Goal: Task Accomplishment & Management: Manage account settings

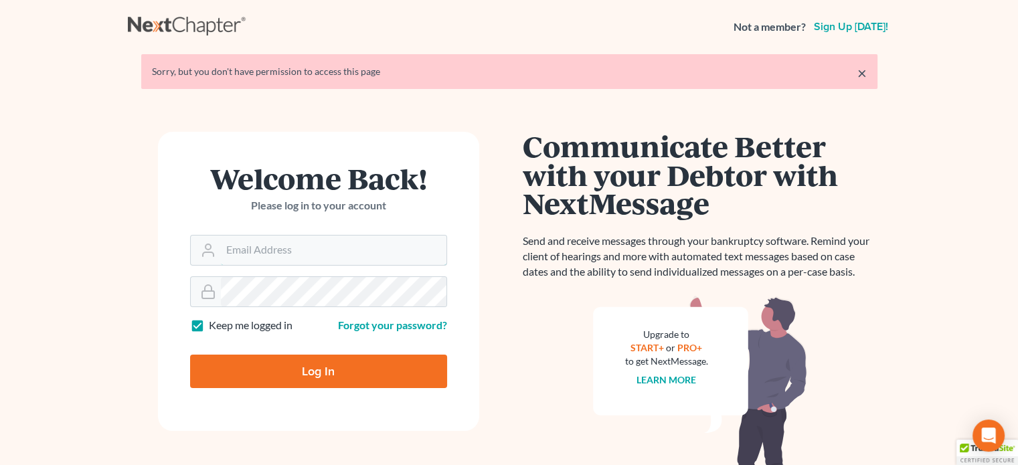
type input "[EMAIL_ADDRESS][DOMAIN_NAME]"
click at [278, 371] on input "Log In" at bounding box center [318, 371] width 257 height 33
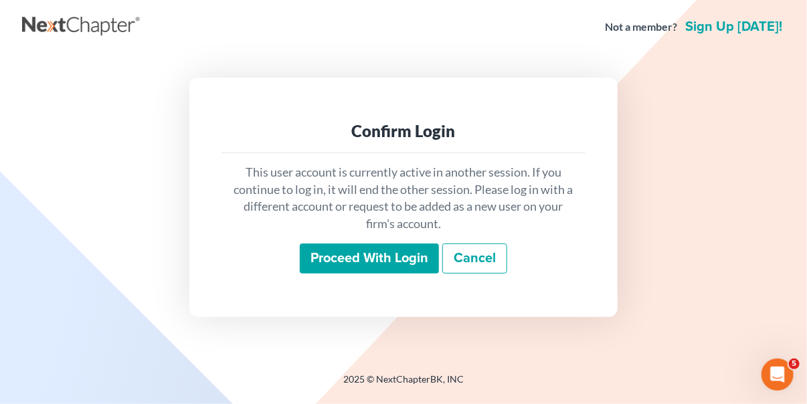
click at [374, 256] on input "Proceed with login" at bounding box center [369, 259] width 139 height 31
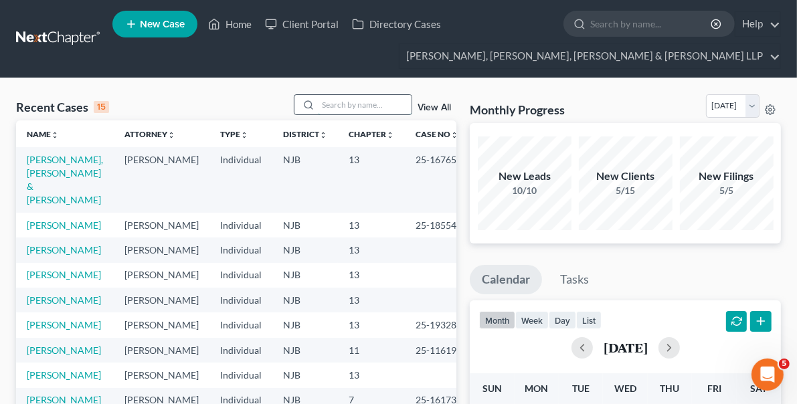
click at [370, 102] on input "search" at bounding box center [365, 104] width 94 height 19
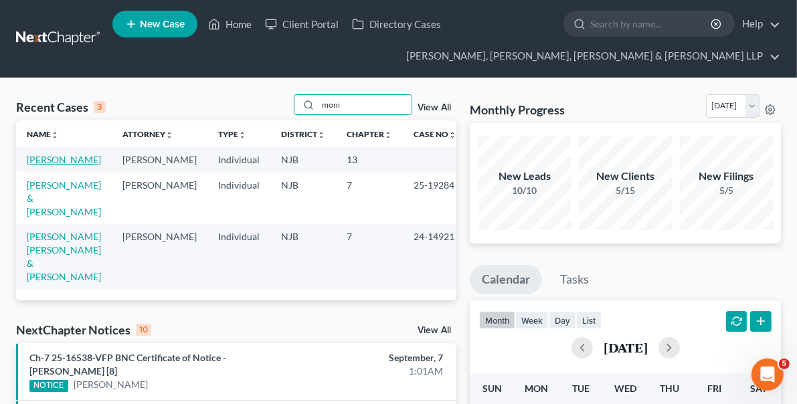
type input "moni"
click at [76, 159] on link "[PERSON_NAME]" at bounding box center [64, 159] width 74 height 11
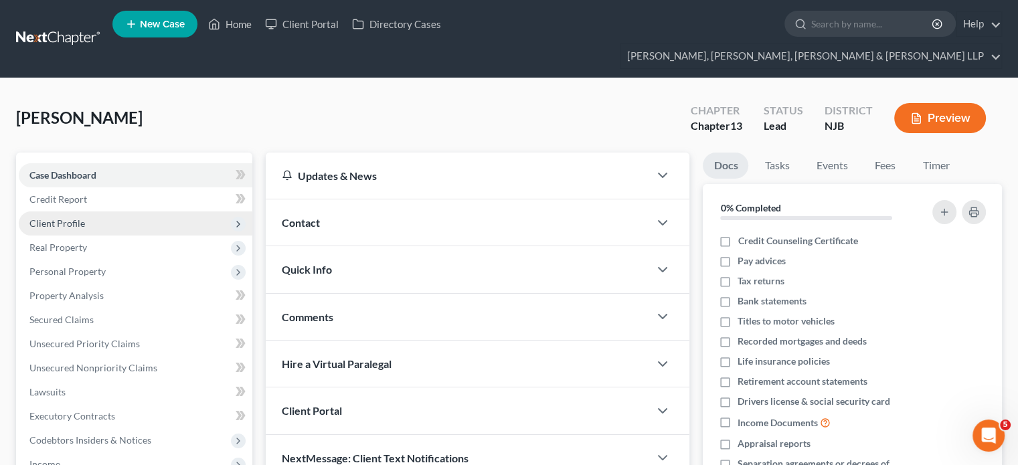
click at [50, 217] on span "Client Profile" at bounding box center [57, 222] width 56 height 11
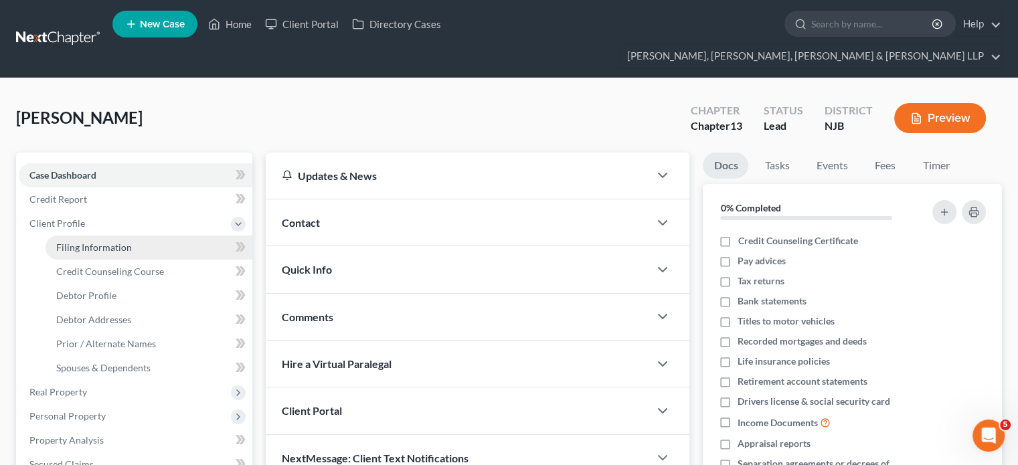
click at [98, 242] on span "Filing Information" at bounding box center [94, 247] width 76 height 11
select select "1"
select select "0"
select select "3"
select select "0"
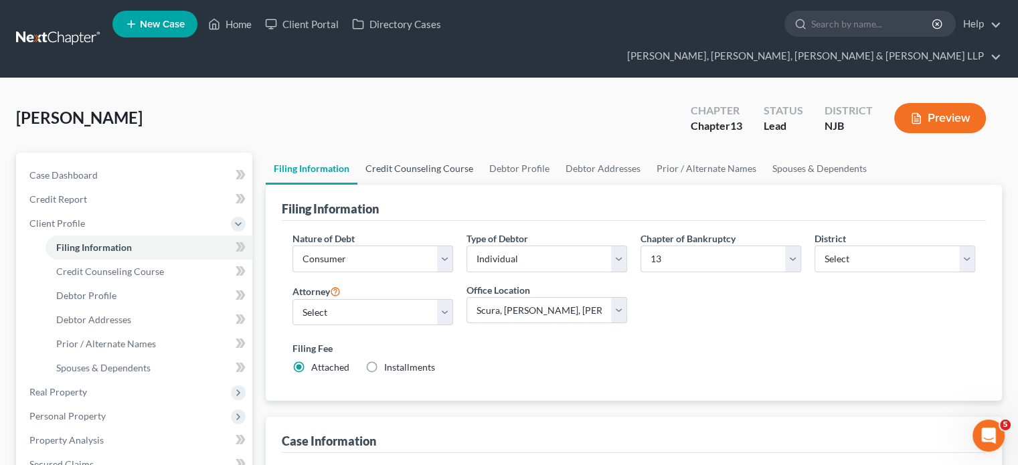
click at [426, 153] on link "Credit Counseling Course" at bounding box center [419, 169] width 124 height 32
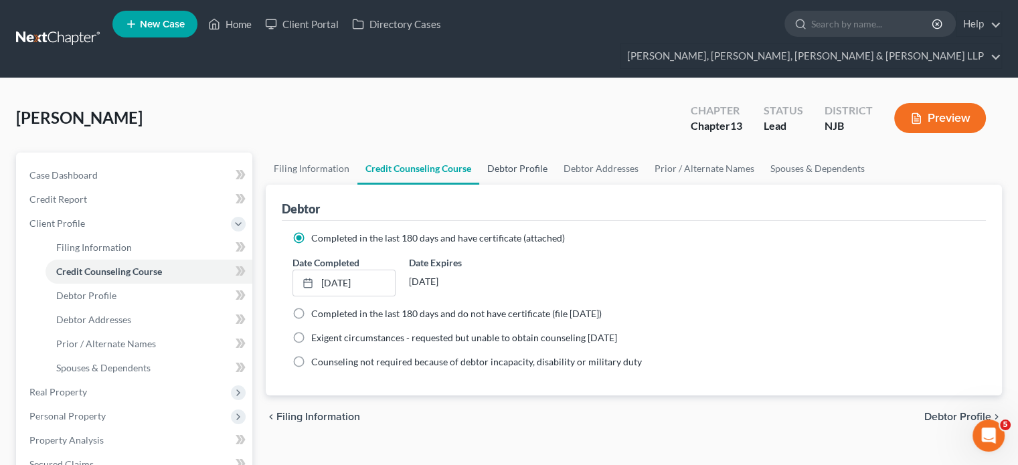
click at [503, 153] on link "Debtor Profile" at bounding box center [517, 169] width 76 height 32
select select "0"
select select "1"
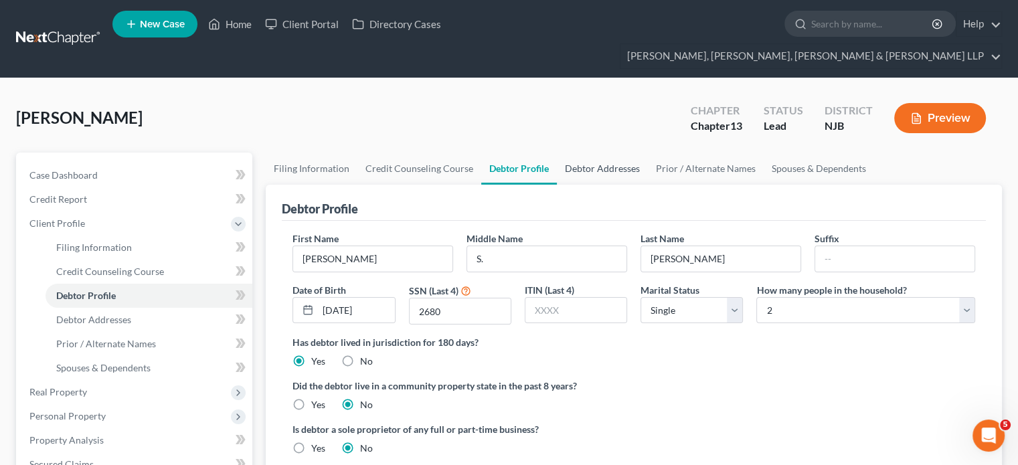
click at [601, 153] on link "Debtor Addresses" at bounding box center [602, 169] width 91 height 32
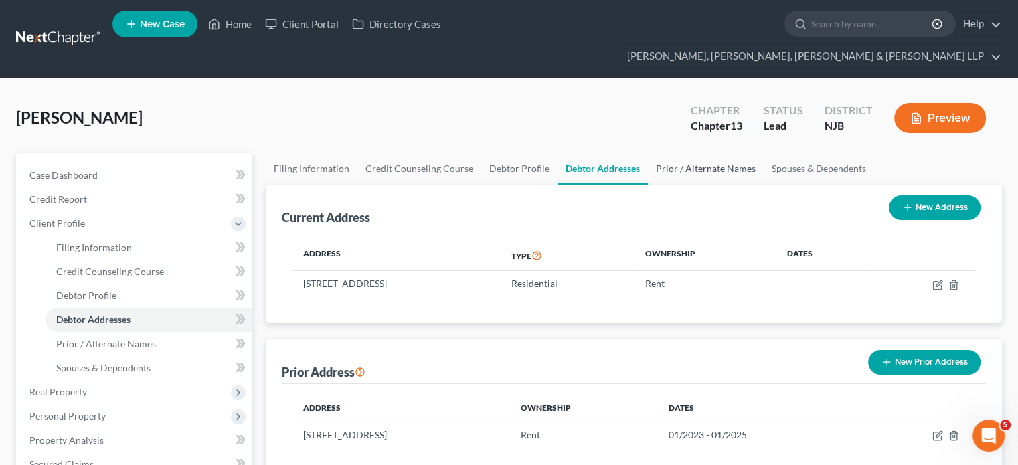
click at [680, 153] on link "Prior / Alternate Names" at bounding box center [706, 169] width 116 height 32
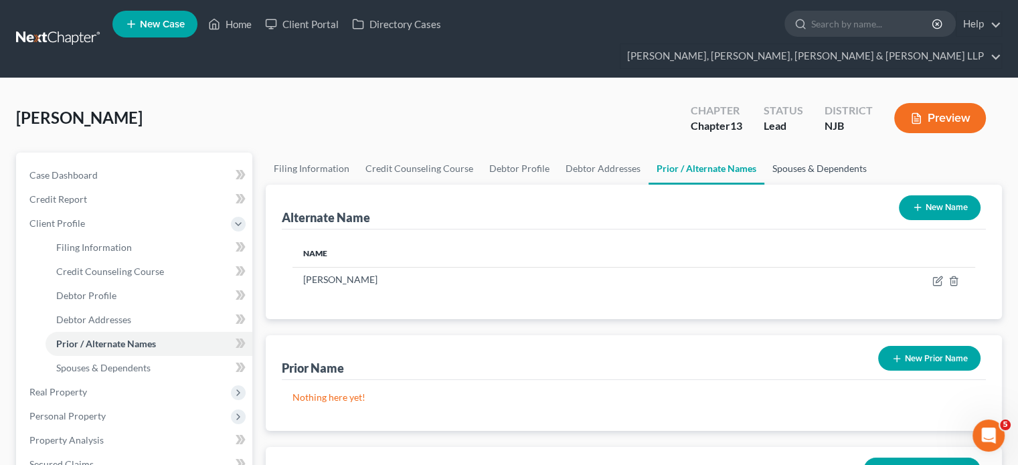
click at [771, 153] on link "Spouses & Dependents" at bounding box center [819, 169] width 110 height 32
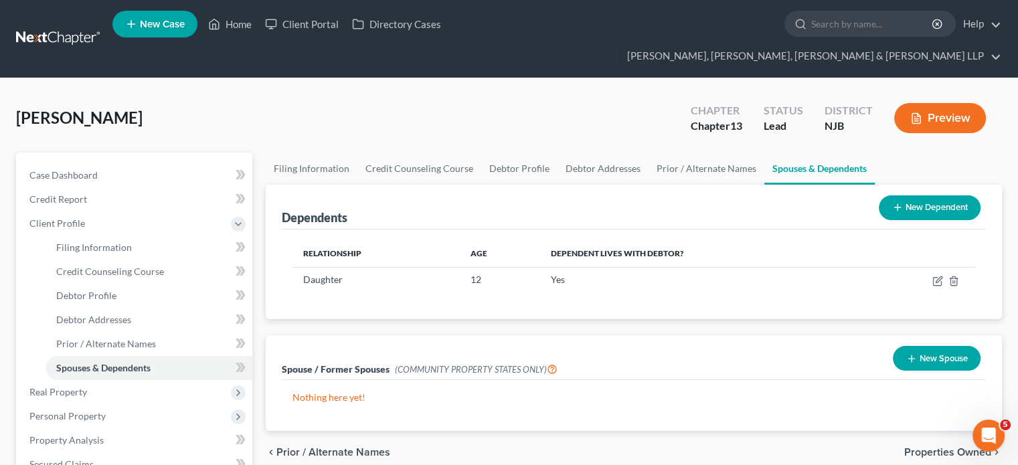
click at [705, 306] on div "Dependents New Dependent Relationship Age Dependent lives with debtor? Daughter…" at bounding box center [633, 308] width 749 height 246
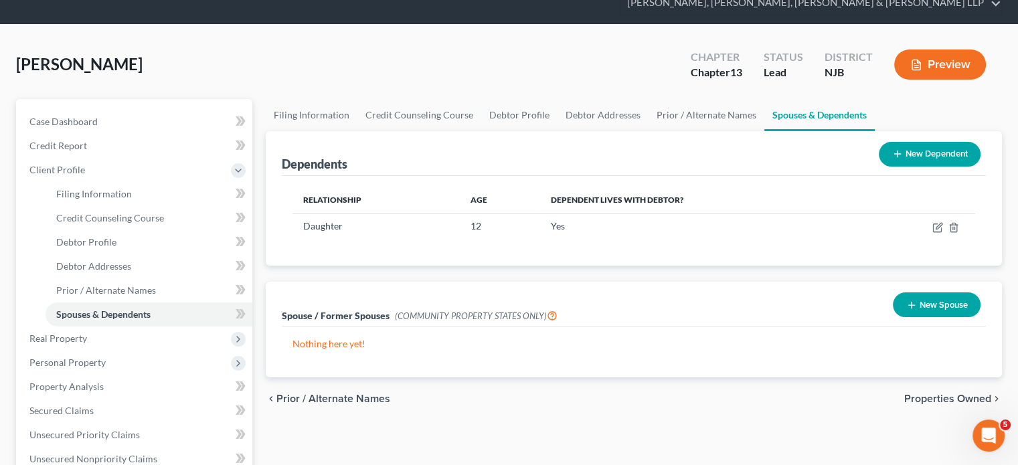
scroll to position [80, 0]
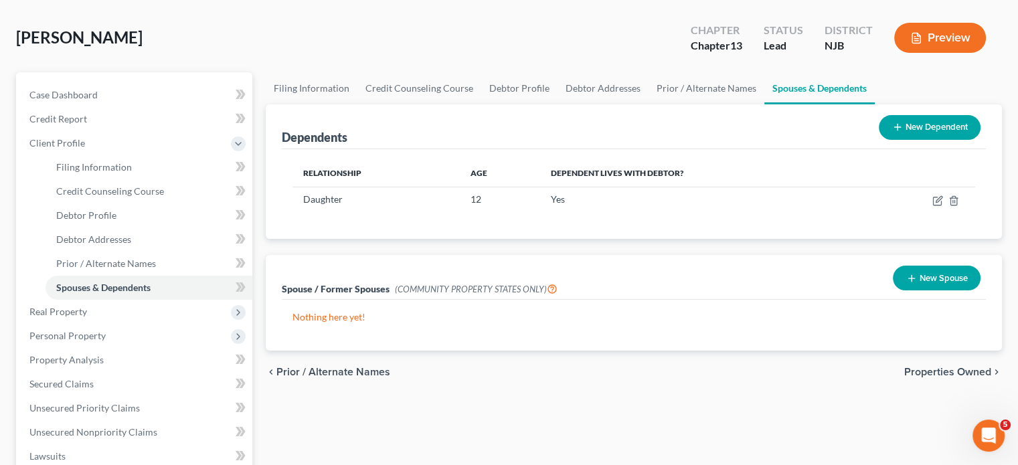
click at [806, 367] on span "Properties Owned" at bounding box center [947, 372] width 87 height 11
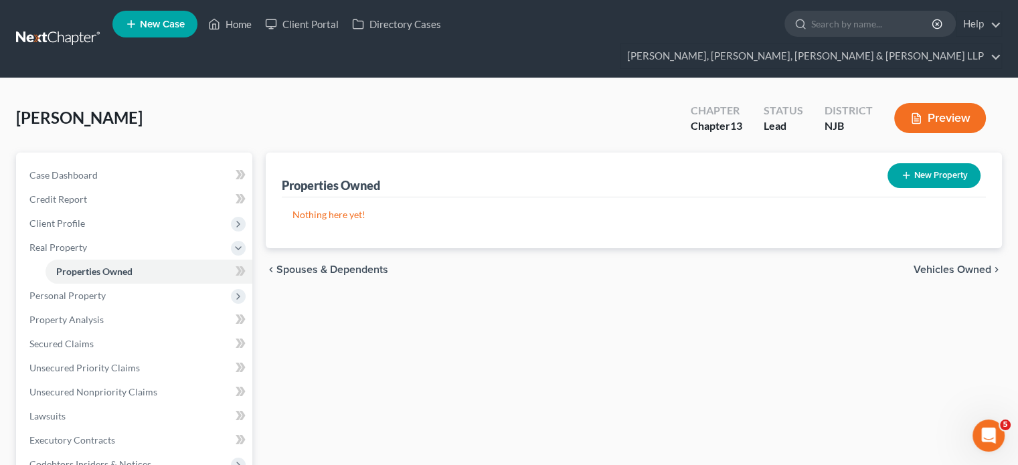
click at [806, 264] on span "Vehicles Owned" at bounding box center [952, 269] width 78 height 11
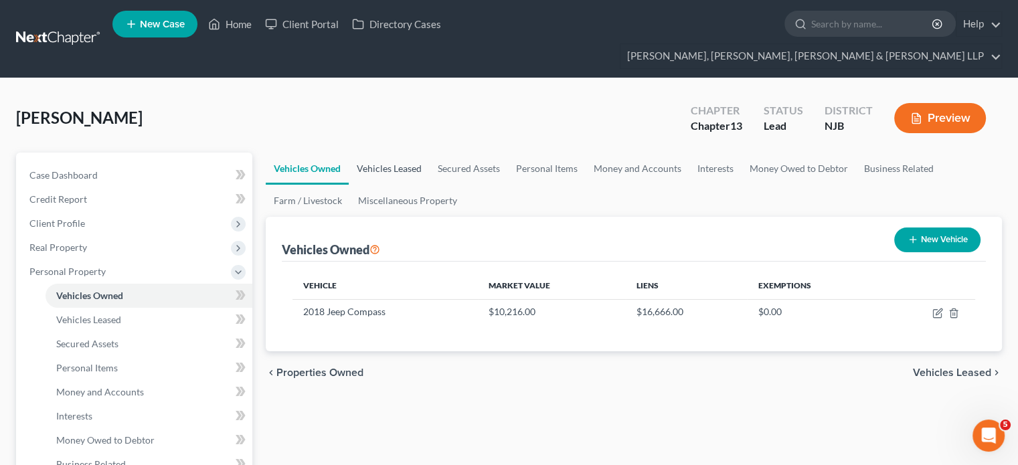
click at [397, 153] on link "Vehicles Leased" at bounding box center [389, 169] width 81 height 32
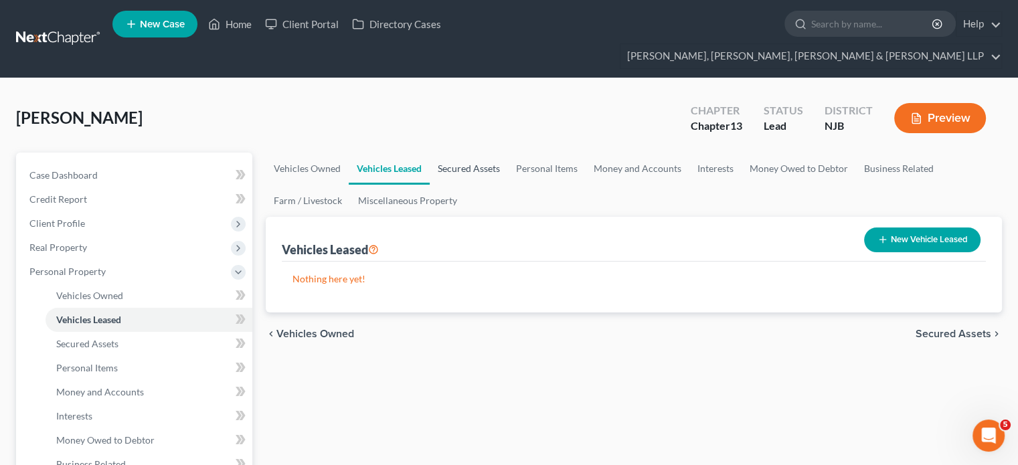
click at [464, 153] on link "Secured Assets" at bounding box center [469, 169] width 78 height 32
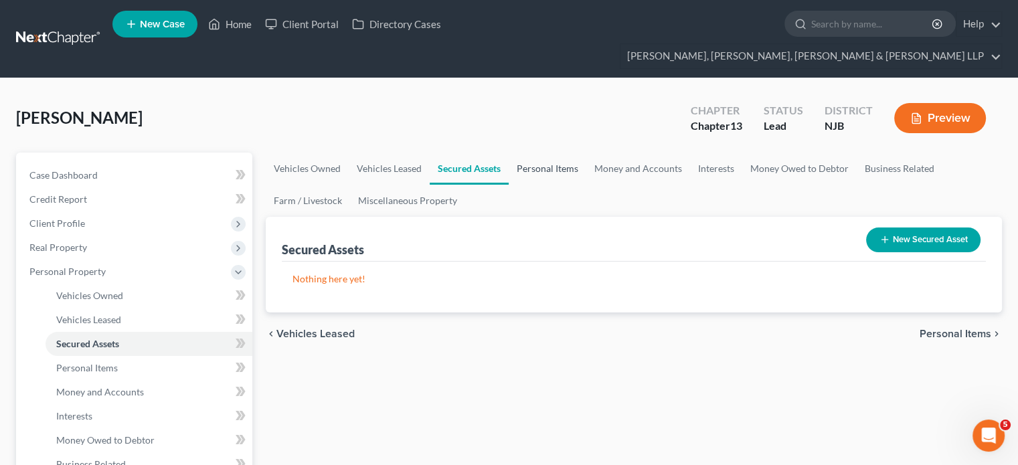
click at [533, 153] on link "Personal Items" at bounding box center [547, 169] width 78 height 32
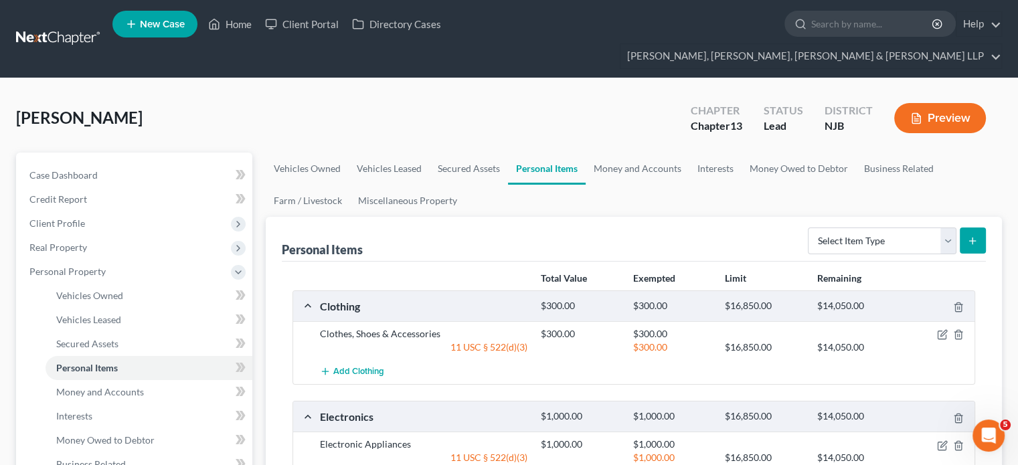
click at [590, 217] on div "Personal Items Select Item Type Clothing Collectibles Of Value Electronics Fire…" at bounding box center [634, 239] width 704 height 45
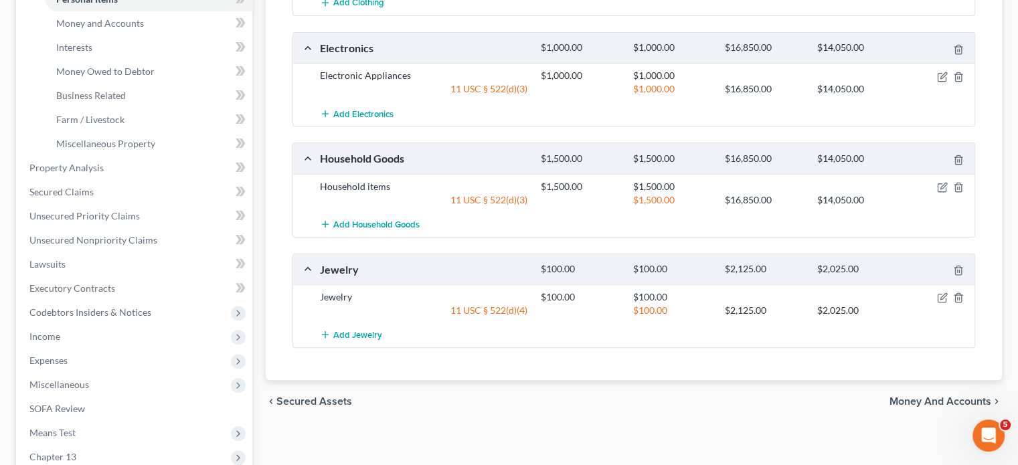
scroll to position [375, 0]
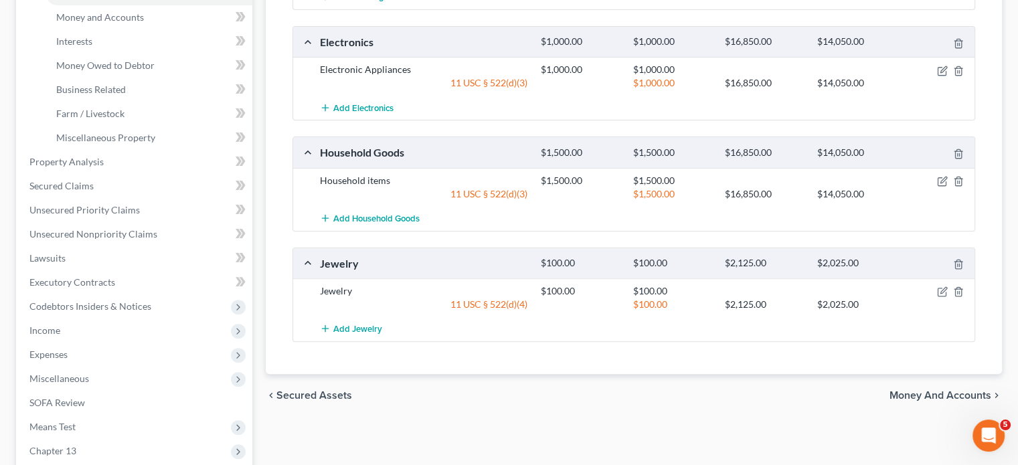
click at [806, 390] on span "Money and Accounts" at bounding box center [940, 395] width 102 height 11
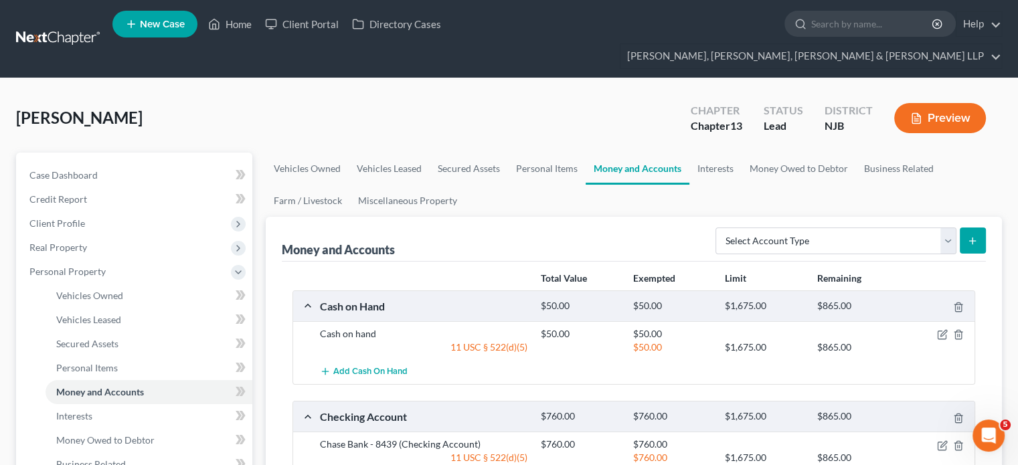
click at [632, 217] on div "Money and Accounts Select Account Type Brokerage Cash on Hand Certificates of D…" at bounding box center [634, 239] width 704 height 45
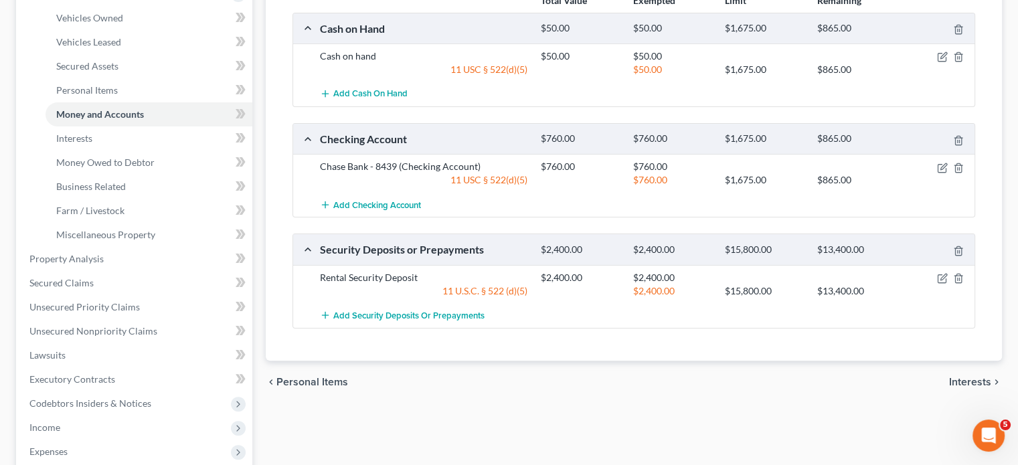
scroll to position [294, 0]
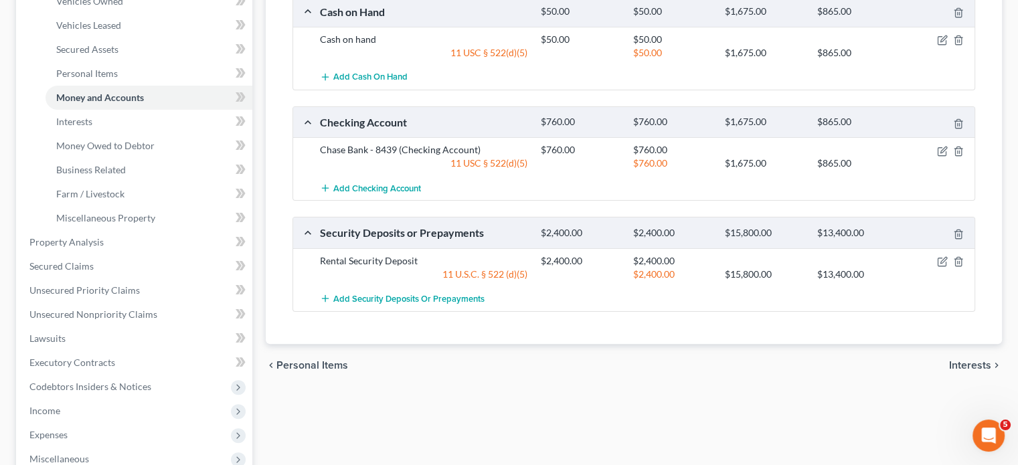
click at [806, 360] on span "Interests" at bounding box center [970, 365] width 42 height 11
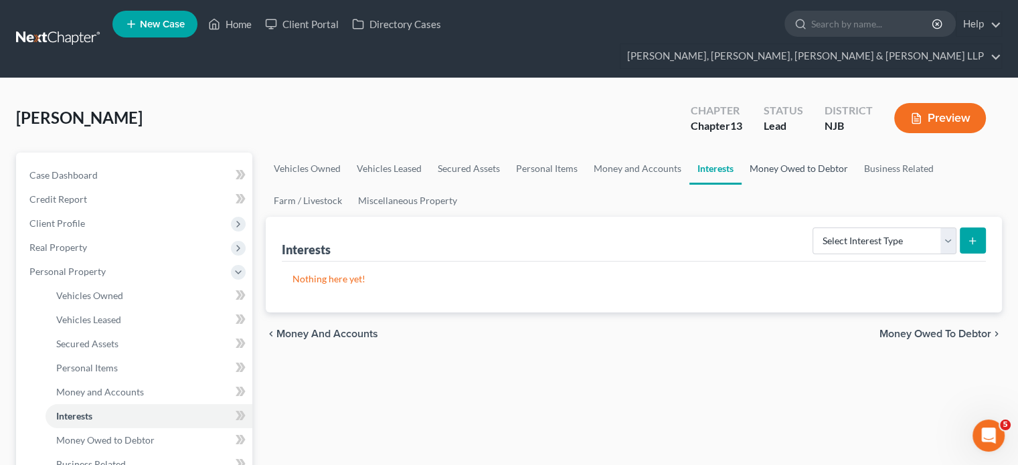
click at [784, 153] on link "Money Owed to Debtor" at bounding box center [798, 169] width 114 height 32
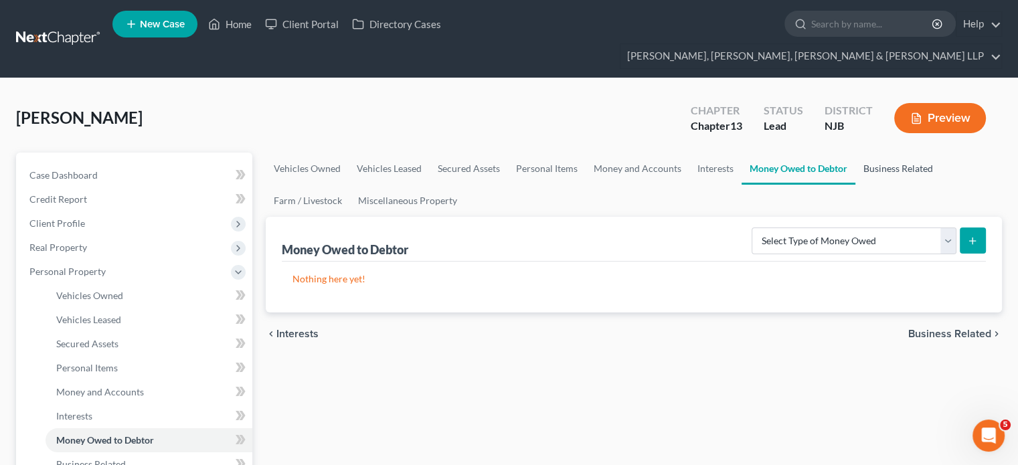
click at [806, 153] on link "Business Related" at bounding box center [898, 169] width 86 height 32
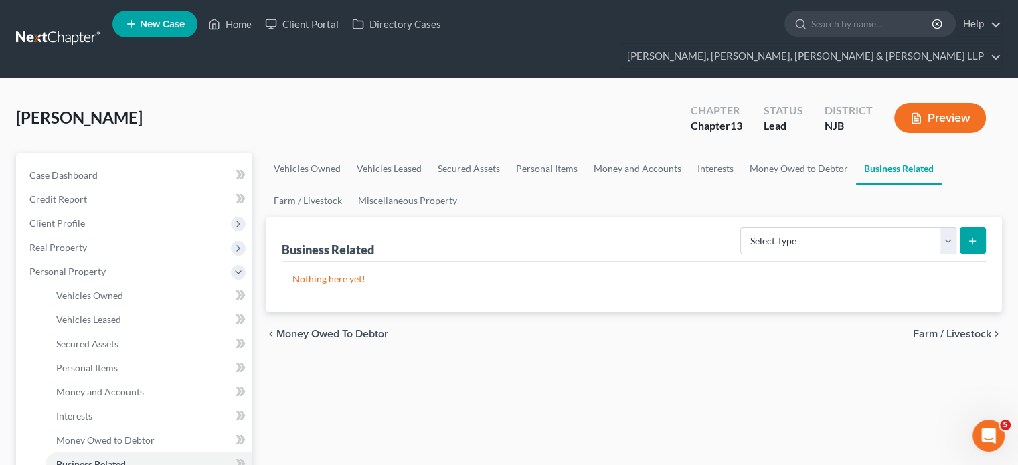
click at [806, 329] on span "Farm / Livestock" at bounding box center [952, 334] width 78 height 11
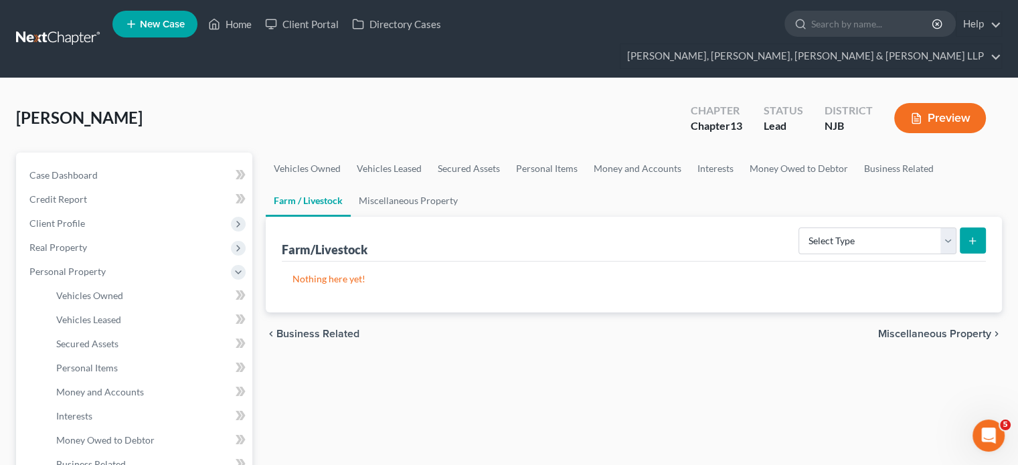
click at [806, 329] on span "Miscellaneous Property" at bounding box center [934, 334] width 113 height 11
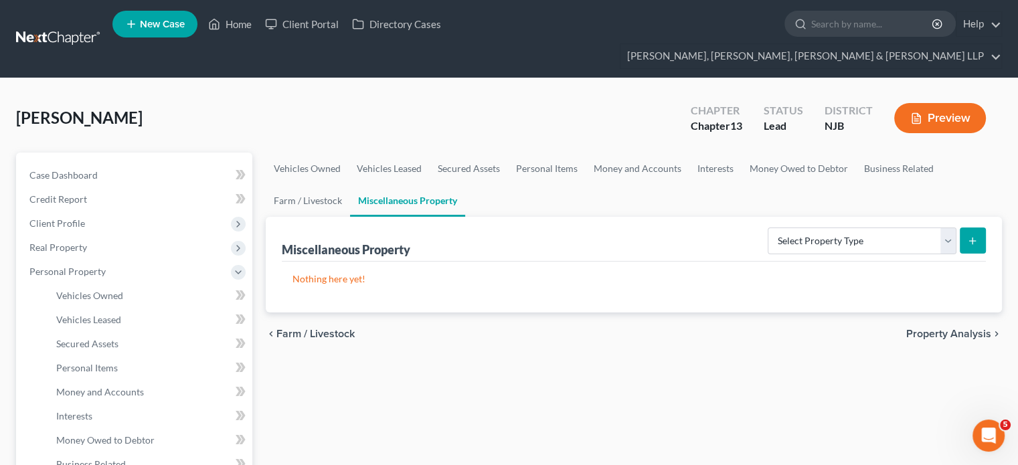
click at [806, 329] on span "Property Analysis" at bounding box center [948, 334] width 85 height 11
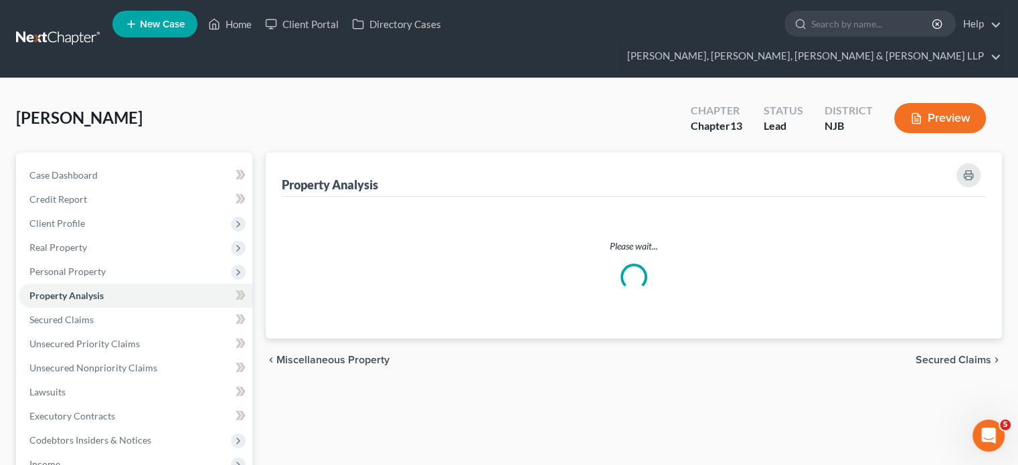
click at [806, 310] on div "Please wait..." at bounding box center [634, 268] width 704 height 142
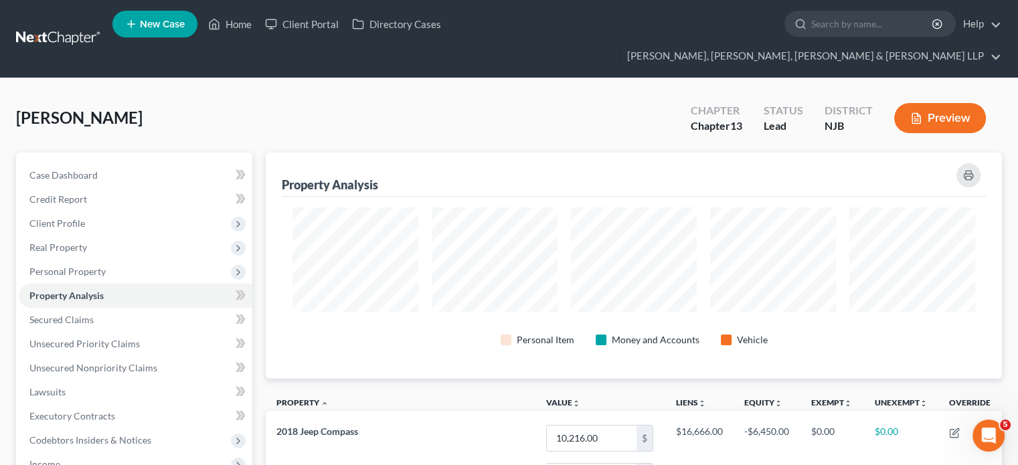
scroll to position [226, 735]
click at [806, 328] on div "Personal Item Money and Accounts Vehicle" at bounding box center [633, 340] width 682 height 24
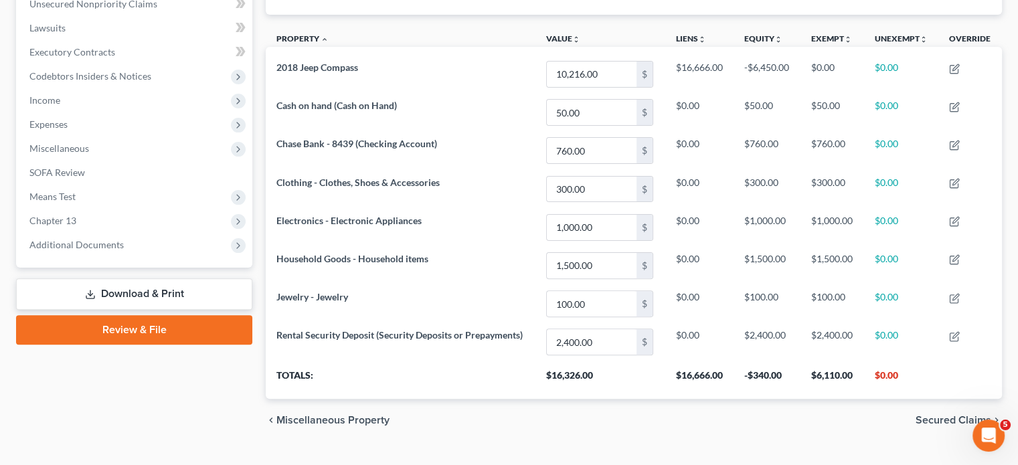
scroll to position [364, 0]
click at [806, 403] on span "Secured Claims" at bounding box center [953, 420] width 76 height 11
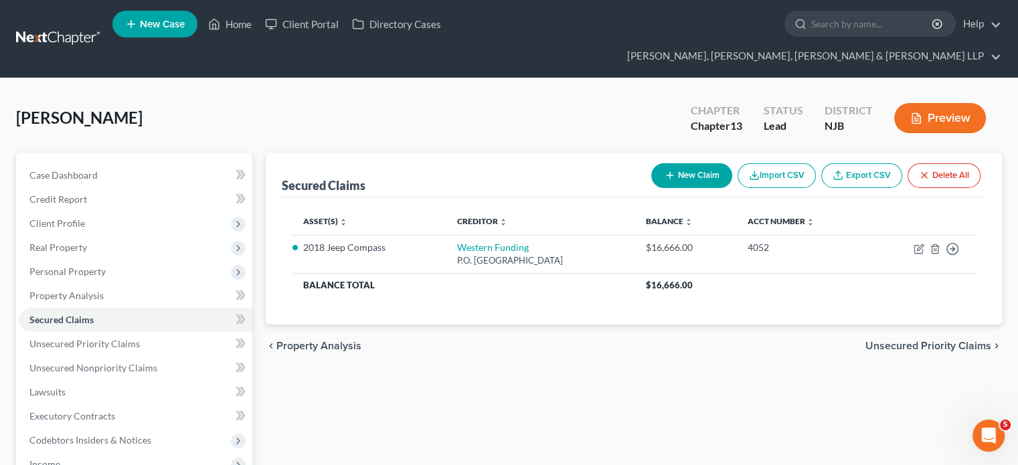
click at [806, 341] on span "Unsecured Priority Claims" at bounding box center [928, 346] width 126 height 11
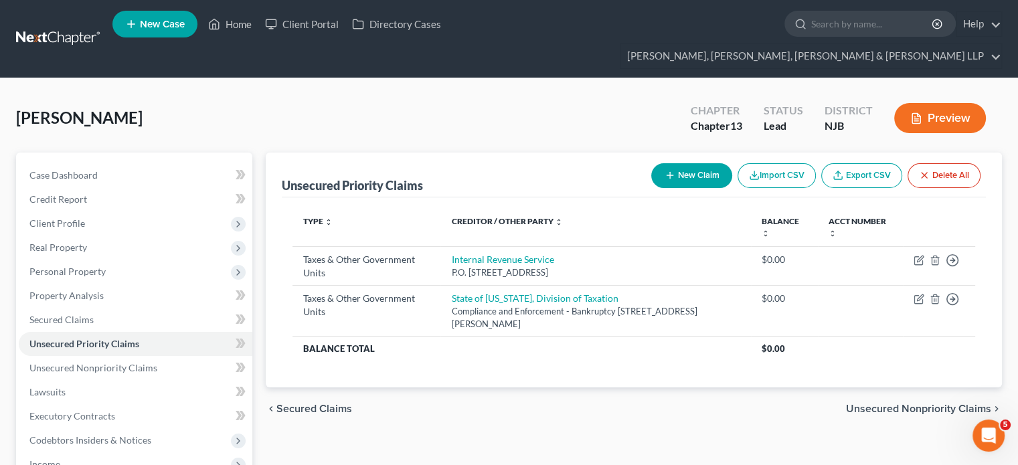
click at [685, 163] on button "New Claim" at bounding box center [691, 175] width 81 height 25
select select "0"
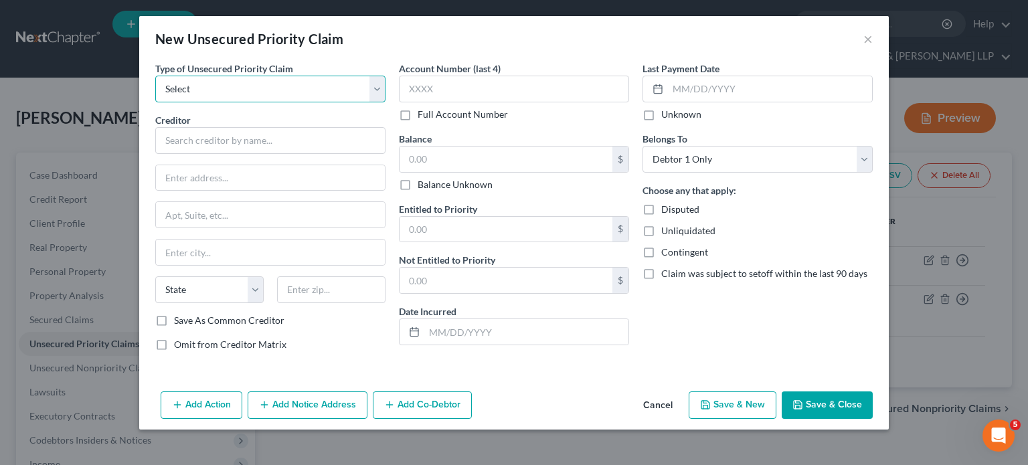
click at [314, 96] on select "Select Taxes & Other Government Units Domestic Support Obligations Extensions o…" at bounding box center [270, 89] width 230 height 27
select select "0"
click at [155, 76] on select "Select Taxes & Other Government Units Domestic Support Obligations Extensions o…" at bounding box center [270, 89] width 230 height 27
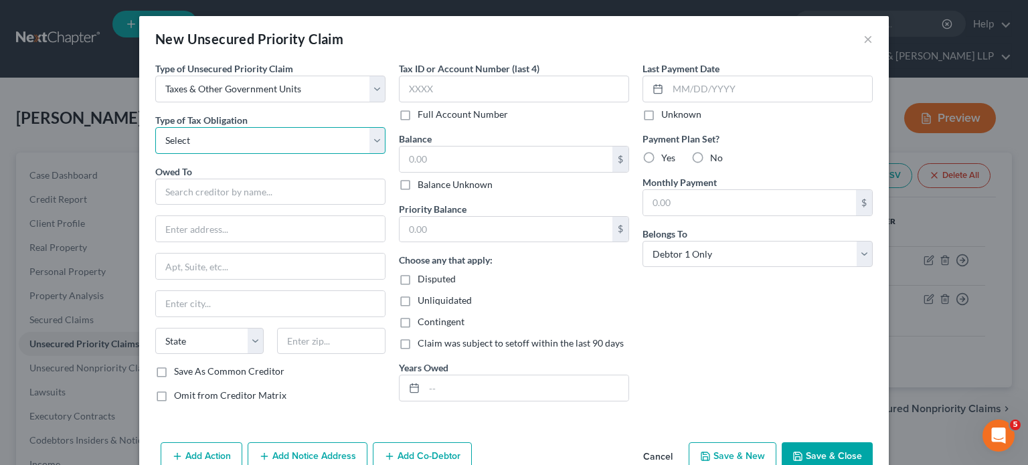
click at [236, 145] on select "Select Federal City State Franchise Tax Board Other" at bounding box center [270, 140] width 230 height 27
select select "2"
click at [155, 127] on select "Select Federal City State Franchise Tax Board Other" at bounding box center [270, 140] width 230 height 27
click at [225, 187] on input "text" at bounding box center [270, 192] width 230 height 27
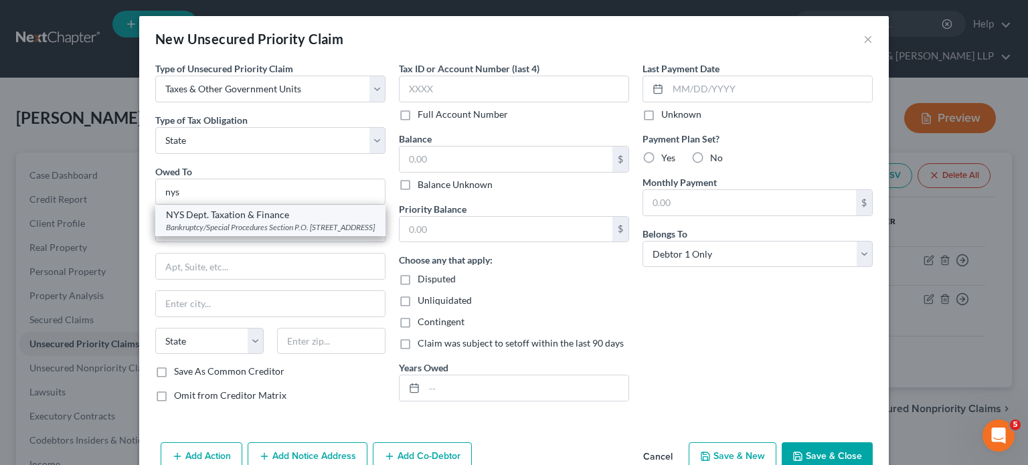
click at [242, 219] on div "NYS Dept. Taxation & Finance" at bounding box center [270, 214] width 209 height 13
type input "NYS Dept. Taxation & Finance"
type input "Bankruptcy/Special Procedures Section"
type input "P.O. Box 5300"
type input "[GEOGRAPHIC_DATA]"
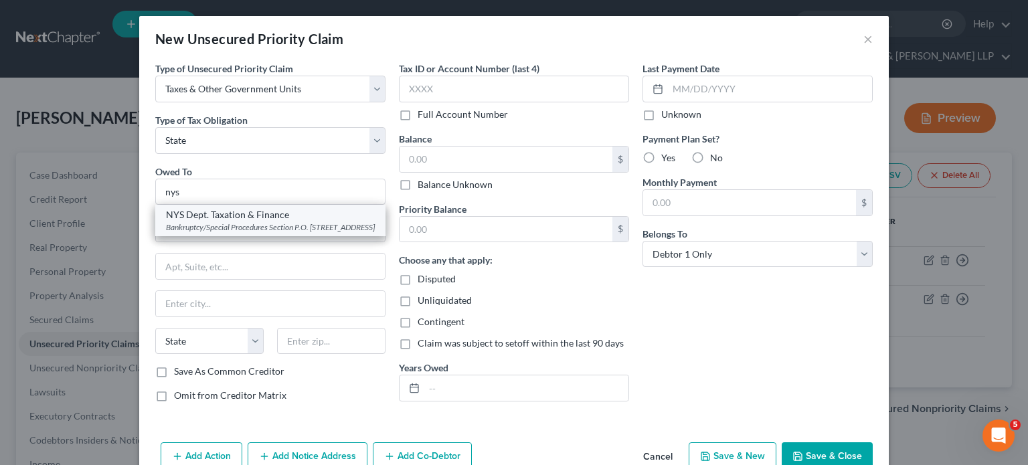
select select "35"
type input "12205"
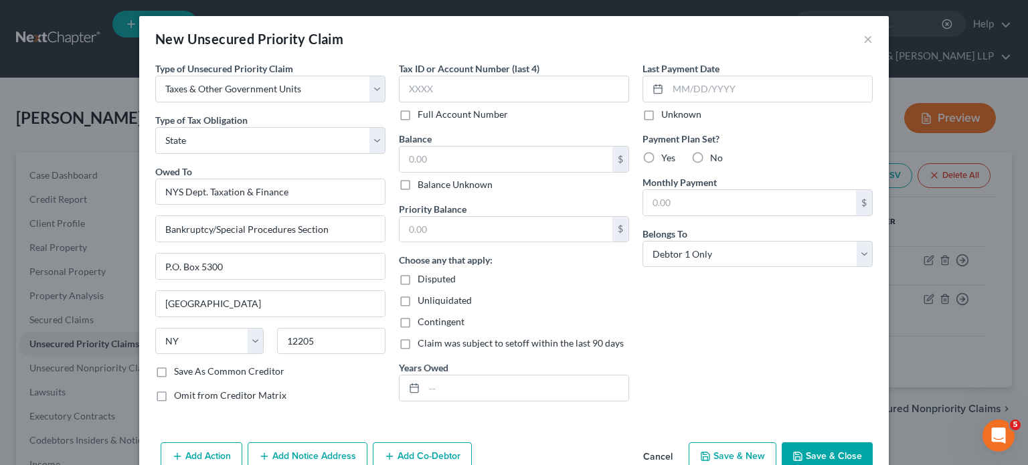
click at [674, 353] on div "Last Payment Date Unknown Payment Plan Set? Yes No Monthly Payment $ Belongs To…" at bounding box center [758, 237] width 244 height 351
click at [806, 403] on button "Save & Close" at bounding box center [826, 456] width 91 height 28
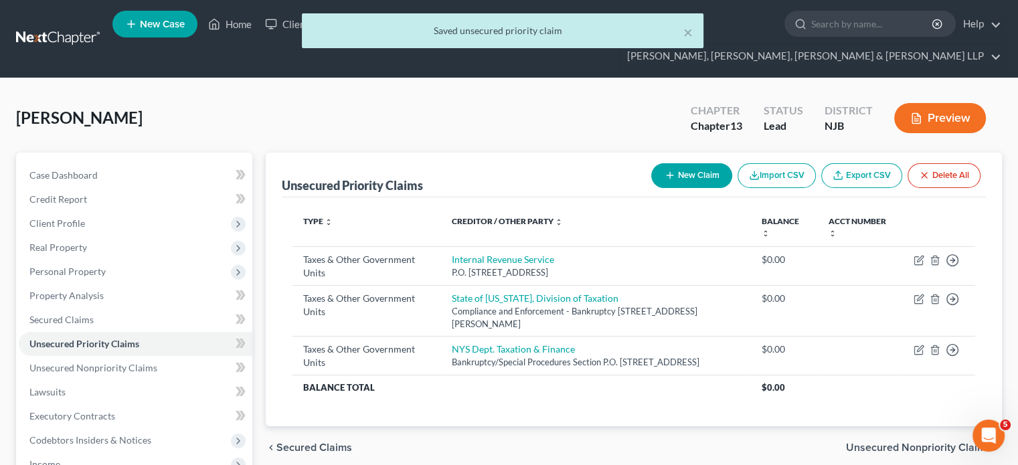
click at [806, 403] on span "Unsecured Nonpriority Claims" at bounding box center [918, 447] width 145 height 11
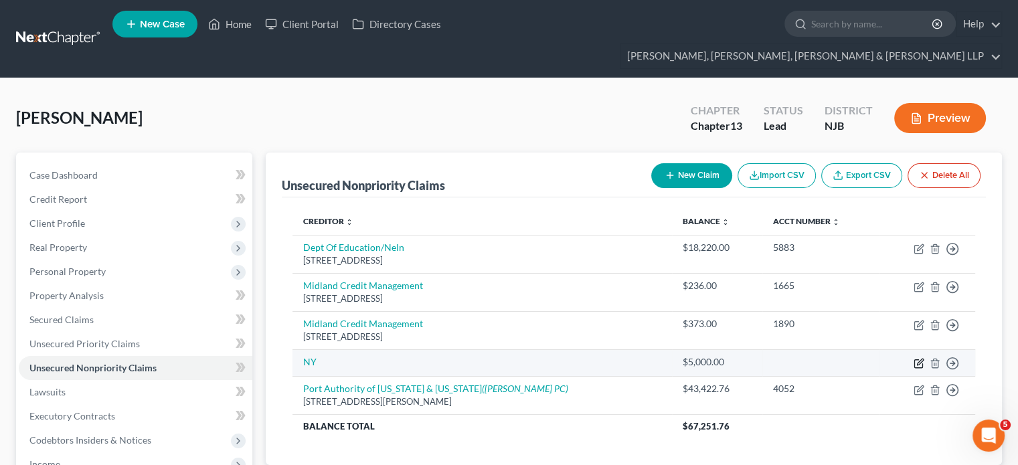
click at [806, 359] on icon "button" at bounding box center [920, 362] width 6 height 6
select select "14"
select select "0"
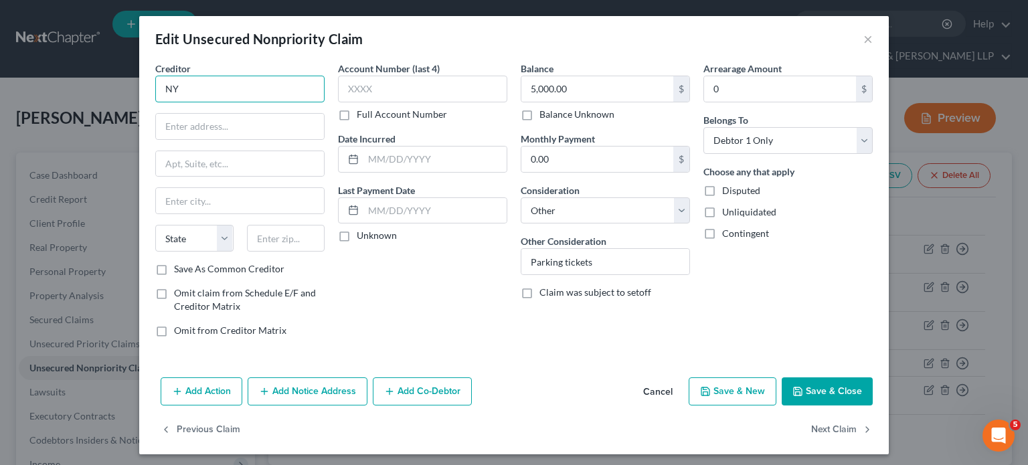
click at [244, 91] on input "NY" at bounding box center [239, 89] width 169 height 27
type input "N"
paste input "Tolls by Mail Payment Processing Center"
type input "Tolls by Mail Payment Processing Center"
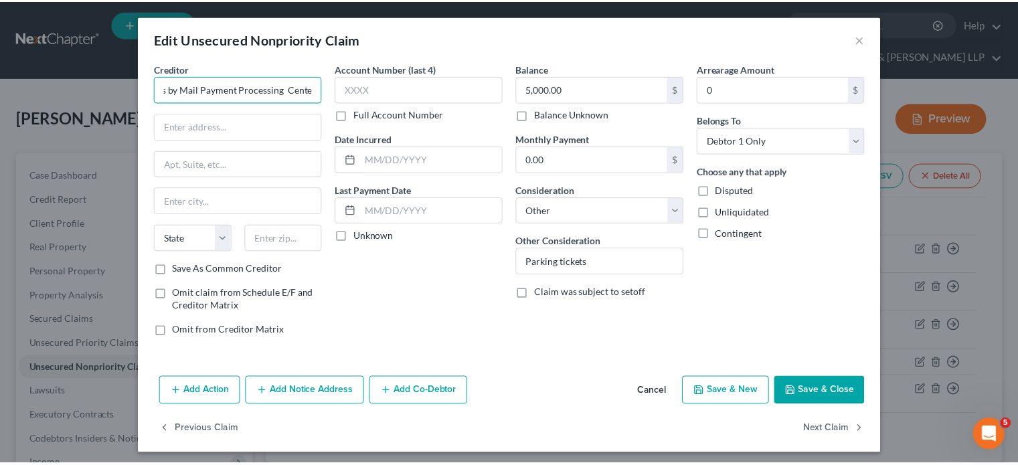
scroll to position [0, 0]
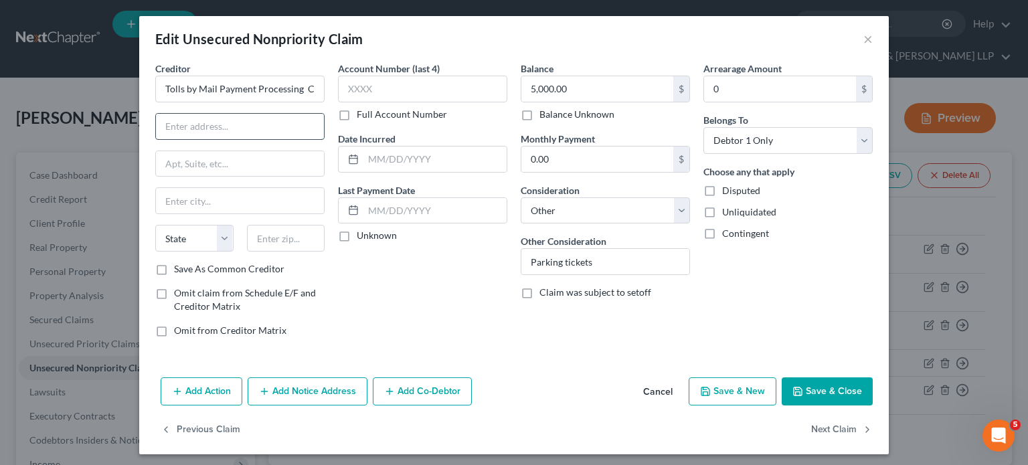
click at [213, 120] on input "text" at bounding box center [240, 126] width 168 height 25
paste input "PO Box 15183"
type input "PO Box 15183"
click at [280, 236] on input "text" at bounding box center [286, 238] width 78 height 27
type input "12212"
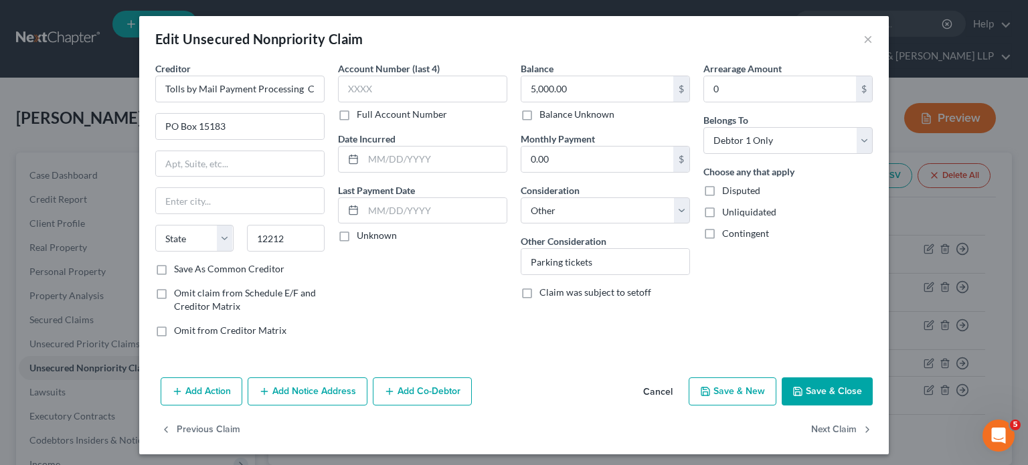
type input "[GEOGRAPHIC_DATA]"
select select "35"
click at [382, 275] on div "Account Number (last 4) Full Account Number Date Incurred Last Payment Date Unk…" at bounding box center [422, 205] width 183 height 286
click at [157, 88] on input "Tolls by Mail Payment Processing Center" at bounding box center [239, 89] width 169 height 27
type input "r"
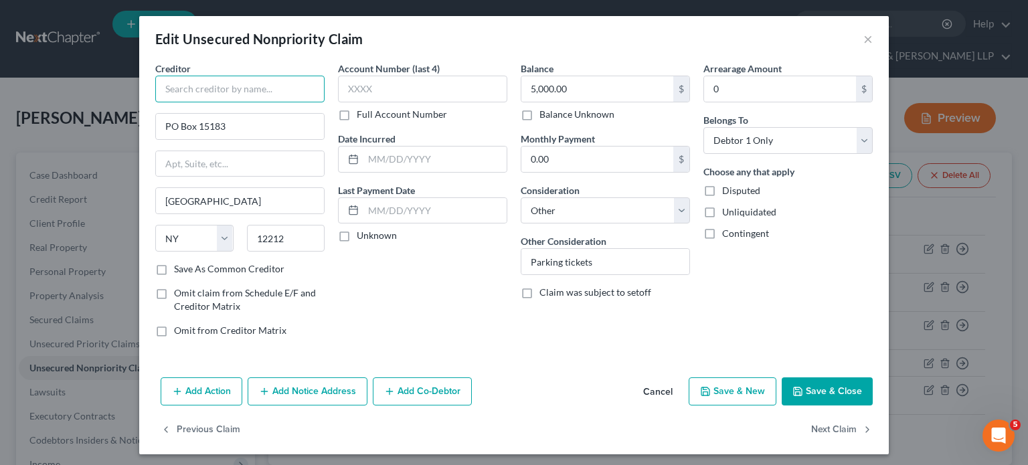
paste input "Traffic Violations Plea Unit"
type input "Traffic Violations Plea Unit"
click at [251, 122] on input "PO Box 15183" at bounding box center [240, 126] width 168 height 25
type input "P"
paste input "[US_STATE] State DMV"
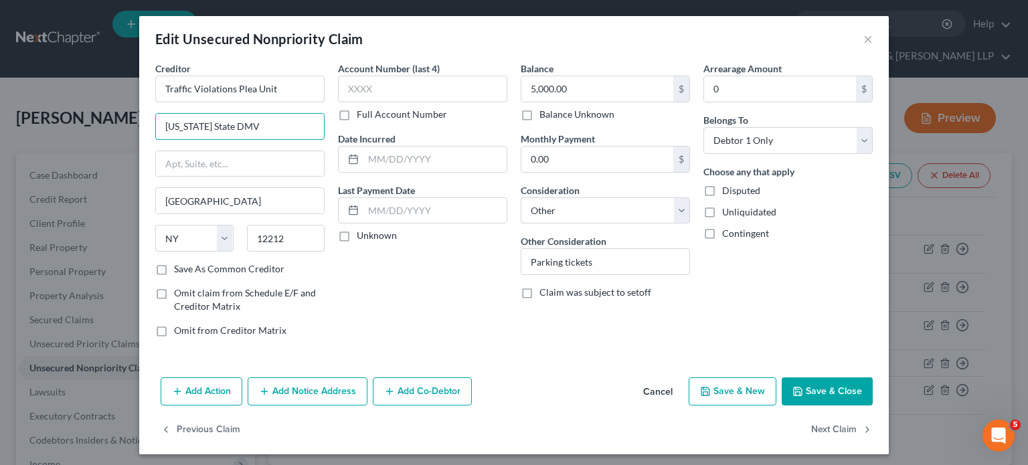
type input "[US_STATE] State DMV"
paste input "P.O. Box 2950 - ESP"
click at [226, 157] on input "P.O. Box 2950 - ESP" at bounding box center [240, 163] width 168 height 25
type input "P.O. Box 2950 - ESP"
drag, startPoint x: 379, startPoint y: 276, endPoint x: 363, endPoint y: 272, distance: 17.1
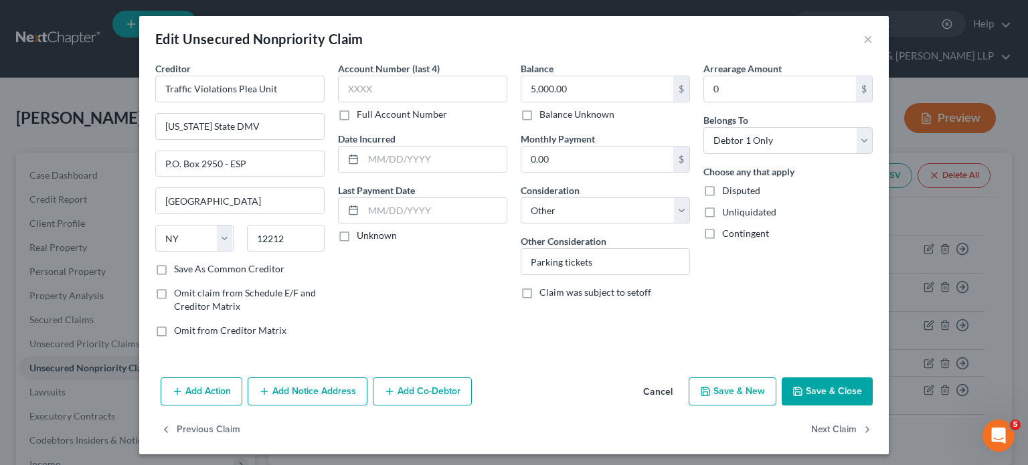
click at [379, 276] on div "Account Number (last 4) Full Account Number Date Incurred Last Payment Date Unk…" at bounding box center [422, 205] width 183 height 286
click at [284, 235] on input "12212" at bounding box center [286, 238] width 78 height 27
type input "12220"
click at [376, 286] on div "Account Number (last 4) Full Account Number Date Incurred Last Payment Date Unk…" at bounding box center [422, 205] width 183 height 286
click at [442, 271] on div "Account Number (last 4) Full Account Number Date Incurred Last Payment Date Unk…" at bounding box center [422, 205] width 183 height 286
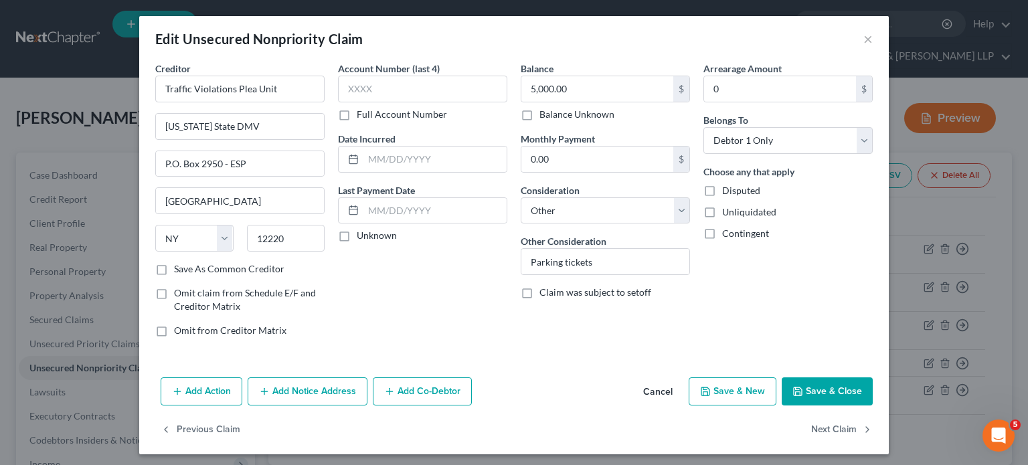
click at [806, 387] on button "Save & Close" at bounding box center [826, 391] width 91 height 28
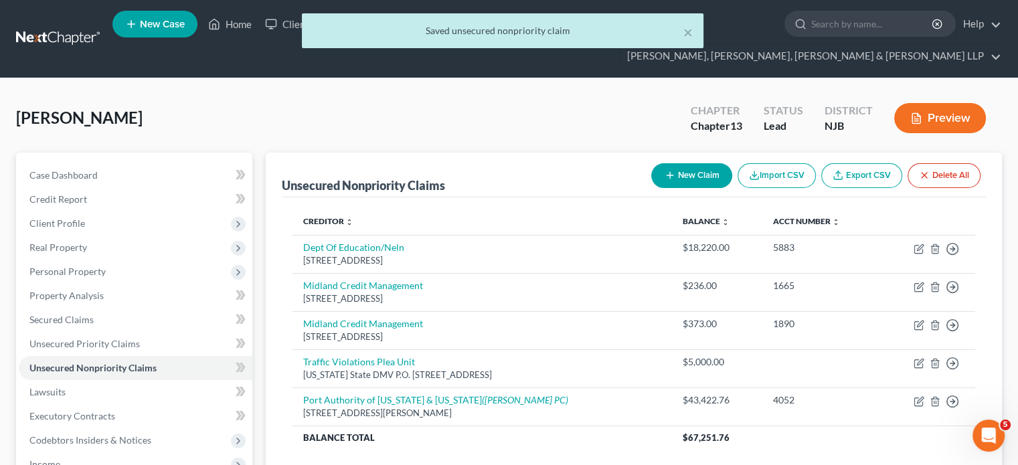
click at [616, 153] on div "Unsecured Nonpriority Claims New Claim Import CSV Export CSV Delete All" at bounding box center [634, 175] width 704 height 45
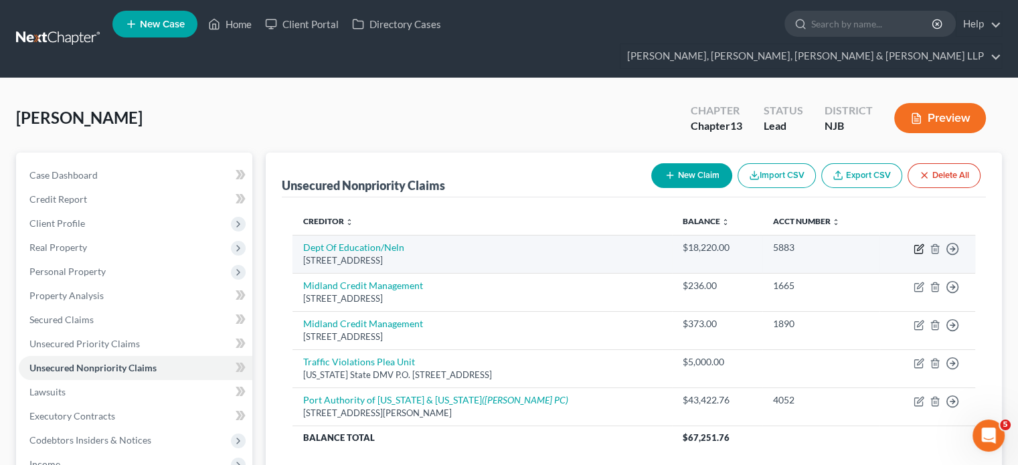
click at [806, 244] on icon "button" at bounding box center [918, 249] width 11 height 11
select select "30"
select select "17"
select select "0"
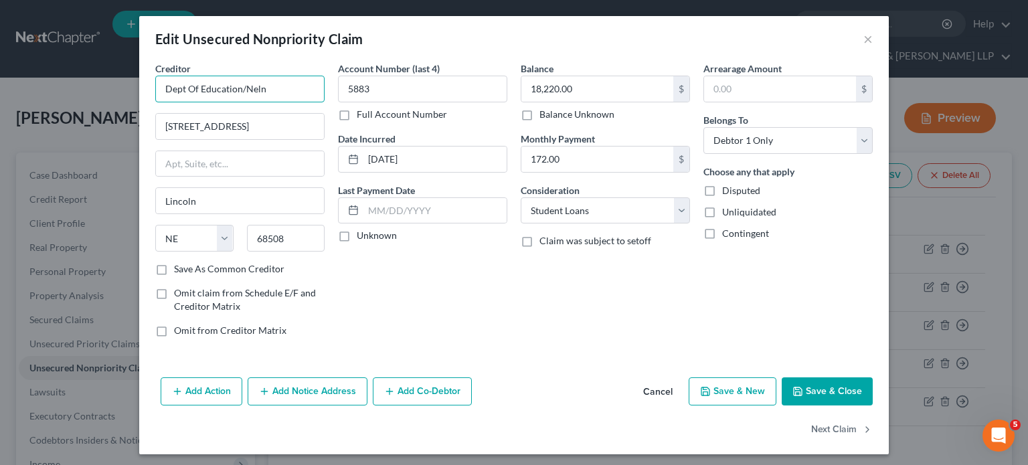
click at [295, 88] on input "Dept Of Education/Neln" at bounding box center [239, 89] width 169 height 27
type input "Dept Of Education/Nelnet"
click at [464, 273] on div "Account Number (last 4) 5883 Full Account Number Date Incurred [DATE] Last Paym…" at bounding box center [422, 205] width 183 height 286
click at [805, 393] on button "Save & Close" at bounding box center [826, 391] width 91 height 28
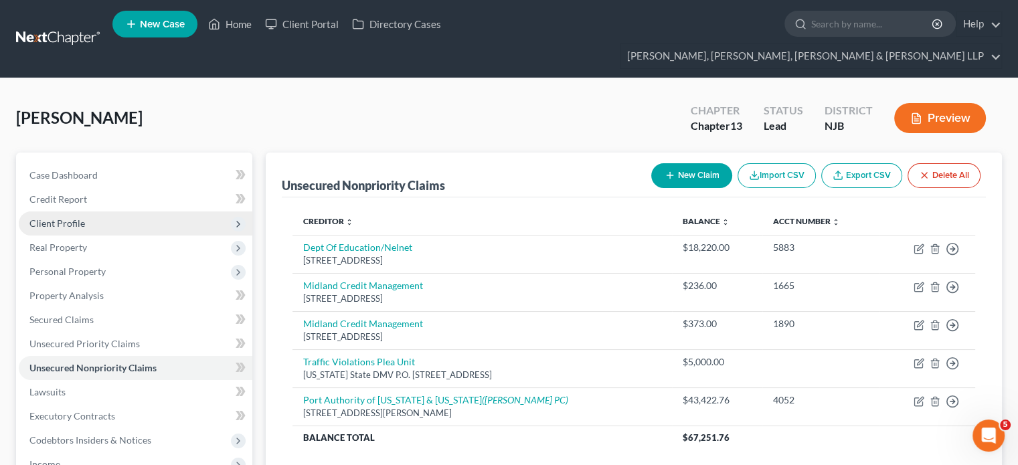
click at [60, 217] on span "Client Profile" at bounding box center [57, 222] width 56 height 11
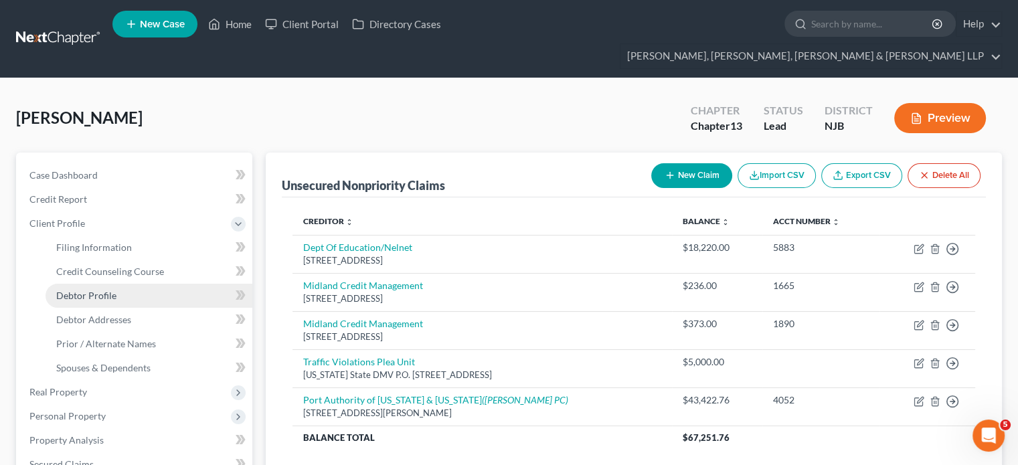
click at [94, 290] on span "Debtor Profile" at bounding box center [86, 295] width 60 height 11
select select "0"
select select "1"
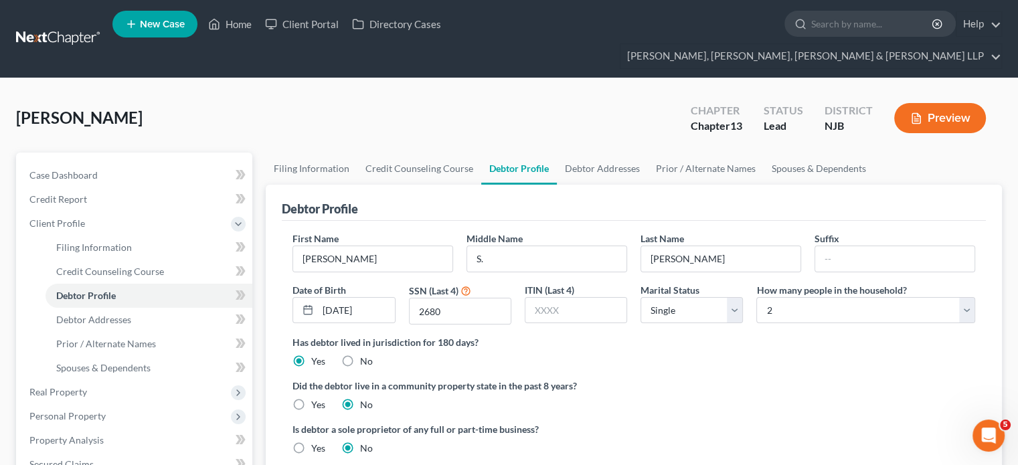
click at [276, 94] on div "[PERSON_NAME] Upgraded Chapter Chapter 13 Status Lead District NJB Preview" at bounding box center [509, 123] width 986 height 58
click at [65, 193] on span "Credit Report" at bounding box center [58, 198] width 58 height 11
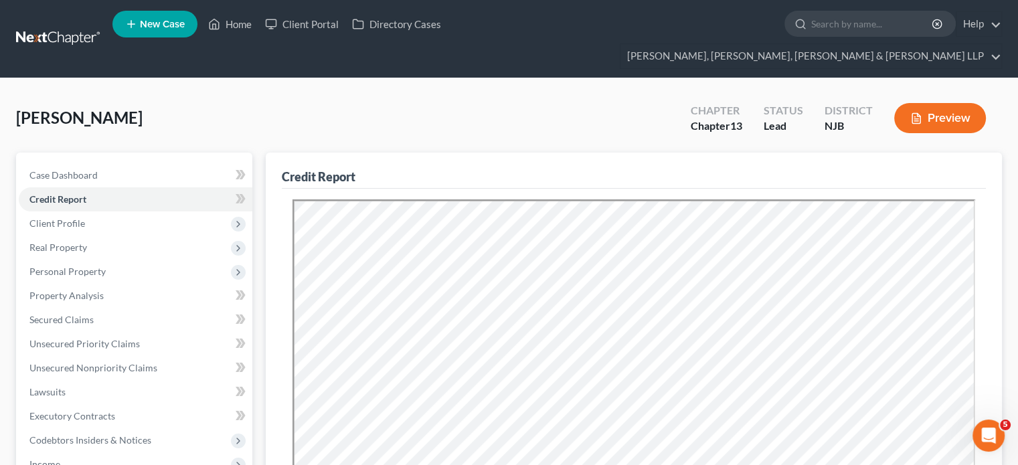
click at [415, 153] on div "Credit Report" at bounding box center [634, 171] width 704 height 36
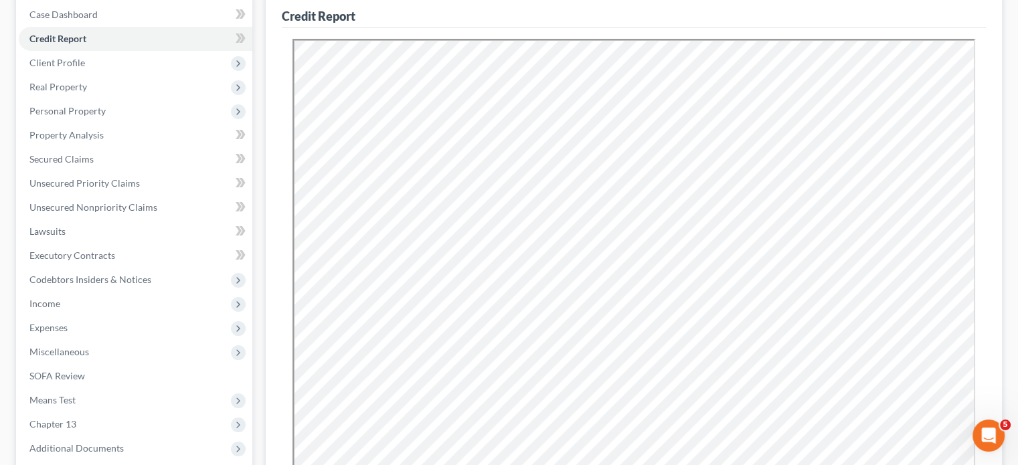
scroll to position [187, 0]
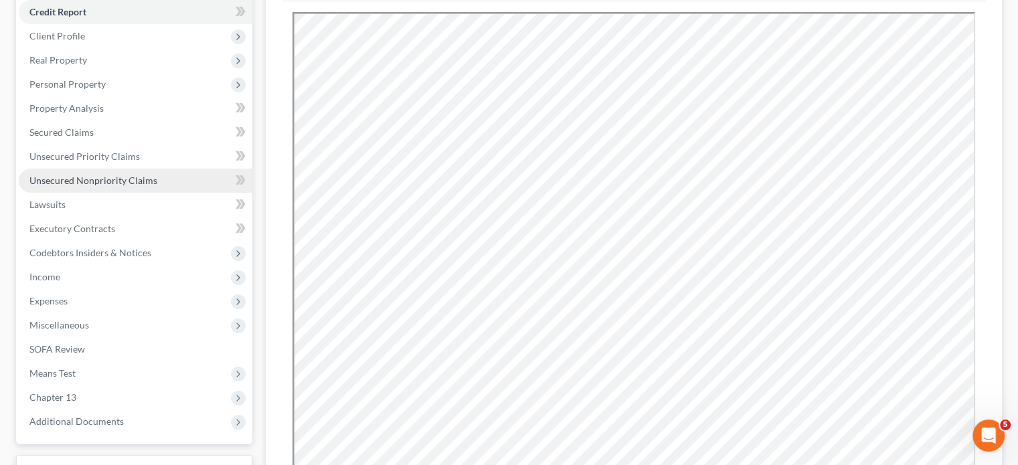
click at [76, 175] on span "Unsecured Nonpriority Claims" at bounding box center [93, 180] width 128 height 11
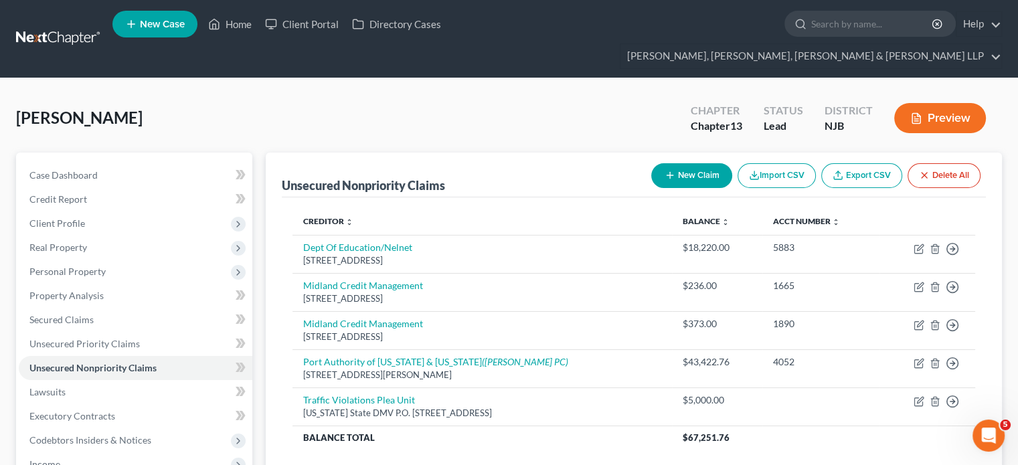
click at [573, 403] on div "Creditor expand_more expand_less unfold_more Balance expand_more expand_less un…" at bounding box center [634, 337] width 704 height 280
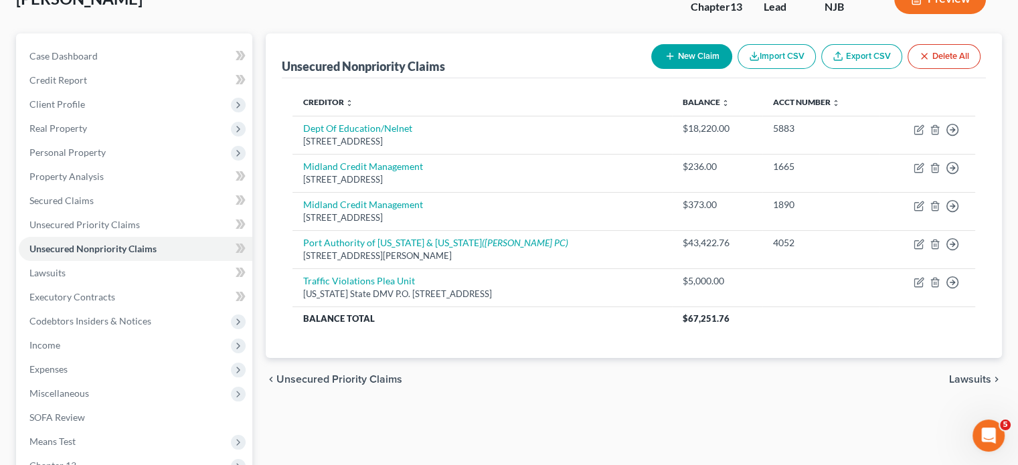
scroll to position [134, 0]
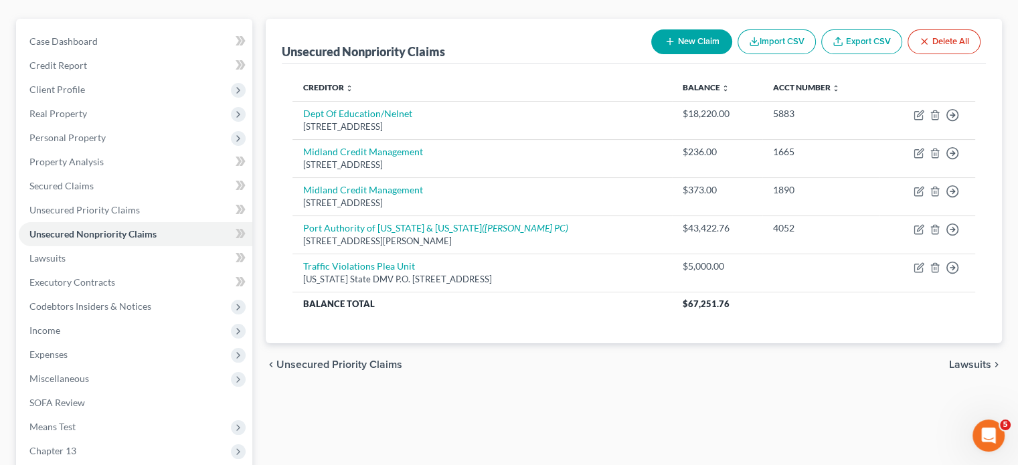
click at [806, 359] on span "Lawsuits" at bounding box center [970, 364] width 42 height 11
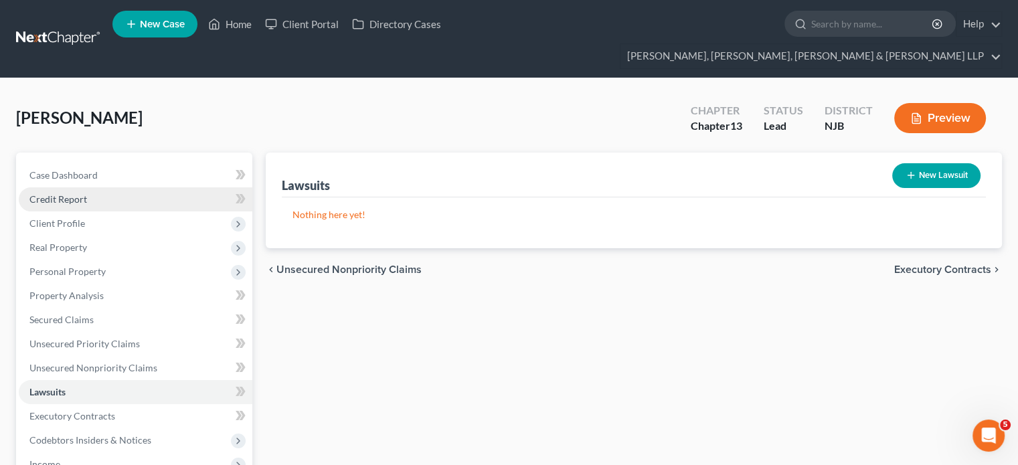
click at [67, 193] on span "Credit Report" at bounding box center [58, 198] width 58 height 11
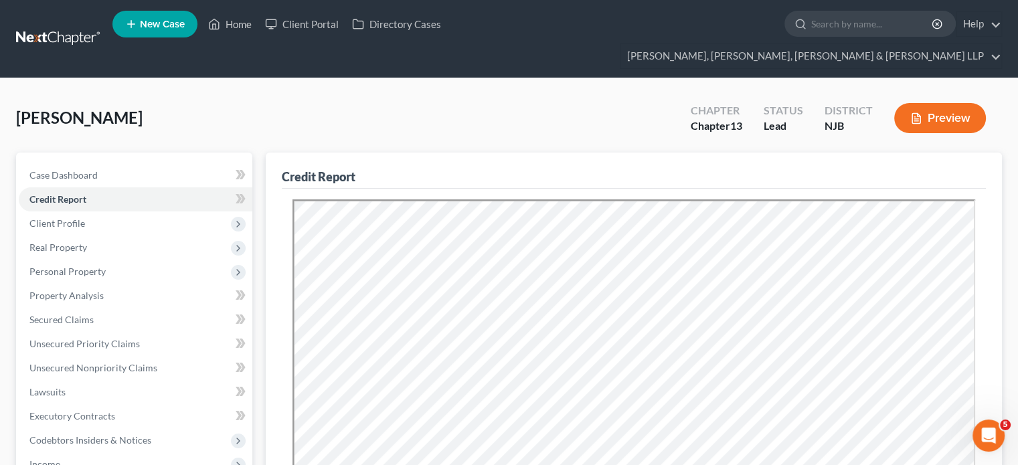
click at [409, 153] on div "Credit Report" at bounding box center [634, 171] width 704 height 36
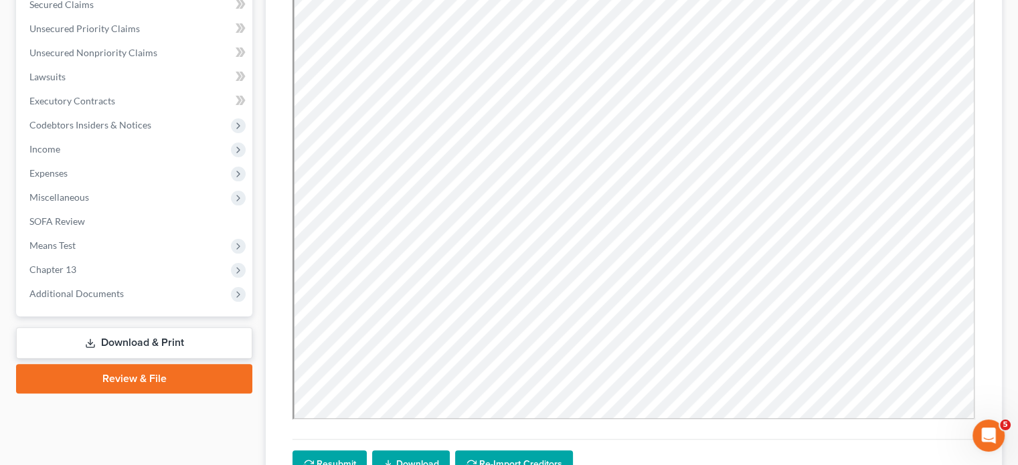
scroll to position [321, 0]
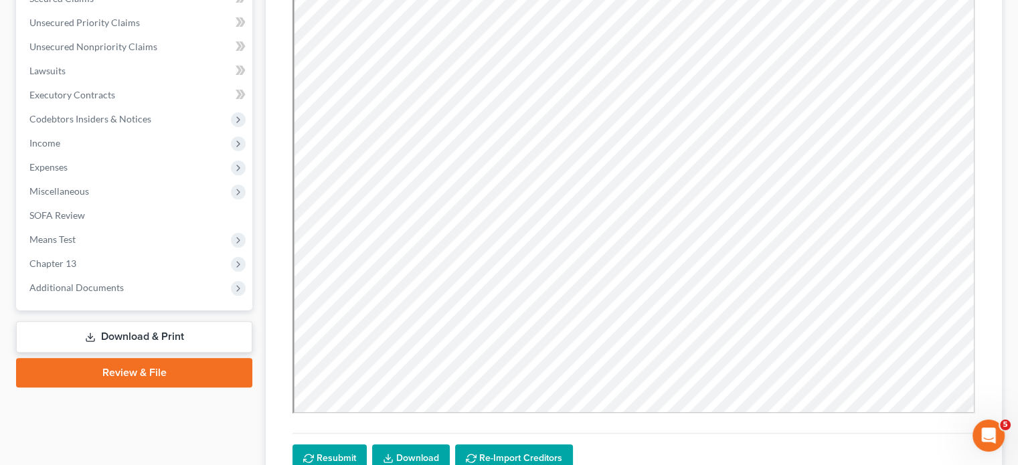
click at [148, 403] on div "Case Dashboard Payments Invoices Payments Payments Credit Report Client Profile" at bounding box center [134, 181] width 250 height 700
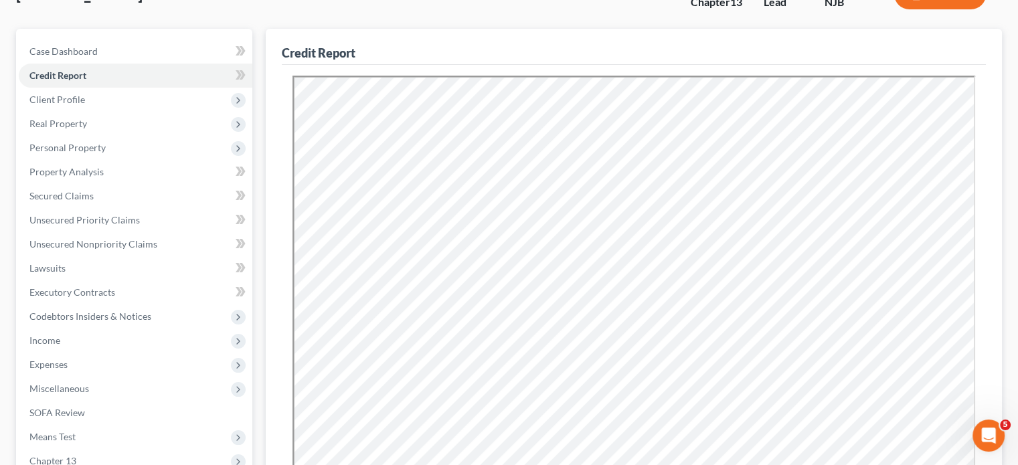
scroll to position [27, 0]
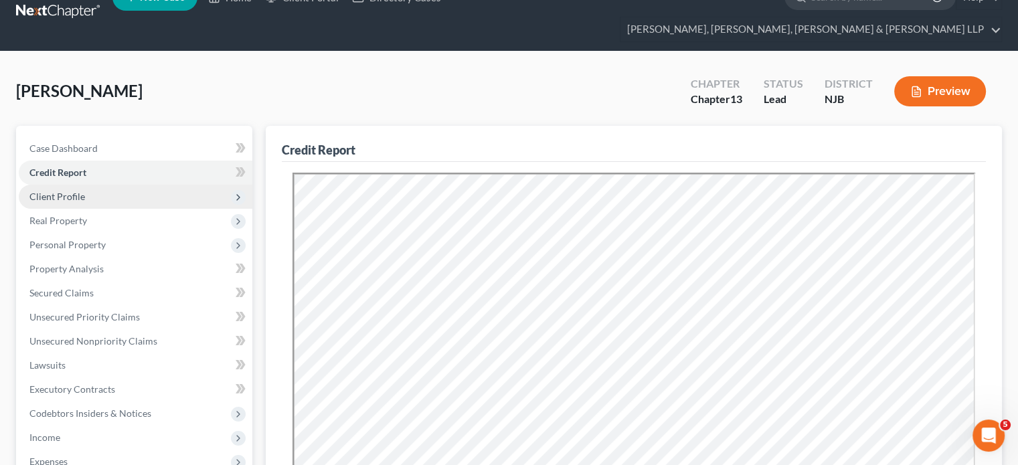
click at [52, 191] on span "Client Profile" at bounding box center [57, 196] width 56 height 11
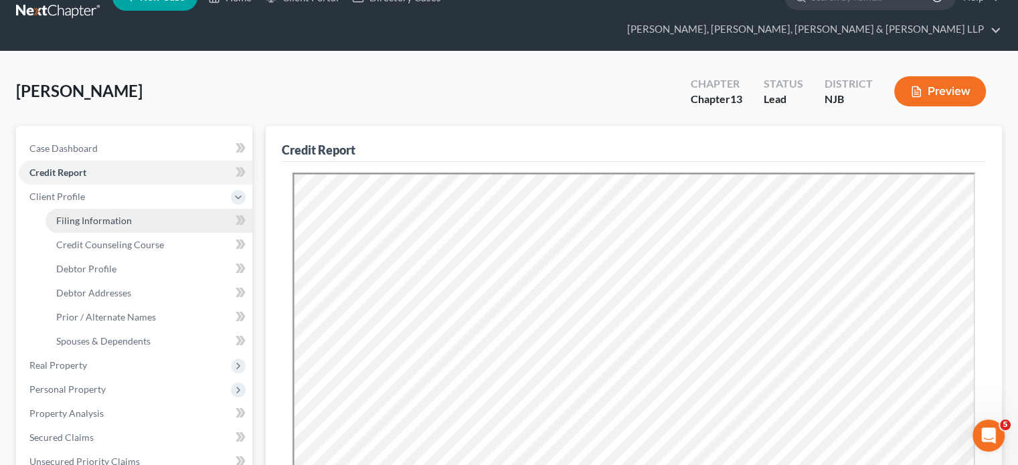
click at [79, 215] on span "Filing Information" at bounding box center [94, 220] width 76 height 11
select select "1"
select select "0"
select select "3"
select select "51"
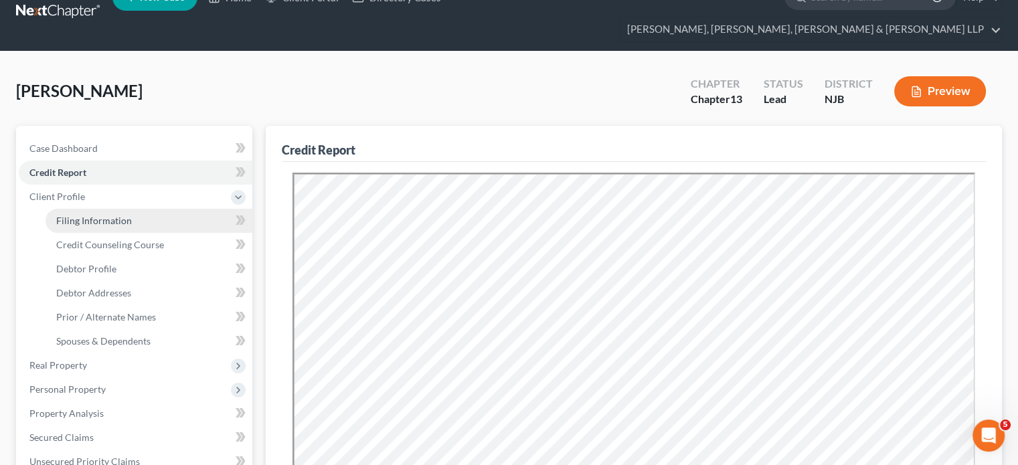
select select "0"
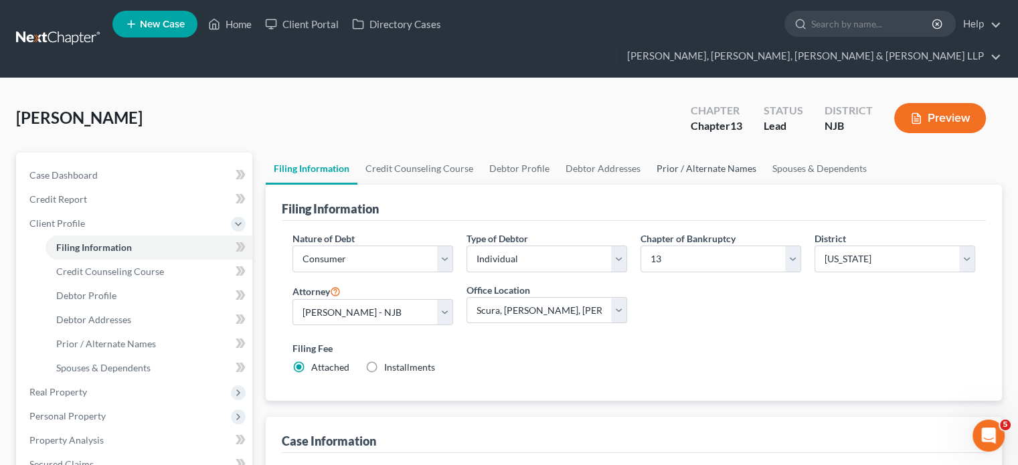
click at [709, 153] on link "Prior / Alternate Names" at bounding box center [706, 169] width 116 height 32
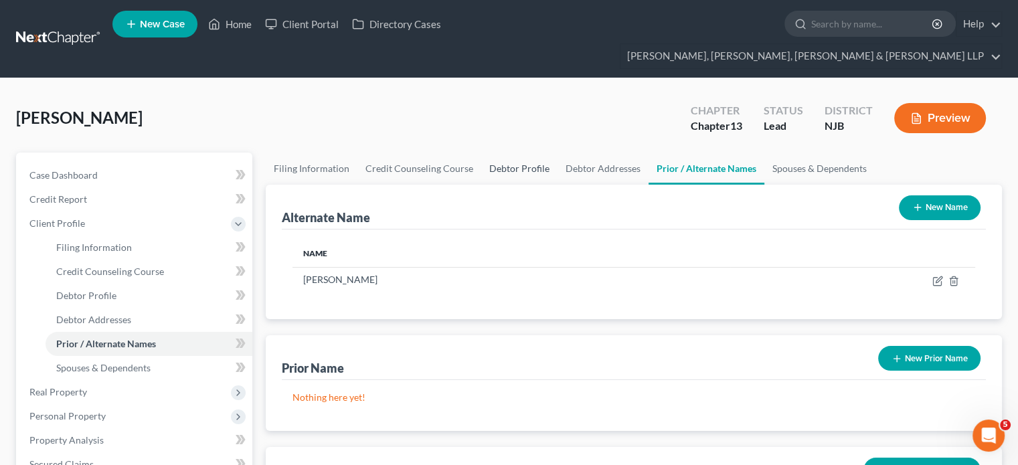
click at [495, 153] on link "Debtor Profile" at bounding box center [519, 169] width 76 height 32
select select "0"
select select "1"
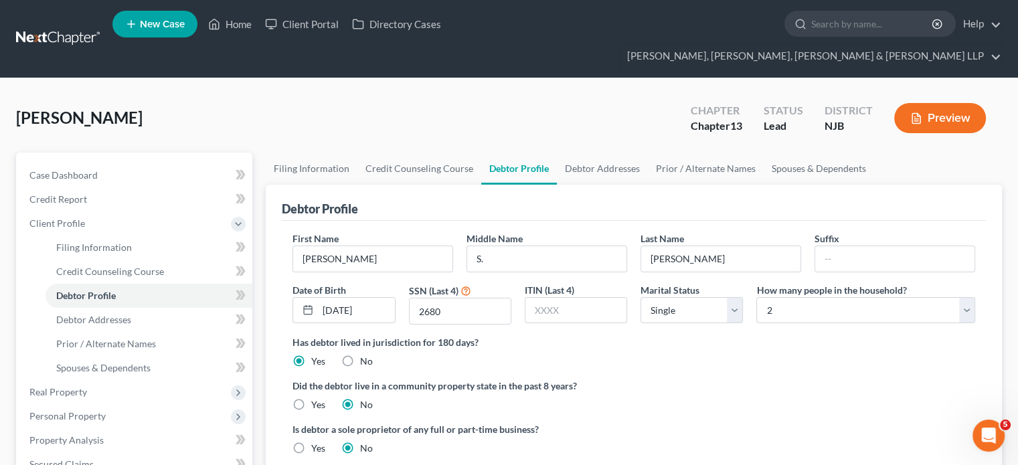
click at [399, 94] on div "[PERSON_NAME] Upgraded Chapter Chapter 13 Status Lead District NJB Preview" at bounding box center [509, 123] width 986 height 58
click at [602, 153] on link "Debtor Addresses" at bounding box center [602, 169] width 91 height 32
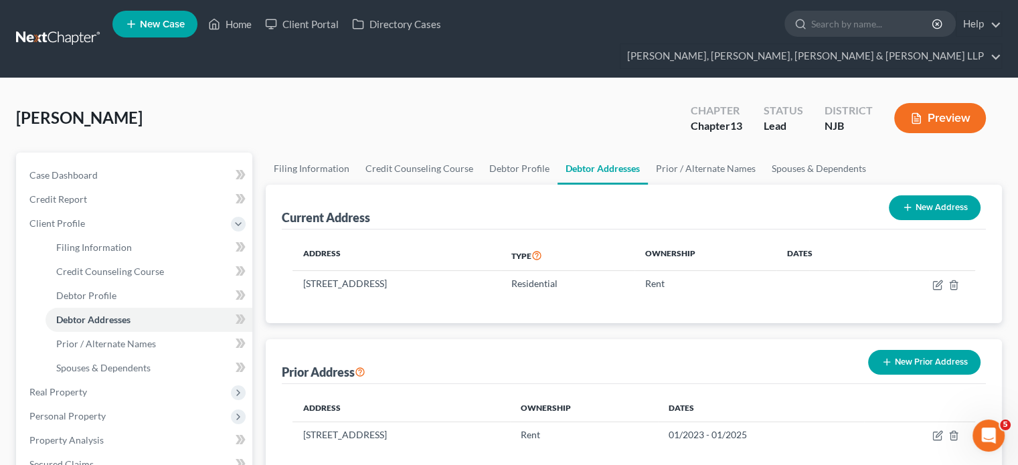
click at [526, 94] on div "[PERSON_NAME] Upgraded Chapter Chapter 13 Status Lead District NJB Preview" at bounding box center [509, 123] width 986 height 58
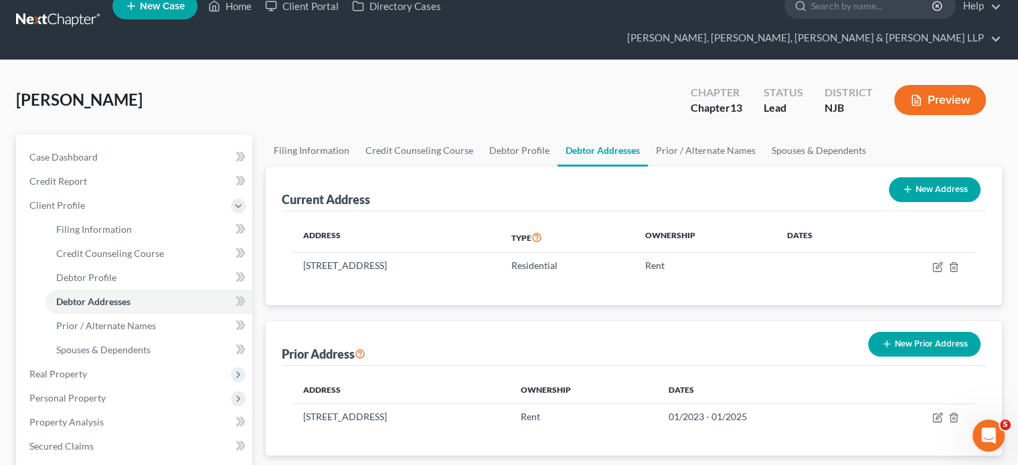
scroll to position [27, 0]
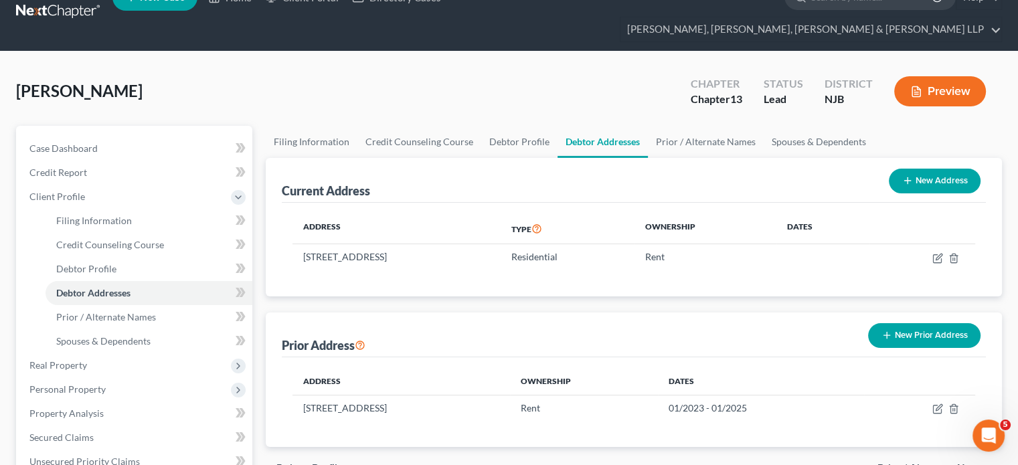
click at [526, 88] on div "[PERSON_NAME] Upgraded Chapter Chapter 13 Status Lead District NJB Preview" at bounding box center [509, 97] width 986 height 58
click at [435, 52] on div "[PERSON_NAME] Upgraded Chapter Chapter 13 Status Lead District NJB Preview Peti…" at bounding box center [509, 453] width 1018 height 802
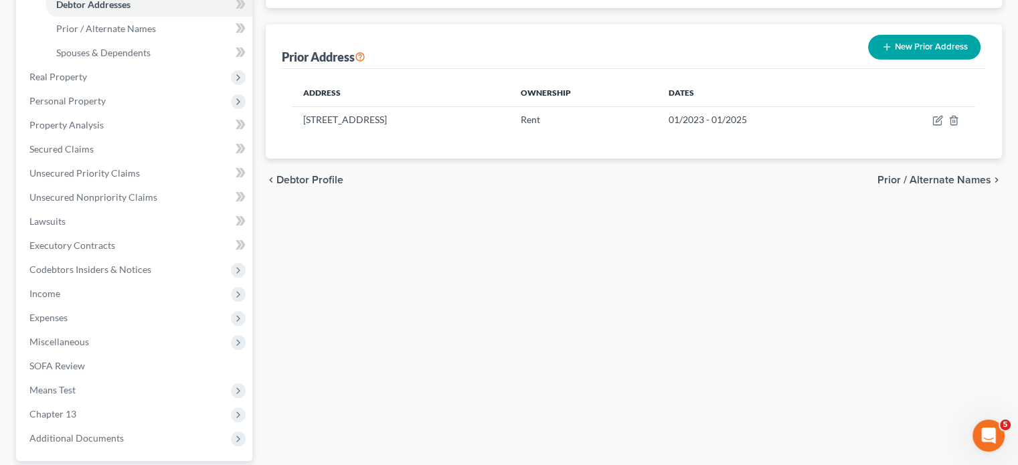
scroll to position [321, 0]
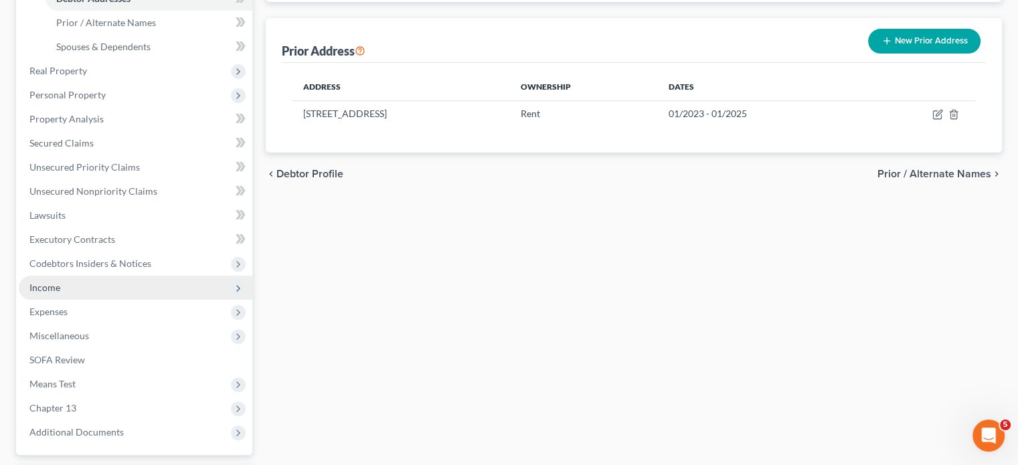
click at [43, 282] on span "Income" at bounding box center [44, 287] width 31 height 11
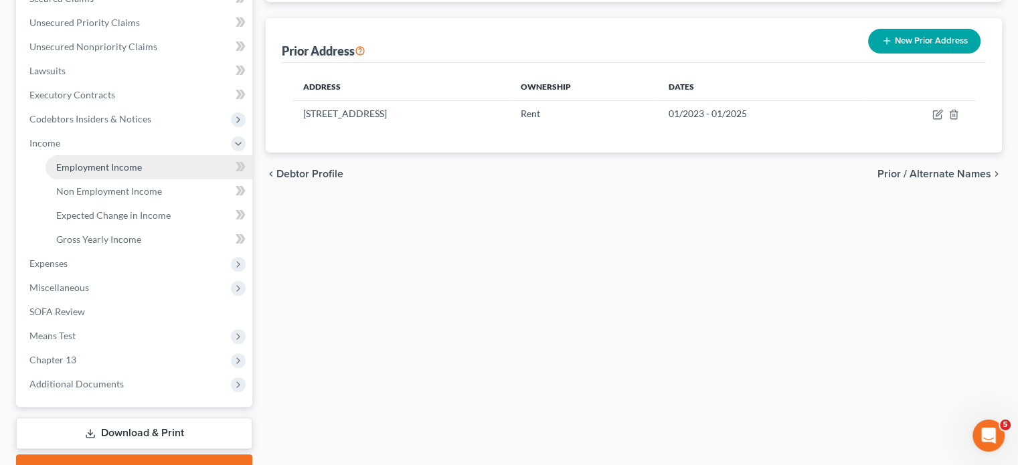
click at [105, 161] on span "Employment Income" at bounding box center [99, 166] width 86 height 11
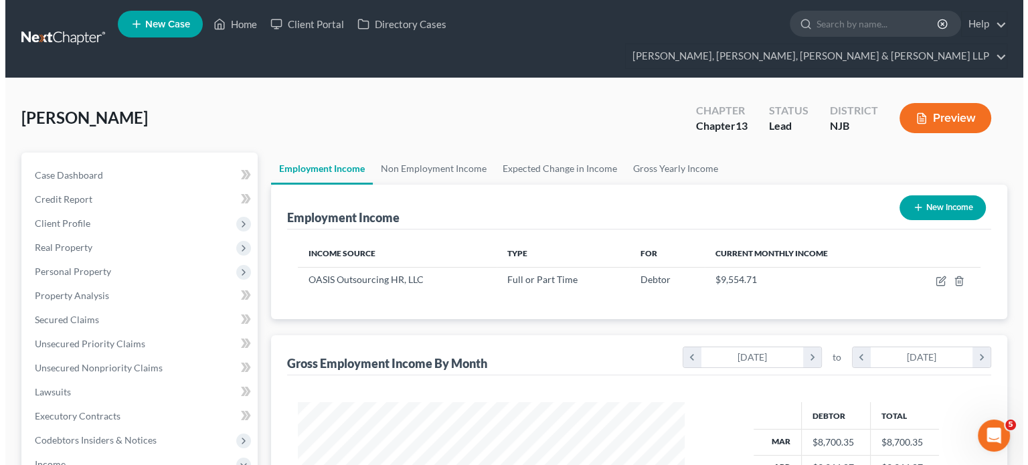
scroll to position [238, 413]
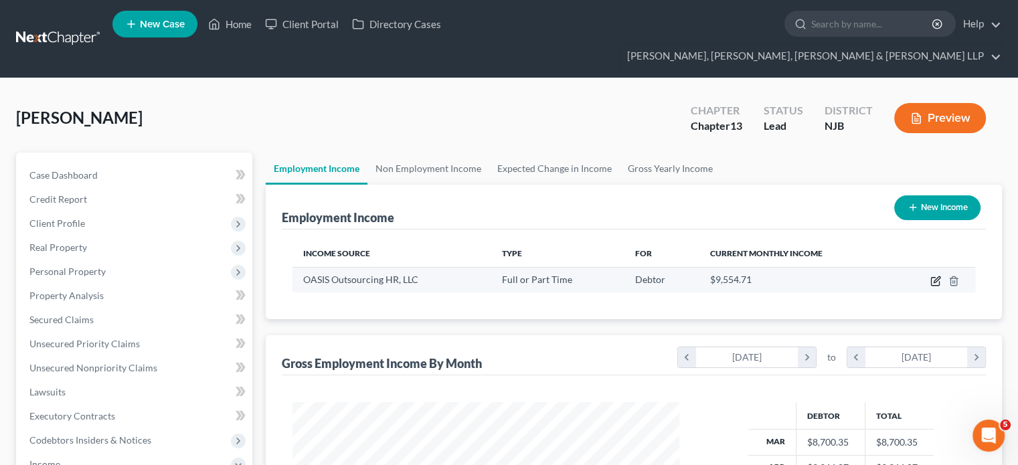
click at [806, 276] on icon "button" at bounding box center [935, 281] width 11 height 11
select select "0"
select select "9"
select select "1"
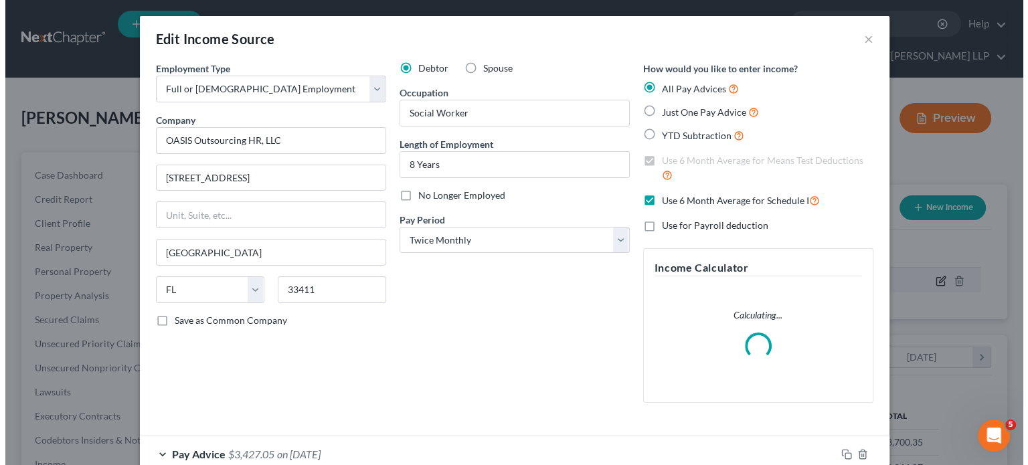
scroll to position [238, 418]
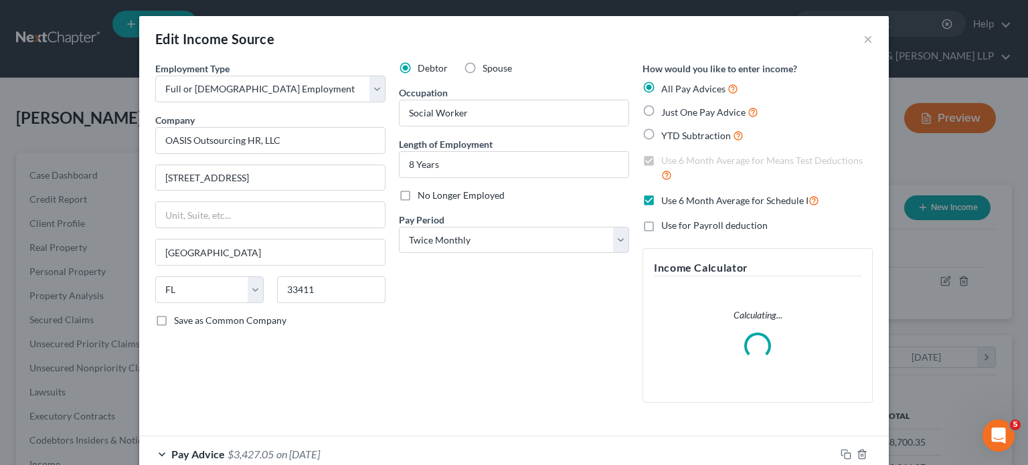
click at [418, 397] on div "Debtor Spouse Occupation Social Worker Length of Employment 8 Years No Longer E…" at bounding box center [514, 238] width 244 height 352
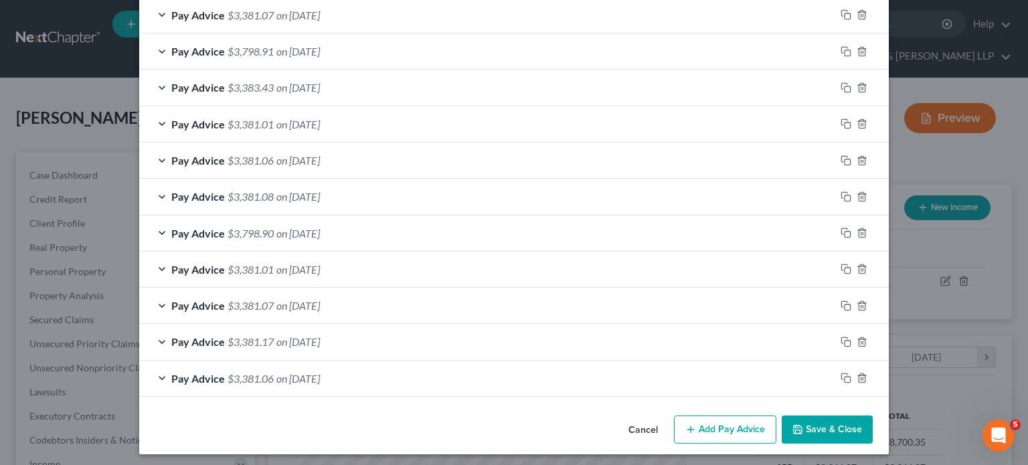
scroll to position [627, 0]
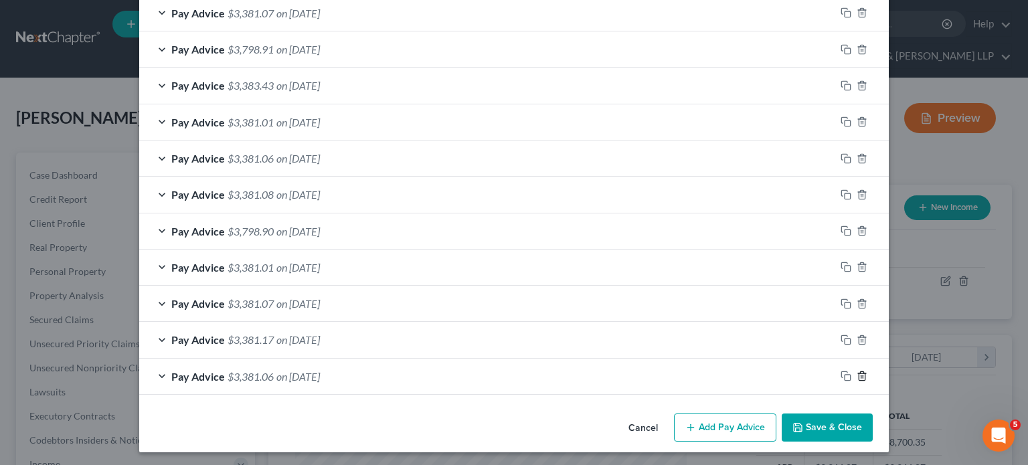
click at [806, 376] on line "button" at bounding box center [861, 377] width 0 height 3
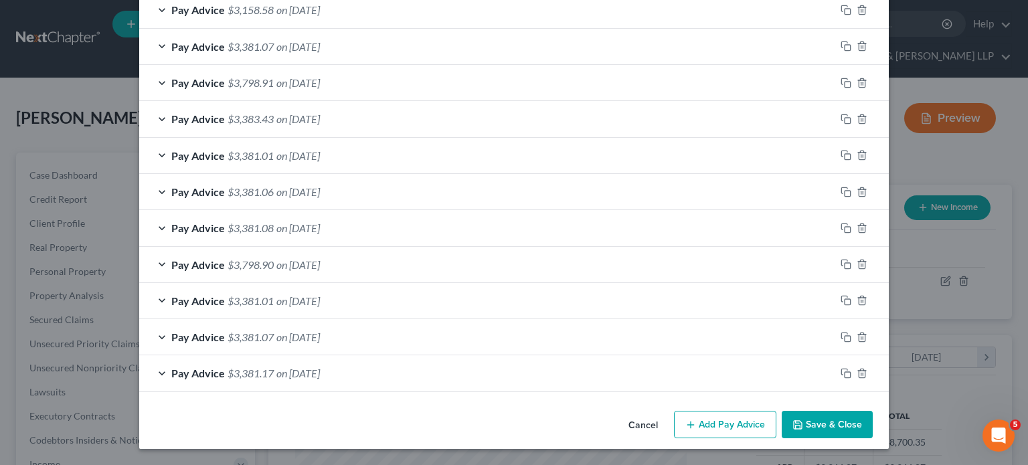
scroll to position [591, 0]
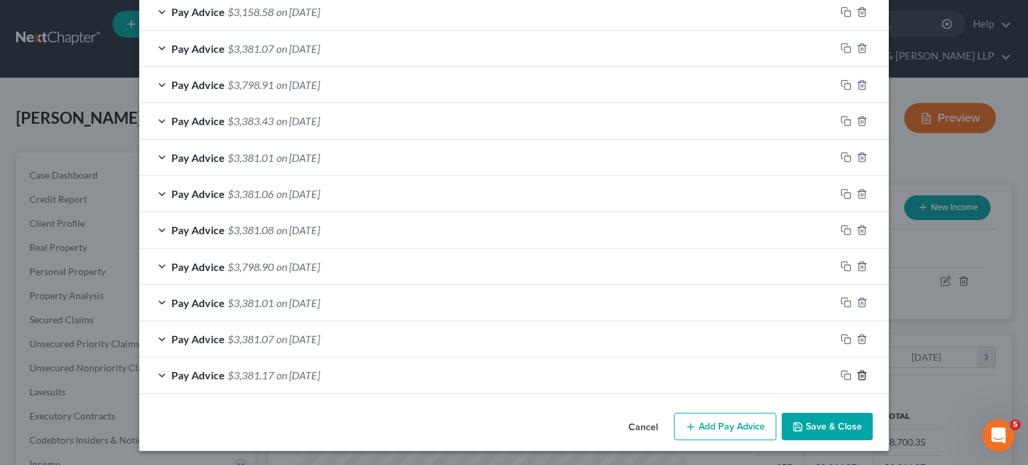
click at [806, 375] on line "button" at bounding box center [861, 376] width 0 height 3
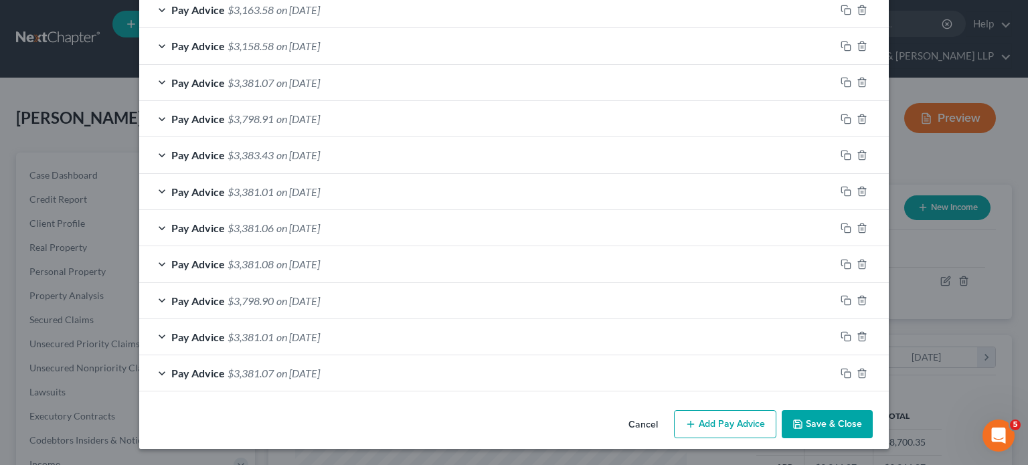
scroll to position [555, 0]
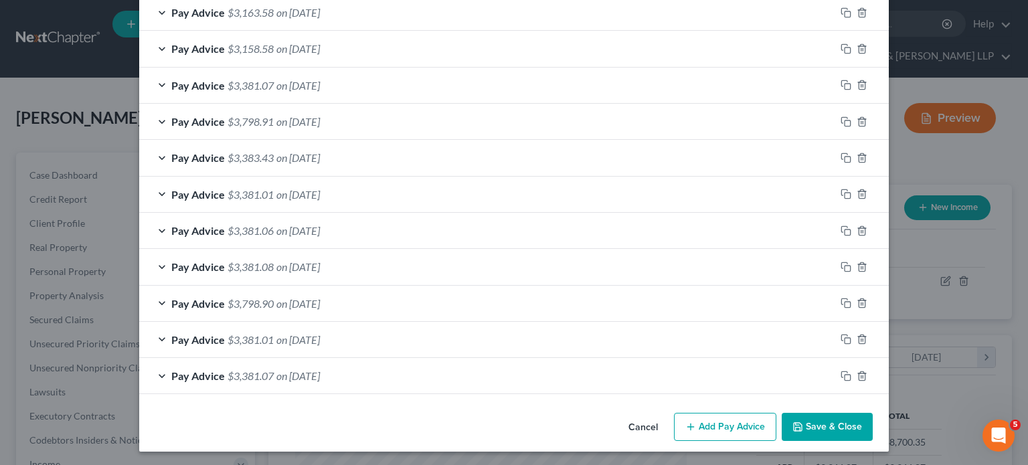
click at [380, 403] on div "Cancel Add Pay Advice Save & Close" at bounding box center [513, 429] width 749 height 44
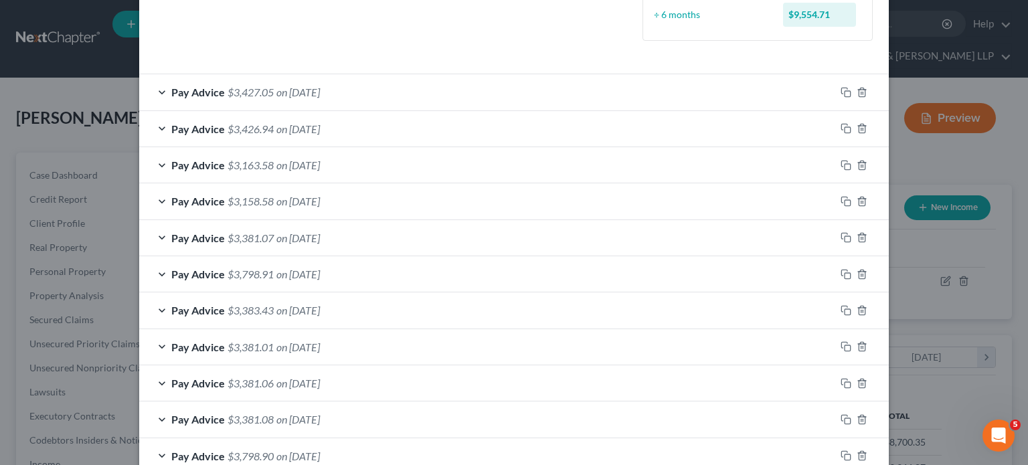
scroll to position [314, 0]
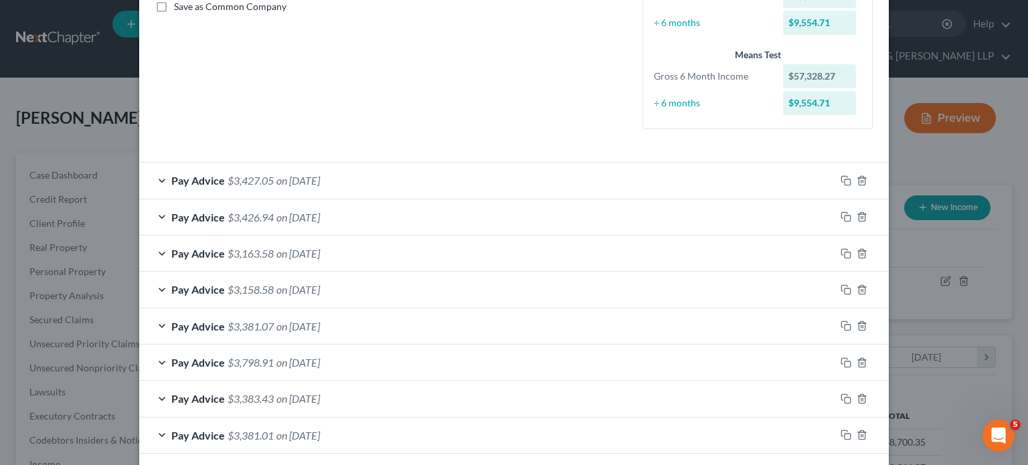
click at [476, 179] on div "Pay Advice $3,427.05 on [DATE]" at bounding box center [487, 180] width 696 height 35
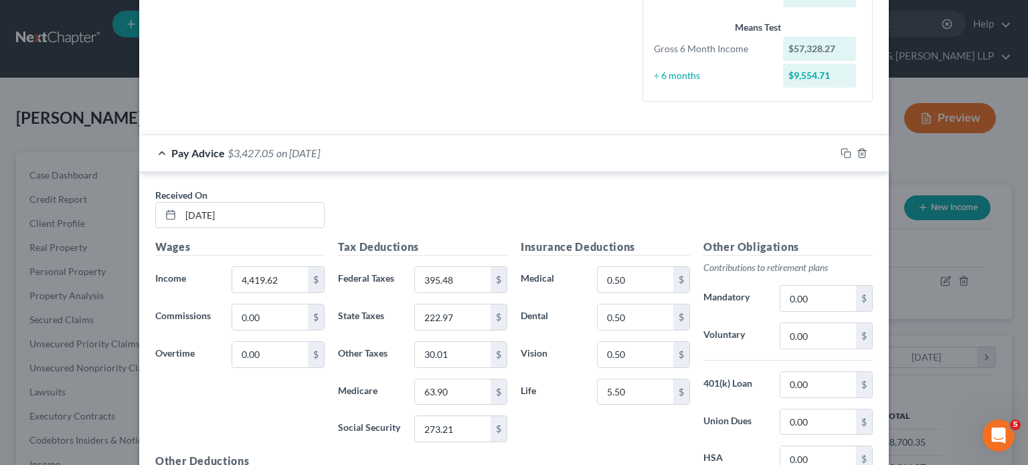
scroll to position [341, 0]
click at [516, 147] on div "Pay Advice $3,427.05 on [DATE]" at bounding box center [487, 153] width 696 height 35
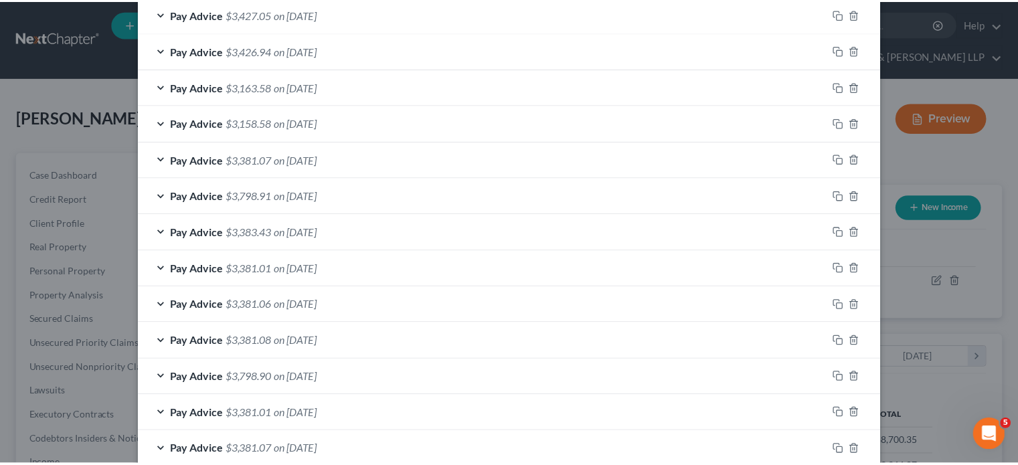
scroll to position [555, 0]
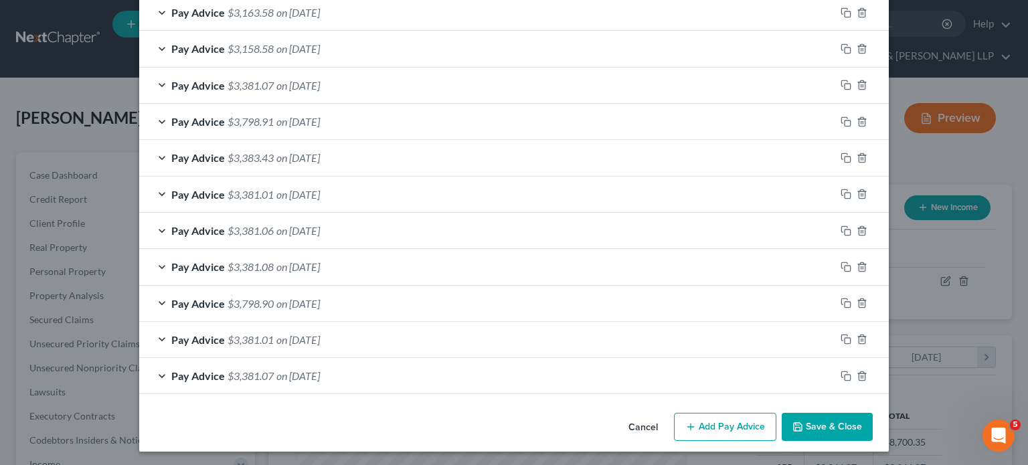
click at [806, 403] on button "Save & Close" at bounding box center [826, 427] width 91 height 28
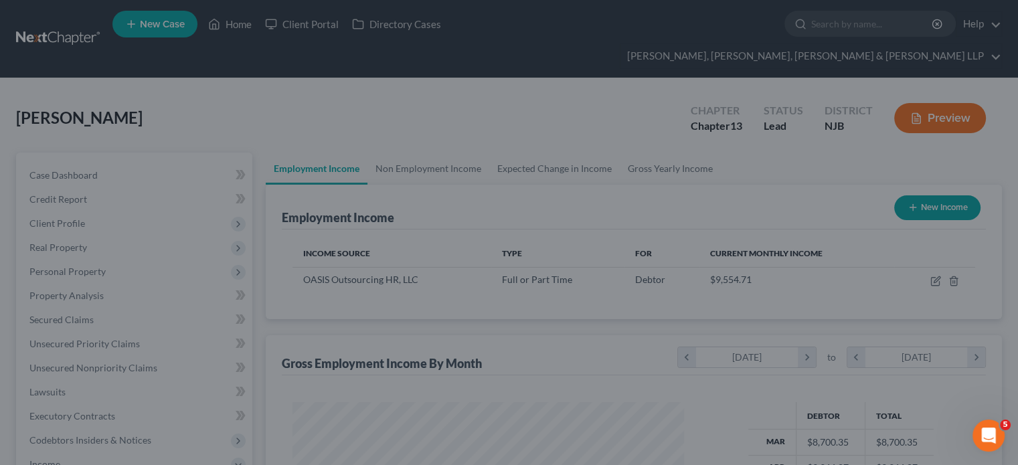
scroll to position [668839, 668664]
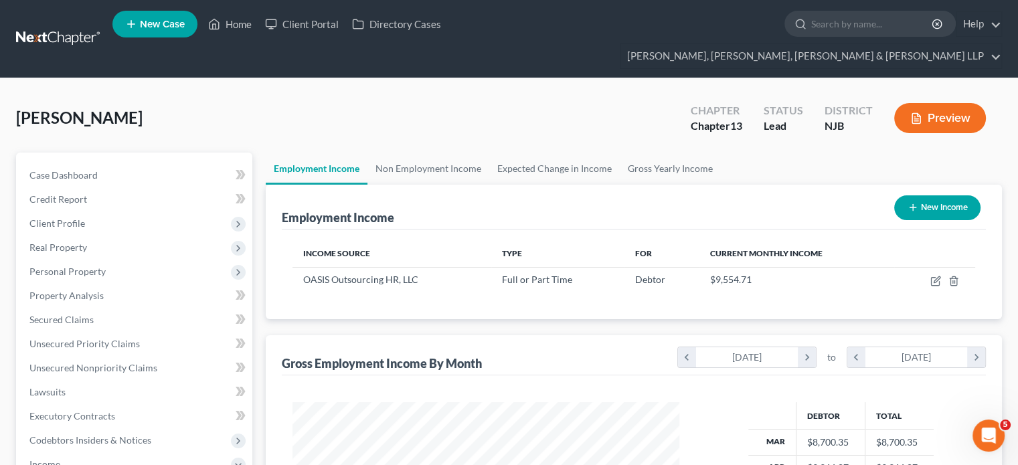
click at [391, 110] on div "[PERSON_NAME] Upgraded Chapter Chapter 13 Status Lead District NJB Preview" at bounding box center [509, 123] width 986 height 58
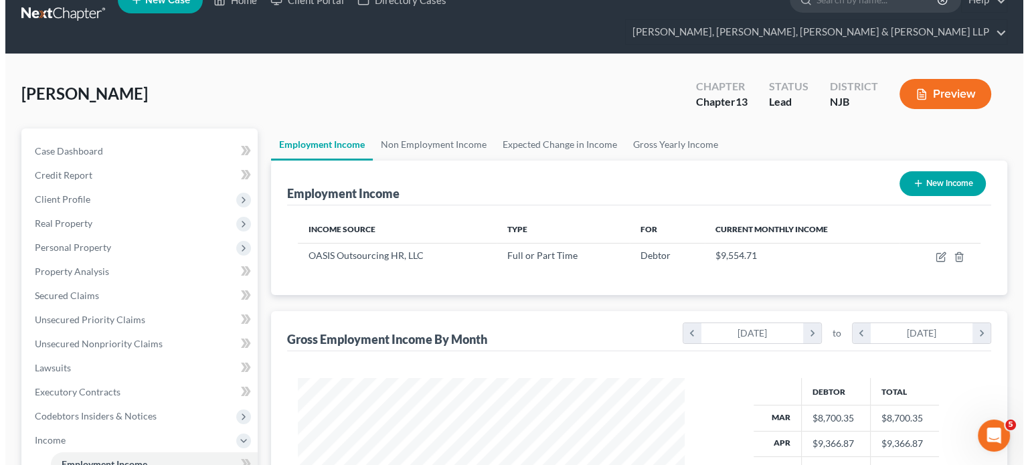
scroll to position [0, 0]
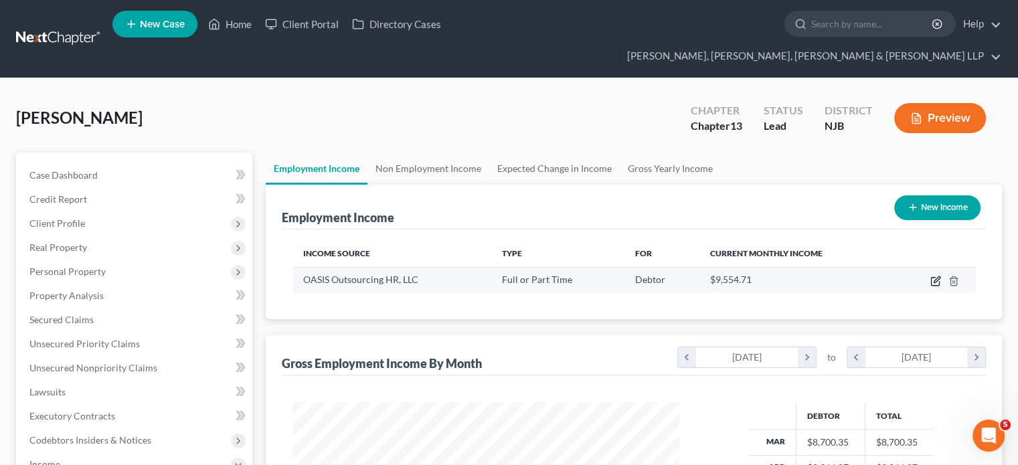
click at [806, 276] on icon "button" at bounding box center [935, 281] width 11 height 11
select select "0"
select select "9"
select select "1"
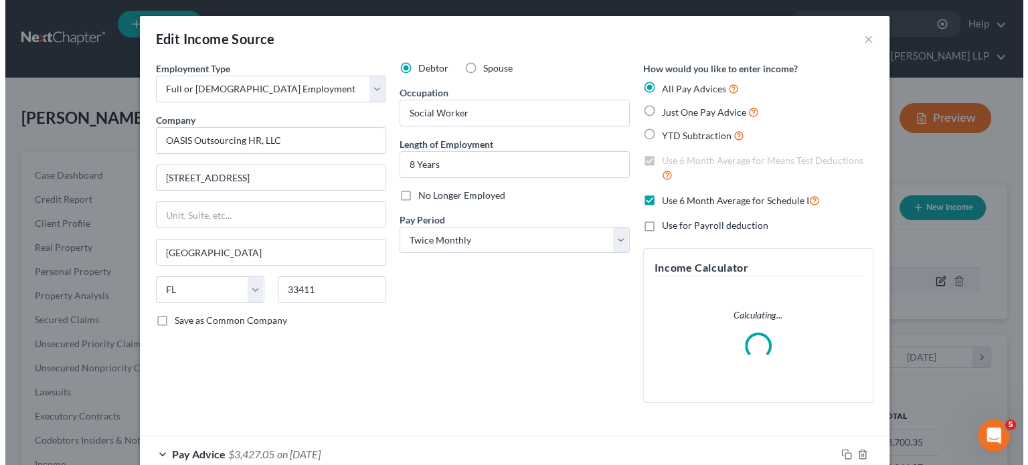
scroll to position [238, 418]
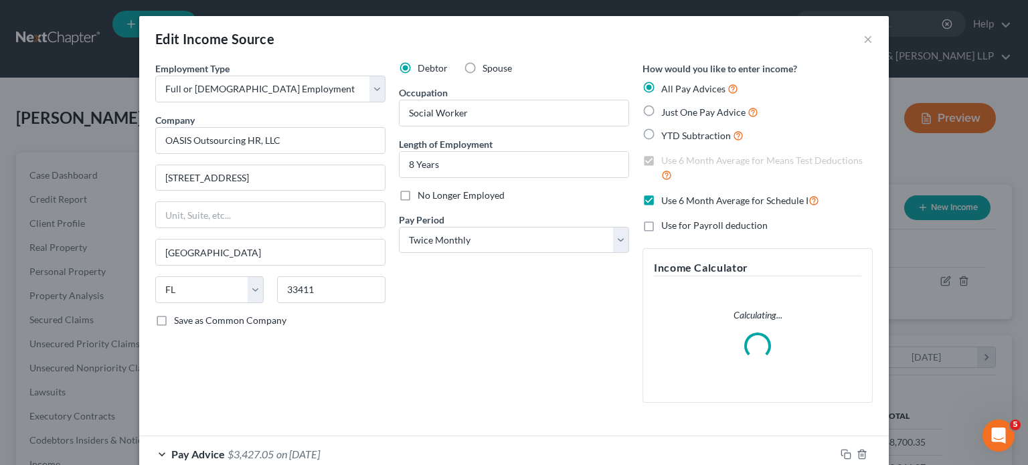
click at [436, 359] on div "Debtor Spouse Occupation Social Worker Length of Employment 8 Years No Longer E…" at bounding box center [514, 238] width 244 height 352
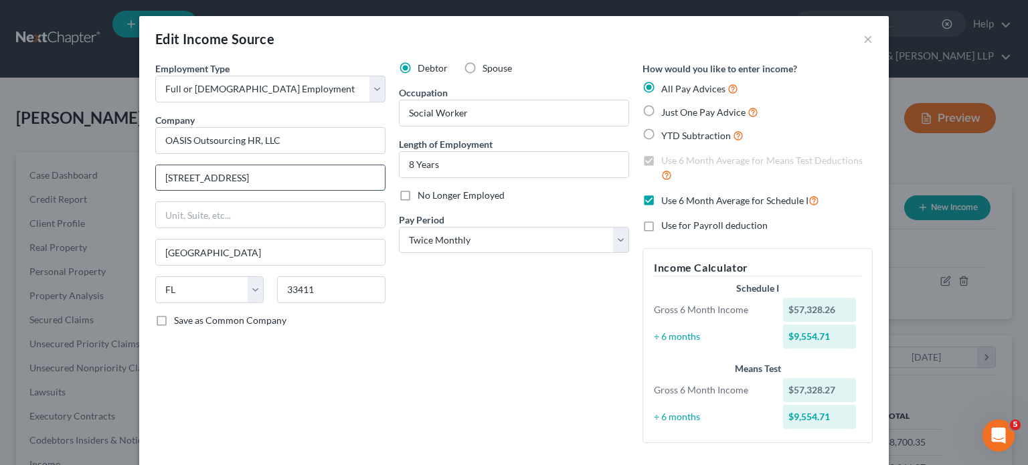
click at [242, 177] on input "[STREET_ADDRESS]" at bounding box center [270, 177] width 229 height 25
click at [193, 220] on input "text" at bounding box center [270, 214] width 229 height 25
type input "Suite 300"
click at [305, 176] on input "[STREET_ADDRESS]" at bounding box center [270, 177] width 229 height 25
type input "[STREET_ADDRESS]"
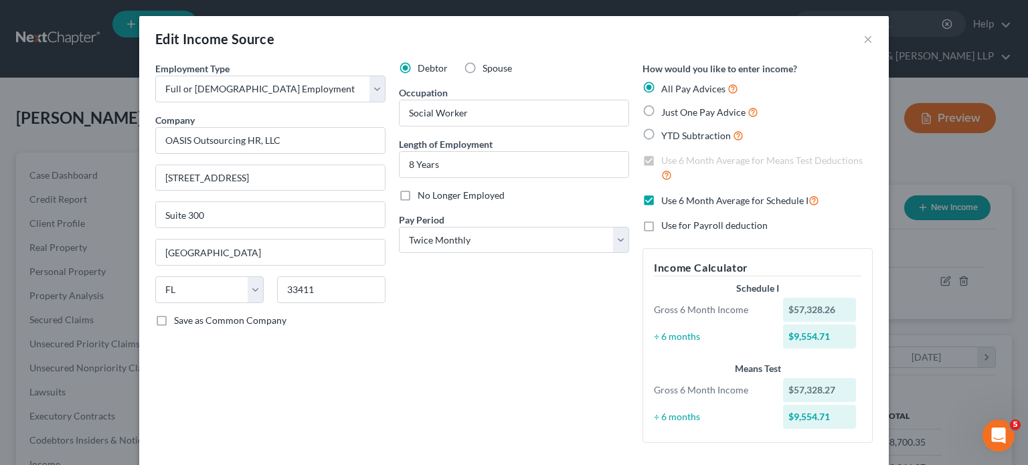
click at [436, 320] on div "Debtor Spouse Occupation Social Worker Length of Employment 8 Years No Longer E…" at bounding box center [514, 258] width 244 height 392
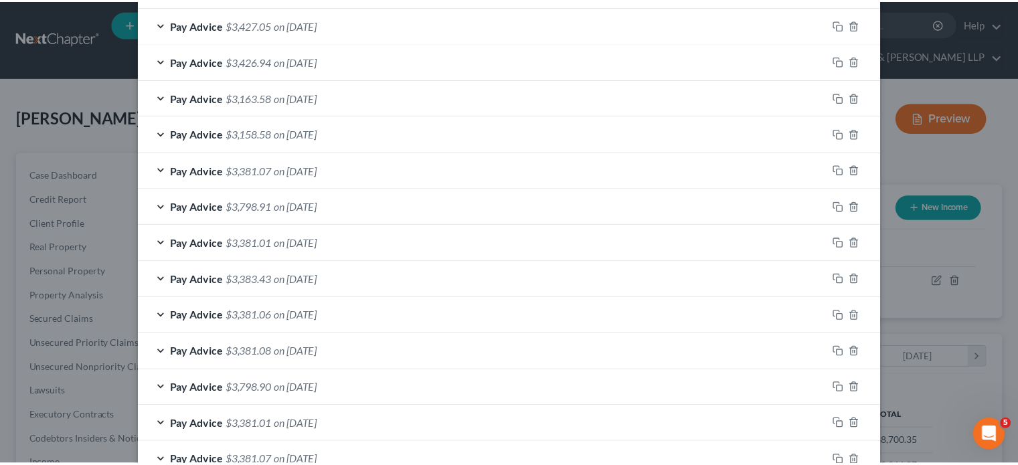
scroll to position [555, 0]
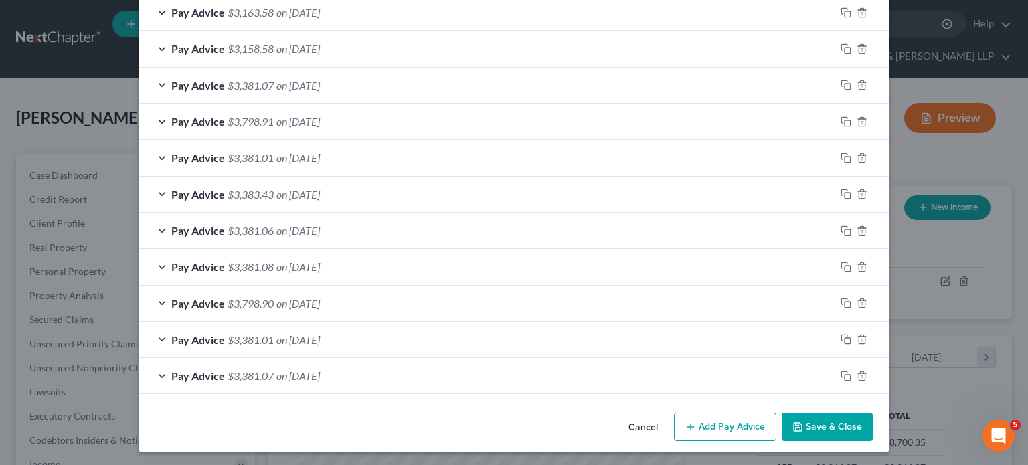
click at [806, 403] on button "Save & Close" at bounding box center [826, 427] width 91 height 28
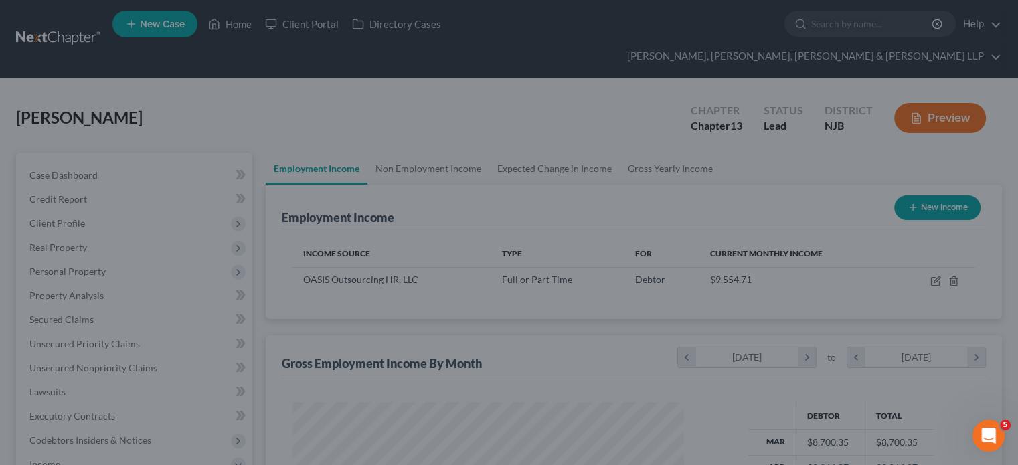
scroll to position [668839, 668664]
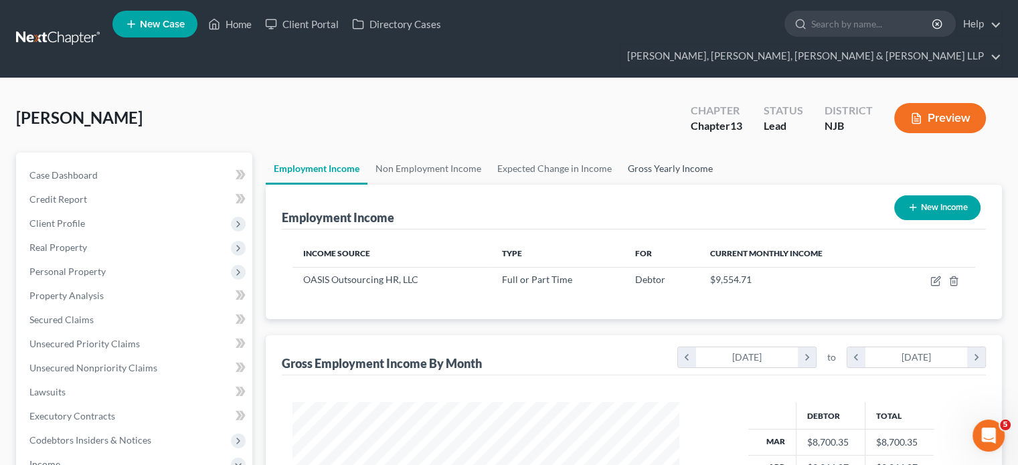
click at [670, 153] on link "Gross Yearly Income" at bounding box center [670, 169] width 101 height 32
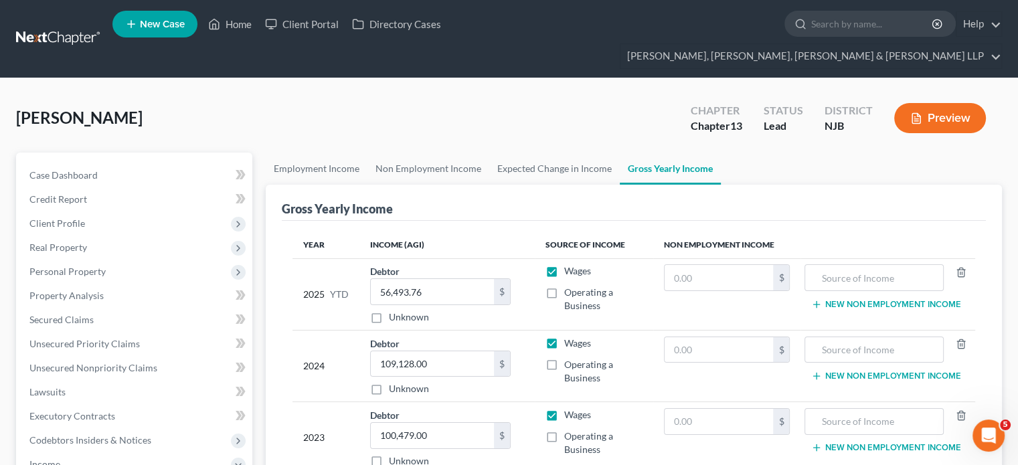
click at [537, 114] on div "[PERSON_NAME] Upgraded Chapter Chapter 13 Status Lead District NJB Preview" at bounding box center [509, 123] width 986 height 58
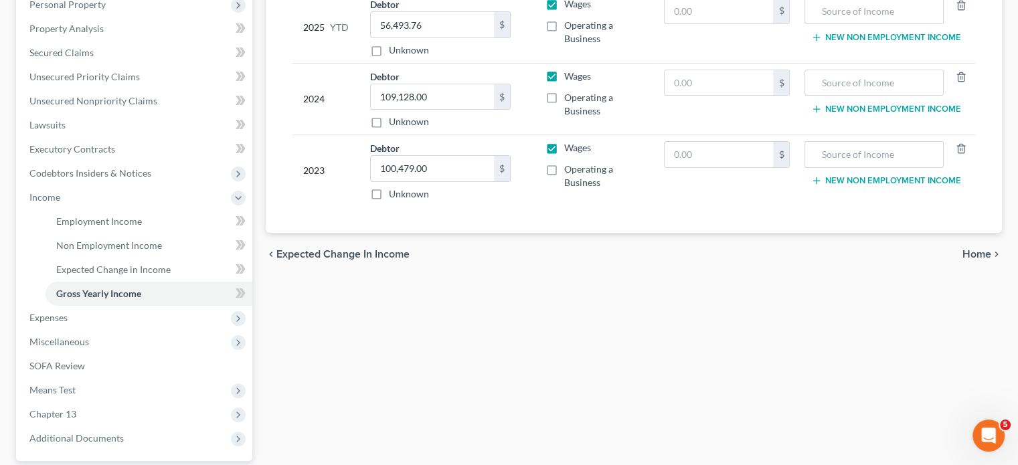
scroll to position [268, 0]
click at [806, 248] on span "Home" at bounding box center [976, 253] width 29 height 11
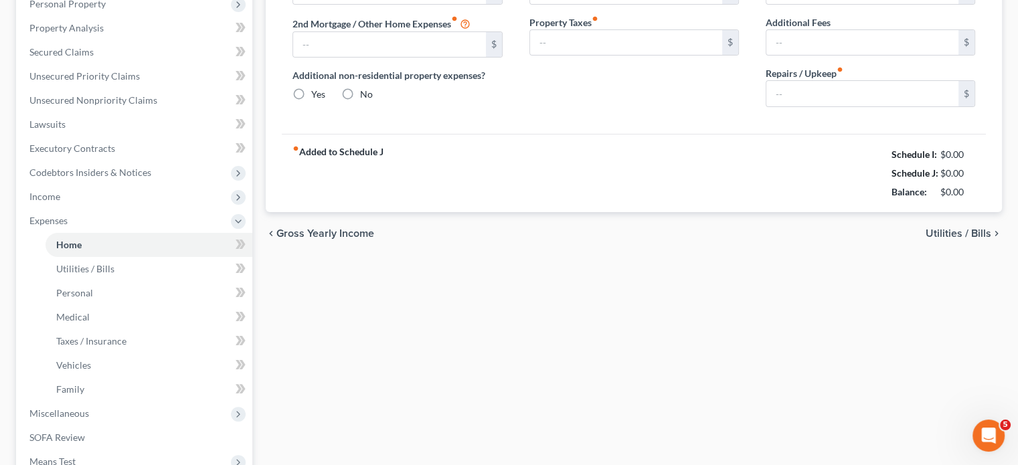
type input "2,422.75"
type input "0.00"
radio input "true"
type input "0.00"
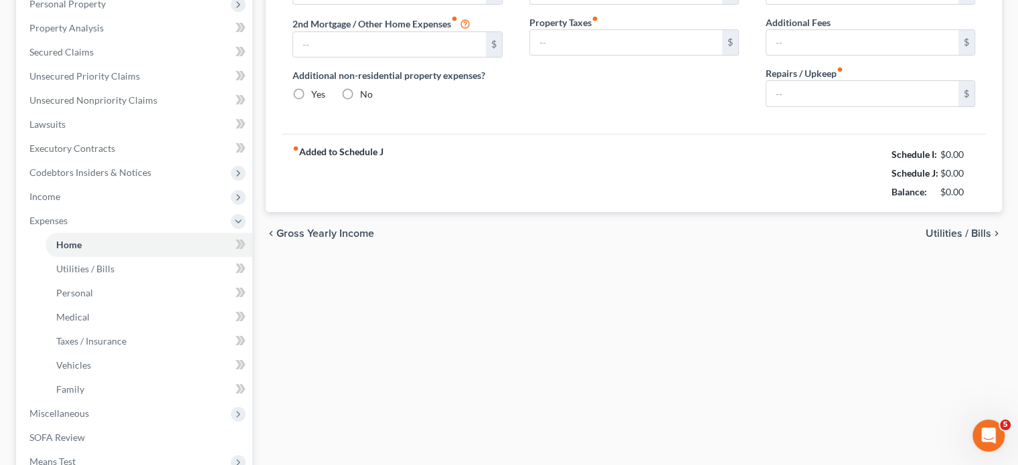
type input "0.00"
type input "125.00"
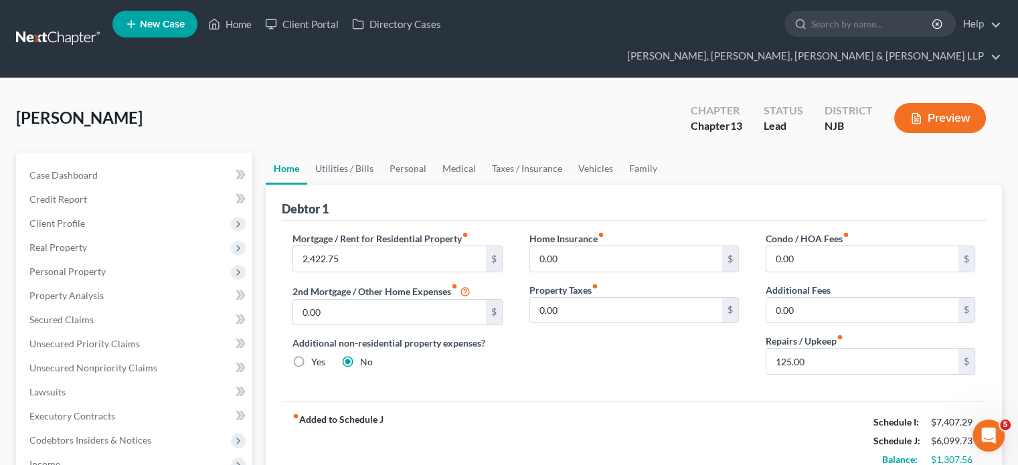
click at [490, 99] on div "[PERSON_NAME] Upgraded Chapter Chapter 13 Status Lead District NJB Preview" at bounding box center [509, 123] width 986 height 58
click at [359, 153] on link "Utilities / Bills" at bounding box center [344, 169] width 74 height 32
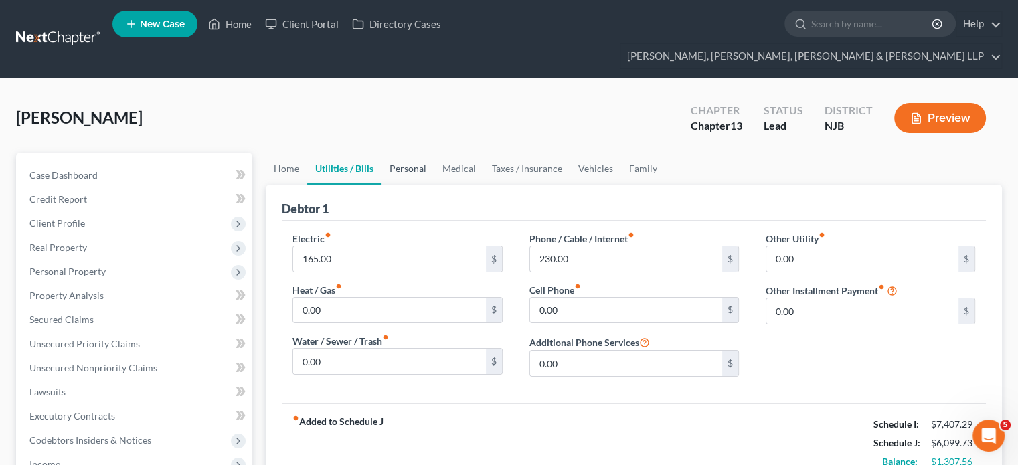
click at [412, 153] on link "Personal" at bounding box center [407, 169] width 53 height 32
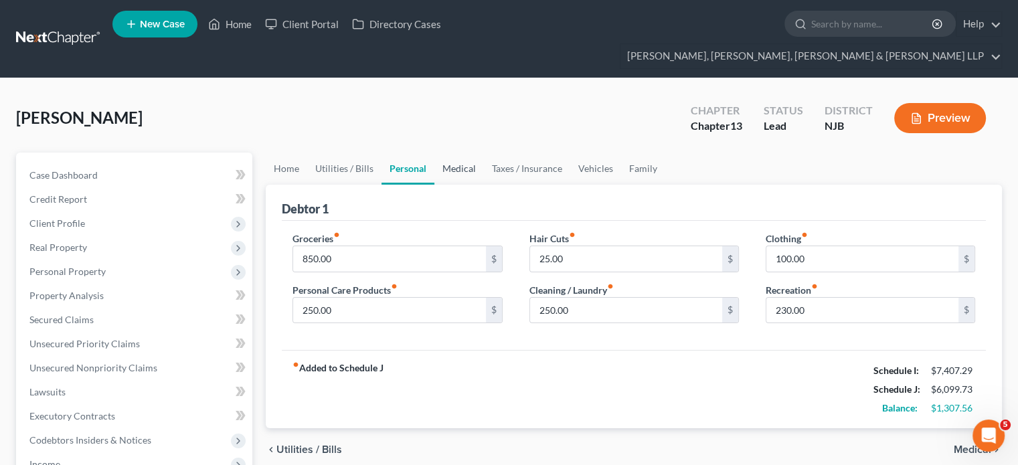
click at [469, 153] on link "Medical" at bounding box center [459, 169] width 50 height 32
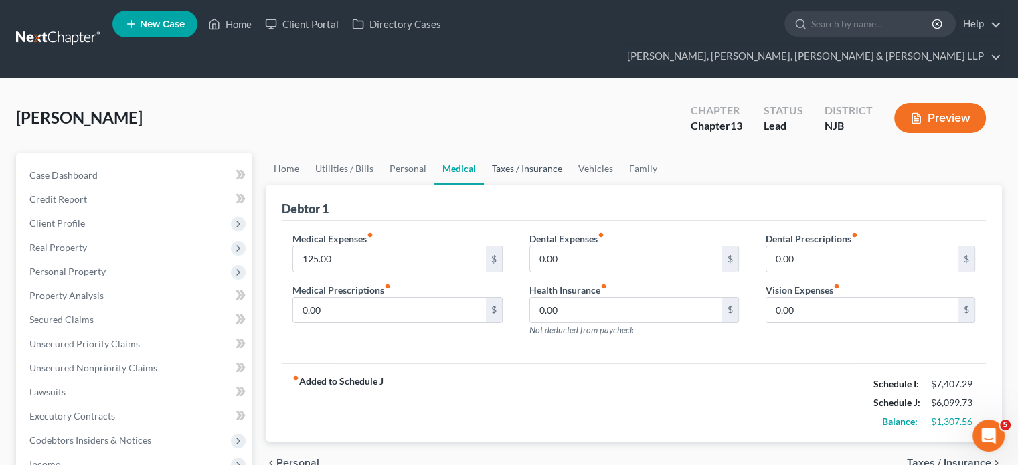
click at [515, 153] on link "Taxes / Insurance" at bounding box center [527, 169] width 86 height 32
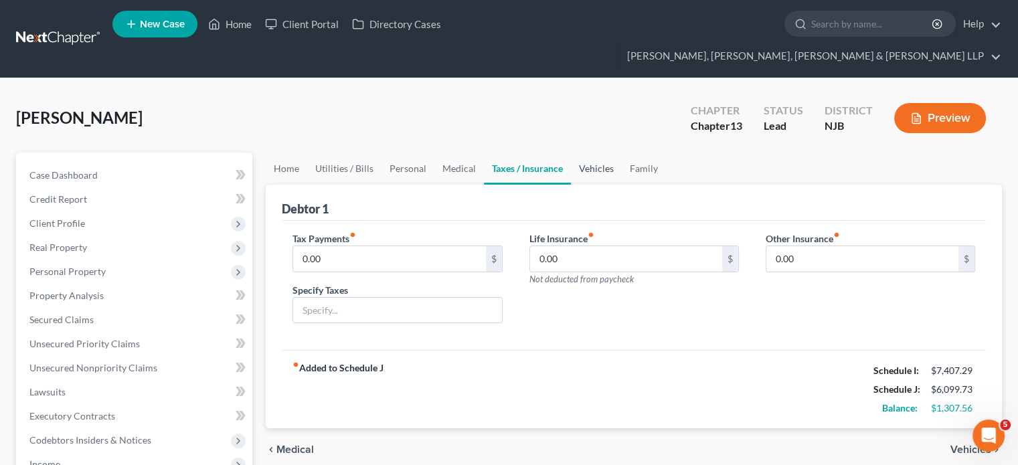
click at [589, 153] on link "Vehicles" at bounding box center [596, 169] width 51 height 32
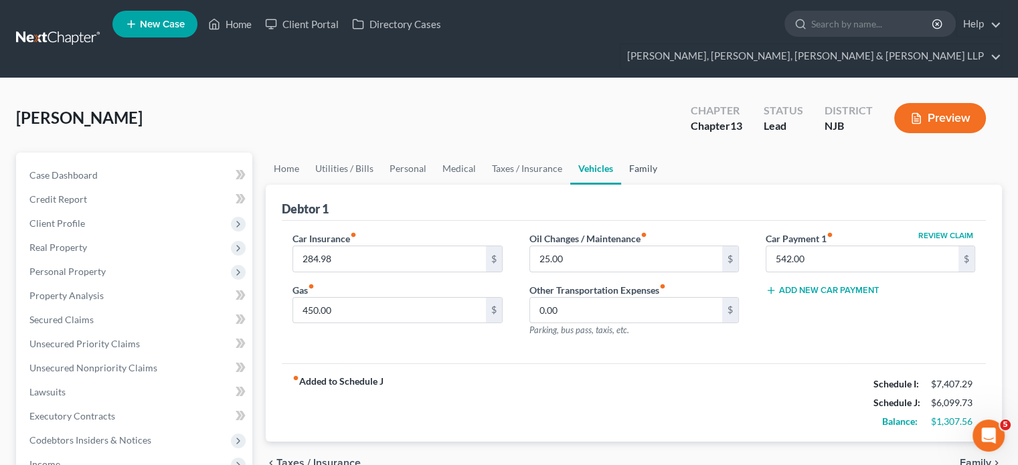
click at [634, 153] on link "Family" at bounding box center [643, 169] width 44 height 32
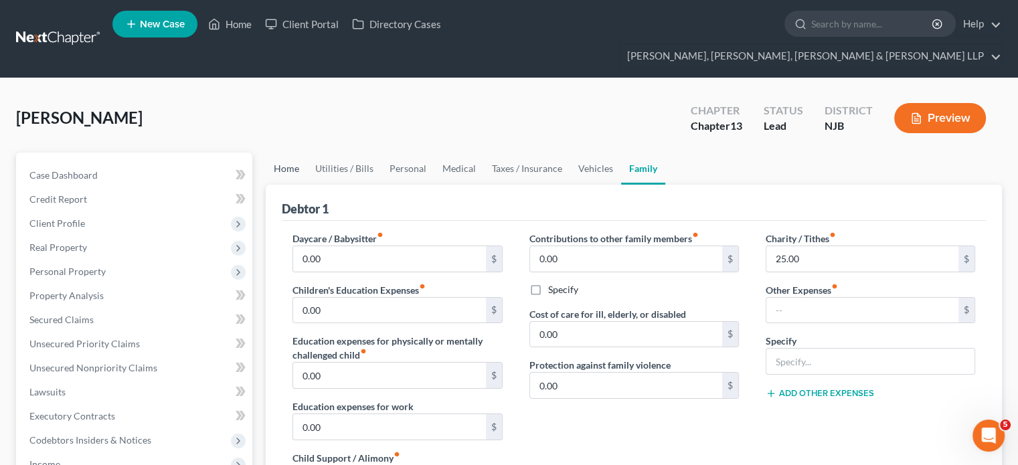
click at [289, 153] on link "Home" at bounding box center [286, 169] width 41 height 32
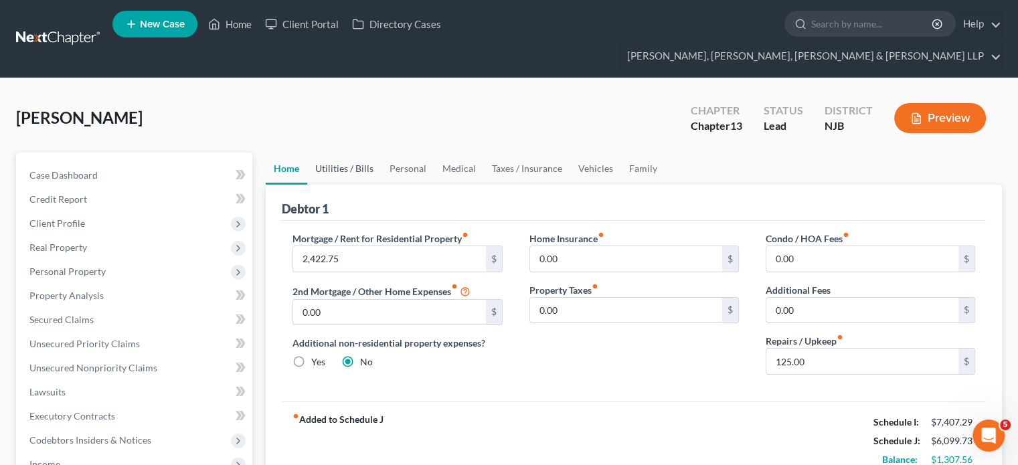
click at [336, 153] on link "Utilities / Bills" at bounding box center [344, 169] width 74 height 32
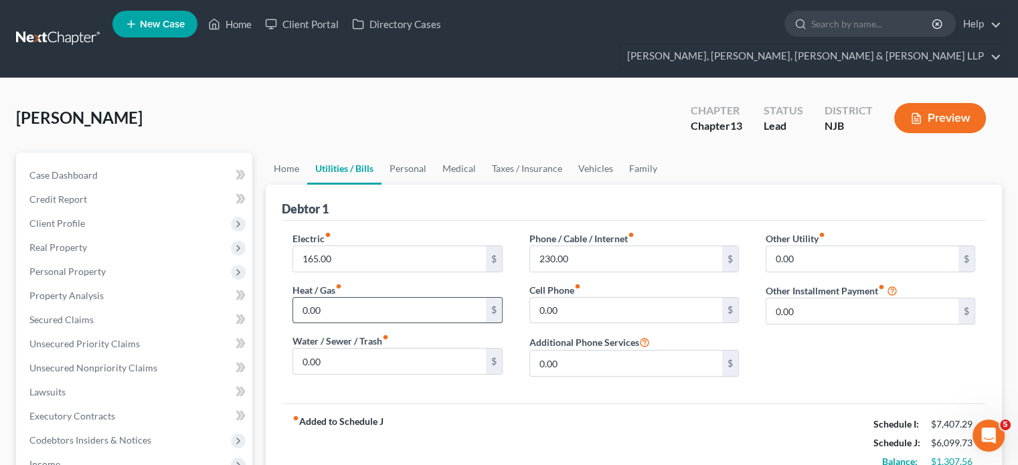
click at [322, 298] on input "0.00" at bounding box center [389, 310] width 192 height 25
type input "50"
click at [466, 403] on div "fiber_manual_record Added to Schedule J Schedule I: $7,407.29 Schedule J: $6,14…" at bounding box center [634, 442] width 704 height 78
click at [409, 153] on link "Personal" at bounding box center [407, 169] width 53 height 32
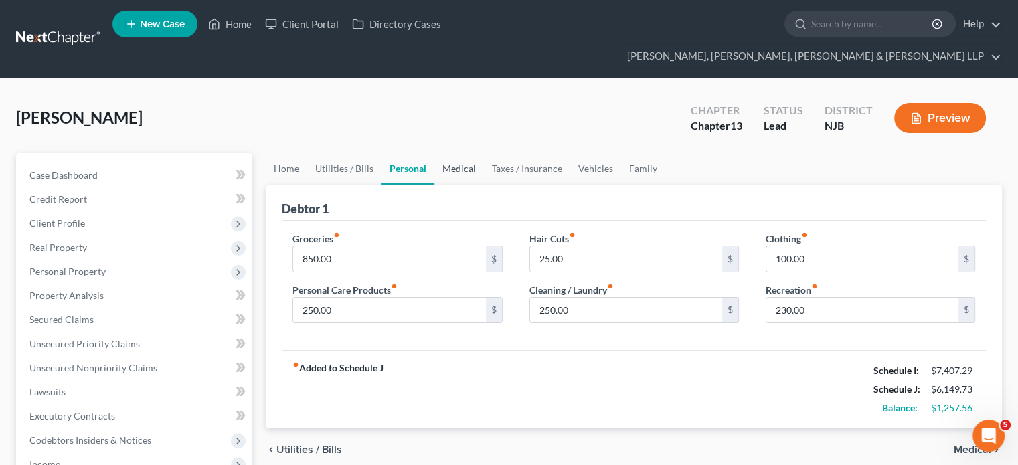
click at [463, 153] on link "Medical" at bounding box center [459, 169] width 50 height 32
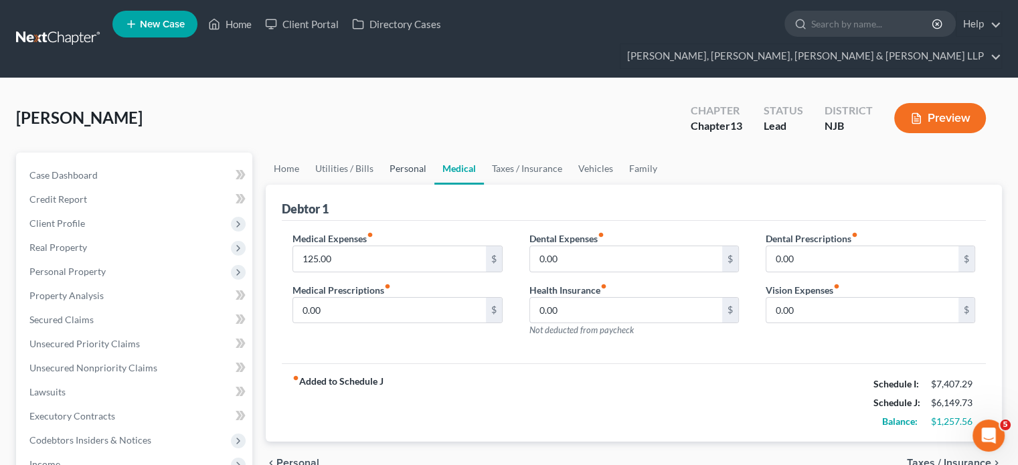
click at [400, 153] on link "Personal" at bounding box center [407, 169] width 53 height 32
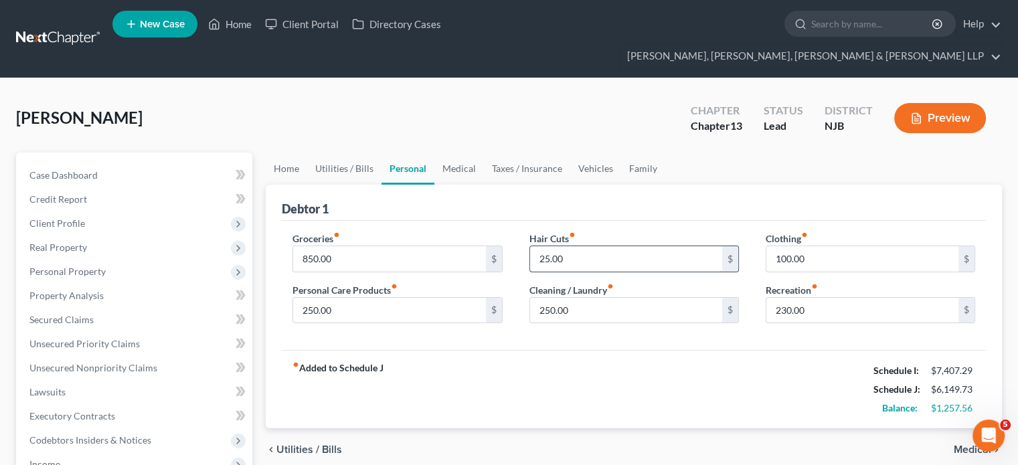
click at [582, 246] on input "25.00" at bounding box center [626, 258] width 192 height 25
click at [545, 359] on div "fiber_manual_record Added to Schedule J Schedule I: $7,407.29 Schedule J: $6,16…" at bounding box center [634, 389] width 704 height 78
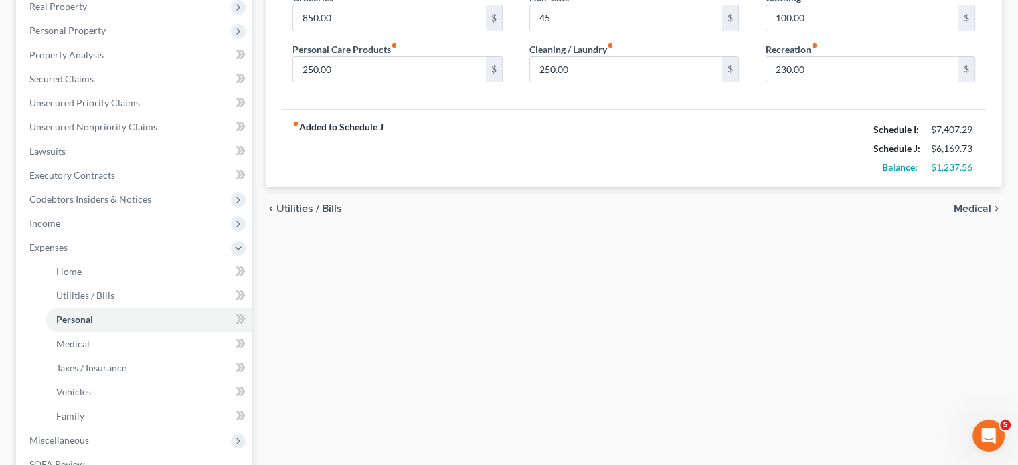
scroll to position [268, 0]
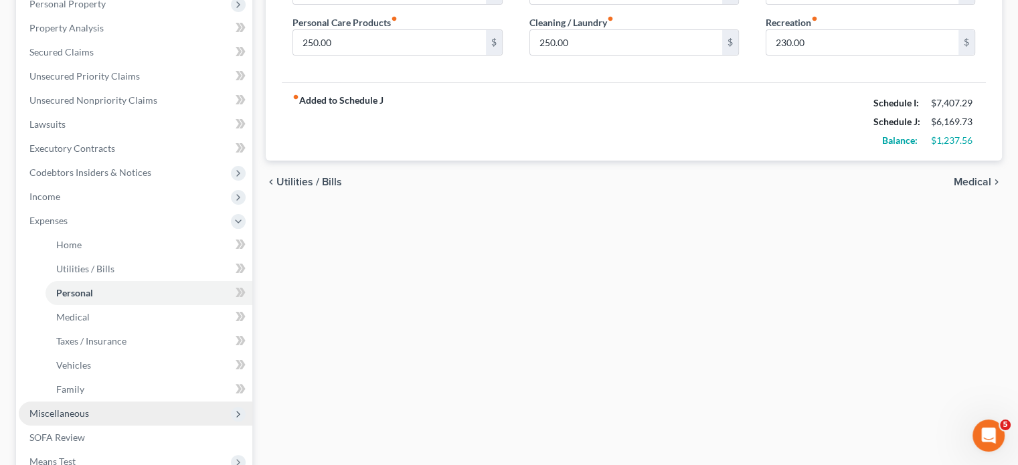
click at [68, 403] on span "Miscellaneous" at bounding box center [59, 412] width 60 height 11
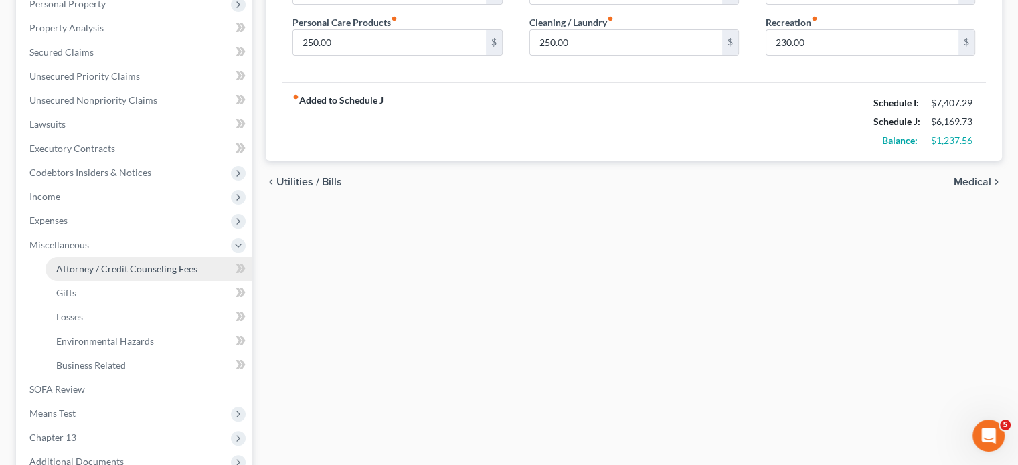
click at [115, 263] on span "Attorney / Credit Counseling Fees" at bounding box center [126, 268] width 141 height 11
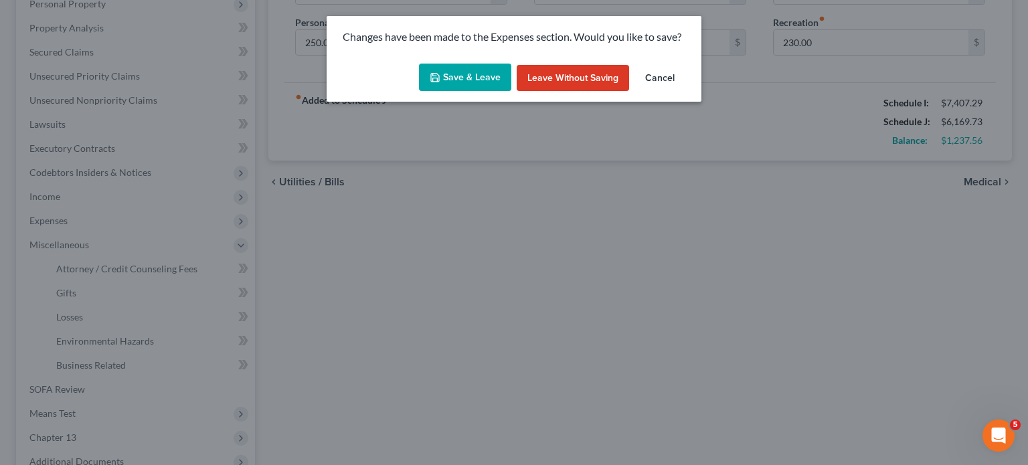
click at [454, 72] on button "Save & Leave" at bounding box center [465, 78] width 92 height 28
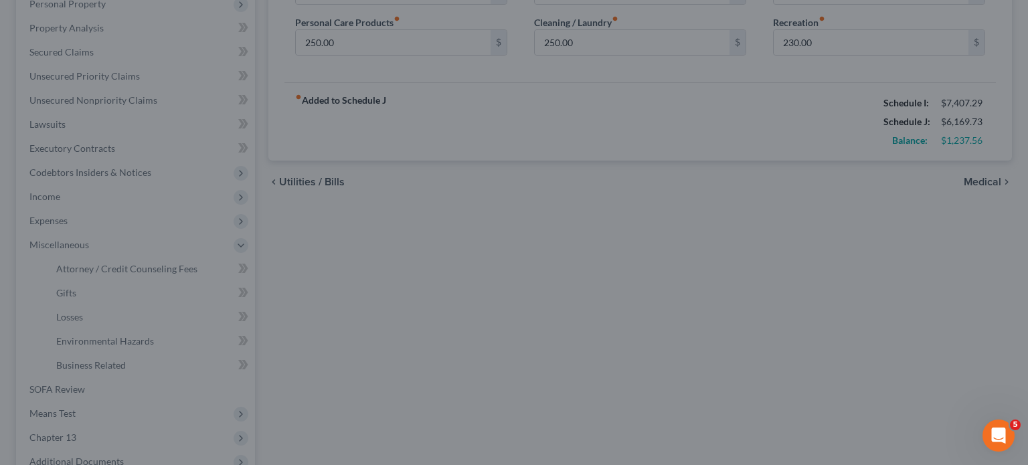
type input "45.00"
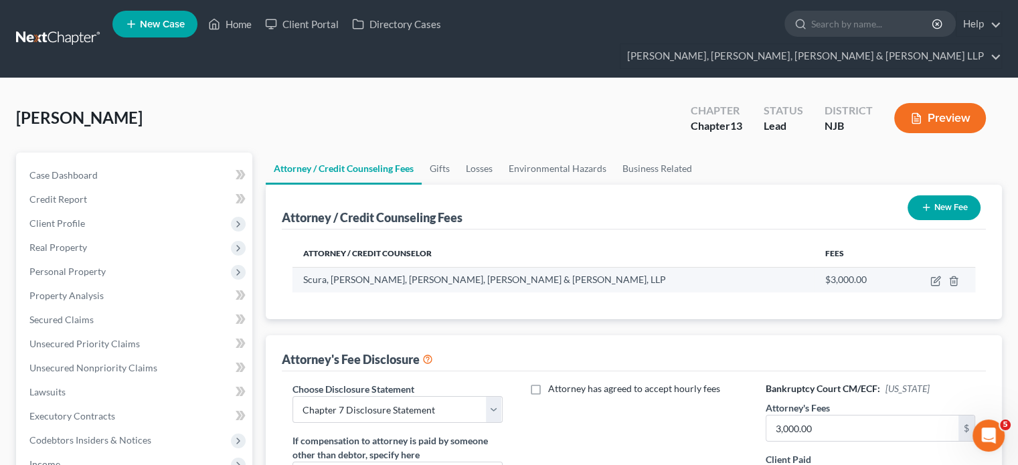
click at [610, 273] on div "Scura, [PERSON_NAME], [PERSON_NAME], [PERSON_NAME] & [PERSON_NAME], LLP" at bounding box center [553, 279] width 500 height 13
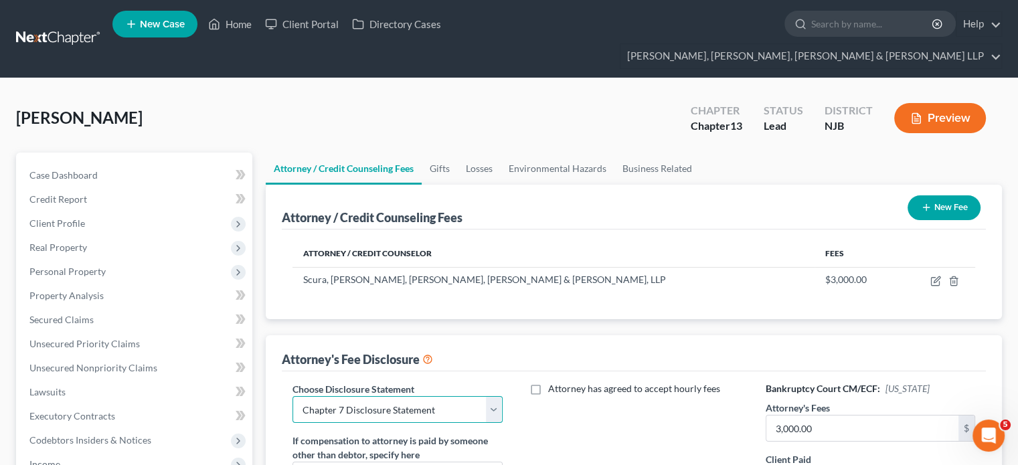
click at [450, 396] on select "Select Chapter 13 Disclosure Statement Chapter 7 Disclosure Statement" at bounding box center [396, 409] width 209 height 27
select select "0"
click at [292, 396] on select "Select Chapter 13 Disclosure Statement Chapter 7 Disclosure Statement" at bounding box center [396, 409] width 209 height 27
click at [475, 335] on div "Attorney's Fee Disclosure" at bounding box center [634, 353] width 704 height 36
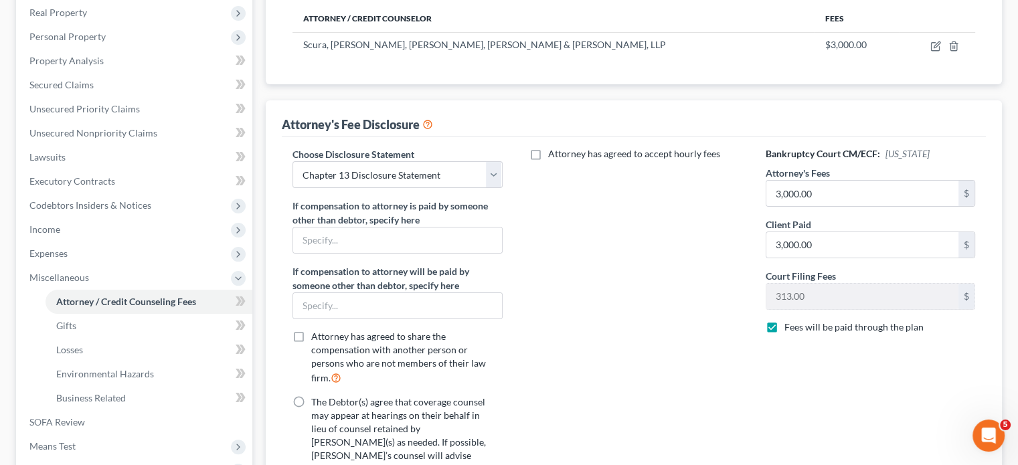
scroll to position [241, 0]
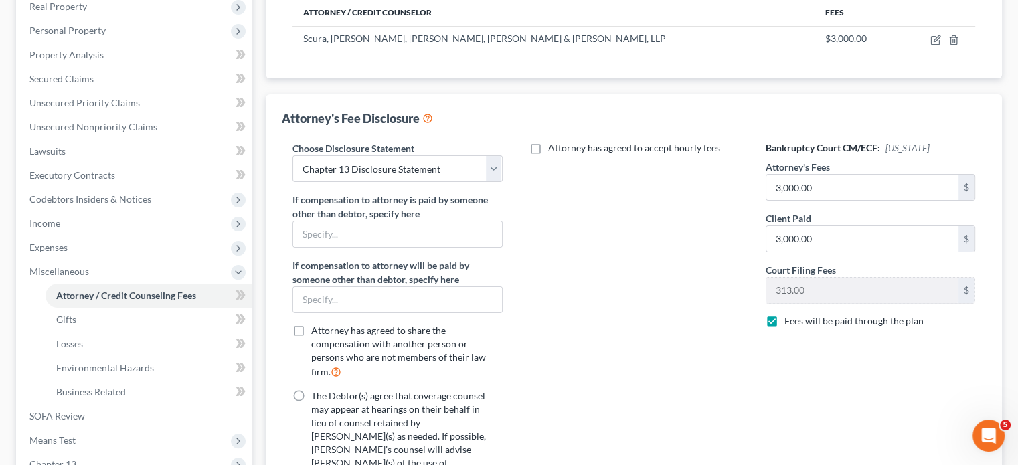
click at [311, 389] on label "The Debtor(s) agree that coverage counsel may appear at hearings on their behal…" at bounding box center [398, 469] width 175 height 161
click at [316, 389] on input "The Debtor(s) agree that coverage counsel may appear at hearings on their behal…" at bounding box center [320, 393] width 9 height 9
radio input "true"
click at [806, 175] on input "3,000.00" at bounding box center [862, 187] width 192 height 25
type input "6,500"
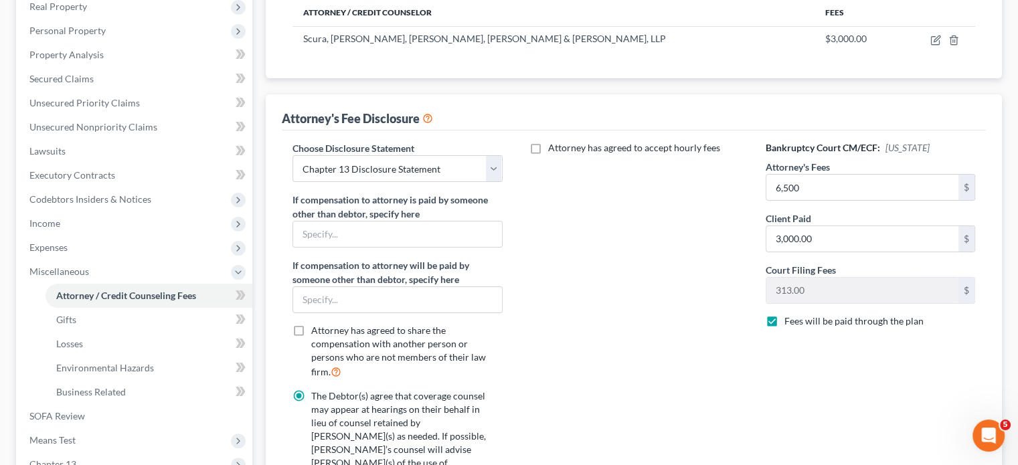
click at [548, 141] on label "Attorney has agreed to accept hourly fees" at bounding box center [634, 147] width 172 height 13
click at [553, 141] on input "Attorney has agreed to accept hourly fees" at bounding box center [557, 145] width 9 height 9
checkbox input "true"
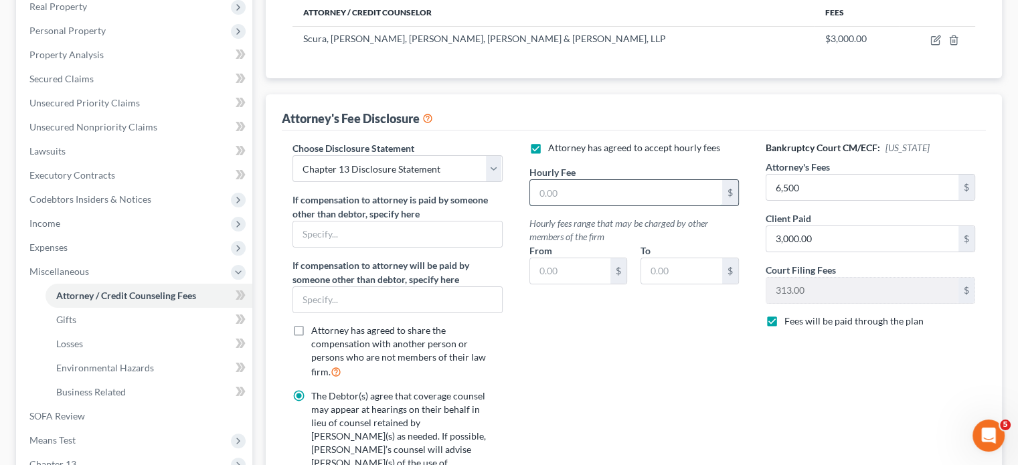
click at [576, 180] on input "text" at bounding box center [626, 192] width 192 height 25
type input "525"
type input "195"
type input "525"
click at [662, 354] on div "Attorney has agreed to accept hourly fees Hourly Fee 525 $ Hourly fees range th…" at bounding box center [634, 404] width 236 height 527
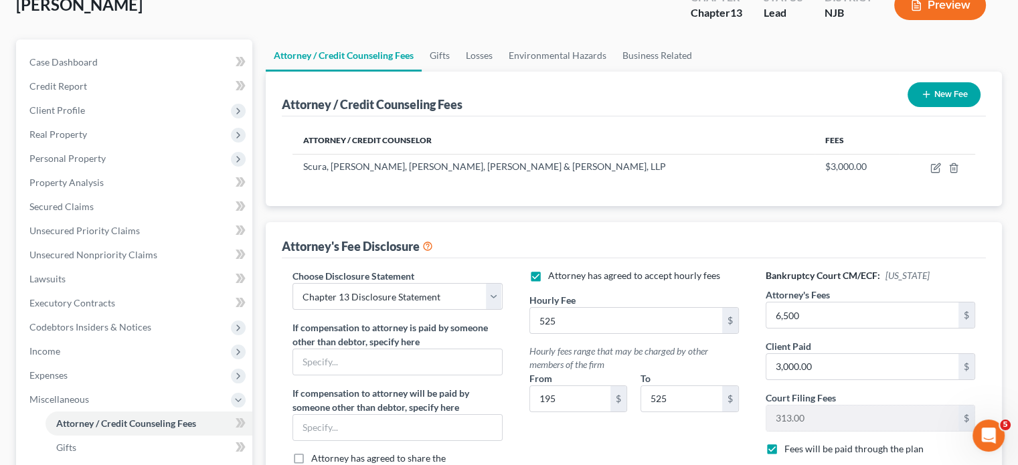
scroll to position [107, 0]
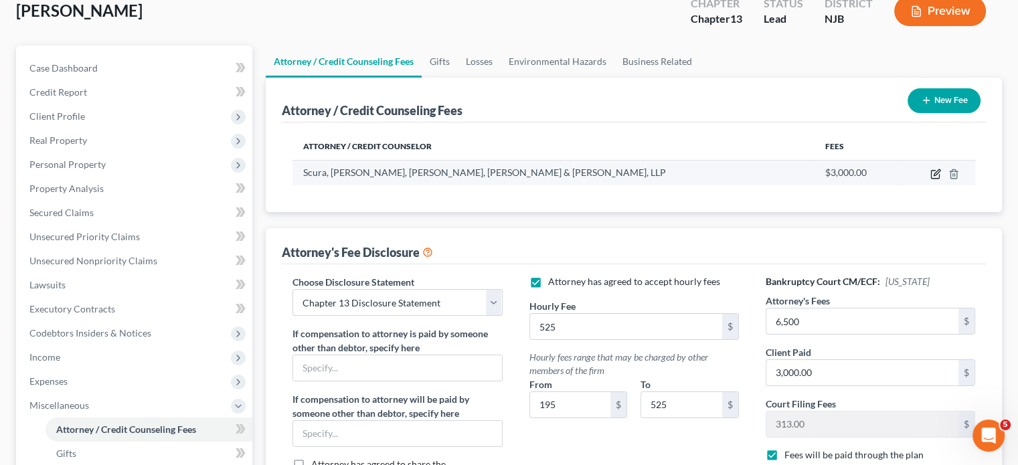
click at [806, 169] on icon "button" at bounding box center [935, 174] width 11 height 11
select select "33"
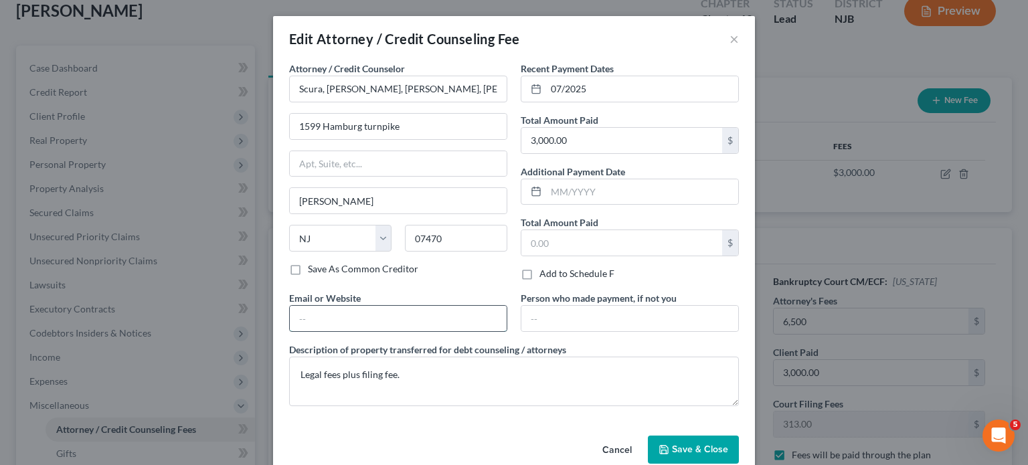
click at [373, 312] on input "text" at bounding box center [398, 318] width 217 height 25
type input "[EMAIL_ADDRESS][DOMAIN_NAME]"
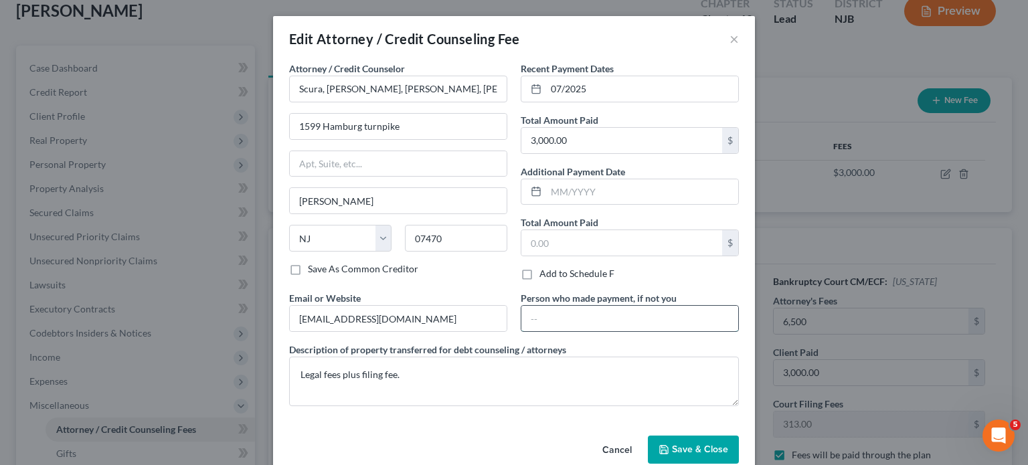
click at [561, 320] on input "text" at bounding box center [629, 318] width 217 height 25
type input "Debtor"
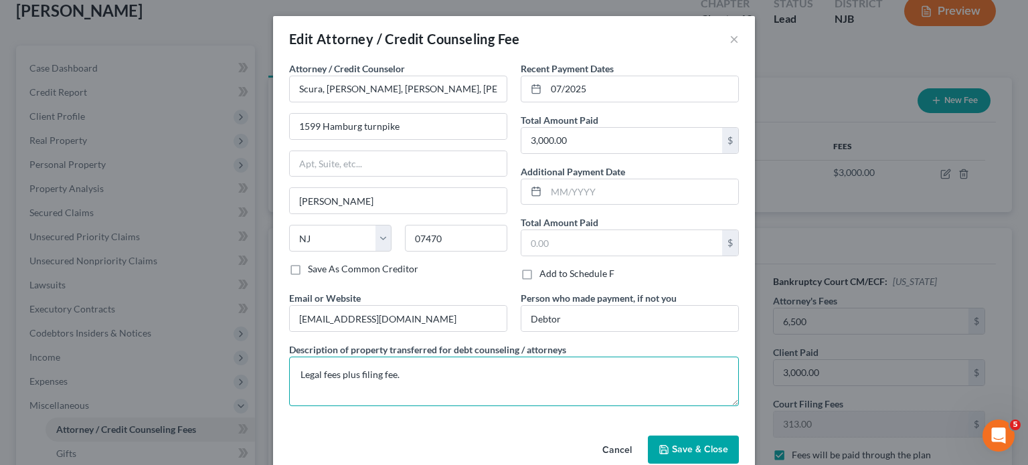
click at [428, 371] on textarea "Legal fees plus filing fee." at bounding box center [514, 382] width 450 height 50
type textarea "L"
type textarea "Legal Fee"
click at [411, 403] on div "Attorney / Credit Counselor * Scura, [GEOGRAPHIC_DATA], [PERSON_NAME], [PERSON_…" at bounding box center [514, 246] width 482 height 369
click at [674, 403] on span "Save & Close" at bounding box center [700, 449] width 56 height 11
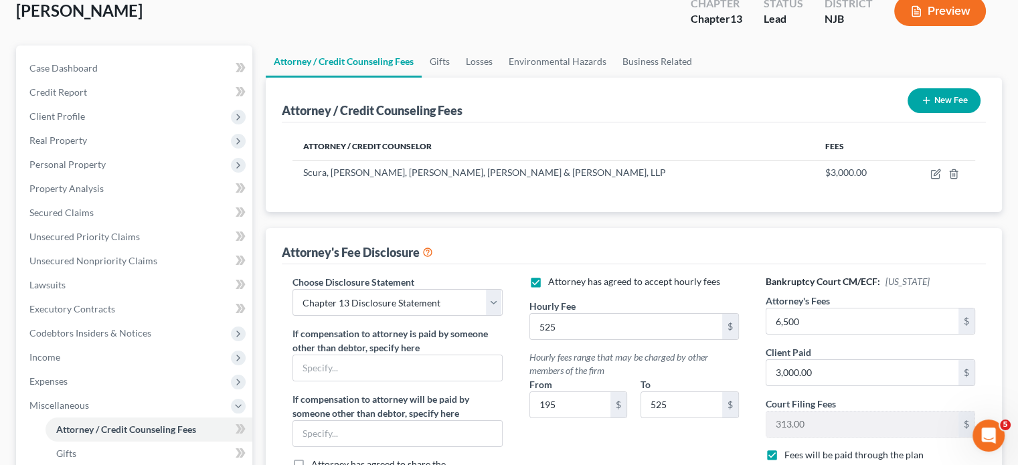
click at [695, 189] on div "Attorney / Credit Counseling Fees New Fee Attorney / Credit Counselor Fees [PER…" at bounding box center [634, 448] width 736 height 741
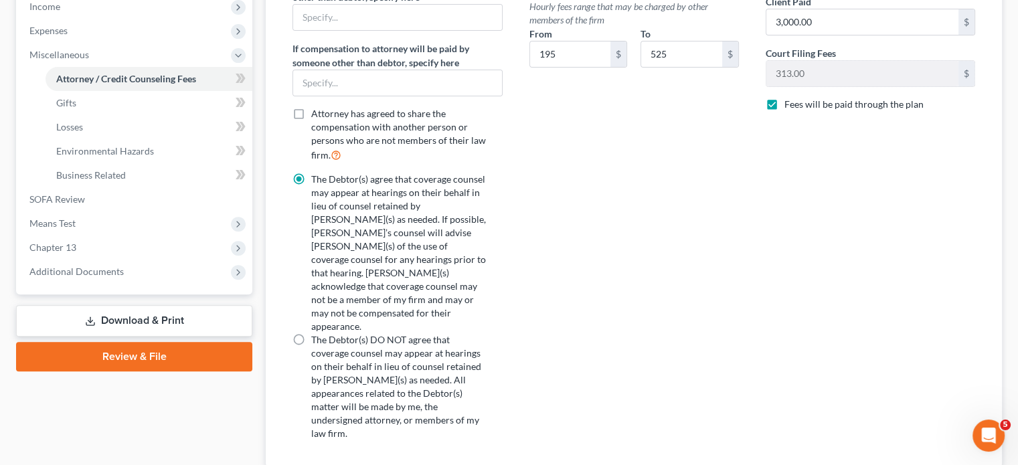
scroll to position [474, 0]
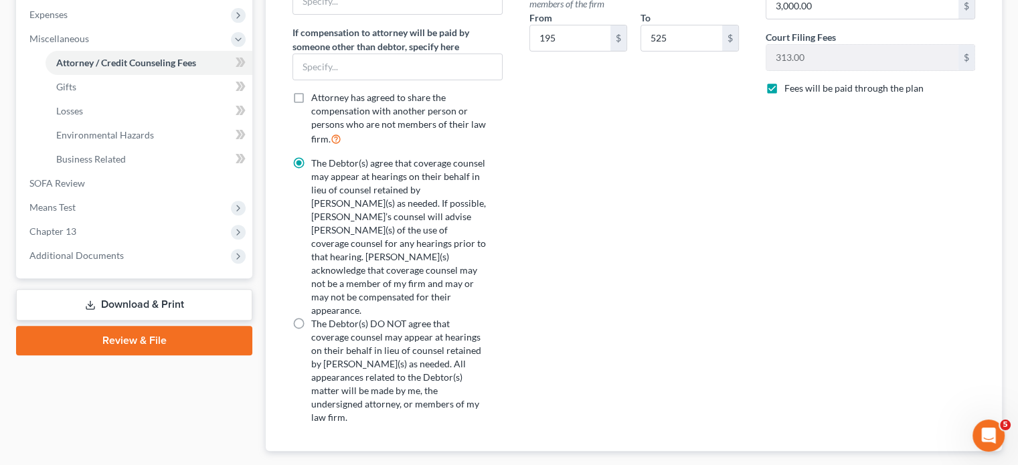
click at [806, 403] on span "Gifts" at bounding box center [980, 472] width 22 height 11
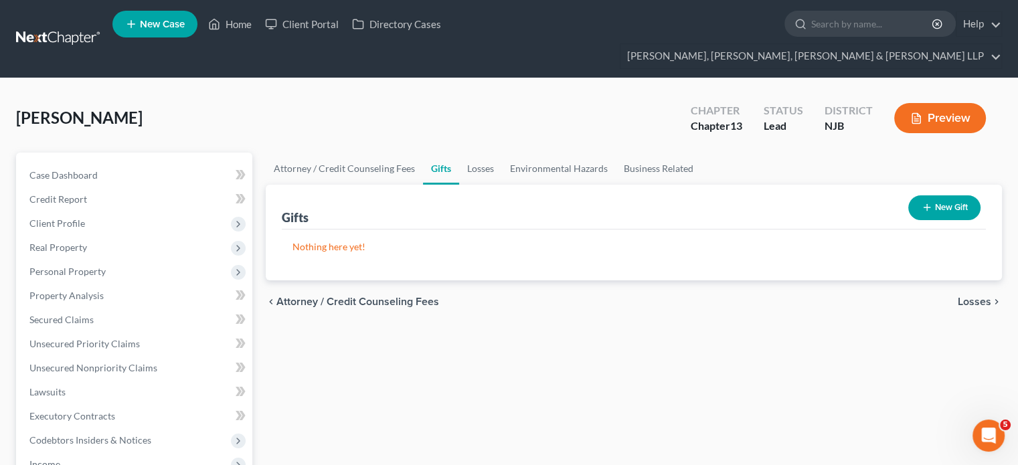
click at [806, 296] on span "Losses" at bounding box center [973, 301] width 33 height 11
click at [806, 296] on span "Environmental Hazards" at bounding box center [934, 301] width 112 height 11
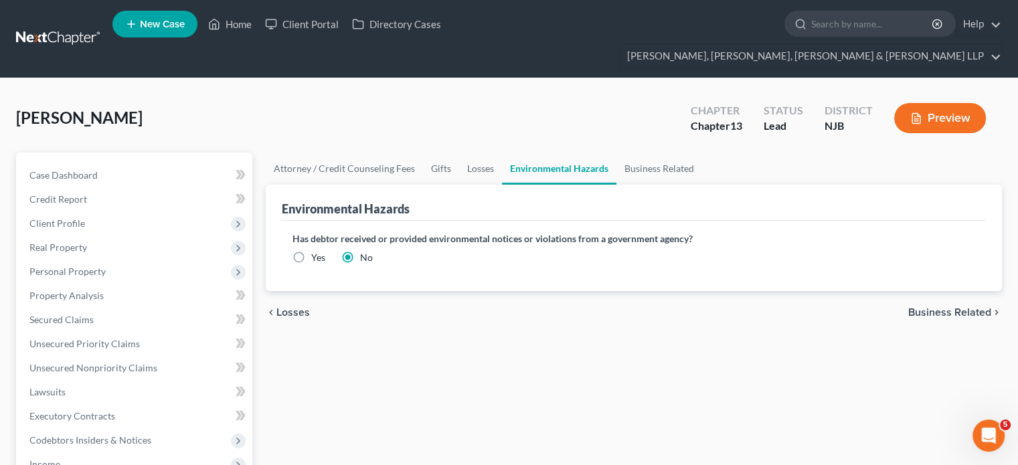
click at [806, 294] on div "chevron_left Losses Business Related chevron_right" at bounding box center [634, 312] width 736 height 43
click at [806, 307] on span "Business Related" at bounding box center [949, 312] width 83 height 11
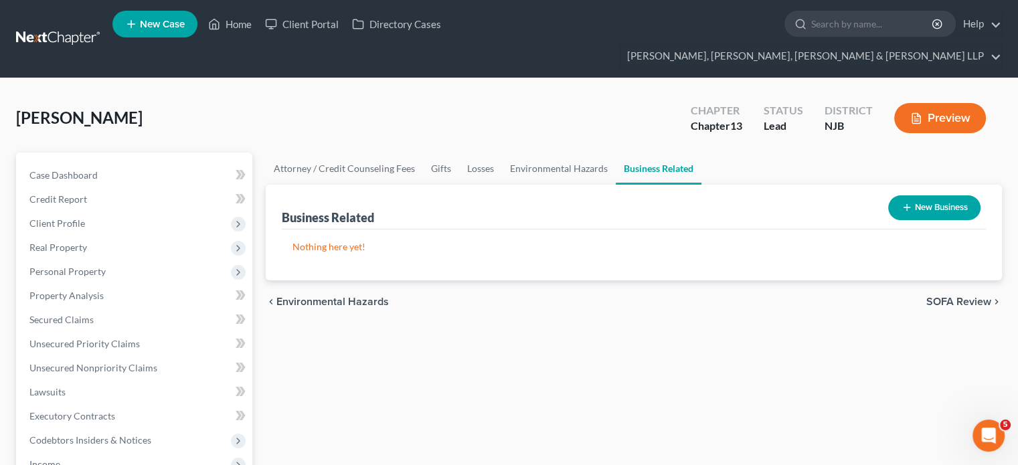
click at [806, 296] on span "SOFA Review" at bounding box center [958, 301] width 65 height 11
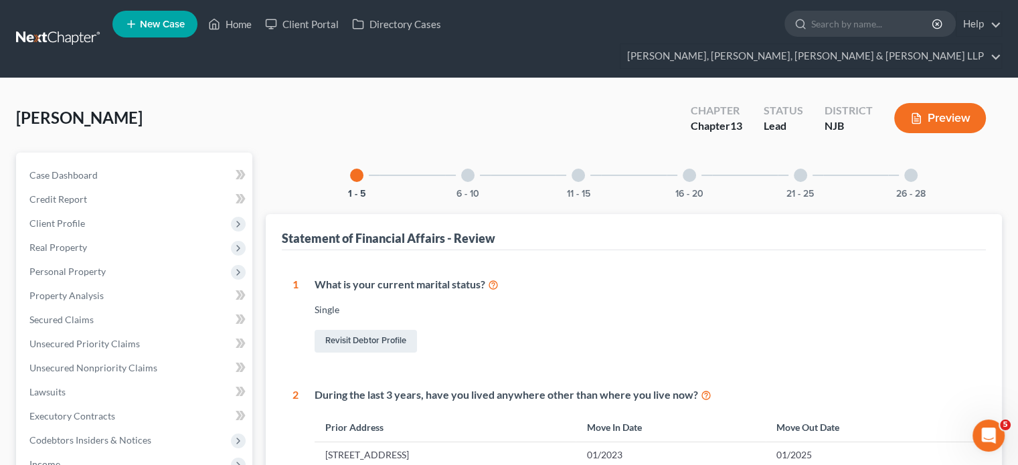
click at [806, 277] on div "What is your current marital status? [DEMOGRAPHIC_DATA] Revisit Debtor Profile" at bounding box center [636, 316] width 676 height 78
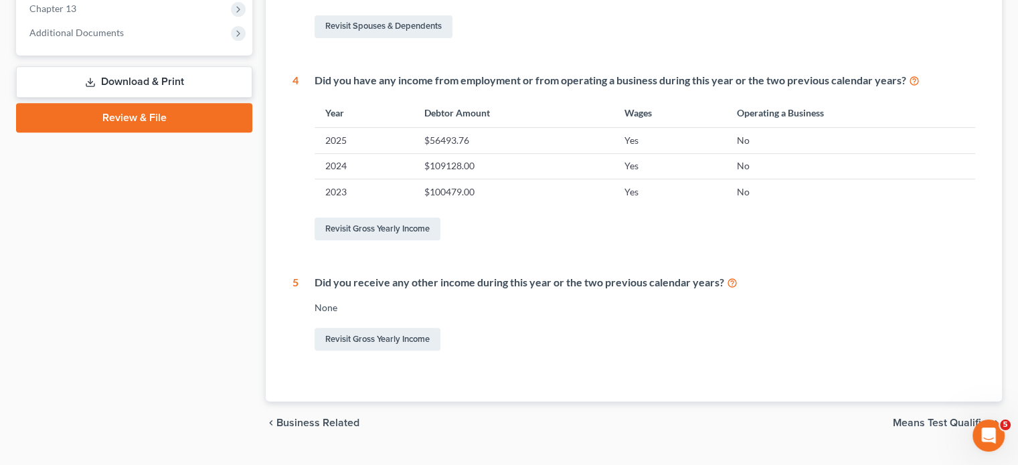
scroll to position [581, 0]
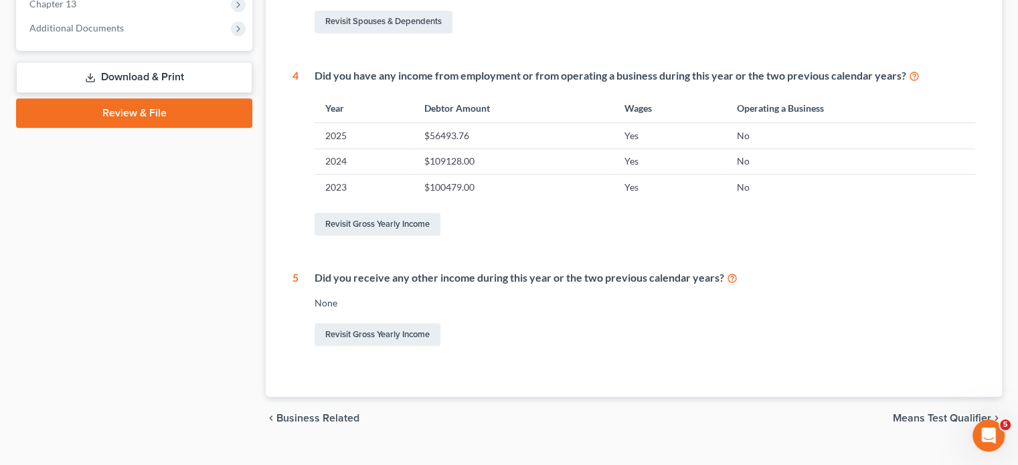
click at [806, 403] on span "Means Test Qualifier" at bounding box center [942, 418] width 98 height 11
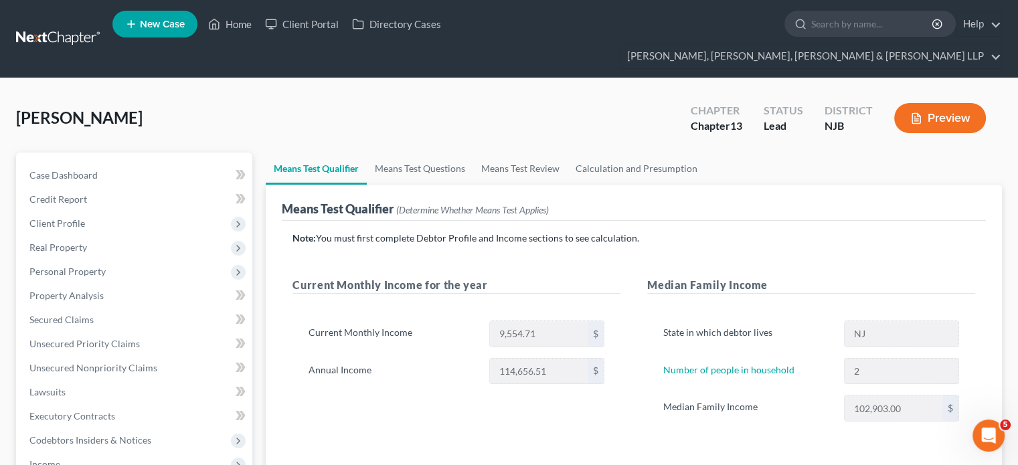
click at [396, 393] on div "Current Monthly Income for the year Current Monthly Income 9,554.71 $ Annual In…" at bounding box center [456, 362] width 355 height 171
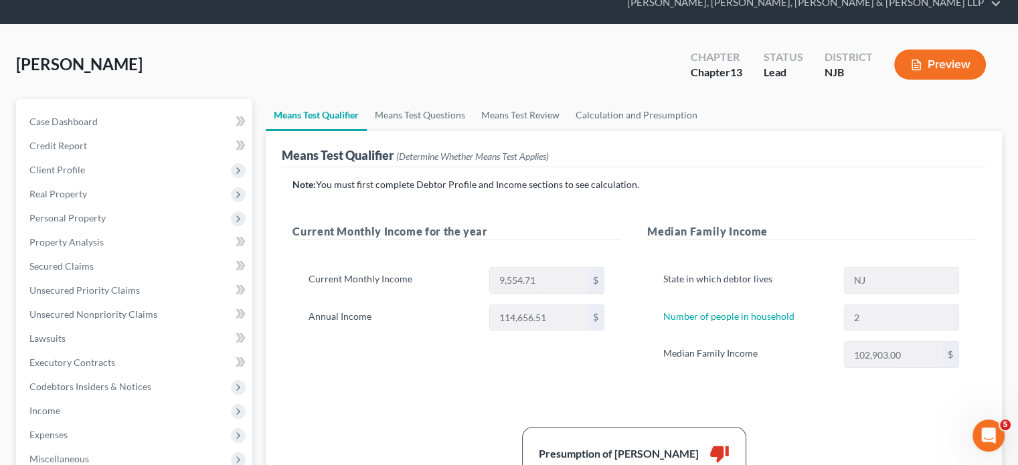
scroll to position [27, 0]
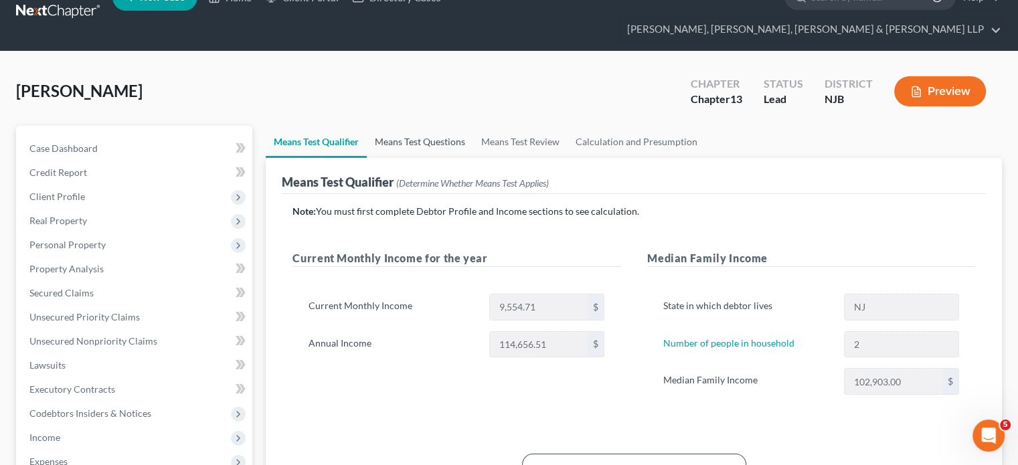
click at [415, 126] on link "Means Test Questions" at bounding box center [420, 142] width 106 height 32
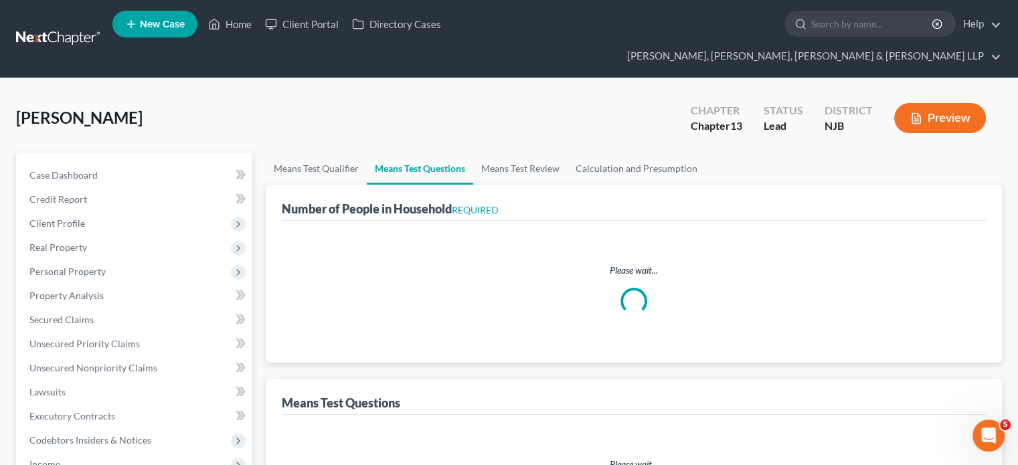
select select "1"
select select "60"
select select "2"
select select "1"
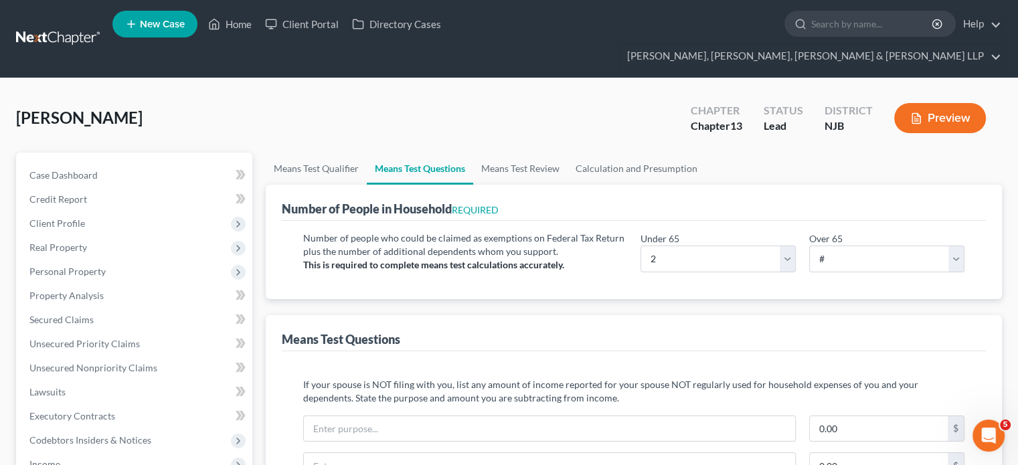
click at [351, 112] on div "[PERSON_NAME] Upgraded Chapter Chapter 13 Status Lead District NJB Preview" at bounding box center [509, 123] width 986 height 58
click at [806, 246] on select "# 0 1 2 3 4 5 6 7 8 9 10" at bounding box center [886, 259] width 155 height 27
select select "0"
click at [806, 246] on select "# 0 1 2 3 4 5 6 7 8 9 10" at bounding box center [886, 259] width 155 height 27
click at [725, 315] on div "Means Test Questions" at bounding box center [634, 333] width 704 height 36
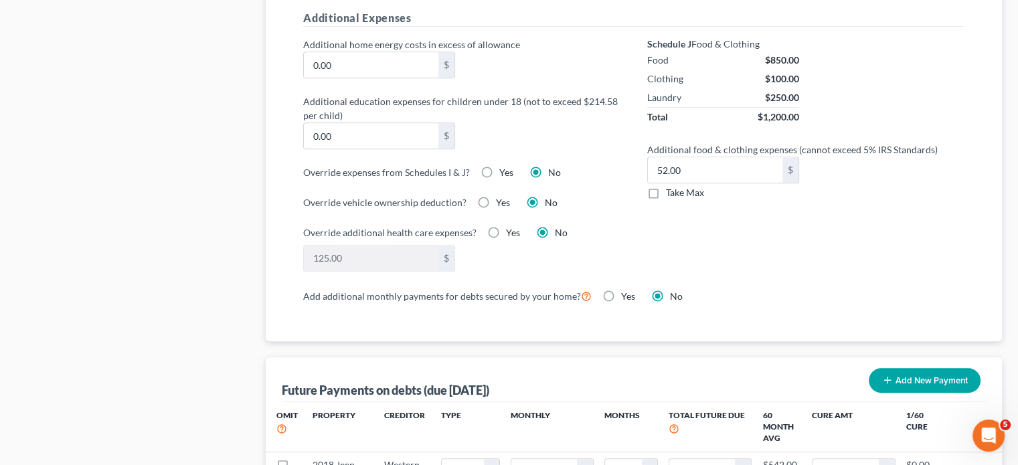
scroll to position [1044, 0]
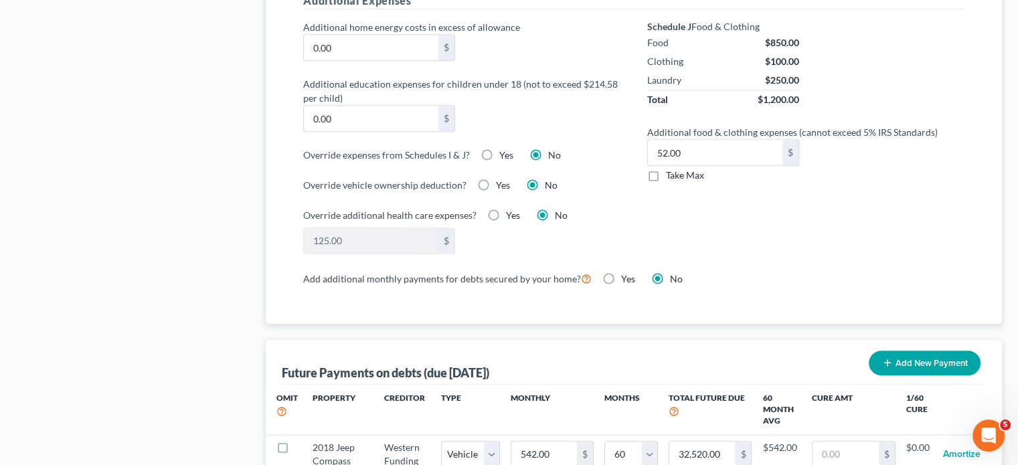
click at [666, 169] on label "Take Max" at bounding box center [685, 175] width 38 height 13
click at [671, 169] on input "Take Max" at bounding box center [675, 173] width 9 height 9
checkbox input "true"
click at [707, 208] on div "Schedule J Food & Clothing Food $850.00 Clothing $100.00 Laundry $250.00 Total …" at bounding box center [806, 145] width 344 height 250
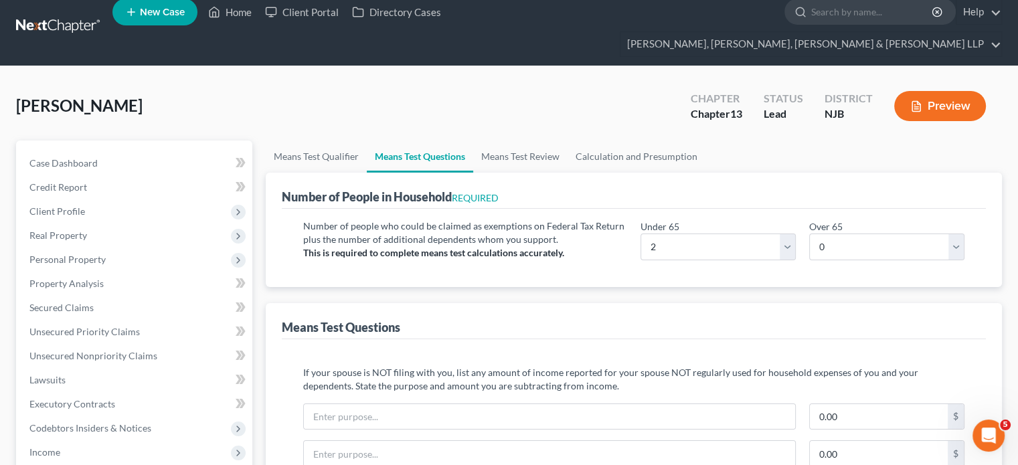
scroll to position [0, 0]
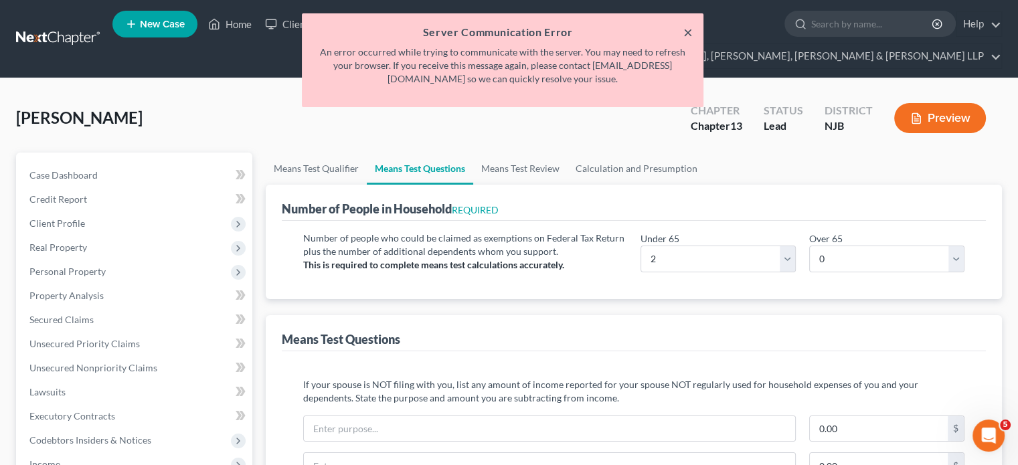
click at [684, 30] on button "×" at bounding box center [687, 32] width 9 height 16
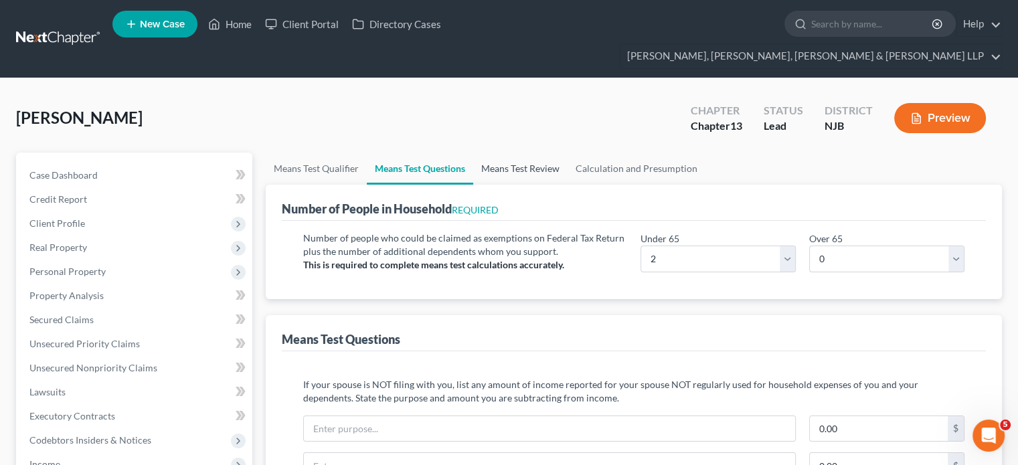
click at [525, 153] on link "Means Test Review" at bounding box center [520, 169] width 94 height 32
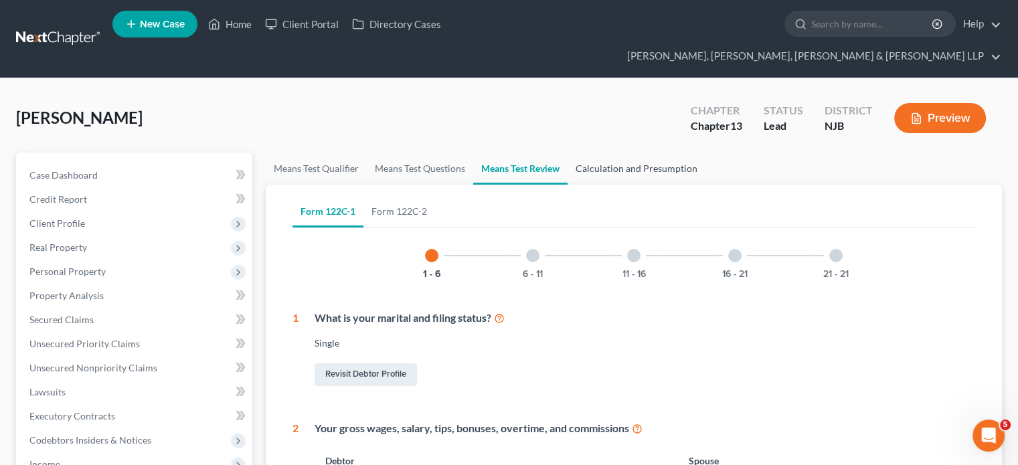
click at [630, 153] on link "Calculation and Presumption" at bounding box center [636, 169] width 138 height 32
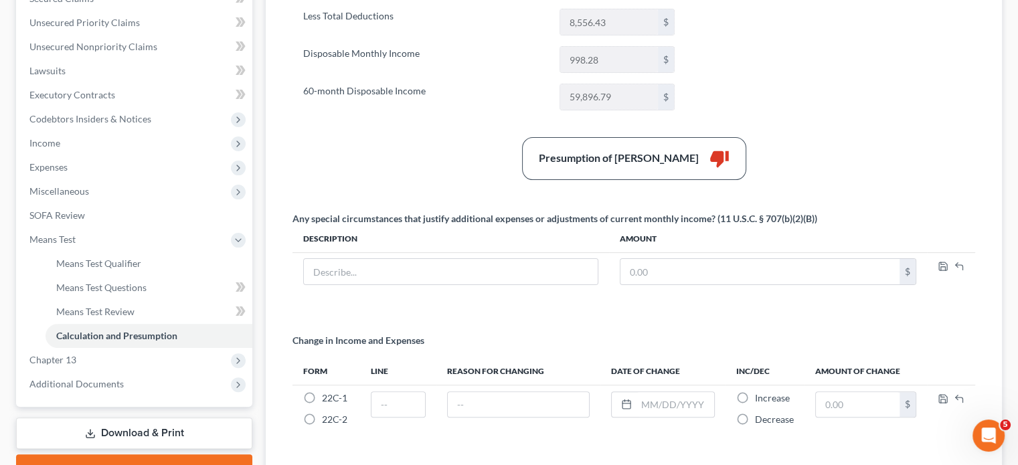
scroll to position [348, 0]
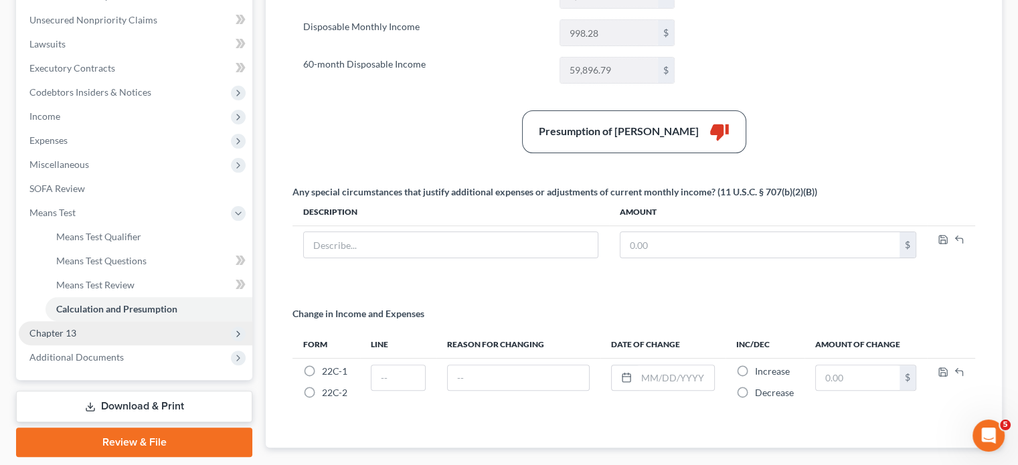
click at [60, 327] on span "Chapter 13" at bounding box center [52, 332] width 47 height 11
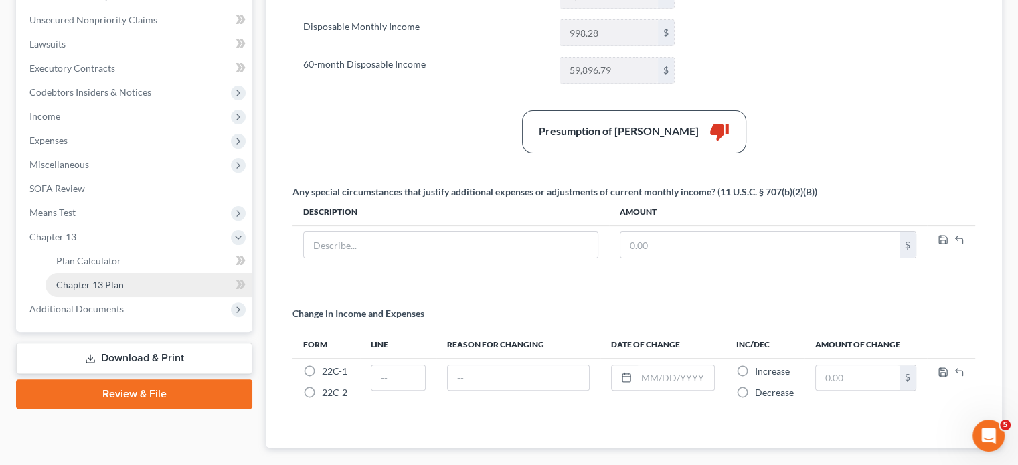
click at [84, 279] on span "Chapter 13 Plan" at bounding box center [90, 284] width 68 height 11
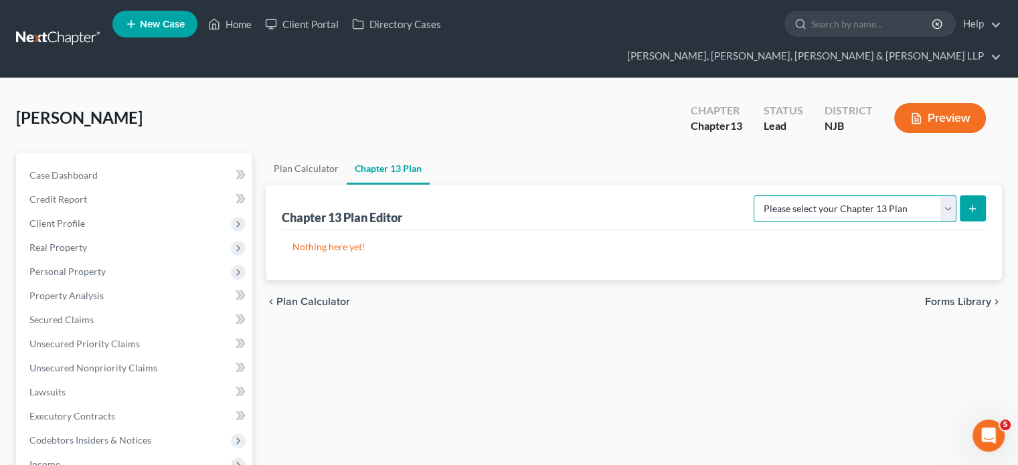
click at [806, 195] on select "Please select your Chapter 13 Plan District of [US_STATE] - Effective [DATE] Di…" at bounding box center [854, 208] width 203 height 27
select select "0"
click at [753, 195] on select "Please select your Chapter 13 Plan District of [US_STATE] - Effective [DATE] Di…" at bounding box center [854, 208] width 203 height 27
click at [806, 203] on icon "submit" at bounding box center [972, 208] width 11 height 11
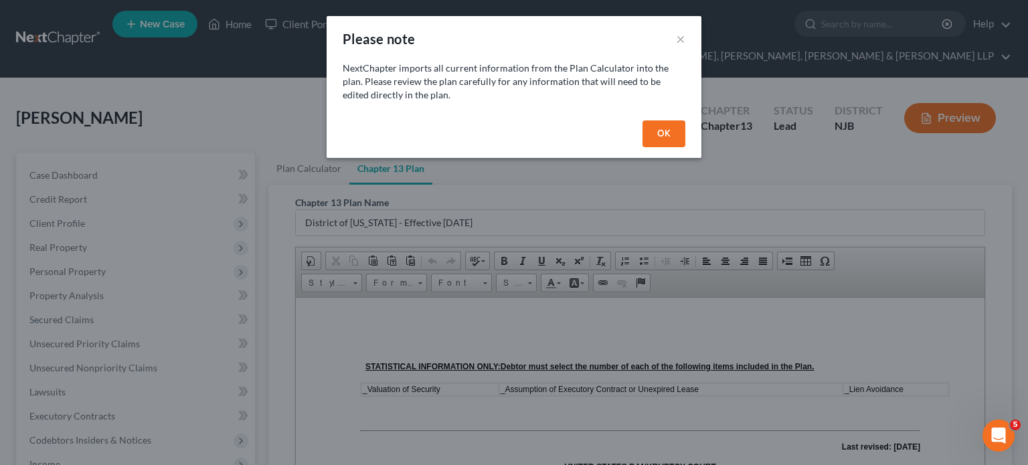
click at [673, 135] on button "OK" at bounding box center [663, 133] width 43 height 27
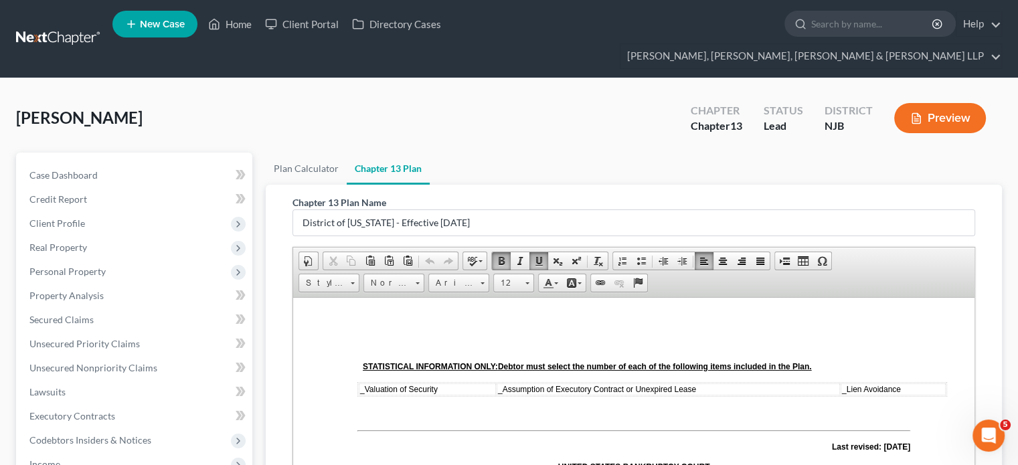
click at [360, 388] on span "_" at bounding box center [362, 388] width 5 height 9
click at [502, 391] on td "_ Assumption of Executory Contract or Unexpired Lease" at bounding box center [671, 389] width 339 height 12
click at [806, 387] on span "_" at bounding box center [846, 388] width 5 height 9
click at [777, 403] on p at bounding box center [633, 413] width 553 height 12
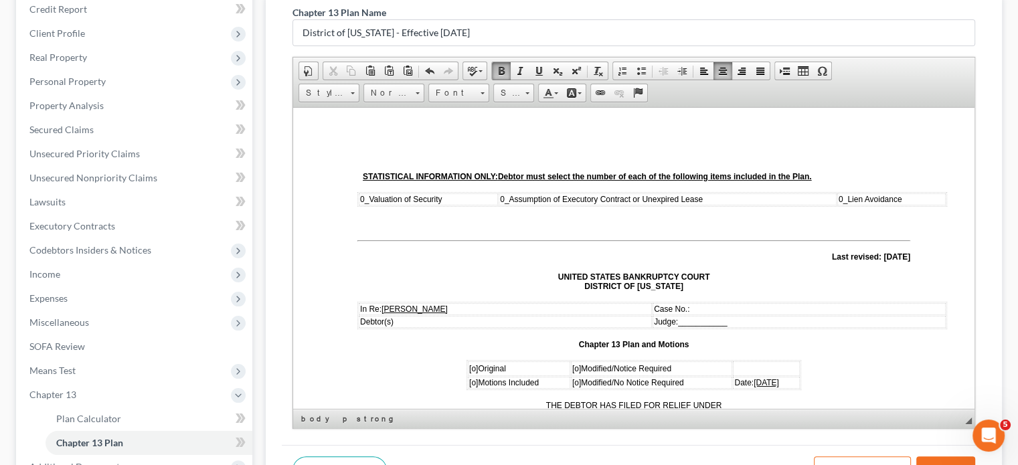
scroll to position [192, 0]
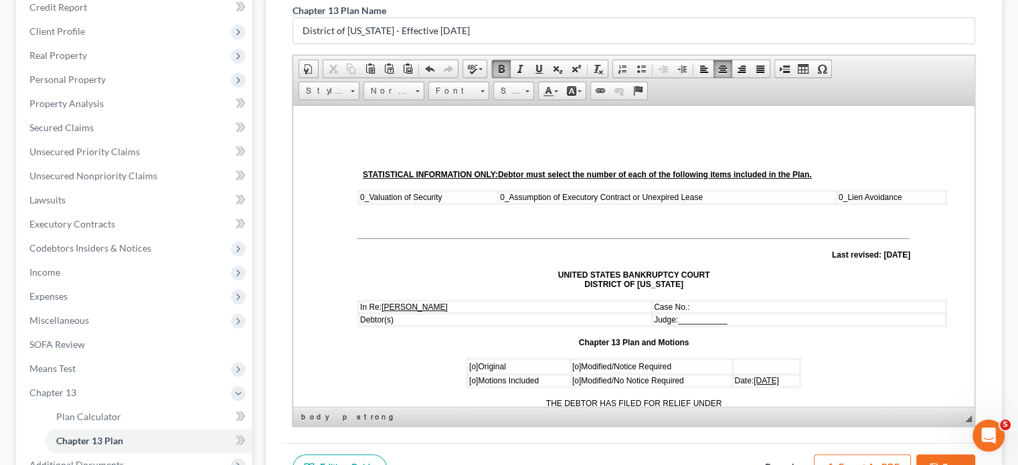
click at [469, 361] on span "[o]" at bounding box center [473, 365] width 9 height 9
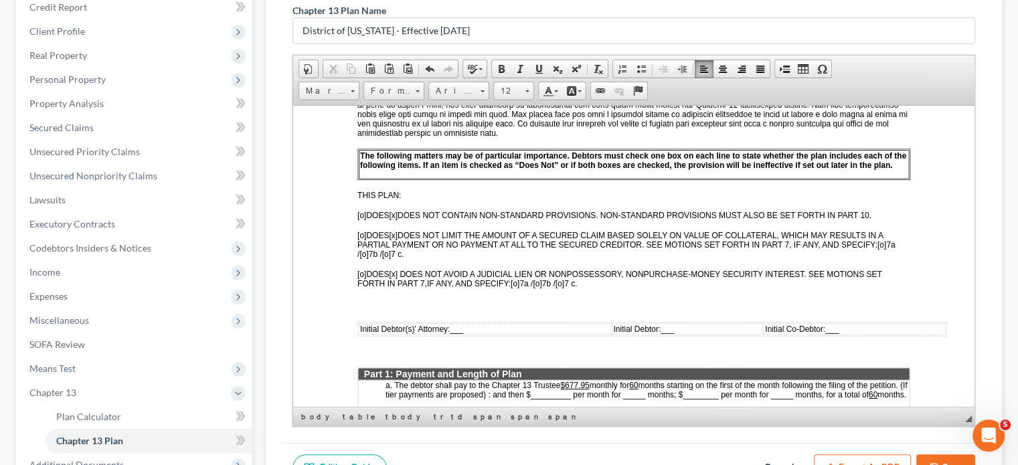
scroll to position [428, 0]
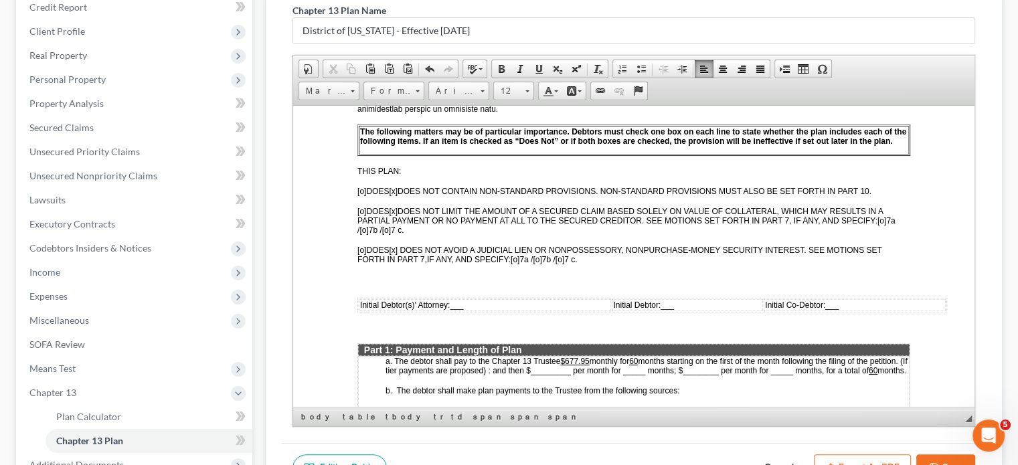
click at [472, 303] on td "Initial Debtor(s)' Attorney: ___" at bounding box center [485, 304] width 252 height 12
click at [697, 301] on td "Initial Debtor: ___" at bounding box center [702, 304] width 143 height 12
click at [806, 256] on div "Chapter 13 Plan Name District of [US_STATE] - Effective [DATE] Rich Text Editor…" at bounding box center [634, 243] width 736 height 500
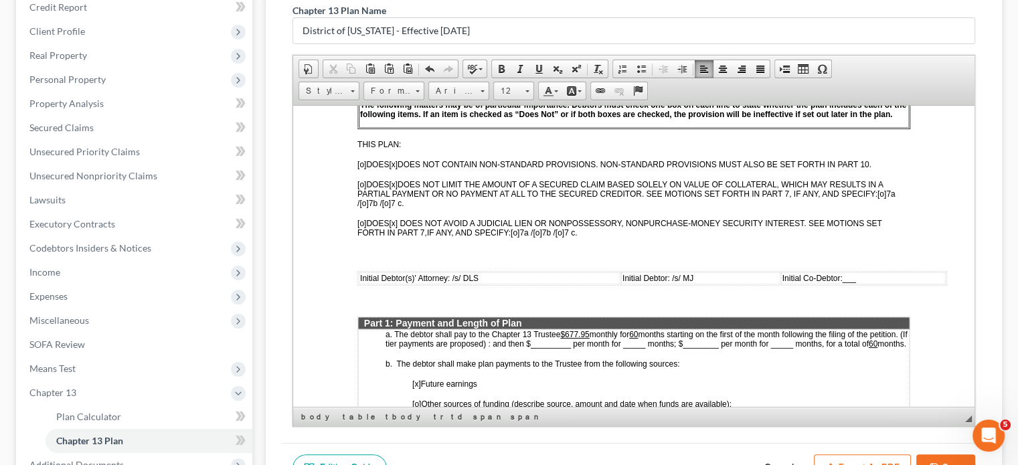
click at [589, 330] on u "$677.95" at bounding box center [574, 333] width 29 height 9
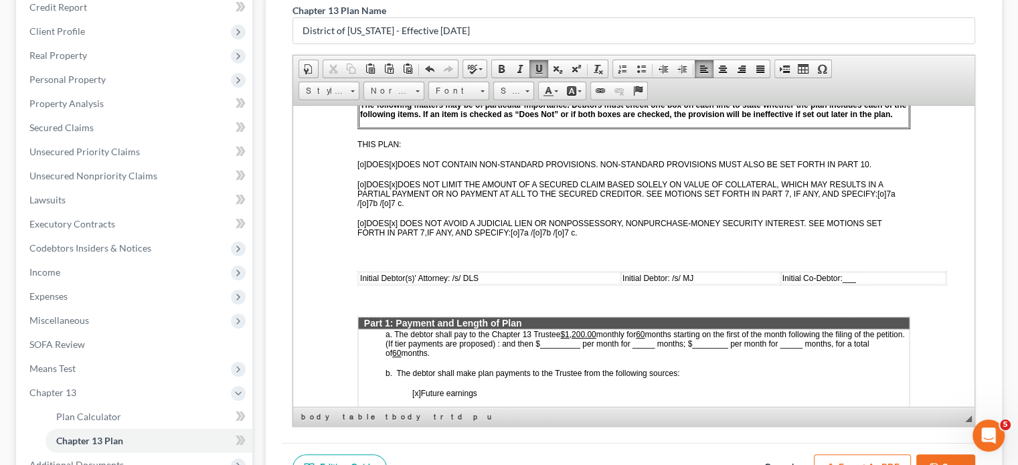
click at [806, 341] on div "Chapter 13 Plan Name District of [US_STATE] - Effective [DATE] Rich Text Editor…" at bounding box center [634, 218] width 704 height 450
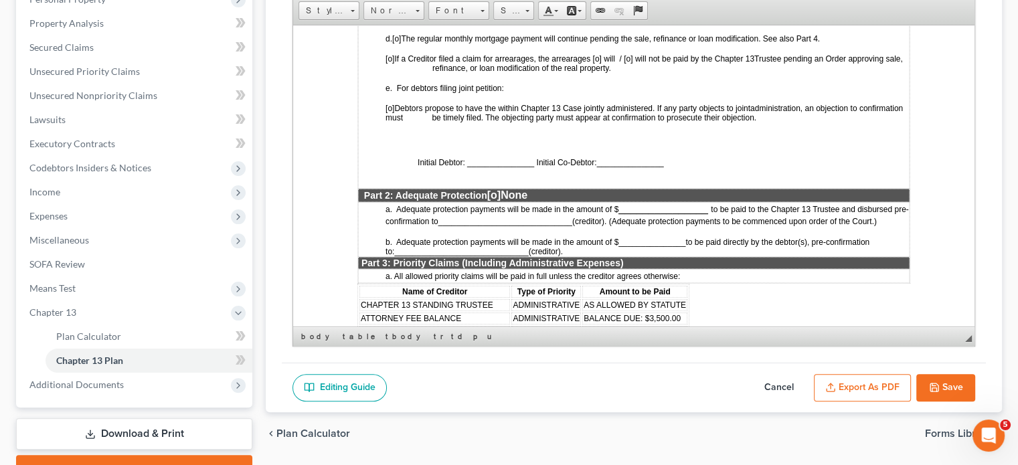
scroll to position [990, 0]
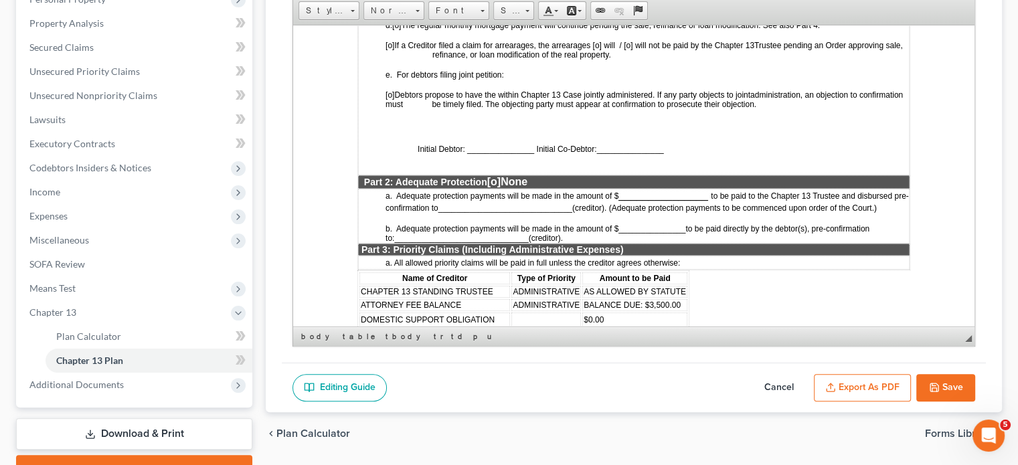
click at [497, 175] on span "[o]" at bounding box center [493, 180] width 13 height 11
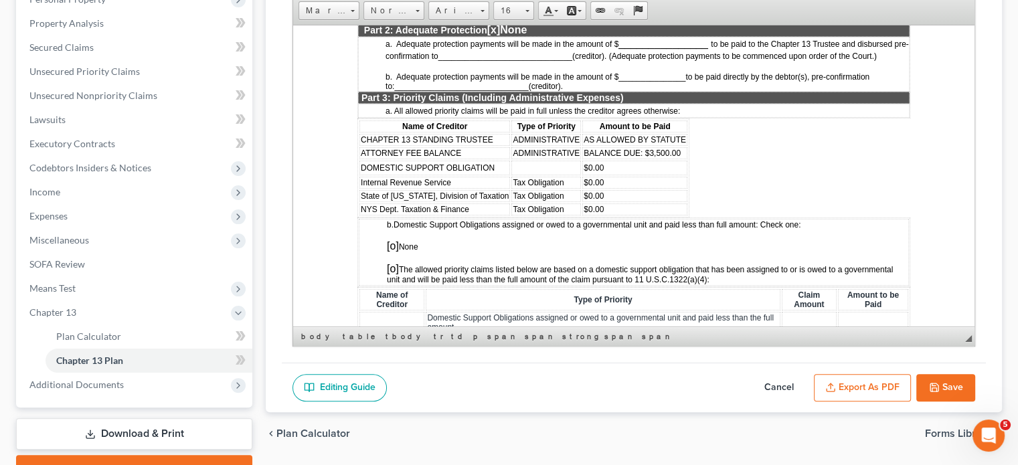
scroll to position [1151, 0]
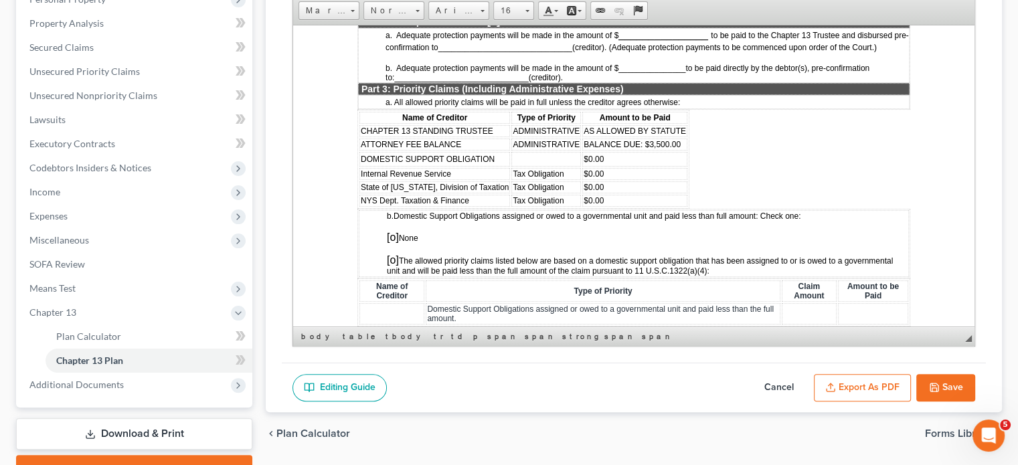
click at [396, 231] on span "[o]" at bounding box center [393, 236] width 12 height 11
click at [495, 151] on td "DOMESTIC SUPPORT OBLIGATION" at bounding box center [434, 158] width 151 height 15
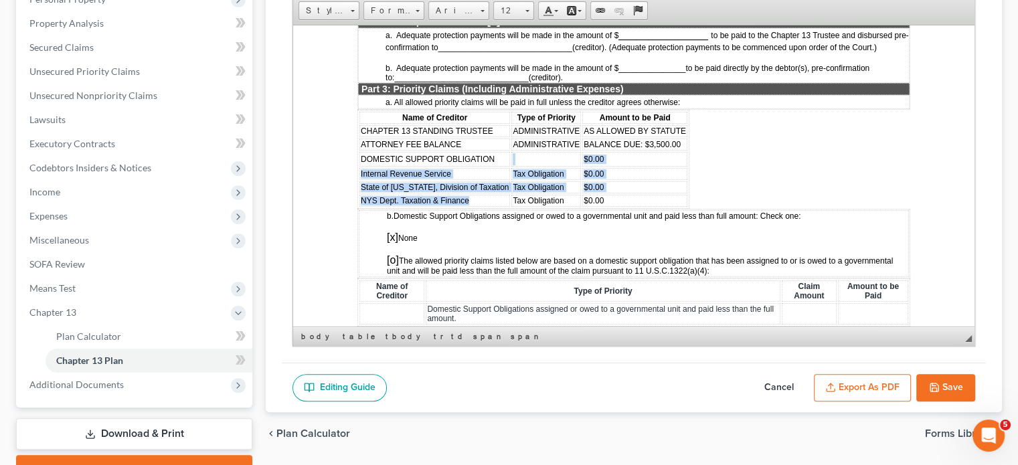
drag, startPoint x: 499, startPoint y: 148, endPoint x: 509, endPoint y: 189, distance: 42.7
click at [509, 189] on tbody "CHAPTER 13 STANDING TRUSTEE ADMINISTRATIVE AS ALLOWED BY STATUTE ATTORNEY FEE B…" at bounding box center [523, 165] width 328 height 82
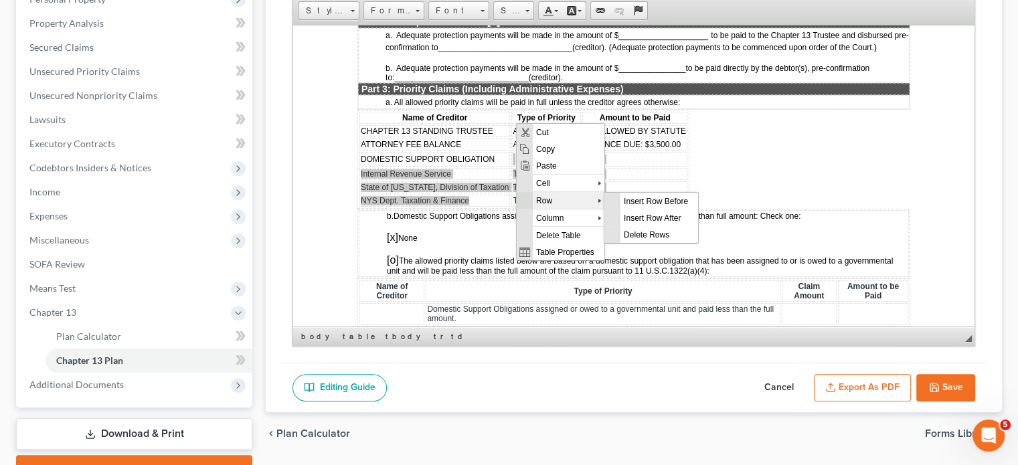
scroll to position [0, 0]
click at [624, 230] on span "Delete Rows" at bounding box center [659, 234] width 78 height 17
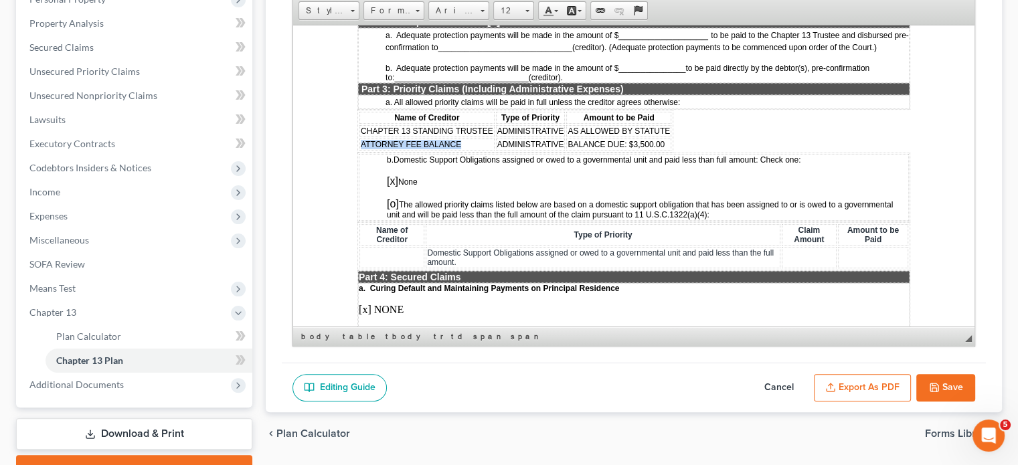
drag, startPoint x: 466, startPoint y: 131, endPoint x: 362, endPoint y: 131, distance: 103.7
click at [362, 138] on td "ATTORNEY FEE BALANCE" at bounding box center [426, 144] width 135 height 12
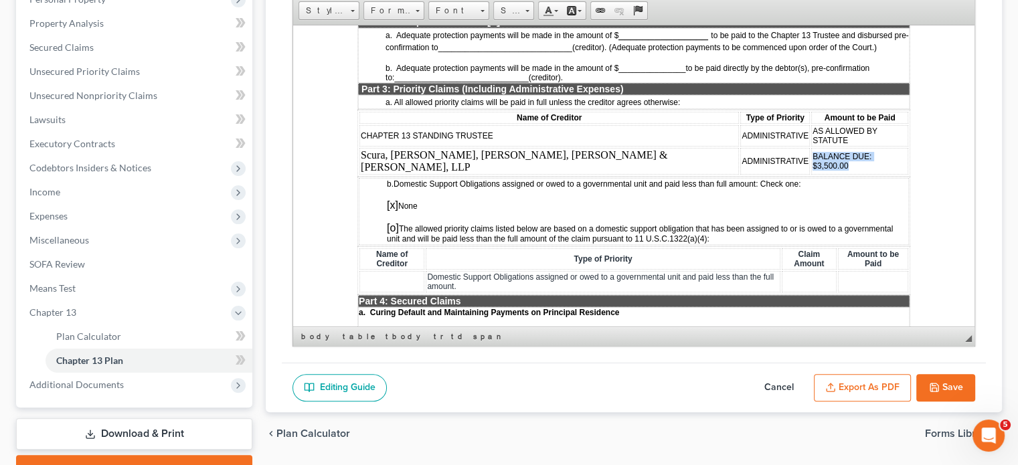
drag, startPoint x: 757, startPoint y: 132, endPoint x: 659, endPoint y: 141, distance: 98.1
click at [806, 147] on td "BALANCE DUE: $3,500.00" at bounding box center [859, 160] width 97 height 27
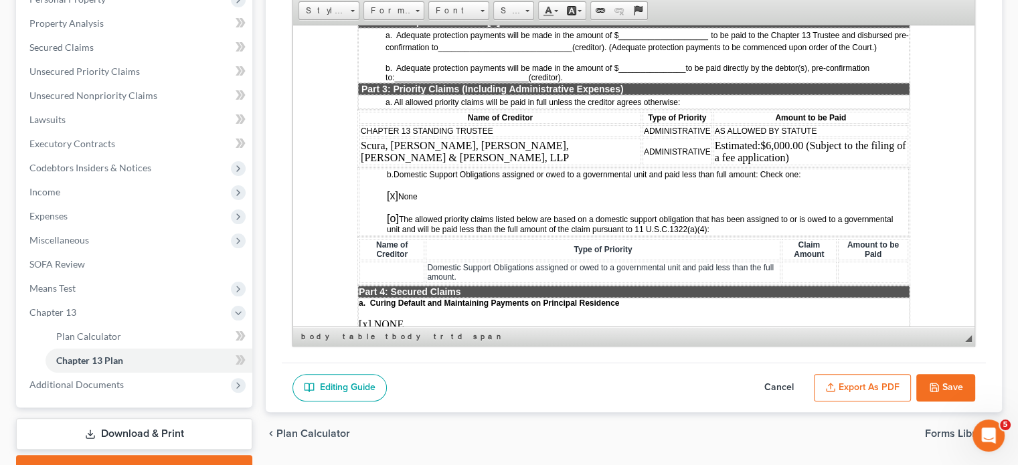
click at [715, 139] on span "Estimated: $6,000.00 (Subject to the filing of a fee application)" at bounding box center [810, 150] width 191 height 23
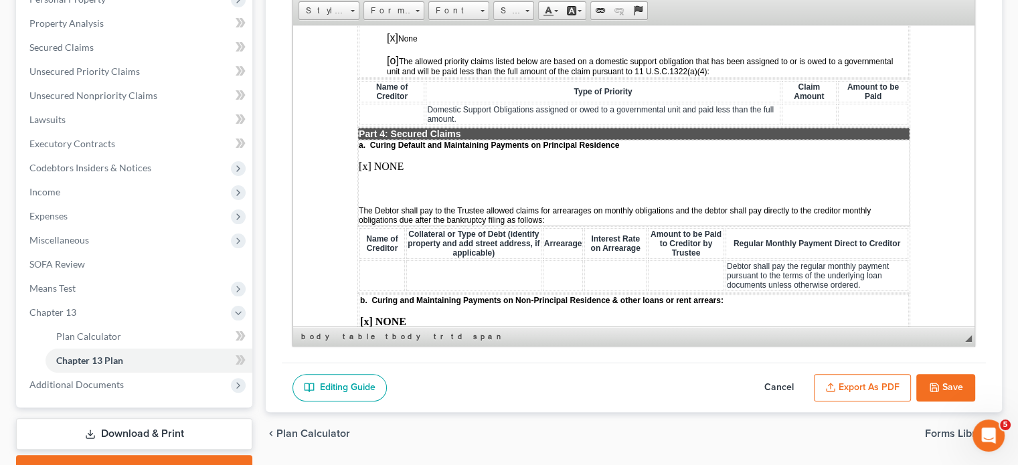
scroll to position [1311, 0]
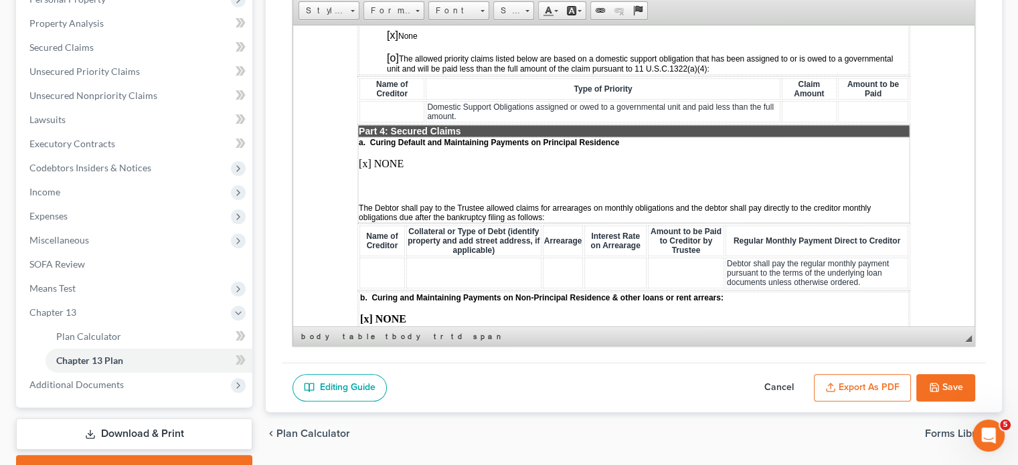
click at [359, 180] on p at bounding box center [634, 186] width 550 height 12
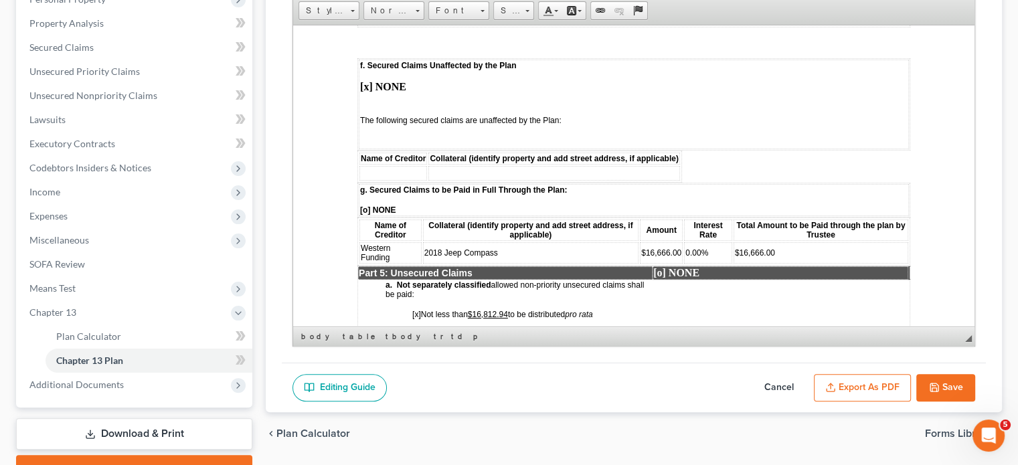
scroll to position [2168, 0]
click at [369, 80] on strong "[x] NONE" at bounding box center [383, 85] width 46 height 11
click at [377, 70] on td "f. Secured Claims Unaffected by the Plan [o ] NONE The following secured claims…" at bounding box center [634, 103] width 550 height 90
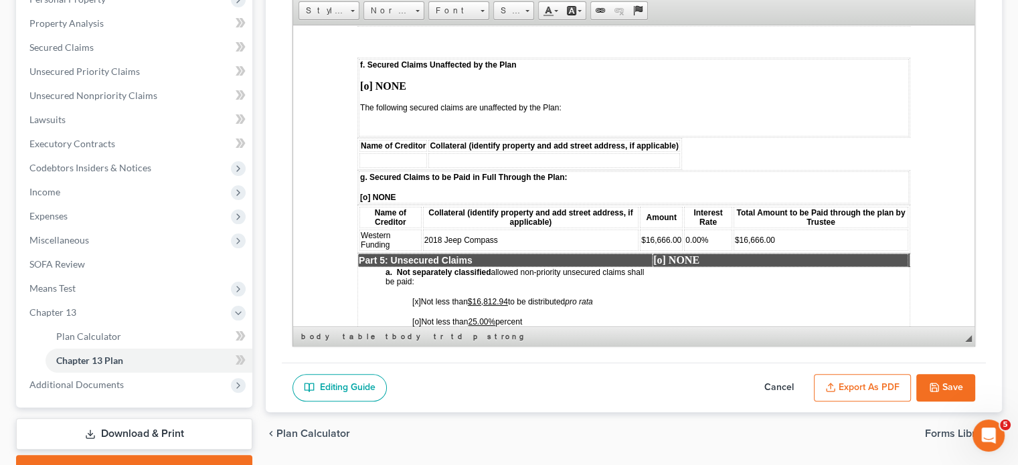
click at [367, 86] on td "f. Secured Claims Unaffected by the Plan [o ] NONE The following secured claims…" at bounding box center [634, 97] width 550 height 78
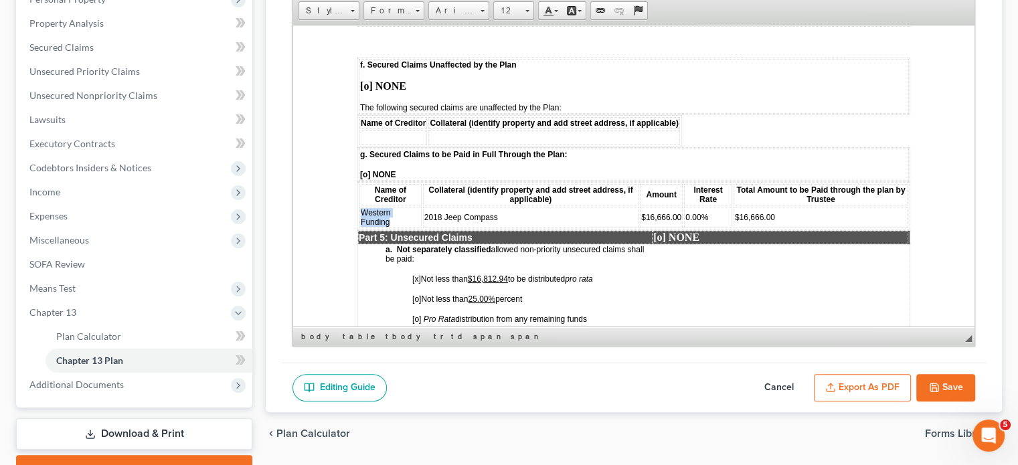
drag, startPoint x: 393, startPoint y: 183, endPoint x: 359, endPoint y: 174, distance: 34.6
click at [359, 206] on td "Western Funding" at bounding box center [390, 216] width 62 height 21
copy span "Western Funding"
click at [380, 130] on td at bounding box center [393, 137] width 68 height 15
drag, startPoint x: 503, startPoint y: 179, endPoint x: 423, endPoint y: 177, distance: 80.3
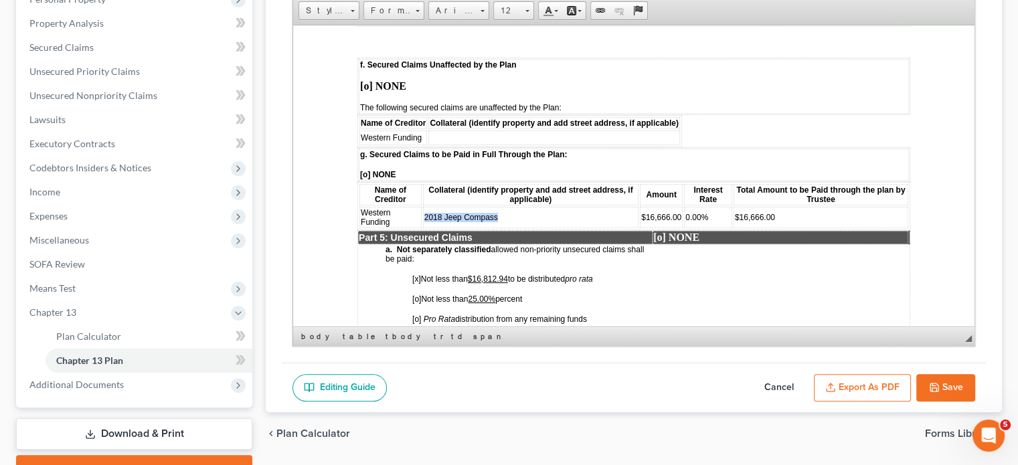
click at [423, 206] on td "2018 Jeep Compass" at bounding box center [530, 216] width 215 height 21
copy span "2018 Jeep Compass"
click at [456, 130] on td at bounding box center [553, 137] width 251 height 15
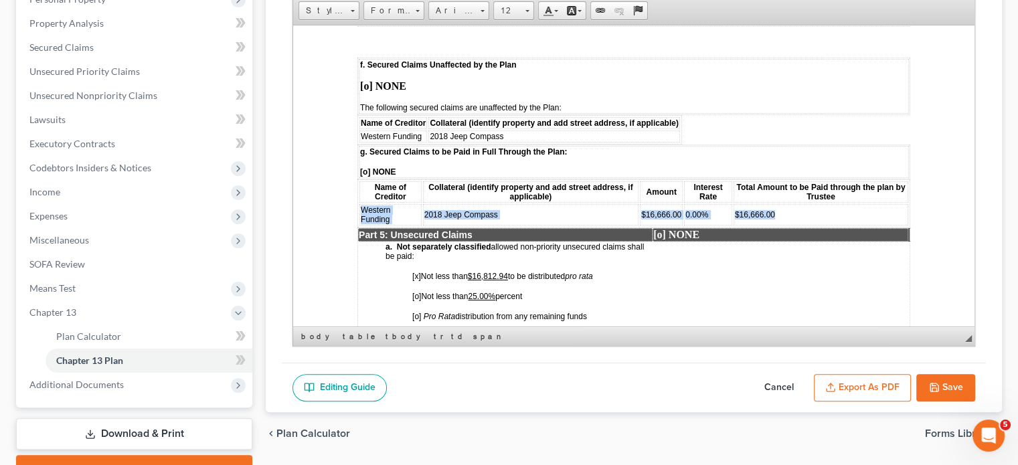
drag, startPoint x: 361, startPoint y: 173, endPoint x: 771, endPoint y: 175, distance: 409.5
click at [771, 203] on tr "Western Funding 2018 Jeep Compass $16,666.00 0.00% $16,666.00" at bounding box center [633, 213] width 549 height 21
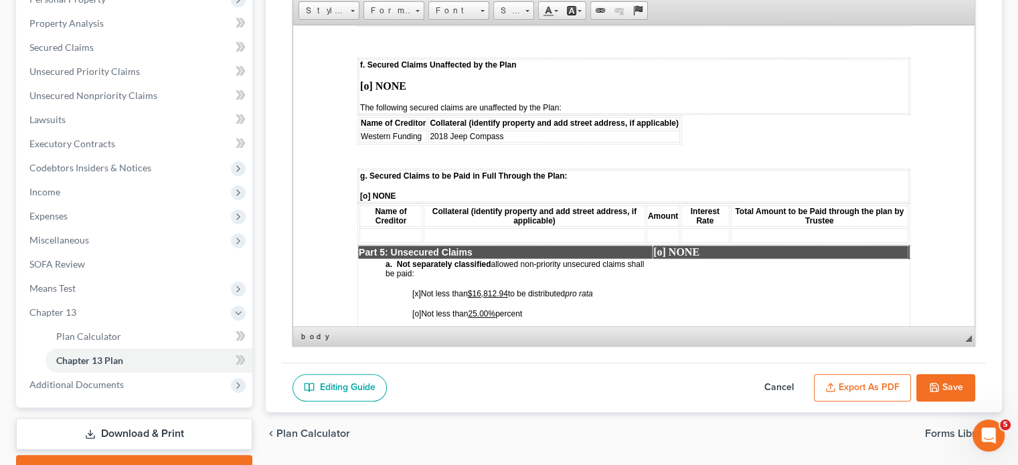
click at [367, 191] on span "[o] NONE" at bounding box center [377, 195] width 35 height 9
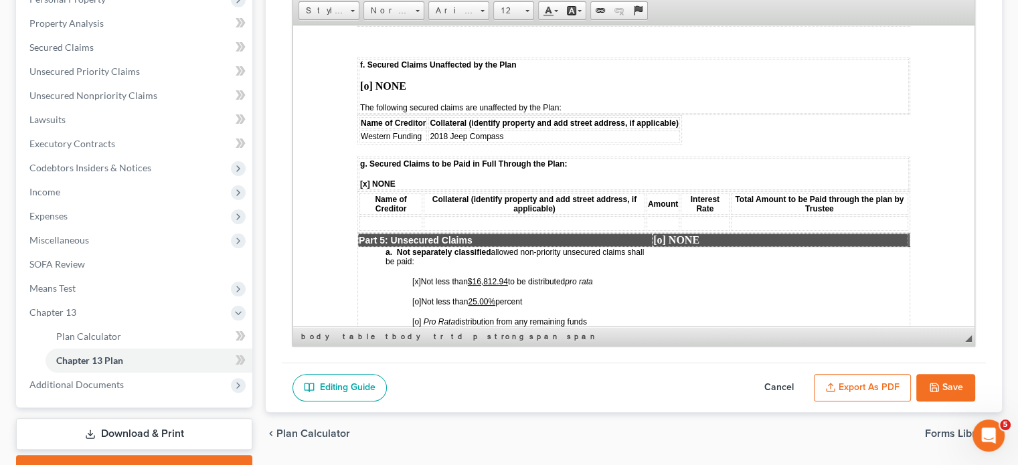
click at [418, 316] on span "[o]" at bounding box center [416, 320] width 9 height 9
click at [494, 296] on u "25.00%" at bounding box center [481, 300] width 27 height 9
click at [508, 276] on u "$16,812.94" at bounding box center [488, 280] width 40 height 9
click at [418, 276] on span "[x]" at bounding box center [416, 280] width 9 height 9
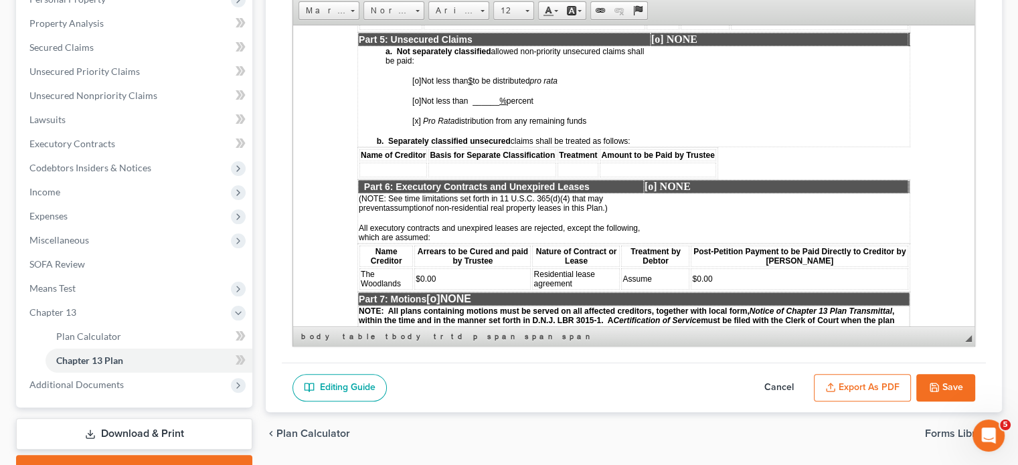
scroll to position [2382, 0]
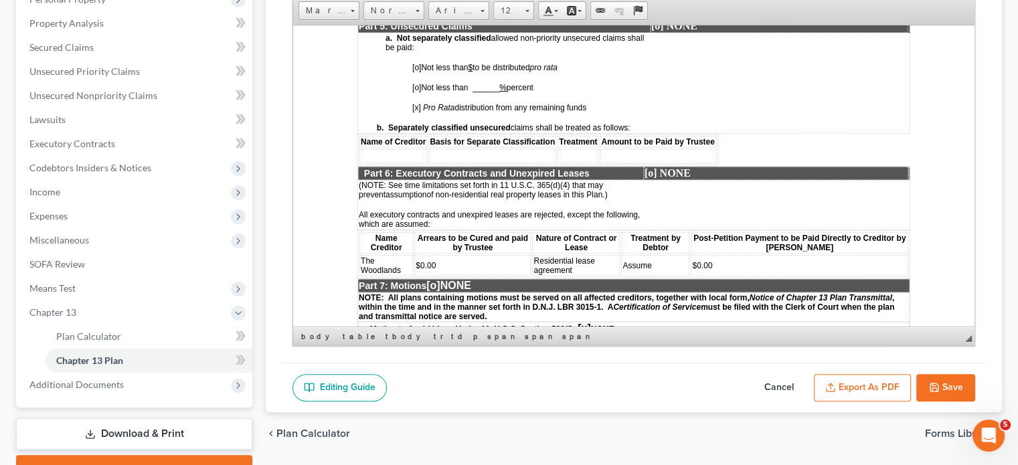
click at [440, 279] on span "[o]" at bounding box center [432, 284] width 13 height 11
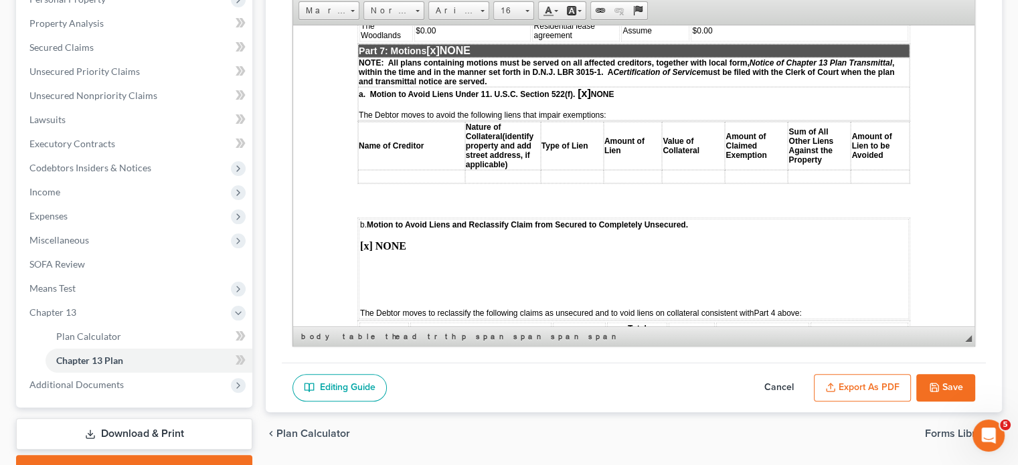
scroll to position [2623, 0]
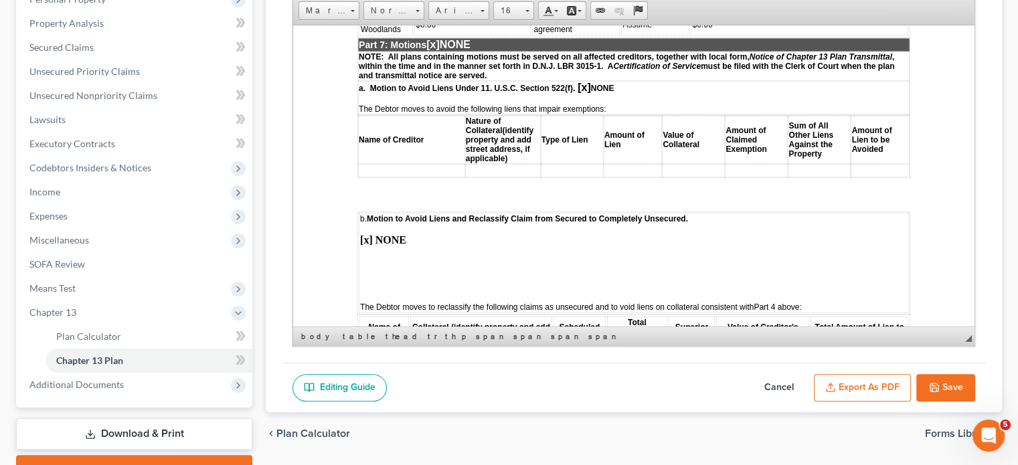
click at [383, 221] on td "b. Motion to Avoid Liens and Reclassify Claim from Secured to Completely Unsecu…" at bounding box center [634, 262] width 550 height 100
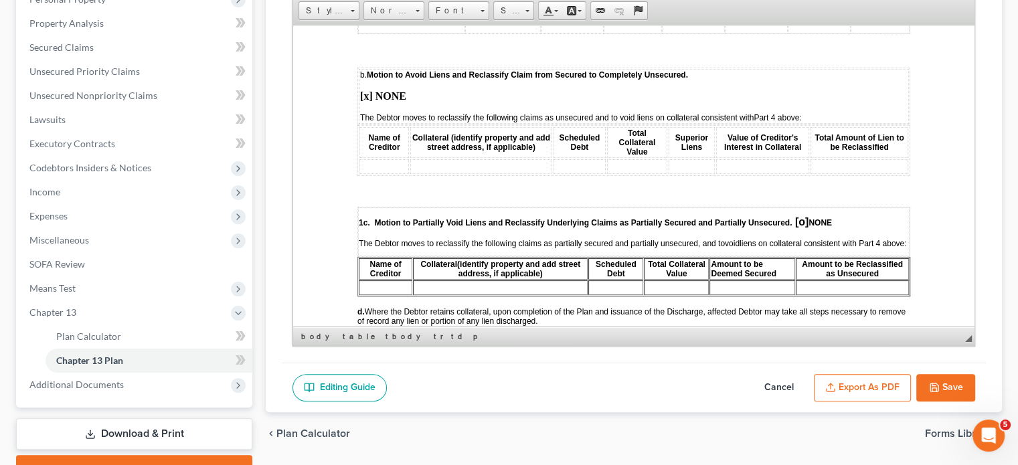
scroll to position [2783, 0]
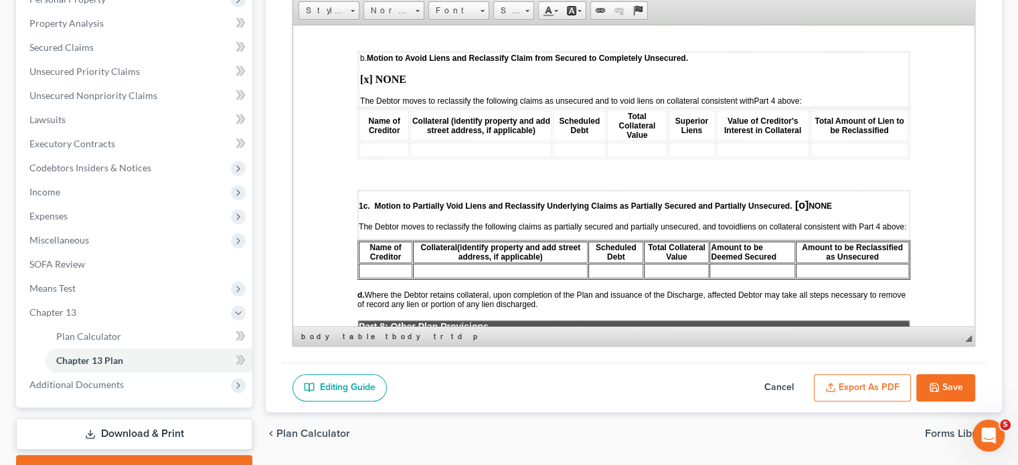
click at [803, 199] on span "[o]" at bounding box center [801, 204] width 13 height 11
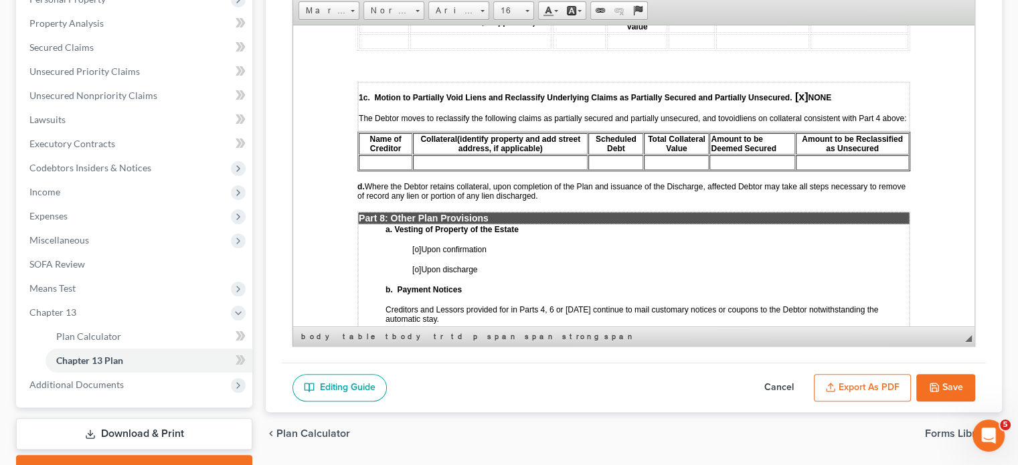
scroll to position [2917, 0]
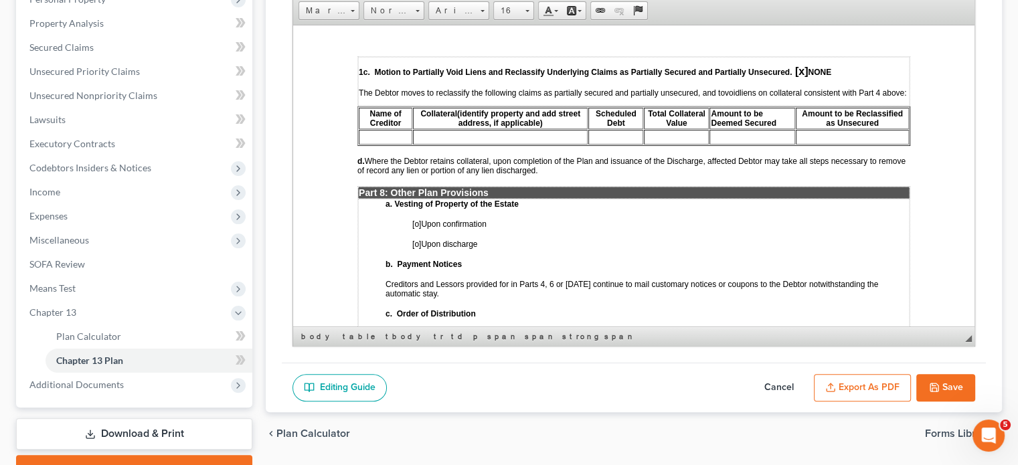
click at [419, 219] on span "[o]" at bounding box center [416, 223] width 9 height 9
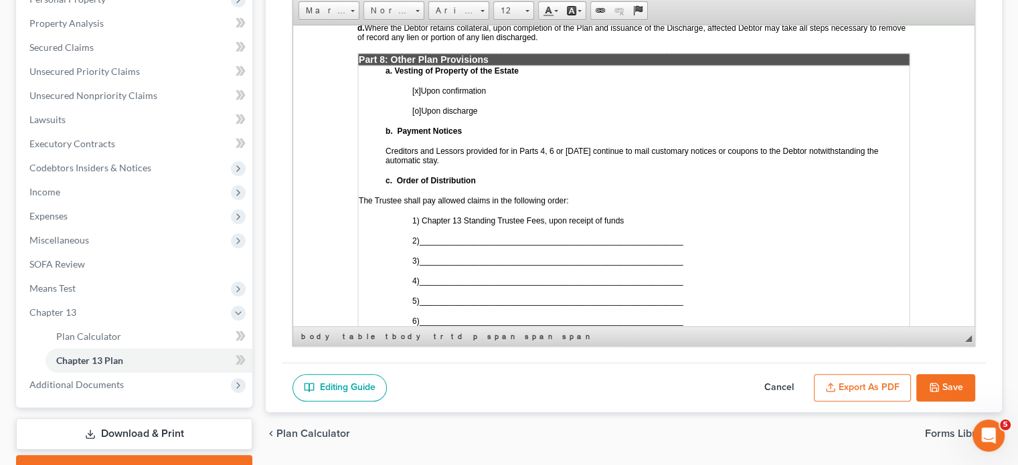
scroll to position [3051, 0]
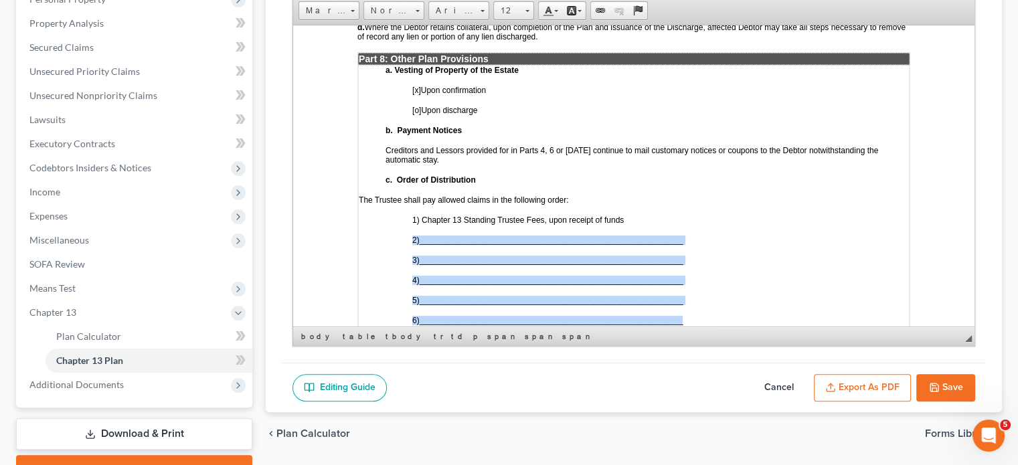
drag, startPoint x: 689, startPoint y: 263, endPoint x: 413, endPoint y: 179, distance: 288.3
click at [413, 179] on td "a. Vesting of Property of the Estate [x ] Upon confirmation [o] Upon discharge …" at bounding box center [633, 219] width 551 height 310
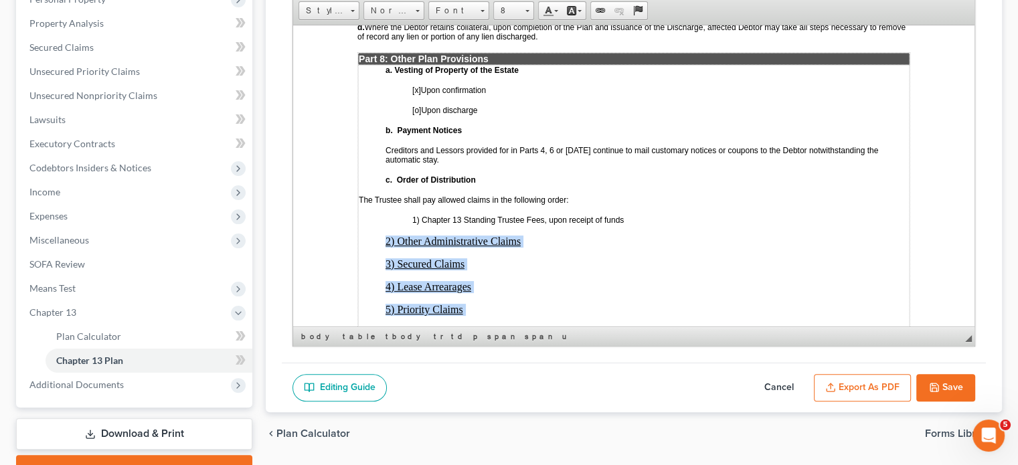
drag, startPoint x: 384, startPoint y: 180, endPoint x: 513, endPoint y: 267, distance: 155.1
click at [513, 267] on td "a. Vesting of Property of the Estate [x ] Upon confirmation [o] Upon discharge …" at bounding box center [633, 226] width 551 height 324
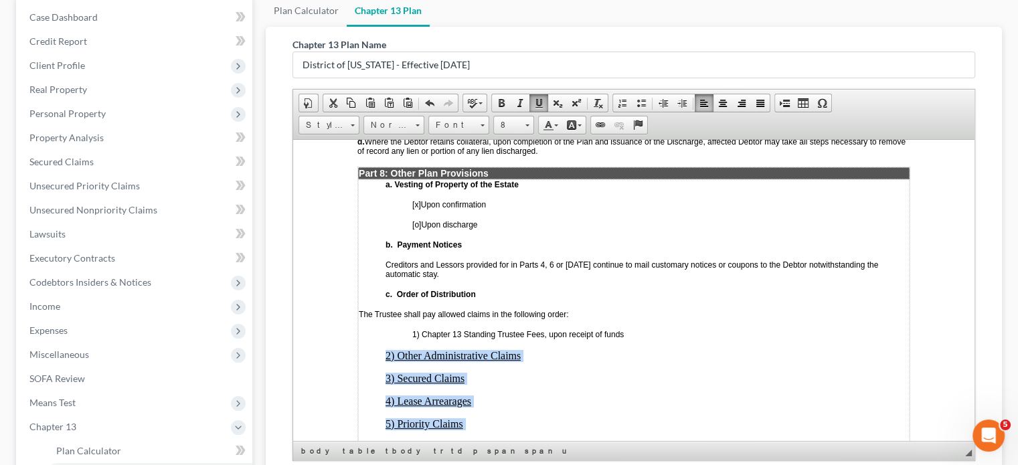
scroll to position [155, 0]
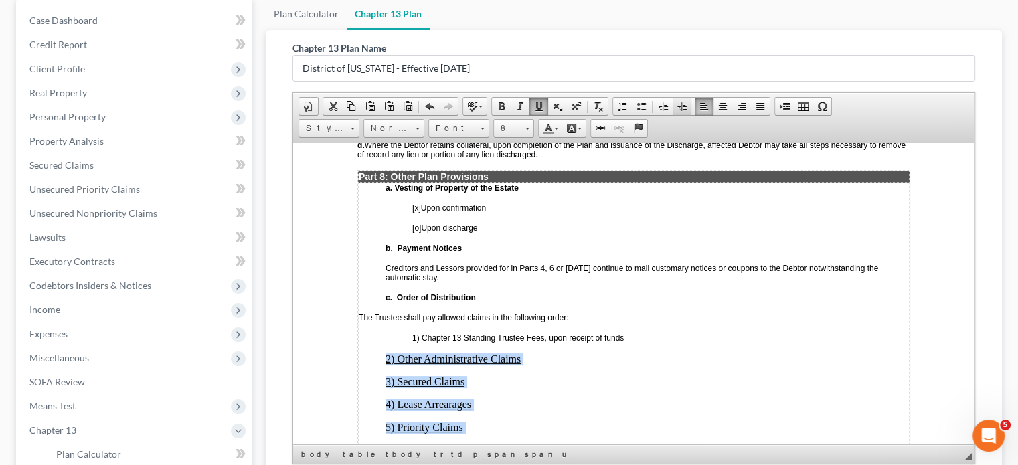
click at [682, 101] on span at bounding box center [681, 106] width 11 height 11
click at [551, 403] on p "5) Priority Claims" at bounding box center [660, 427] width 496 height 12
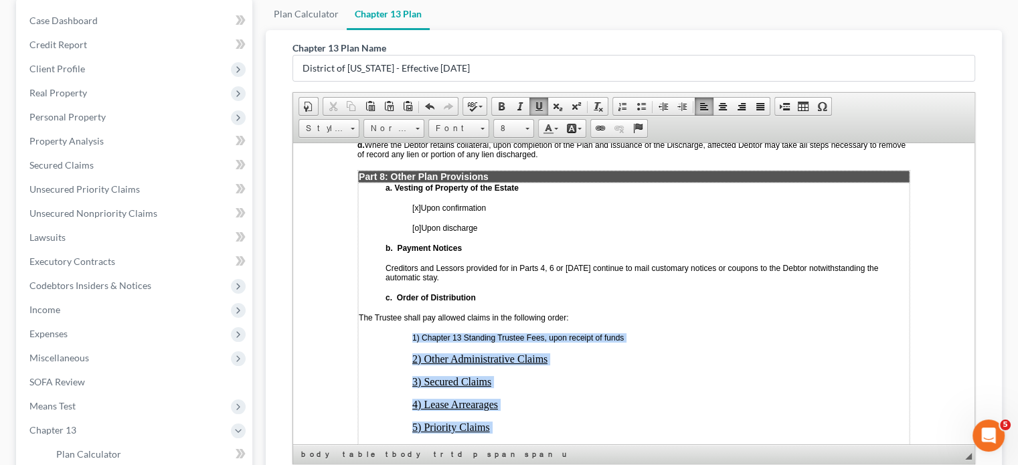
drag, startPoint x: 412, startPoint y: 279, endPoint x: 551, endPoint y: 381, distance: 172.8
click at [551, 381] on td "a. Vesting of Property of the Estate [x ] Upon confirmation [o] Upon discharge …" at bounding box center [633, 344] width 551 height 324
click at [679, 101] on span at bounding box center [681, 106] width 11 height 11
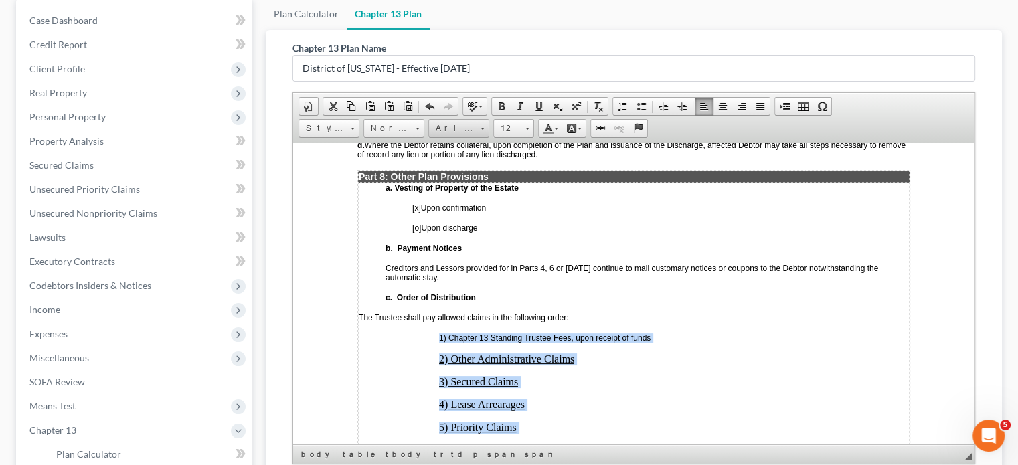
click at [471, 120] on span "Arial" at bounding box center [452, 128] width 47 height 17
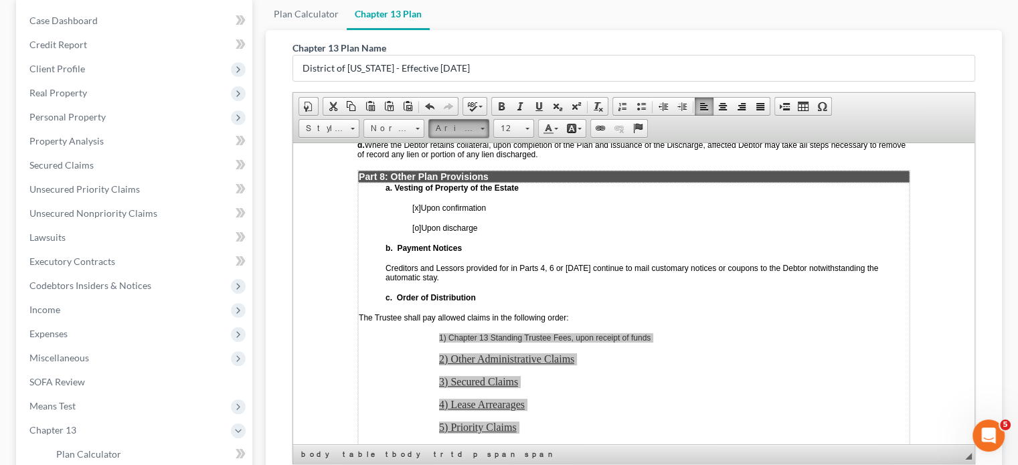
scroll to position [0, 0]
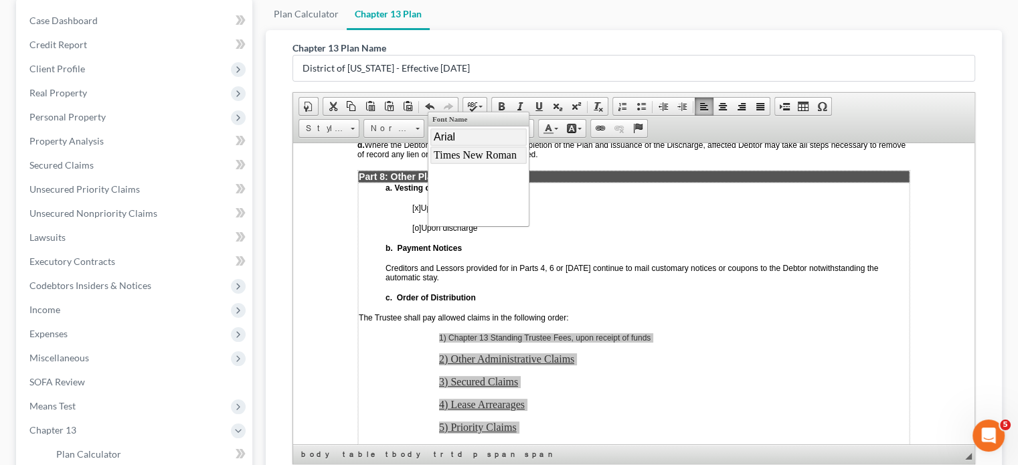
click at [467, 150] on span "Times New Roman" at bounding box center [475, 154] width 83 height 11
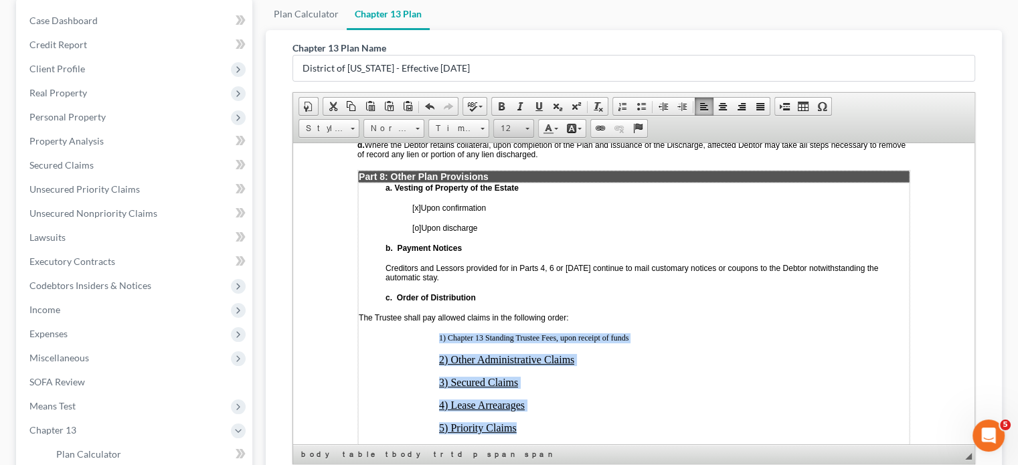
click at [510, 120] on span "12" at bounding box center [507, 128] width 27 height 17
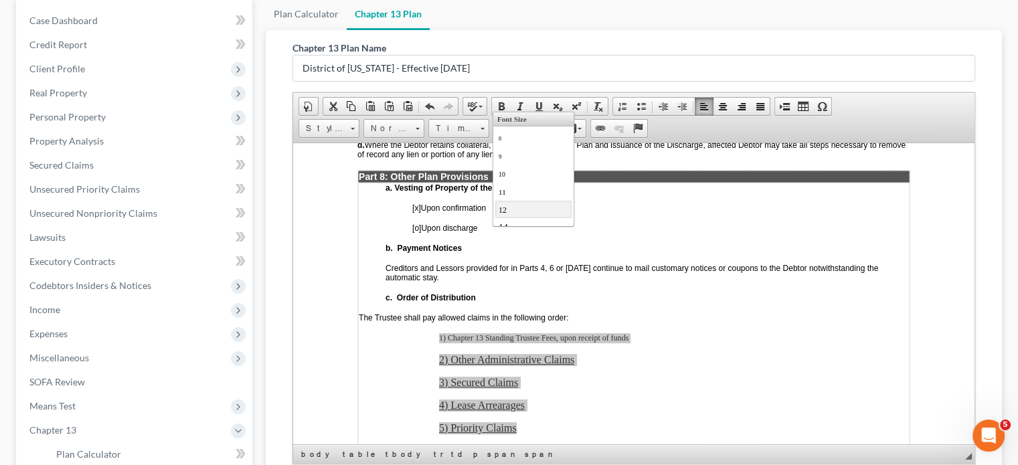
click at [513, 207] on link "12" at bounding box center [532, 208] width 76 height 17
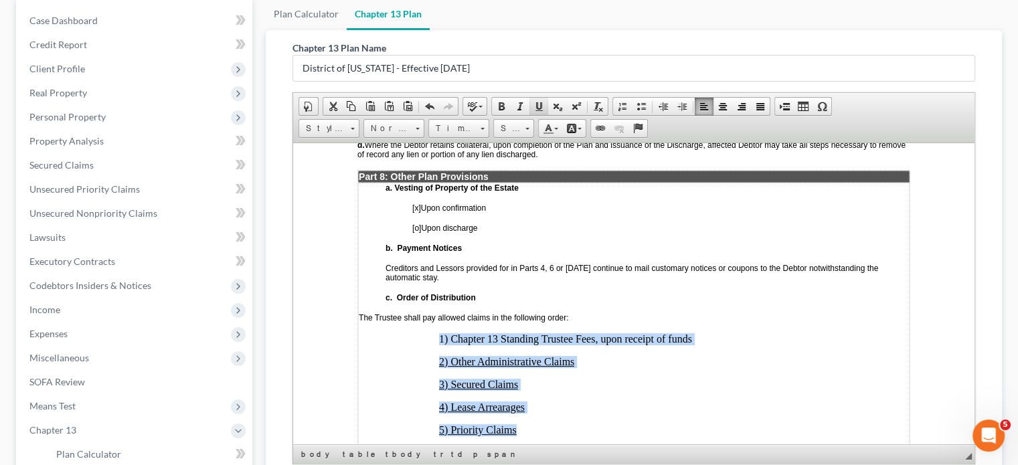
click at [537, 101] on span at bounding box center [538, 106] width 11 height 11
click at [632, 401] on p "4) Lease Arrearages" at bounding box center [674, 407] width 470 height 12
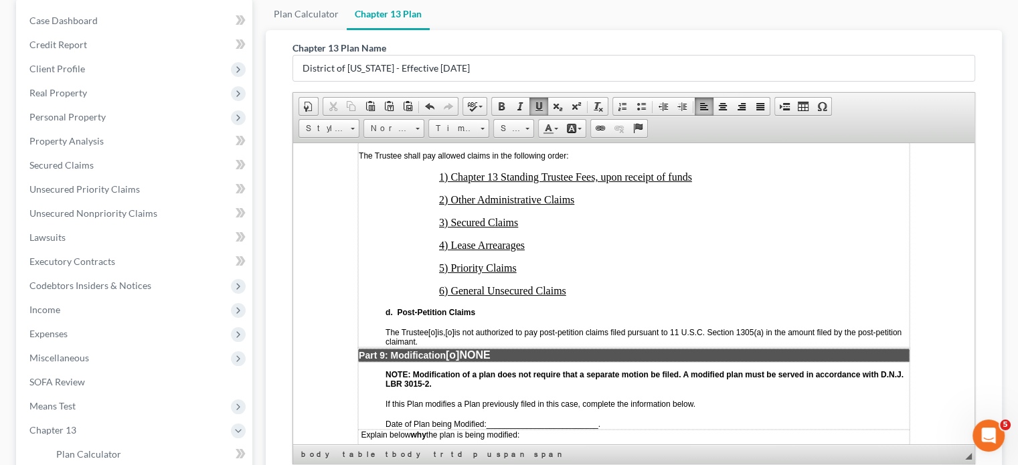
scroll to position [3238, 0]
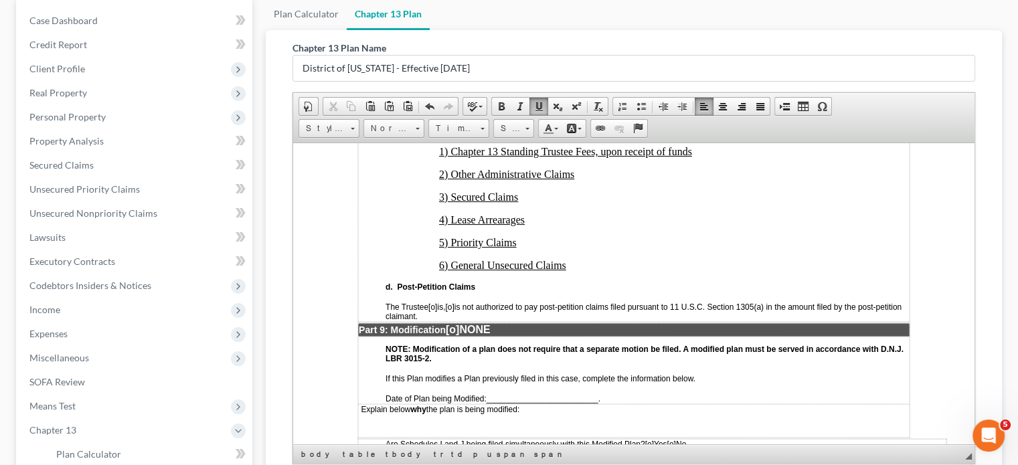
click at [454, 302] on span "[o]" at bounding box center [449, 306] width 9 height 9
click at [459, 323] on span "[o]" at bounding box center [452, 328] width 13 height 11
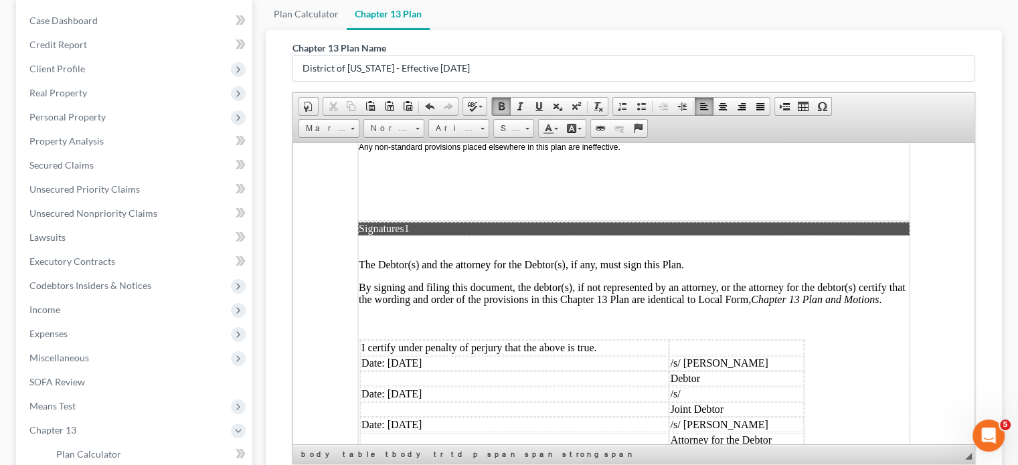
scroll to position [3667, 0]
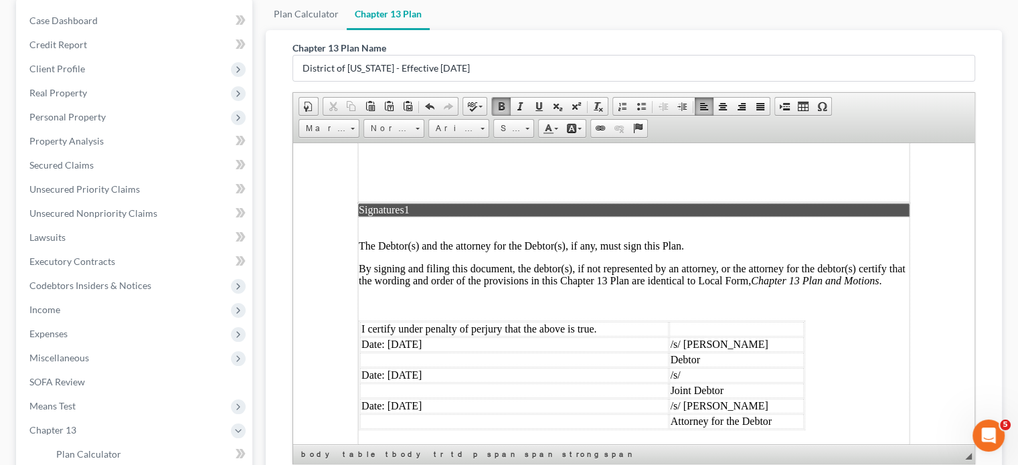
click at [713, 398] on td "/s/ [PERSON_NAME]" at bounding box center [736, 405] width 135 height 15
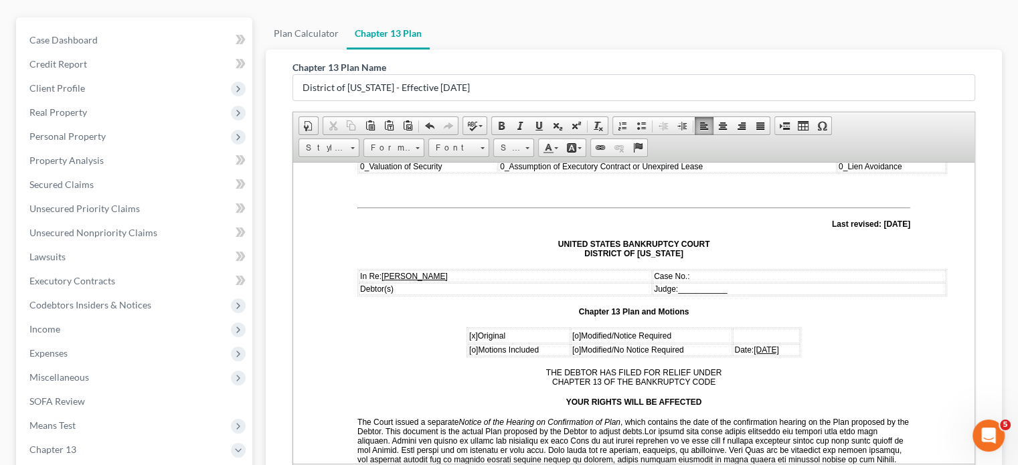
scroll to position [33, 0]
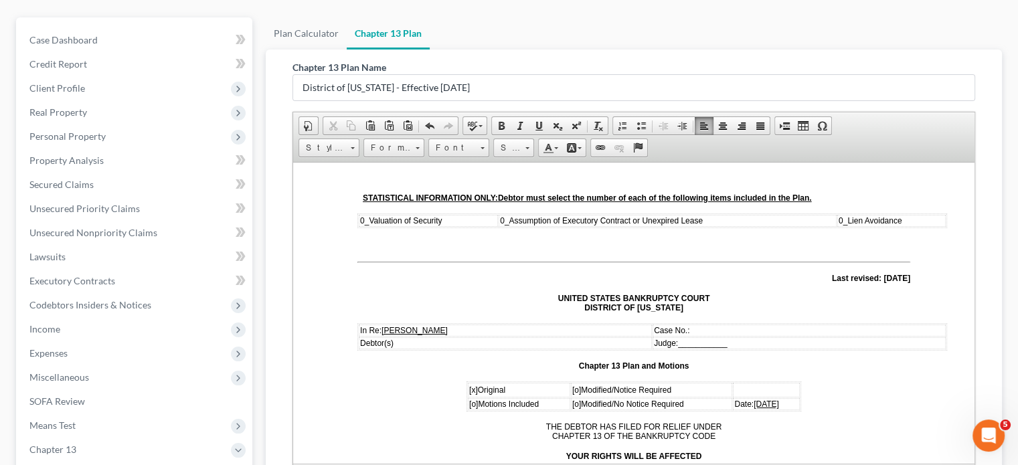
click at [503, 223] on span "0_" at bounding box center [504, 219] width 9 height 9
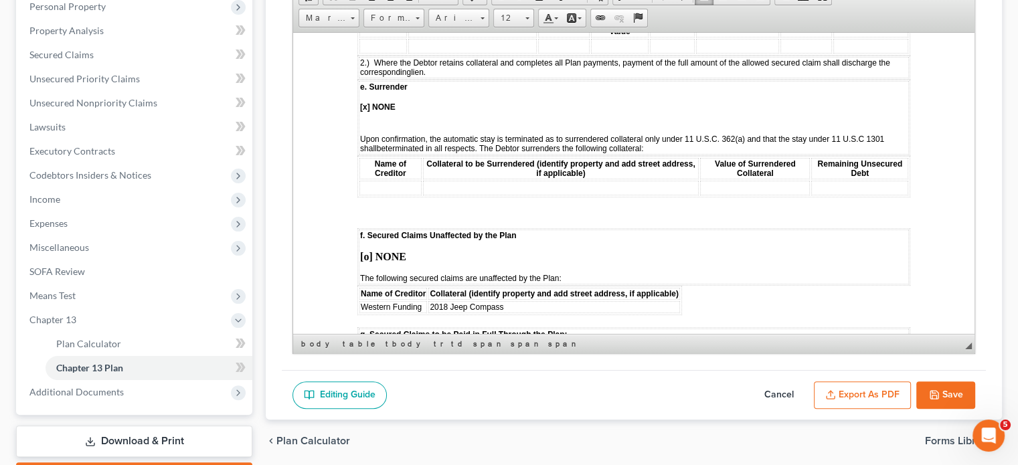
scroll to position [268, 0]
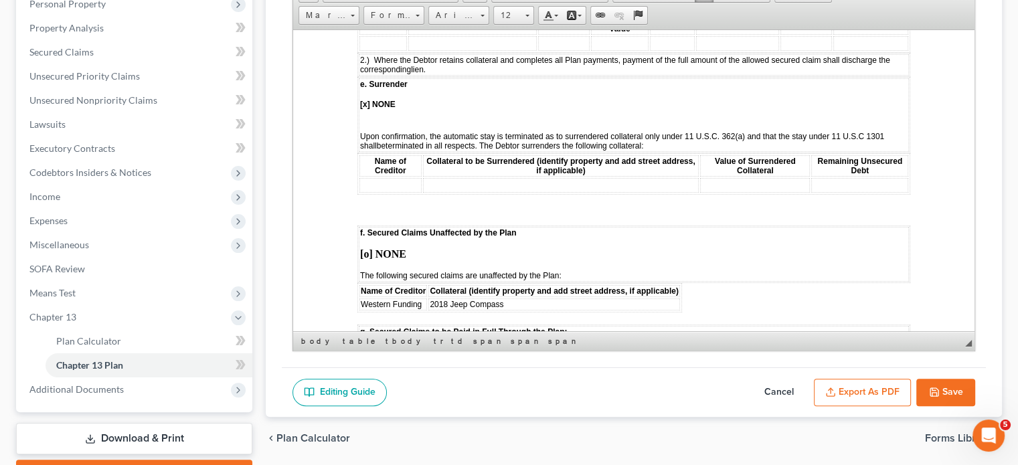
click at [806, 379] on button "Save" at bounding box center [945, 393] width 59 height 28
select select "0"
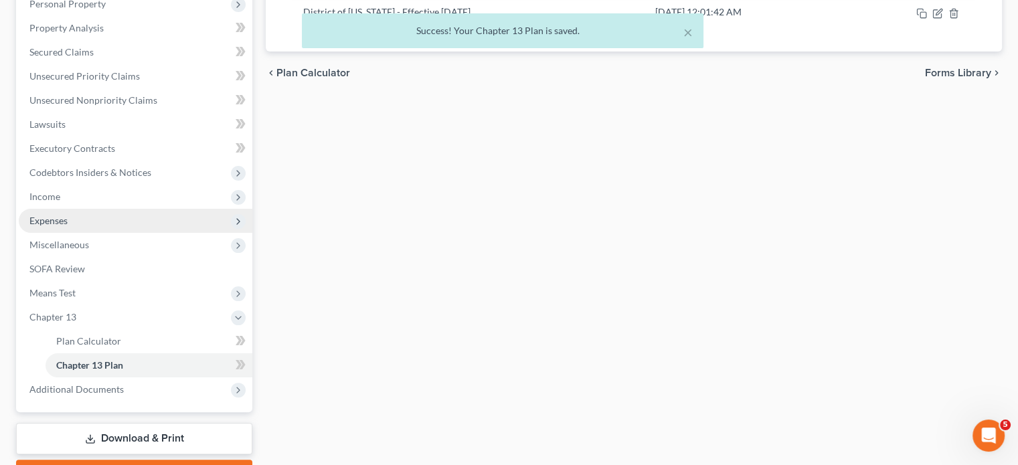
click at [62, 215] on span "Expenses" at bounding box center [48, 220] width 38 height 11
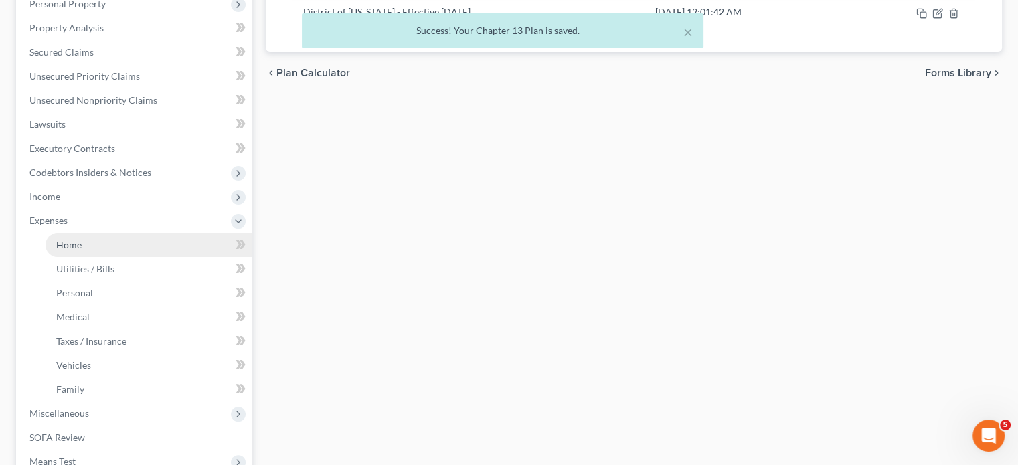
click at [84, 233] on link "Home" at bounding box center [148, 245] width 207 height 24
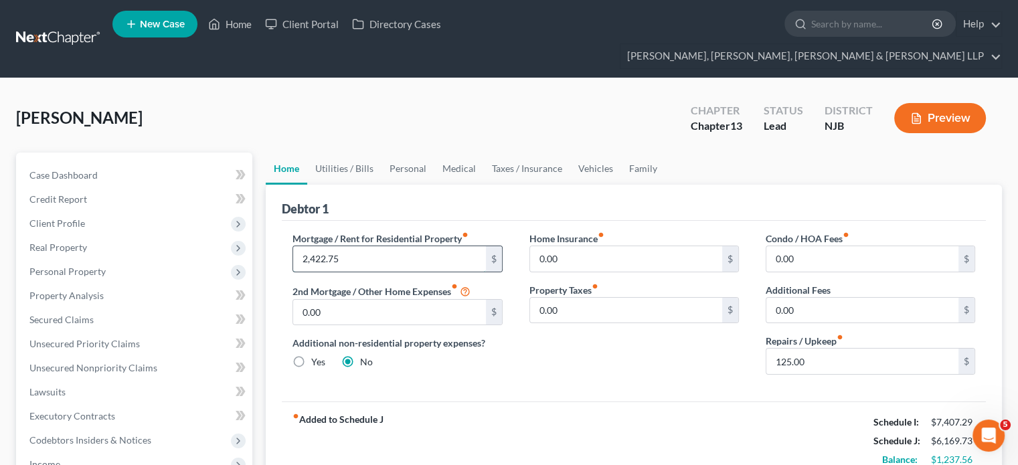
click at [312, 246] on input "2,422.75" at bounding box center [389, 258] width 192 height 25
click at [533, 401] on div "fiber_manual_record Added to Schedule J Schedule I: $7,407.29 Schedule J: $6,16…" at bounding box center [634, 440] width 704 height 78
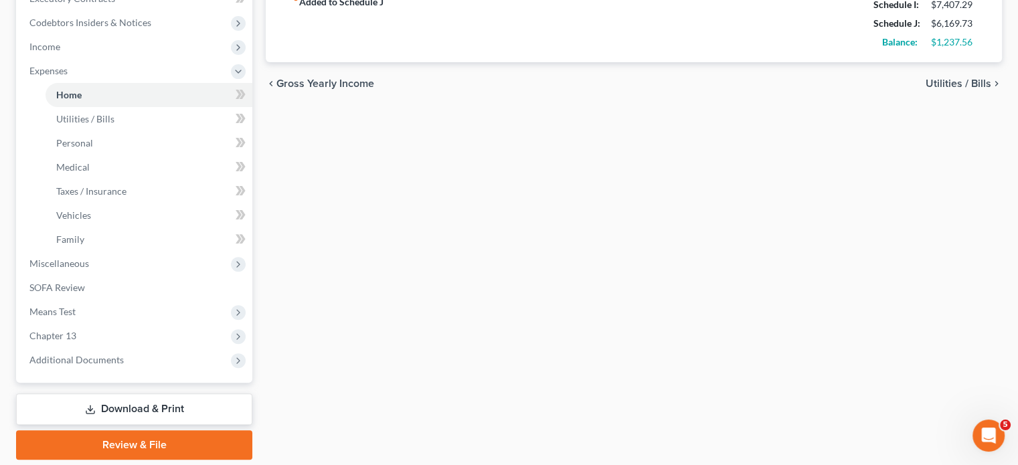
scroll to position [425, 0]
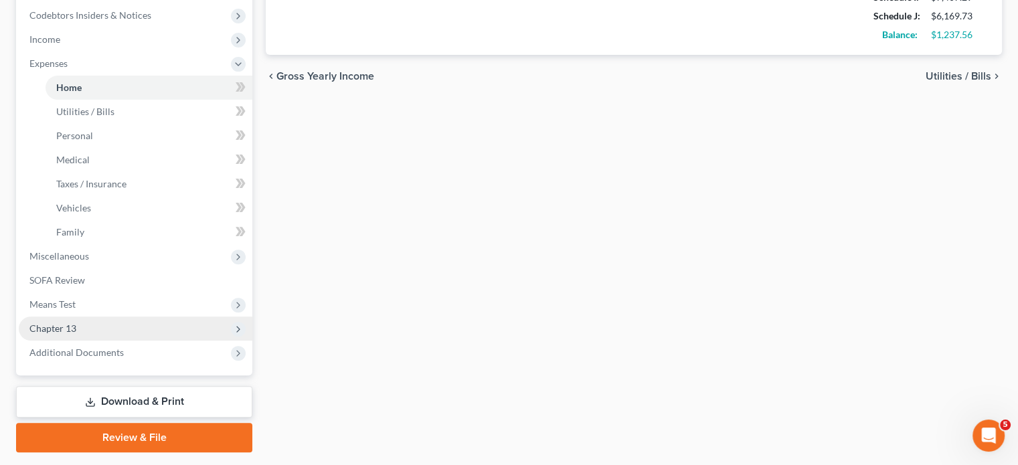
click at [49, 316] on span "Chapter 13" at bounding box center [136, 328] width 234 height 24
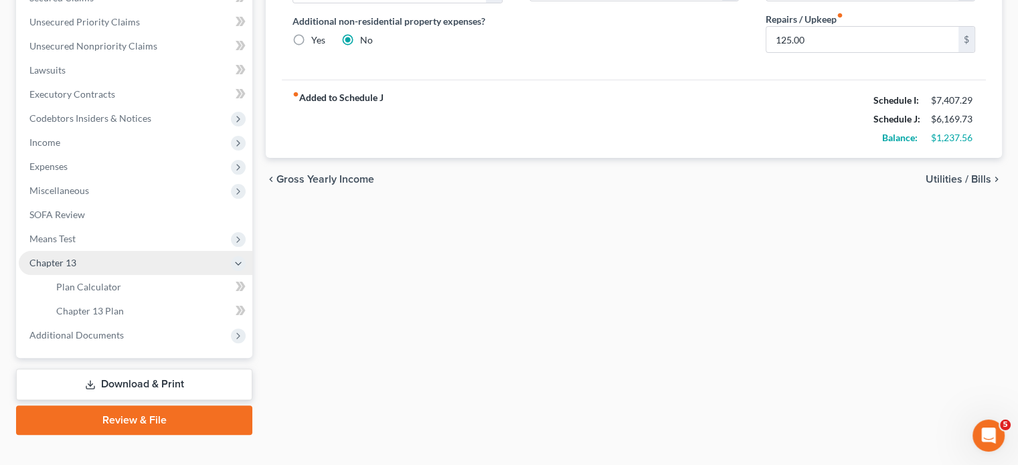
scroll to position [317, 0]
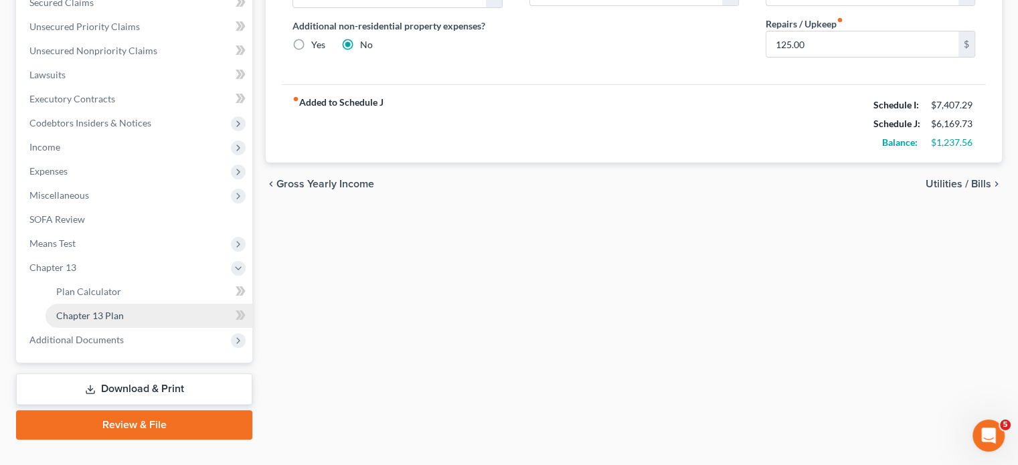
click at [94, 310] on span "Chapter 13 Plan" at bounding box center [90, 315] width 68 height 11
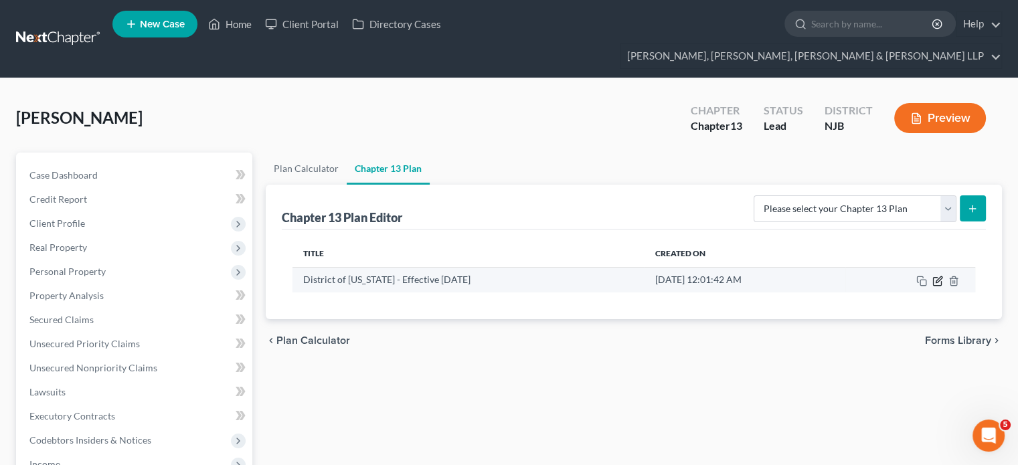
click at [806, 276] on icon "button" at bounding box center [938, 279] width 6 height 6
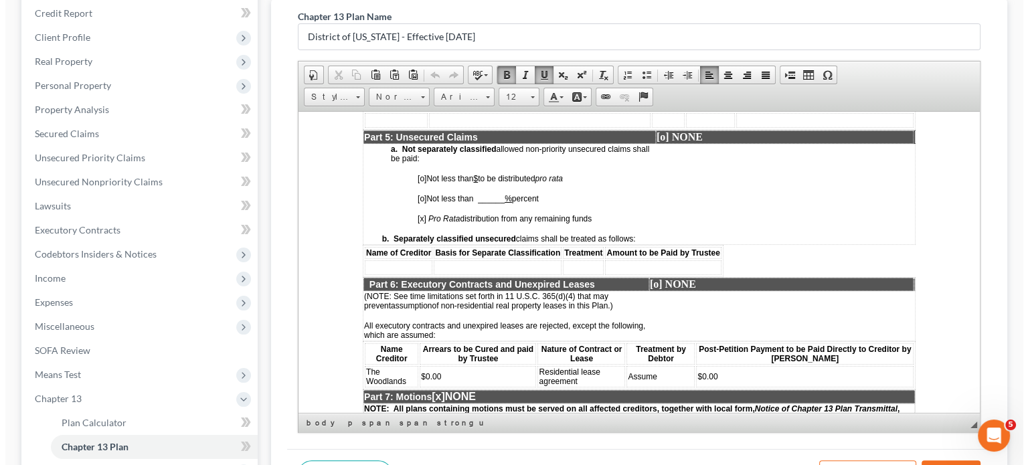
scroll to position [2386, 0]
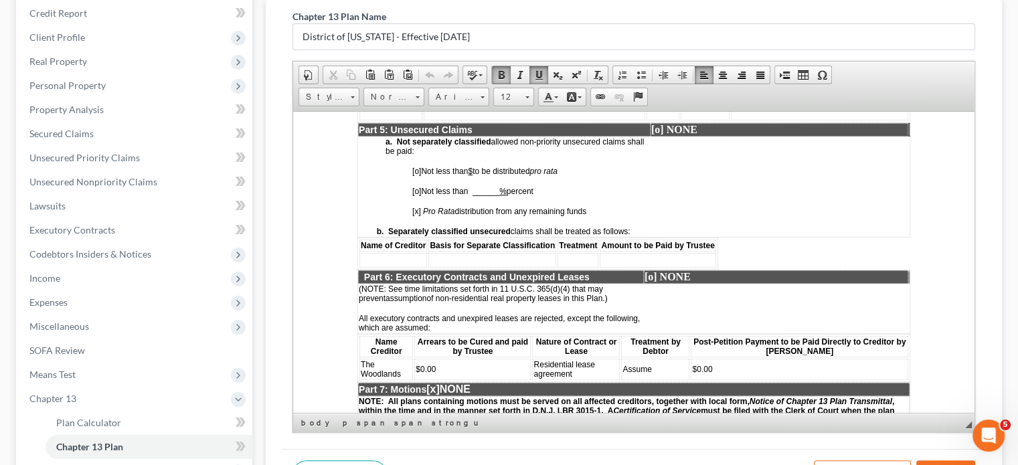
click at [749, 358] on td "$0.00" at bounding box center [798, 368] width 217 height 21
click at [806, 403] on button "Export as PDF" at bounding box center [862, 474] width 97 height 28
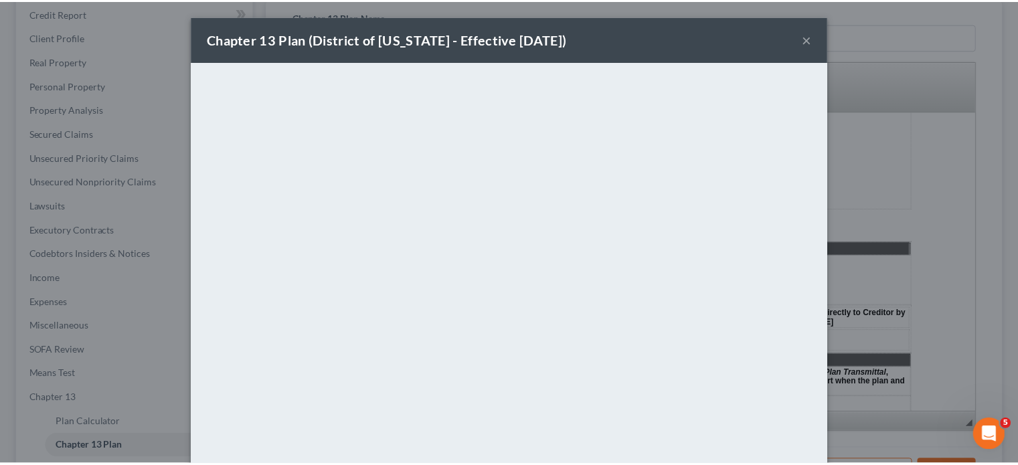
scroll to position [94, 0]
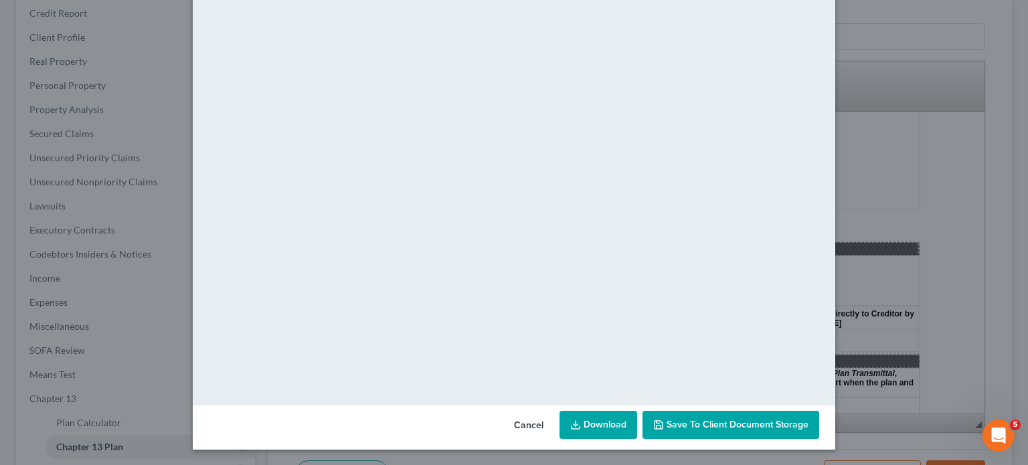
click at [533, 403] on button "Cancel" at bounding box center [528, 425] width 51 height 27
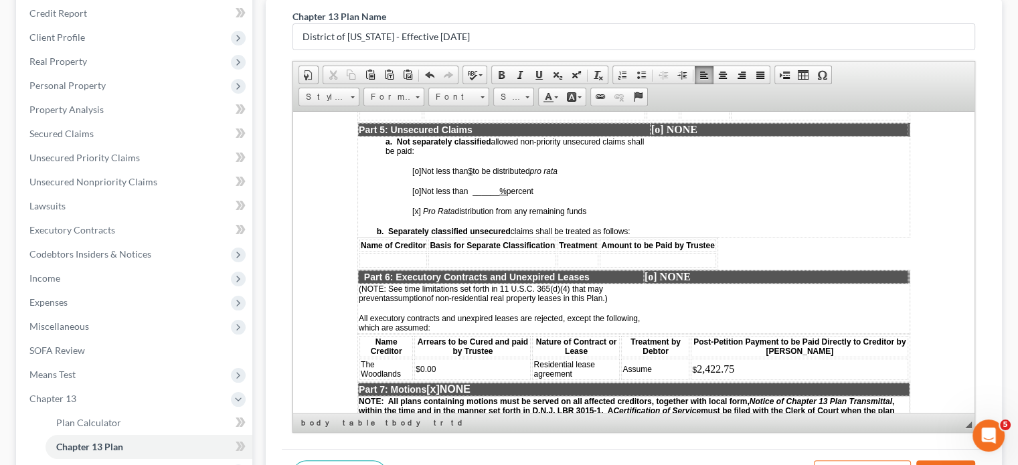
click at [806, 403] on button "Save" at bounding box center [945, 474] width 59 height 28
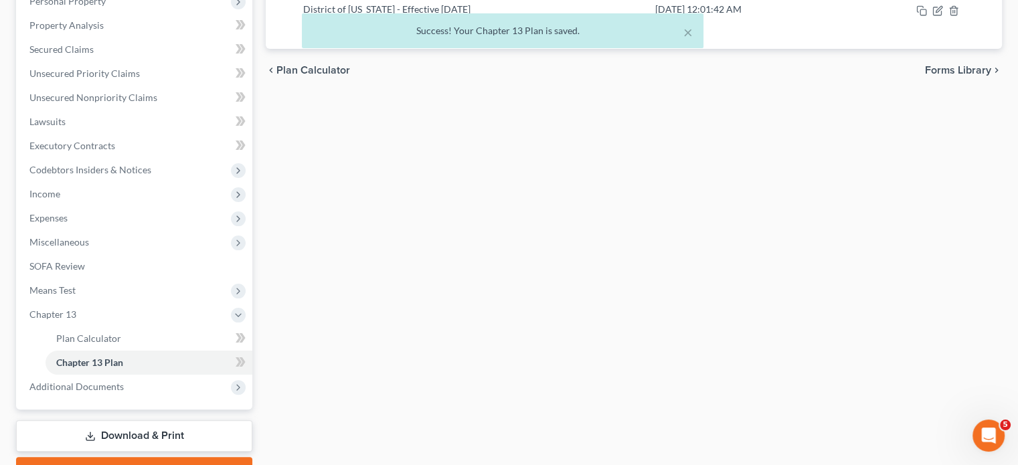
scroll to position [317, 0]
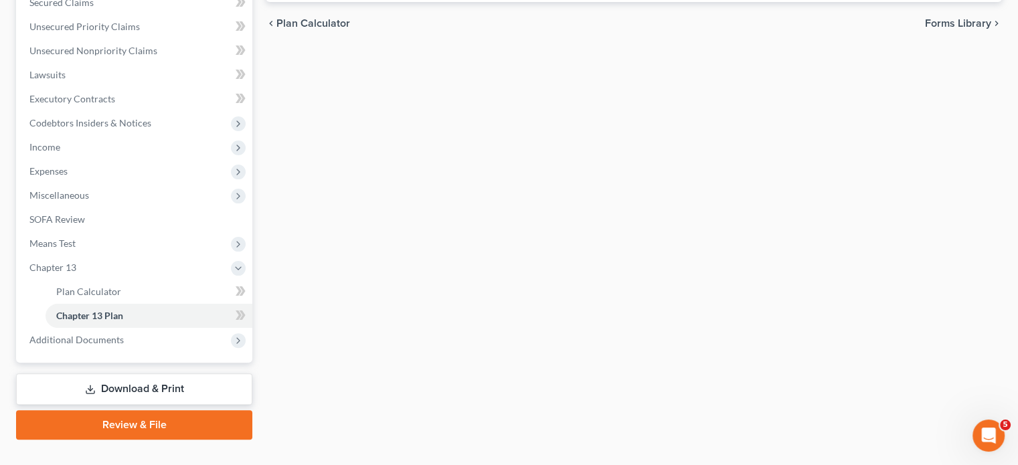
click at [112, 373] on link "Download & Print" at bounding box center [134, 388] width 236 height 31
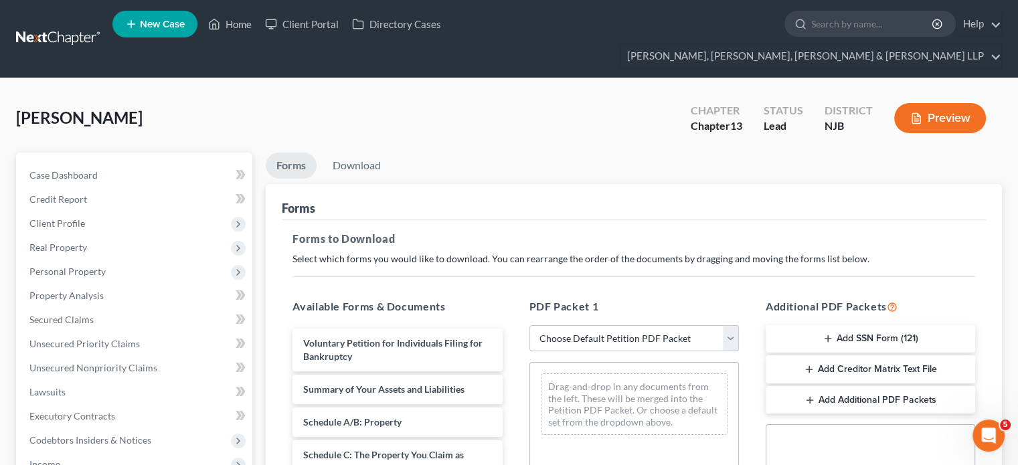
click at [591, 325] on select "Choose Default Petition PDF Packet Complete Bankruptcy Petition (all forms and …" at bounding box center [633, 338] width 209 height 27
select select "0"
click at [529, 325] on select "Choose Default Petition PDF Packet Complete Bankruptcy Petition (all forms and …" at bounding box center [633, 338] width 209 height 27
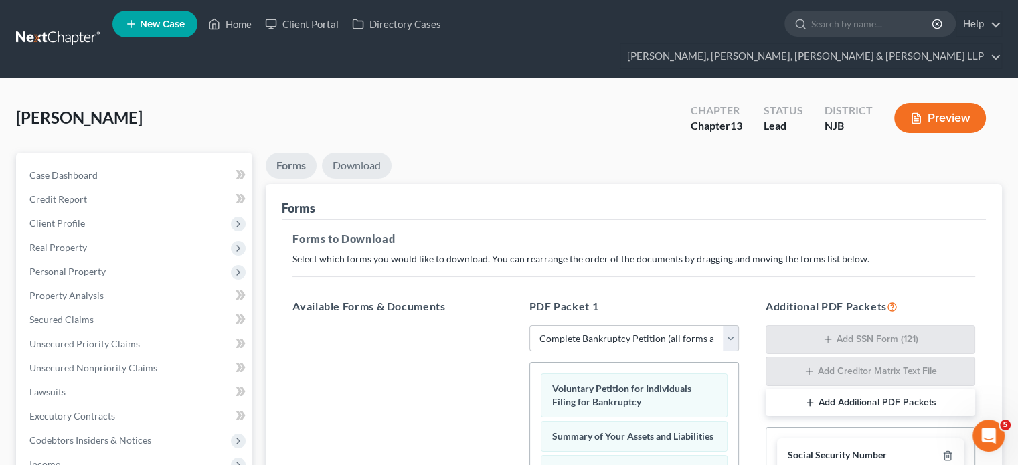
click at [361, 153] on link "Download" at bounding box center [357, 166] width 70 height 26
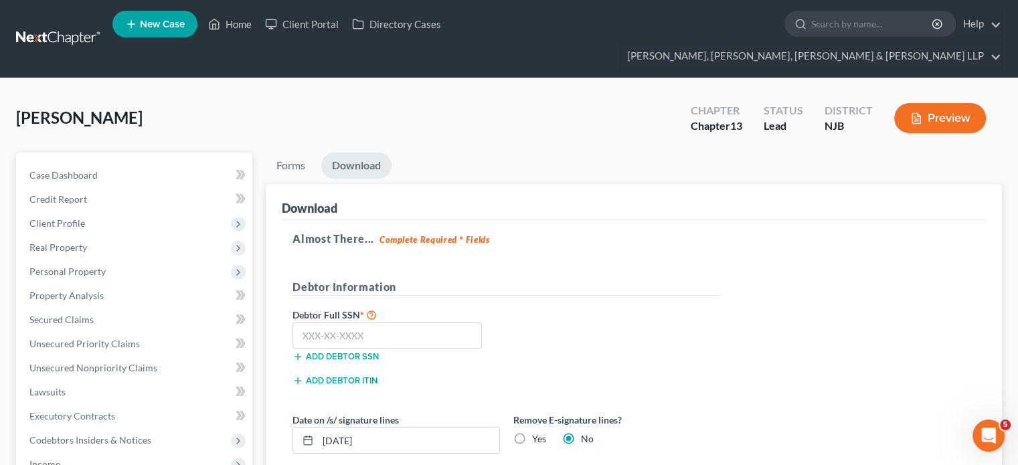
click at [532, 403] on label "Yes" at bounding box center [539, 438] width 14 height 13
click at [537, 403] on input "Yes" at bounding box center [541, 436] width 9 height 9
radio input "true"
radio input "false"
click at [472, 109] on div "[PERSON_NAME] Upgraded Chapter Chapter 13 Status Lead District NJB Preview" at bounding box center [509, 123] width 986 height 58
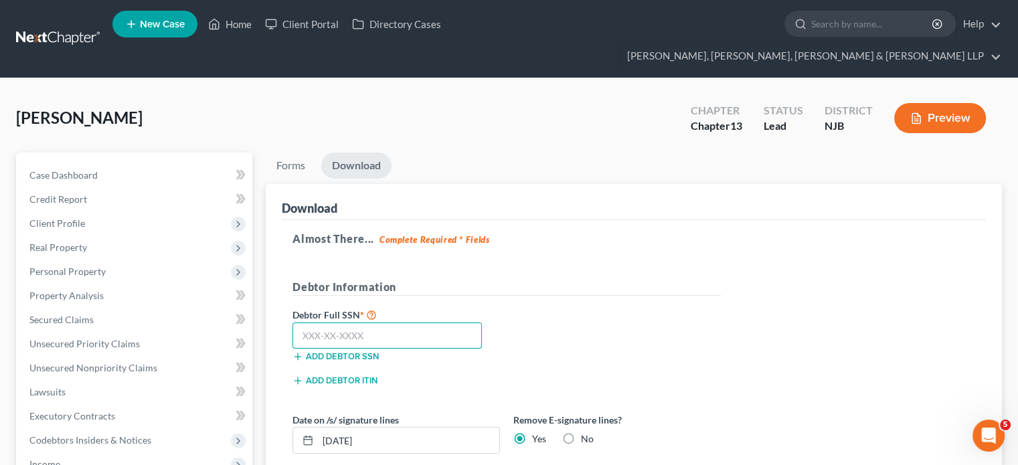
click at [371, 322] on input "text" at bounding box center [386, 335] width 189 height 27
type input "101-72-2680"
click at [569, 307] on div "Debtor Full SSN * 101-72-2680 Add debtor SSN" at bounding box center [507, 339] width 442 height 67
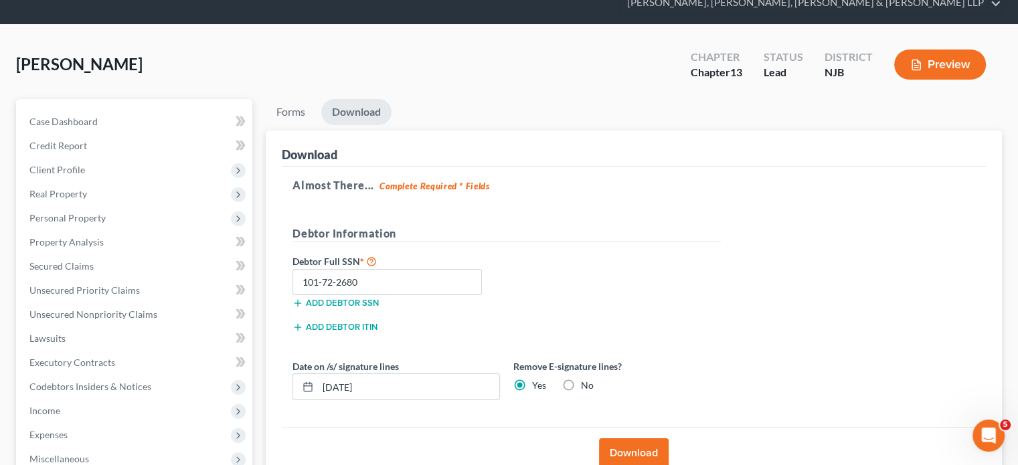
scroll to position [80, 0]
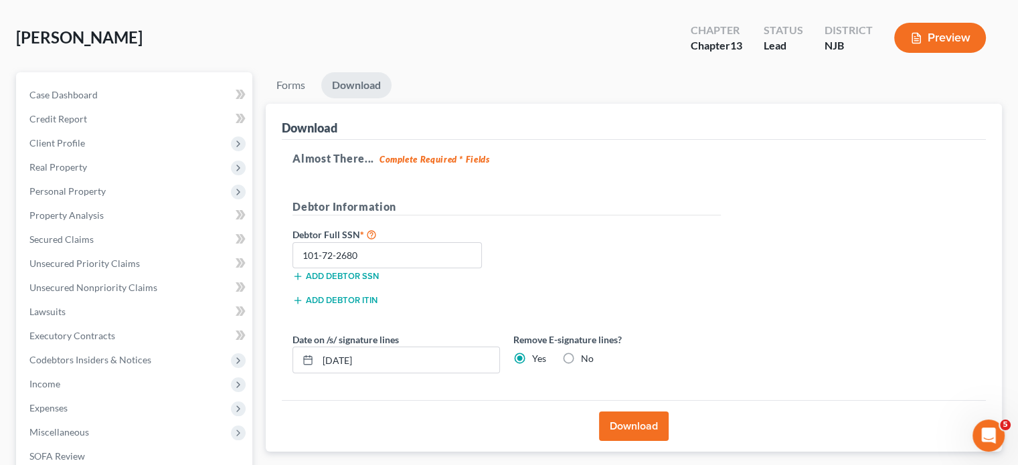
click at [609, 151] on h5 "Almost There... Complete Required * Fields" at bounding box center [633, 159] width 682 height 16
click at [637, 403] on button "Download" at bounding box center [634, 425] width 70 height 29
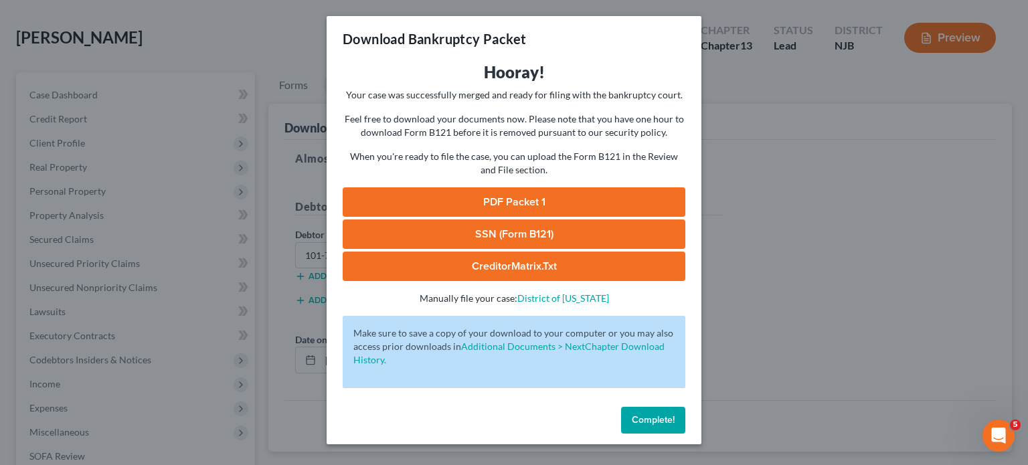
click at [473, 205] on link "PDF Packet 1" at bounding box center [514, 201] width 343 height 29
click at [396, 238] on link "SSN (Form B121)" at bounding box center [514, 233] width 343 height 29
click at [669, 403] on span "Complete!" at bounding box center [653, 419] width 43 height 11
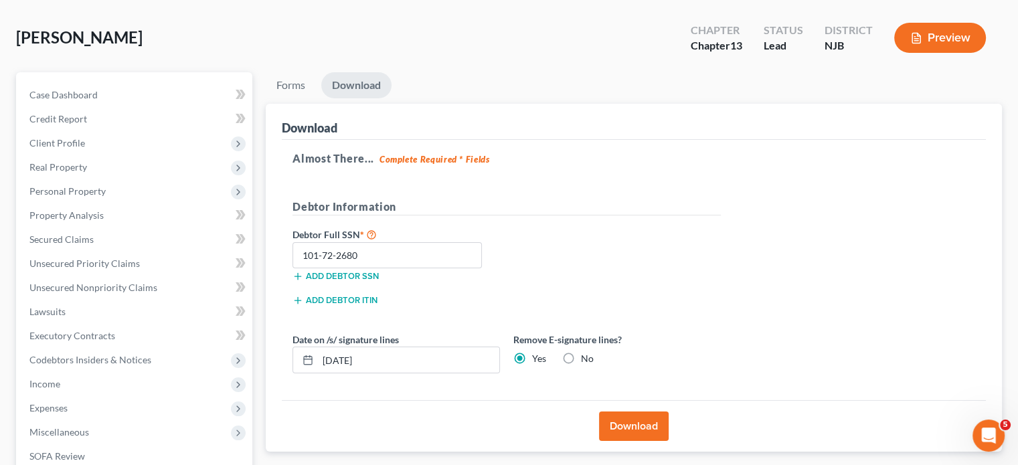
click at [581, 352] on label "No" at bounding box center [587, 358] width 13 height 13
click at [586, 352] on input "No" at bounding box center [590, 356] width 9 height 9
radio input "true"
radio input "false"
click at [639, 403] on button "Download" at bounding box center [634, 425] width 70 height 29
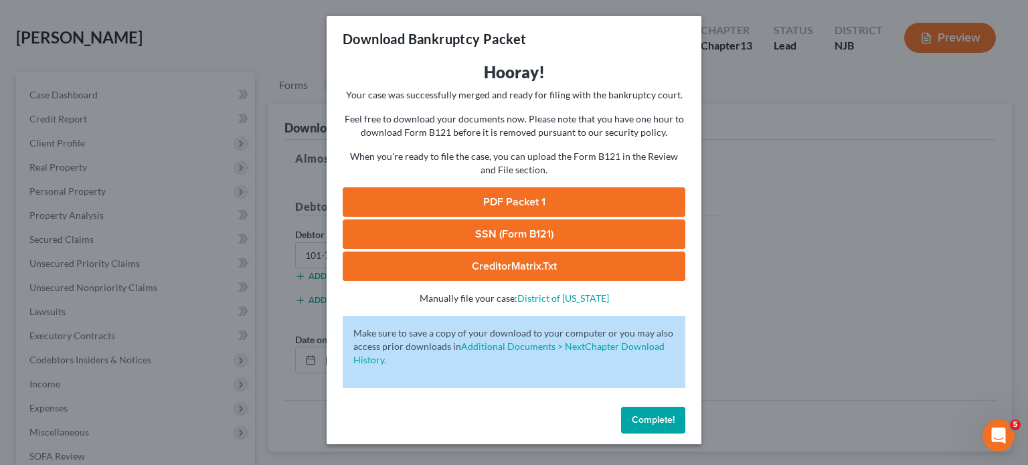
click at [634, 195] on link "PDF Packet 1" at bounding box center [514, 201] width 343 height 29
click at [654, 403] on button "Complete!" at bounding box center [653, 420] width 64 height 27
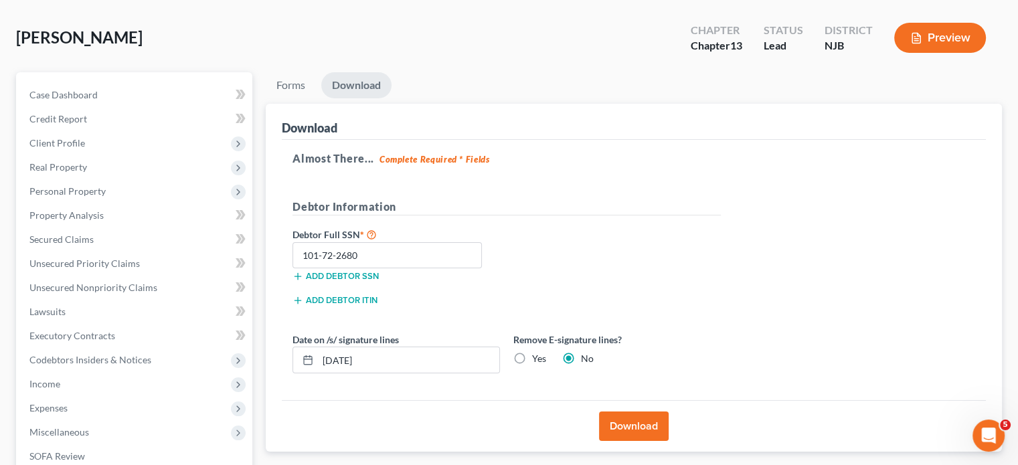
click at [438, 72] on ul "Forms Download" at bounding box center [634, 87] width 736 height 31
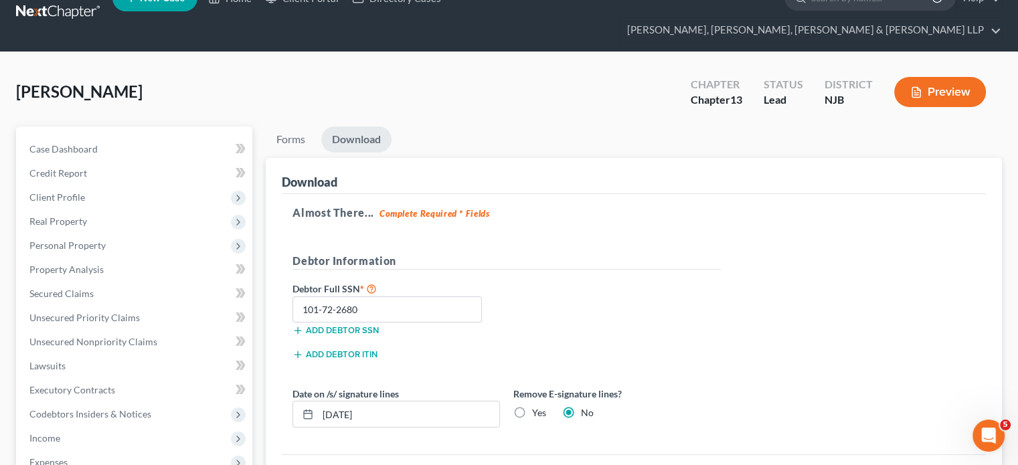
scroll to position [0, 0]
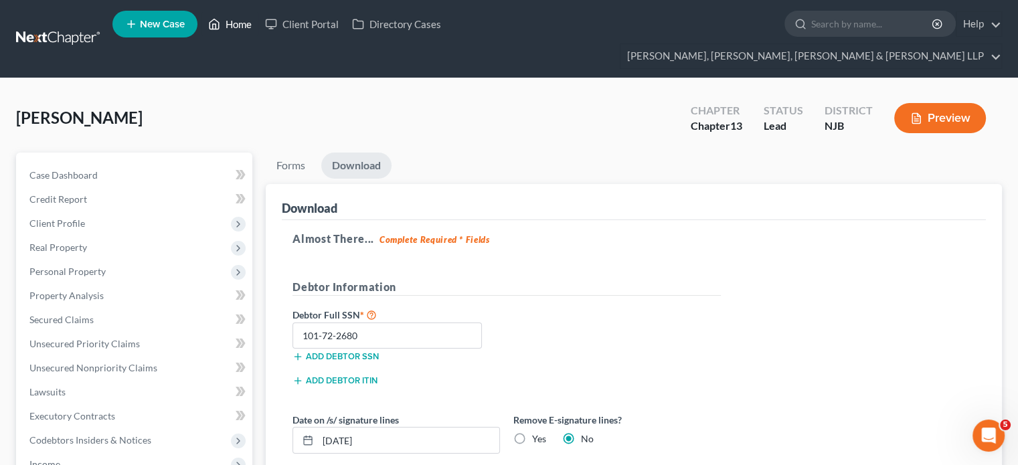
click at [236, 33] on link "Home" at bounding box center [229, 24] width 57 height 24
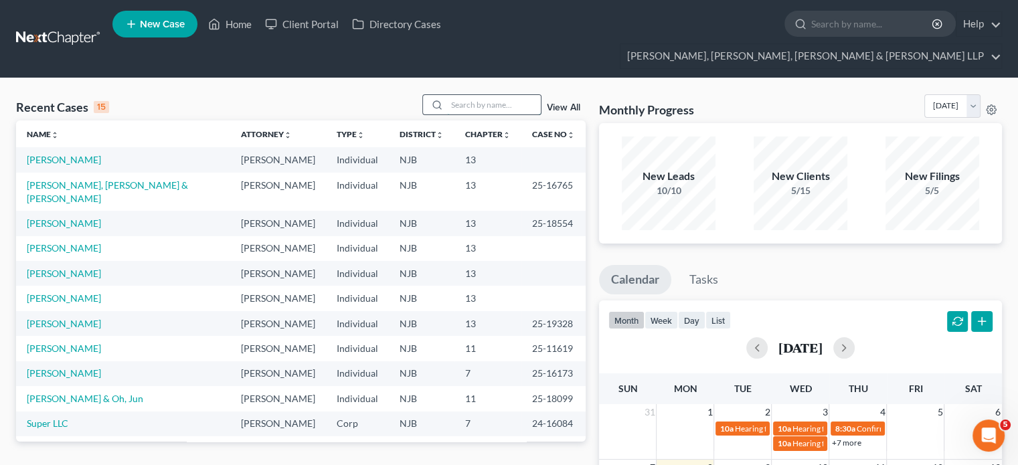
click at [452, 95] on input "search" at bounding box center [494, 104] width 94 height 19
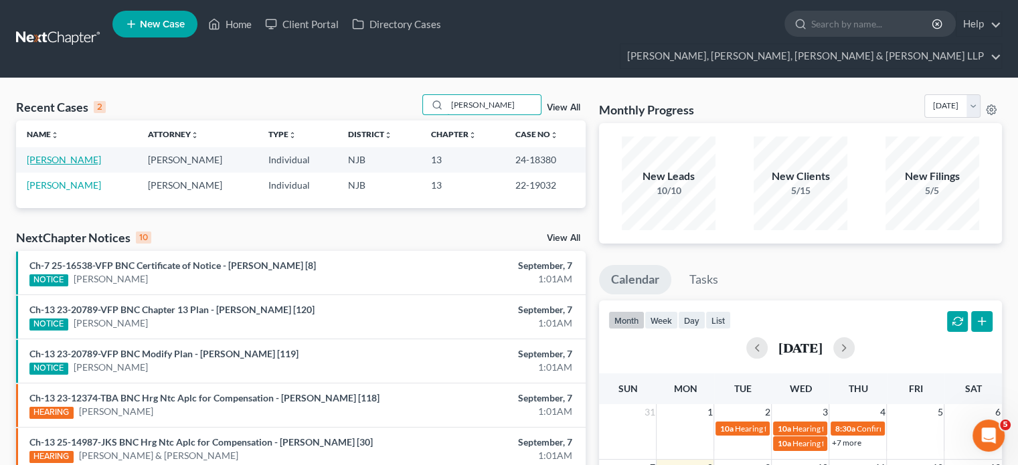
type input "[PERSON_NAME]"
click at [68, 154] on link "[PERSON_NAME]" at bounding box center [64, 159] width 74 height 11
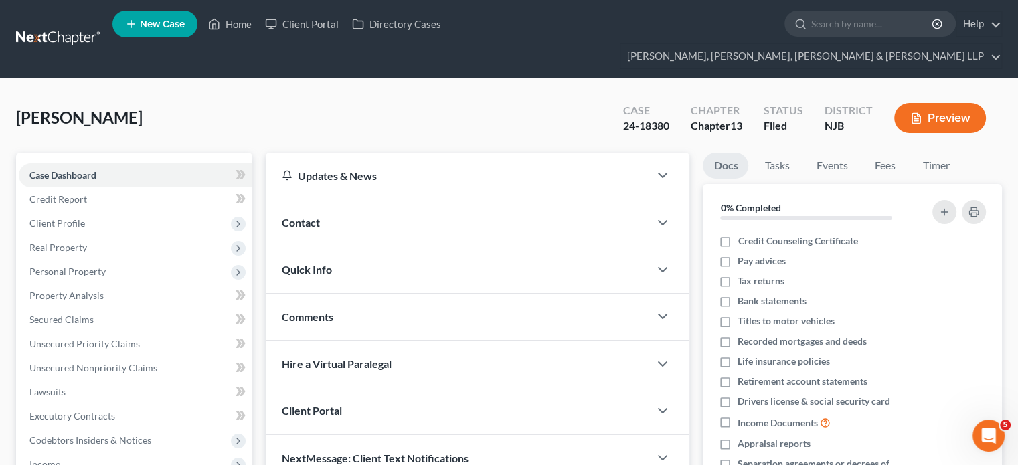
click at [201, 94] on div "[PERSON_NAME] Upgraded Case 24-18380 Chapter Chapter 13 Status [GEOGRAPHIC_DATA…" at bounding box center [509, 123] width 986 height 58
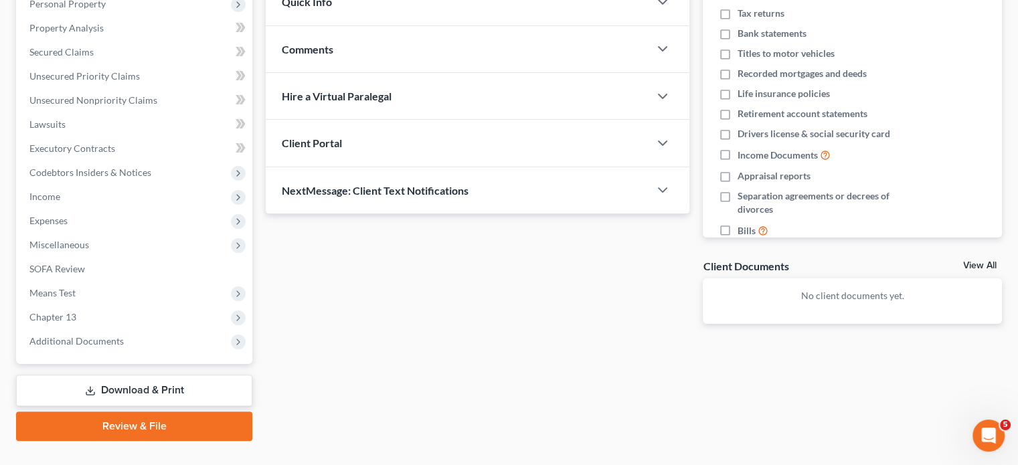
scroll to position [269, 0]
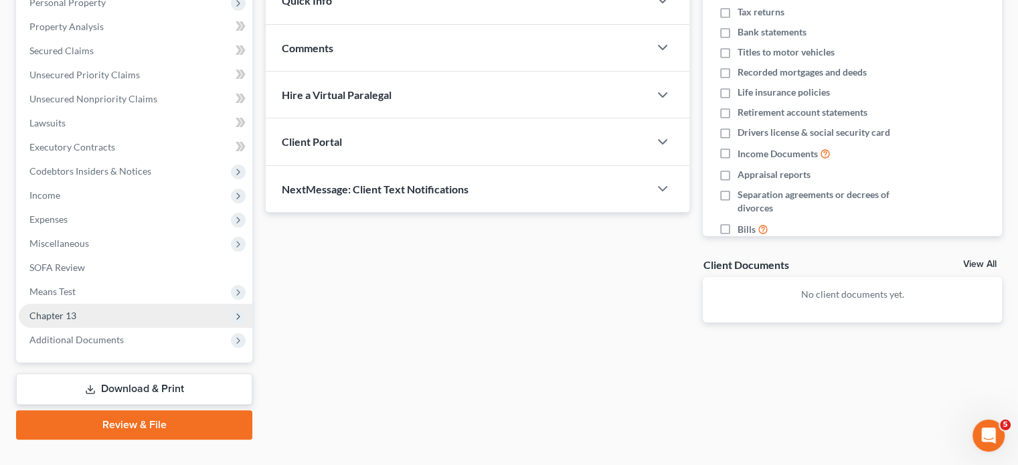
drag, startPoint x: 59, startPoint y: 289, endPoint x: 94, endPoint y: 300, distance: 37.2
click at [59, 310] on span "Chapter 13" at bounding box center [52, 315] width 47 height 11
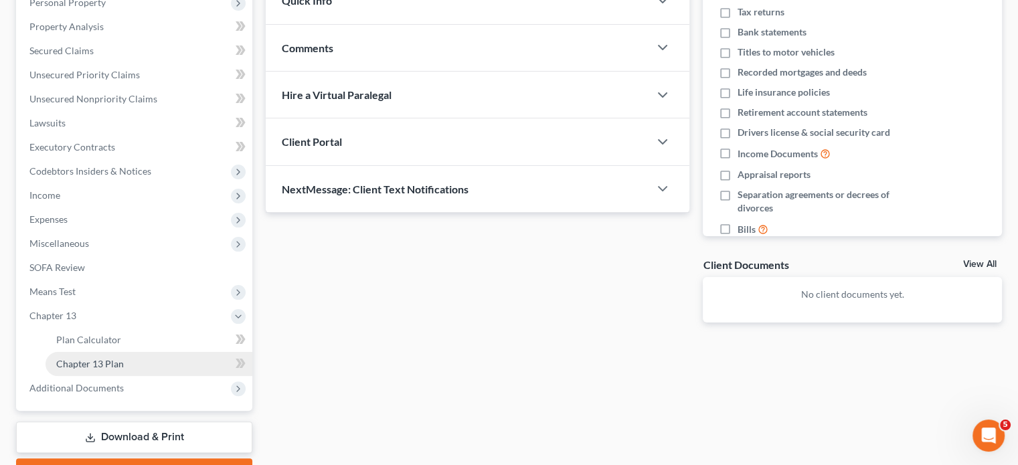
click at [102, 358] on span "Chapter 13 Plan" at bounding box center [90, 363] width 68 height 11
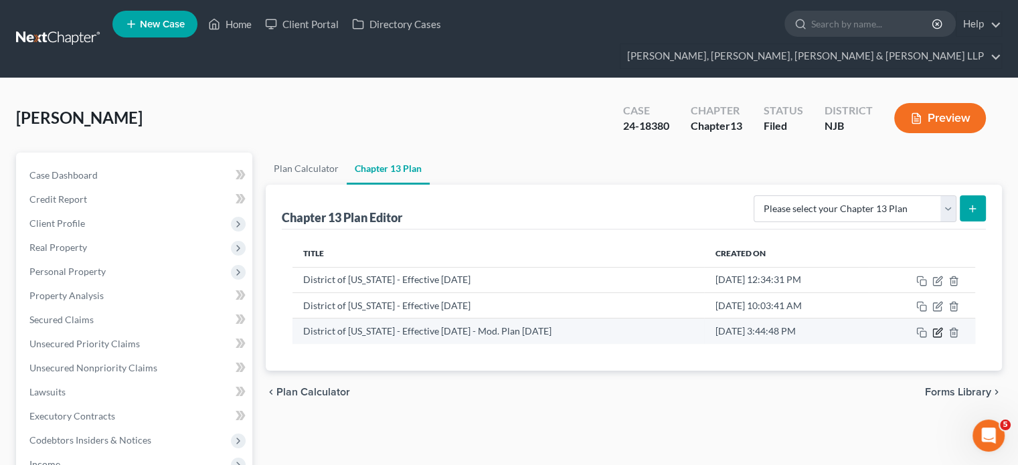
click at [806, 327] on icon "button" at bounding box center [937, 332] width 11 height 11
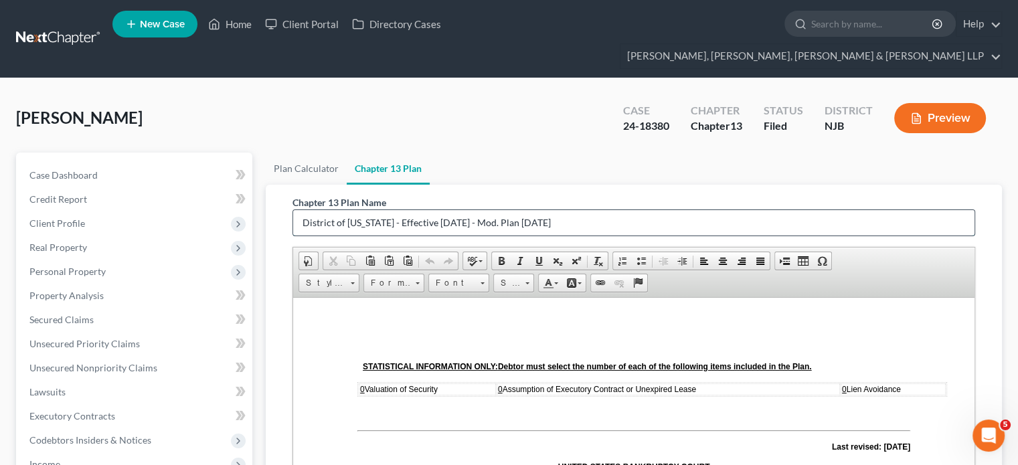
click at [632, 210] on input "District of [US_STATE] - Effective [DATE] - Mod. Plan [DATE]" at bounding box center [633, 222] width 681 height 25
type input "District of [US_STATE] - Effective [DATE] - Mod. Plan [DATE]"
click at [541, 153] on ul "Plan Calculator Chapter 13 Plan" at bounding box center [634, 169] width 736 height 32
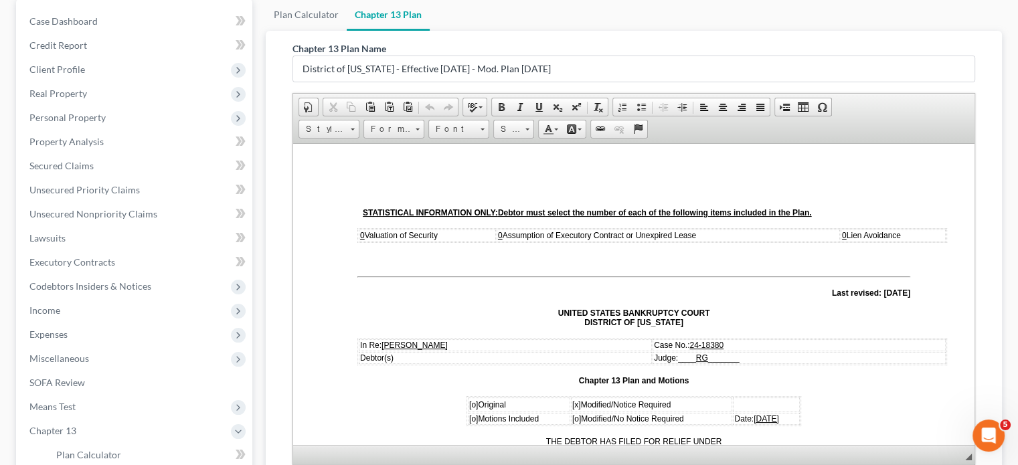
scroll to position [161, 0]
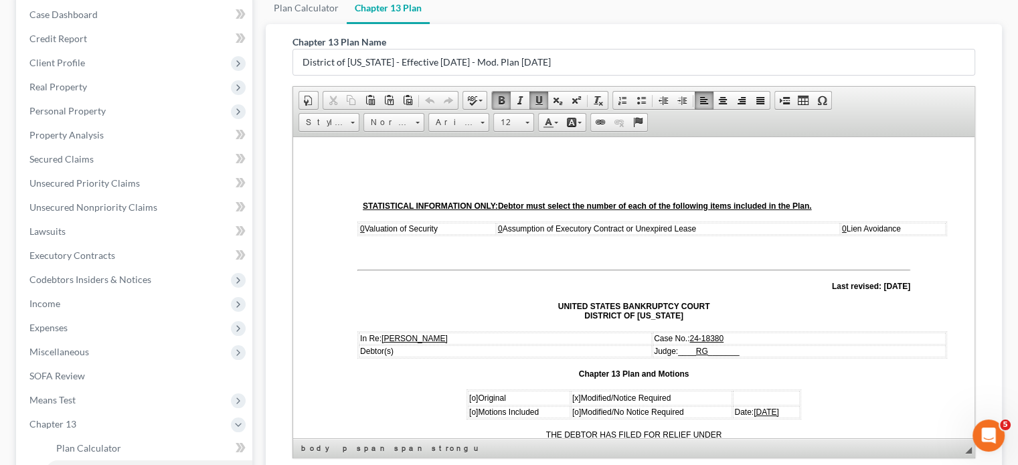
click at [785, 403] on td "Date: [DATE]" at bounding box center [766, 411] width 67 height 12
click at [806, 334] on div "Chapter 13 Plan Name District of [US_STATE] - Effective [DATE] - Mod. Plan [DAT…" at bounding box center [634, 249] width 704 height 450
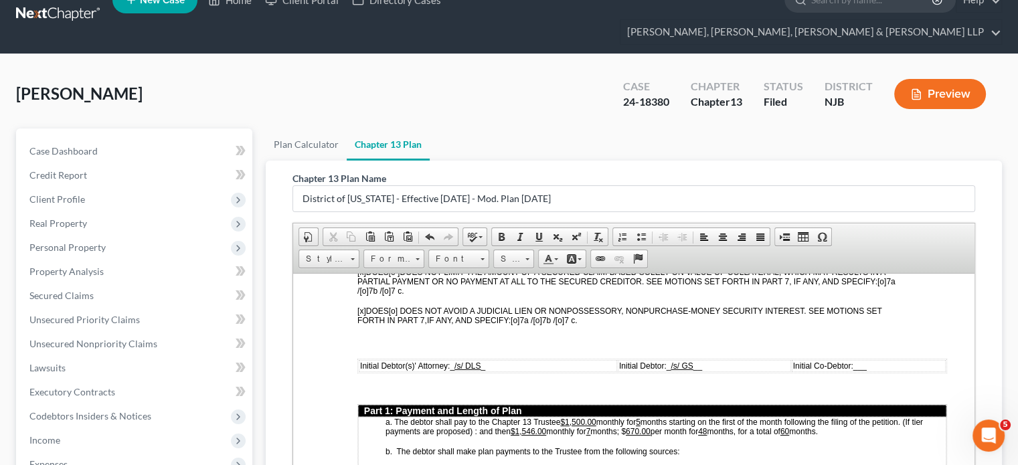
scroll to position [19, 0]
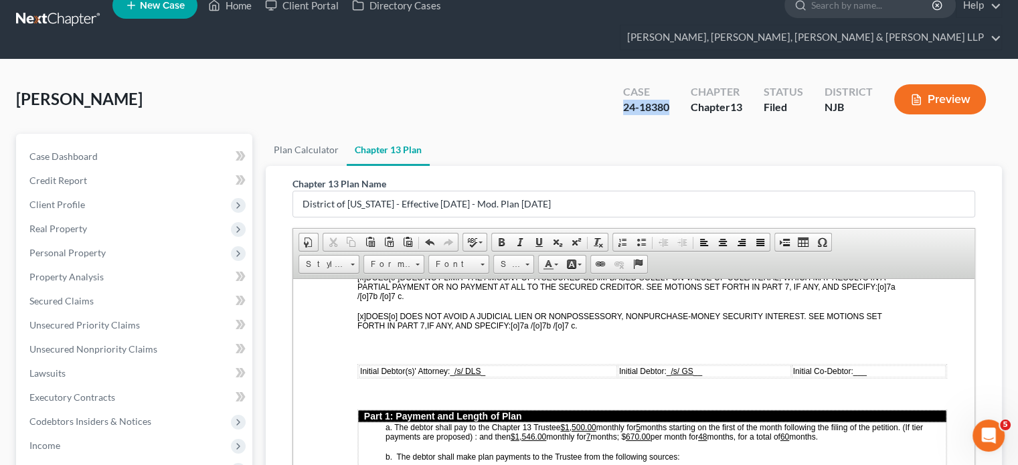
drag, startPoint x: 670, startPoint y: 82, endPoint x: 621, endPoint y: 80, distance: 48.9
click at [621, 81] on div "Case 24-18380" at bounding box center [646, 100] width 68 height 39
copy div "24-18380"
click at [634, 403] on u "670.00" at bounding box center [638, 436] width 25 height 9
click at [713, 403] on u "48" at bounding box center [709, 436] width 9 height 9
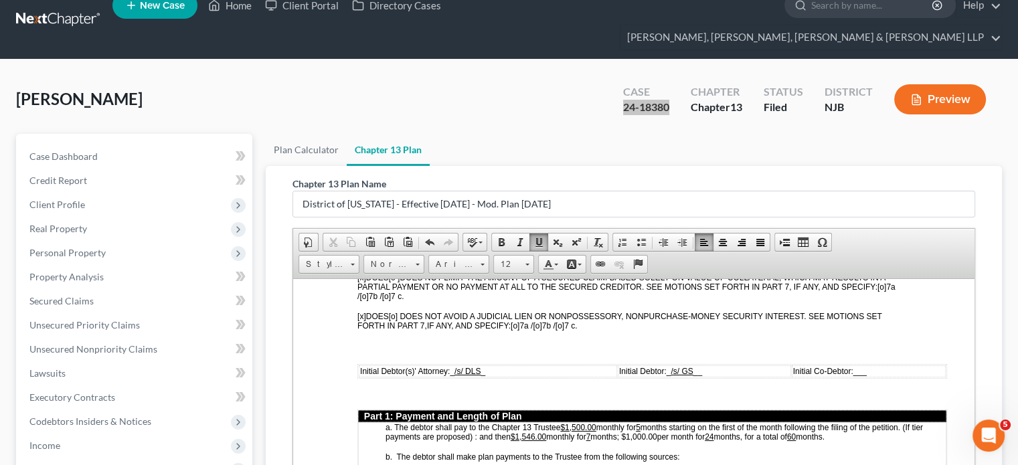
click at [755, 403] on span "a. The debtor shall pay to the Chapter 13 Trustee $1,500.00 monthly for 5 month…" at bounding box center [653, 431] width 537 height 19
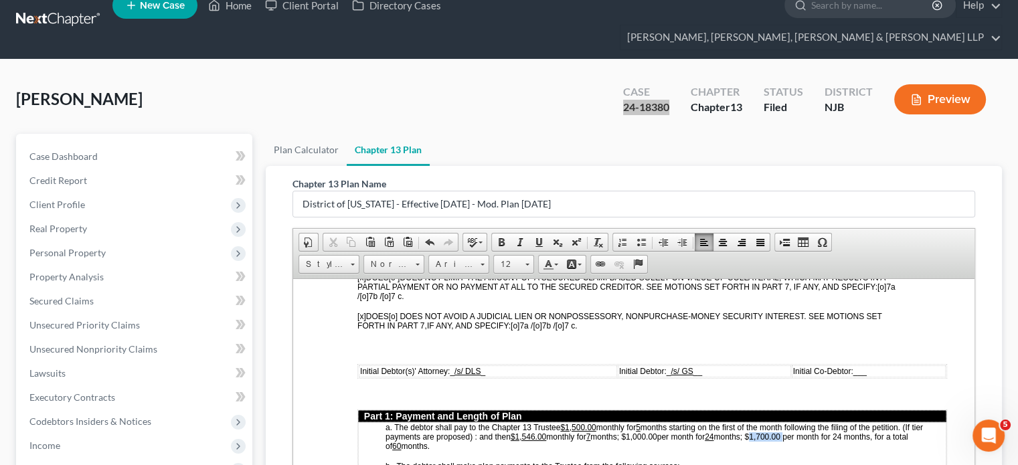
drag, startPoint x: 795, startPoint y: 424, endPoint x: 761, endPoint y: 428, distance: 34.3
click at [761, 403] on span "a. The debtor shall pay to the Chapter 13 Trustee $1,500.00 monthly for 5 month…" at bounding box center [653, 436] width 537 height 28
click at [650, 403] on span "a. The debtor shall pay to the Chapter 13 Trustee $1,500.00 monthly for 5 month…" at bounding box center [653, 436] width 537 height 28
drag, startPoint x: 665, startPoint y: 424, endPoint x: 630, endPoint y: 426, distance: 35.5
click at [630, 403] on span "a. The debtor shall pay to the Chapter 13 Trustee $1,500.00 monthly for 5 month…" at bounding box center [653, 436] width 537 height 28
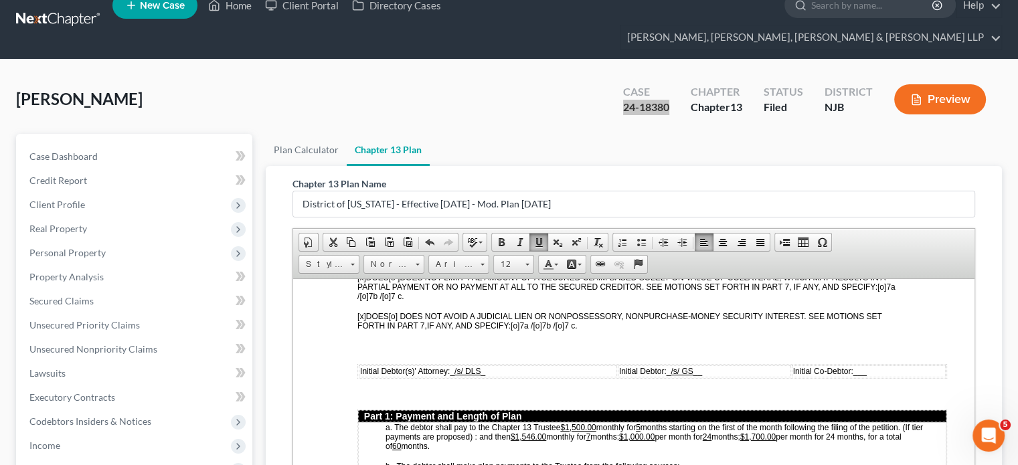
click at [469, 403] on p "a. The debtor shall pay to the Chapter 13 Trustee $1,500.00 monthly for 5 month…" at bounding box center [665, 436] width 560 height 28
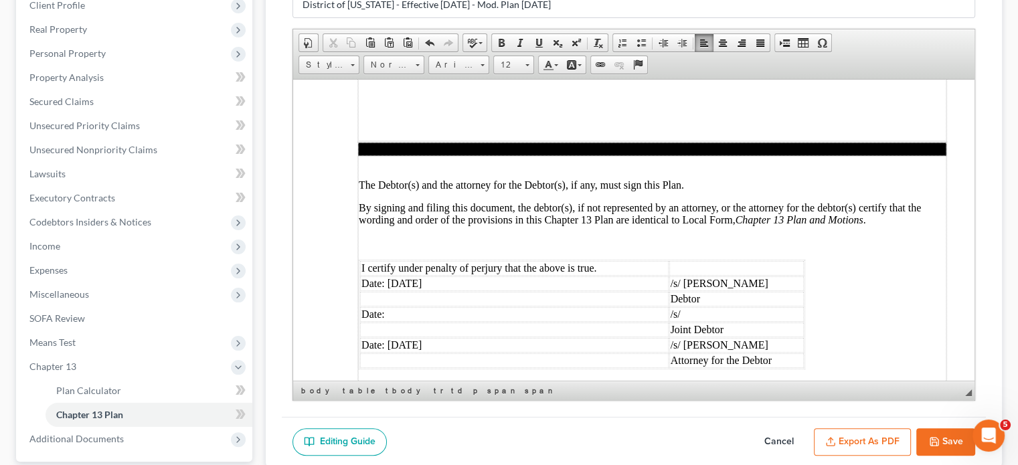
scroll to position [3756, 0]
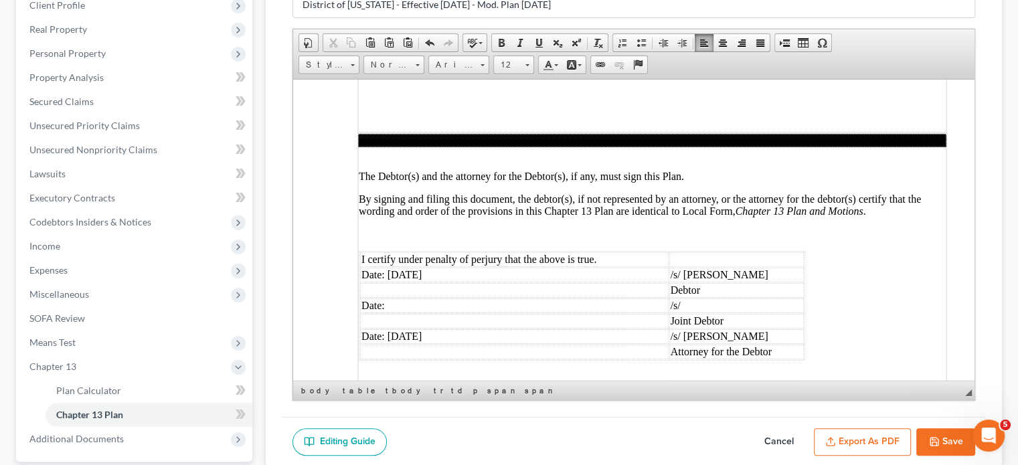
click at [440, 267] on td "Date: [DATE]" at bounding box center [514, 274] width 308 height 15
click at [452, 329] on td "Date: [DATE]" at bounding box center [514, 336] width 308 height 15
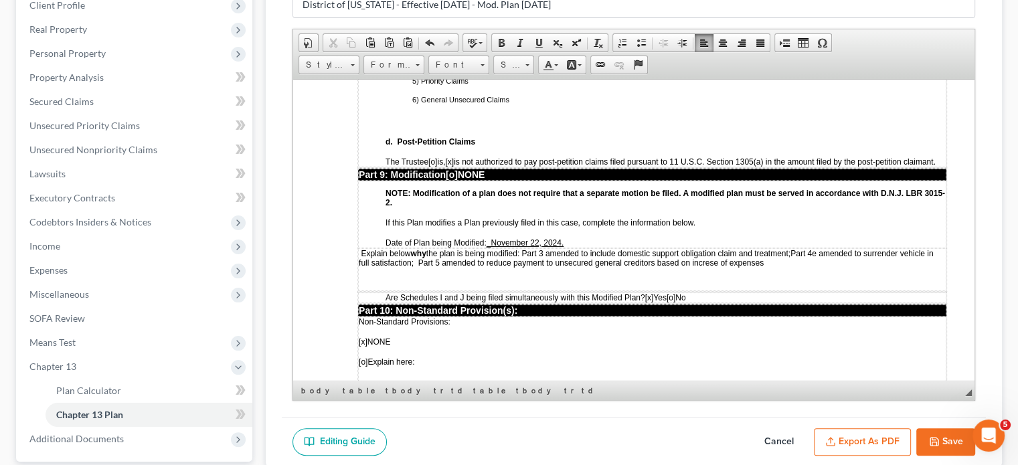
scroll to position [3408, 0]
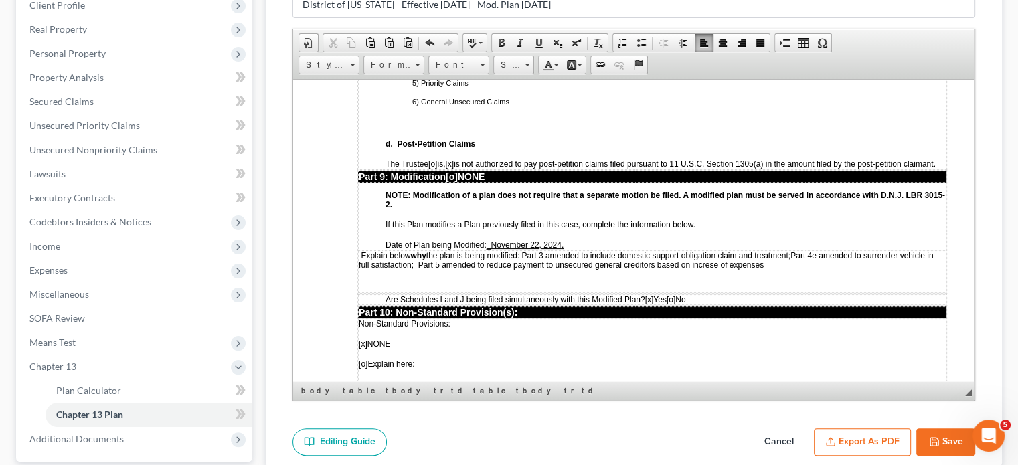
click at [806, 403] on button "Save" at bounding box center [945, 442] width 59 height 28
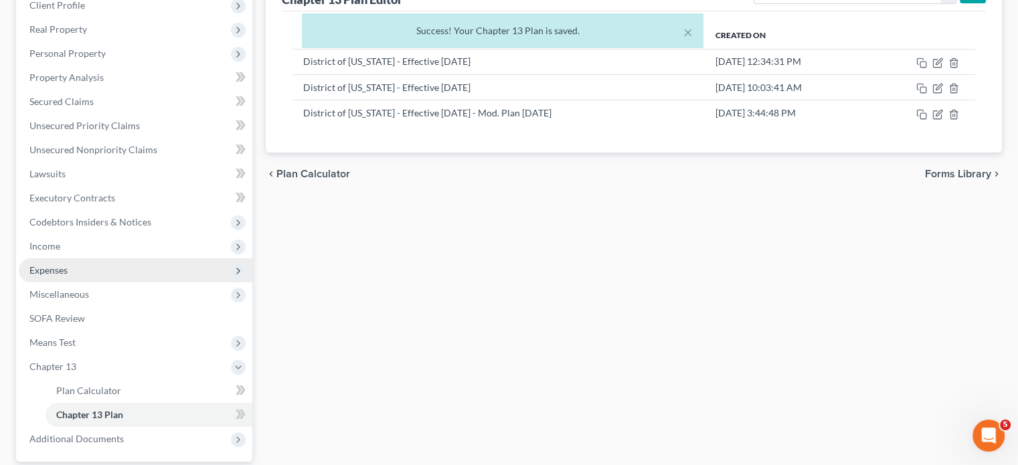
click at [72, 258] on span "Expenses" at bounding box center [136, 270] width 234 height 24
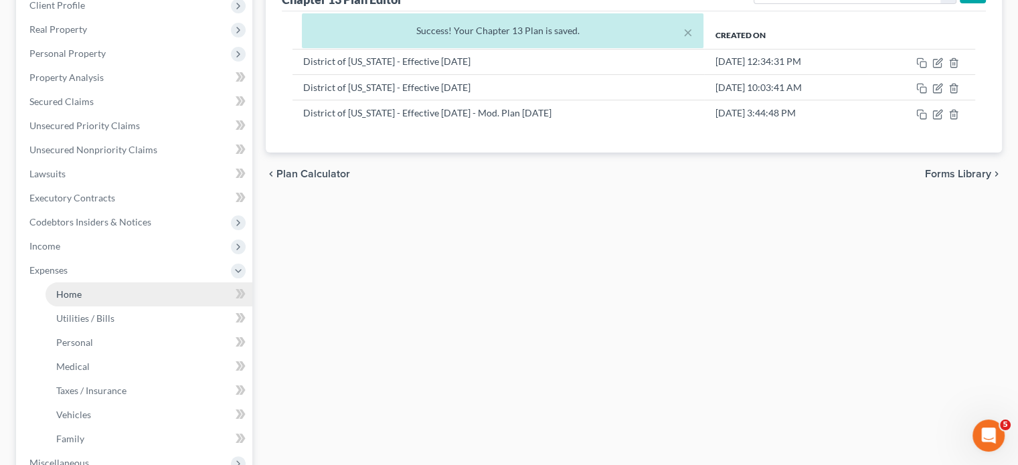
click at [75, 288] on span "Home" at bounding box center [68, 293] width 25 height 11
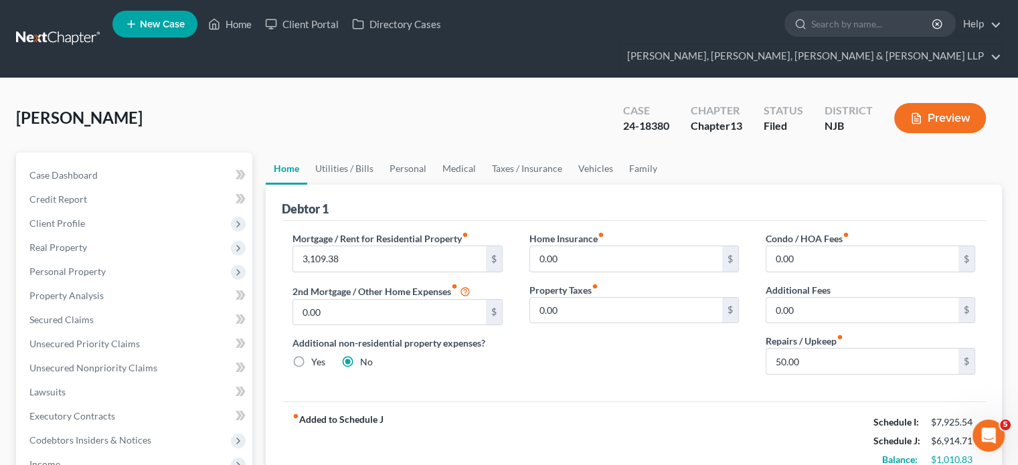
click at [585, 370] on div "Mortgage / Rent for Residential Property fiber_manual_record 3,109.38 $ 2nd Mor…" at bounding box center [634, 311] width 704 height 181
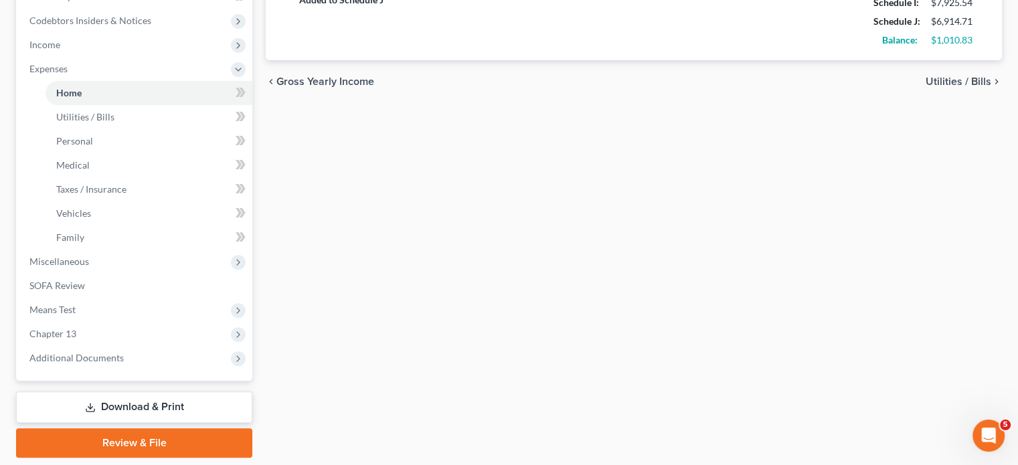
scroll to position [438, 0]
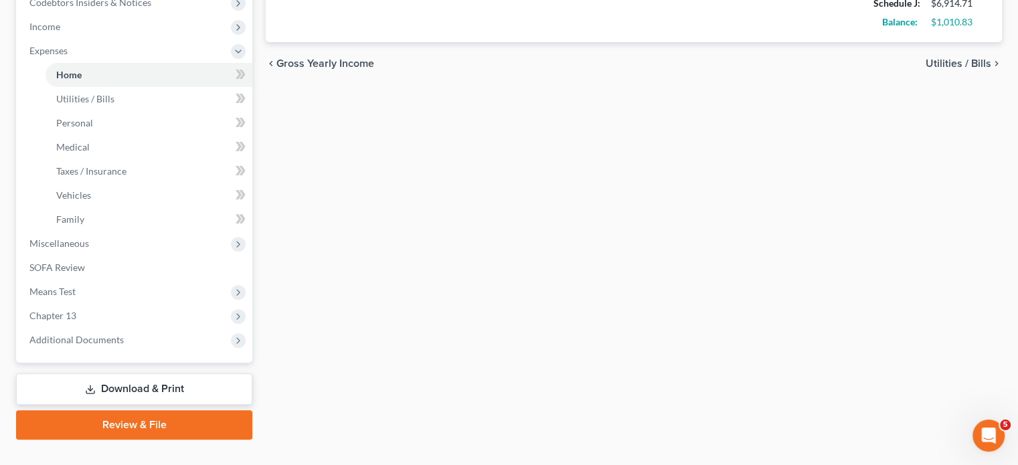
click at [110, 373] on link "Download & Print" at bounding box center [134, 388] width 236 height 31
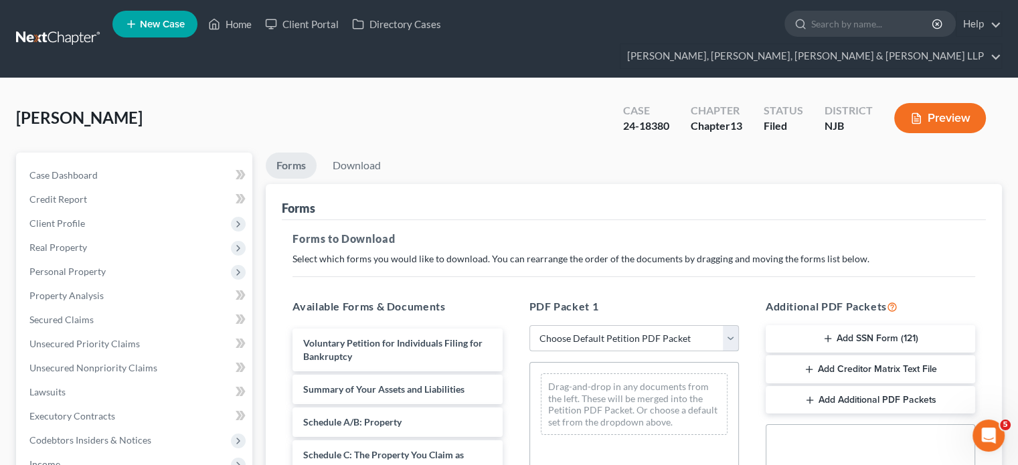
click at [643, 325] on select "Choose Default Petition PDF Packet Complete Bankruptcy Petition (all forms and …" at bounding box center [633, 338] width 209 height 27
select select "2"
click at [529, 325] on select "Choose Default Petition PDF Packet Complete Bankruptcy Petition (all forms and …" at bounding box center [633, 338] width 209 height 27
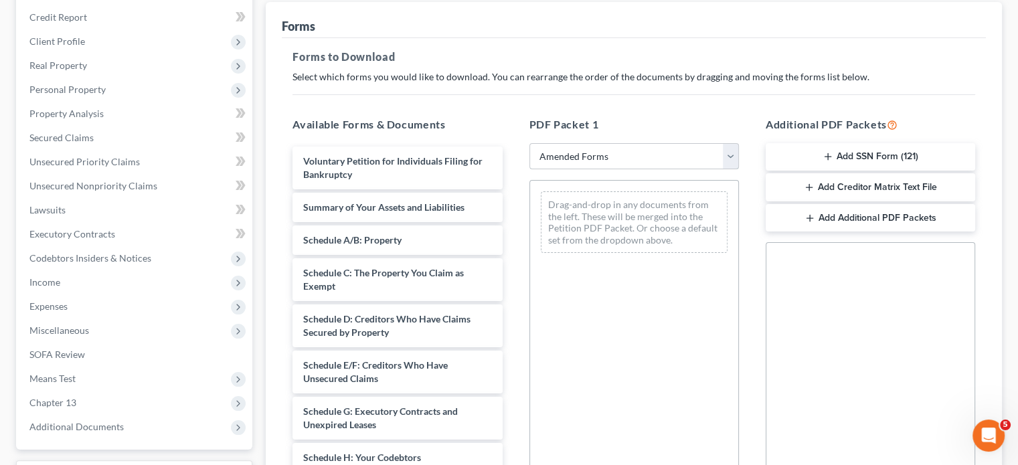
scroll to position [185, 0]
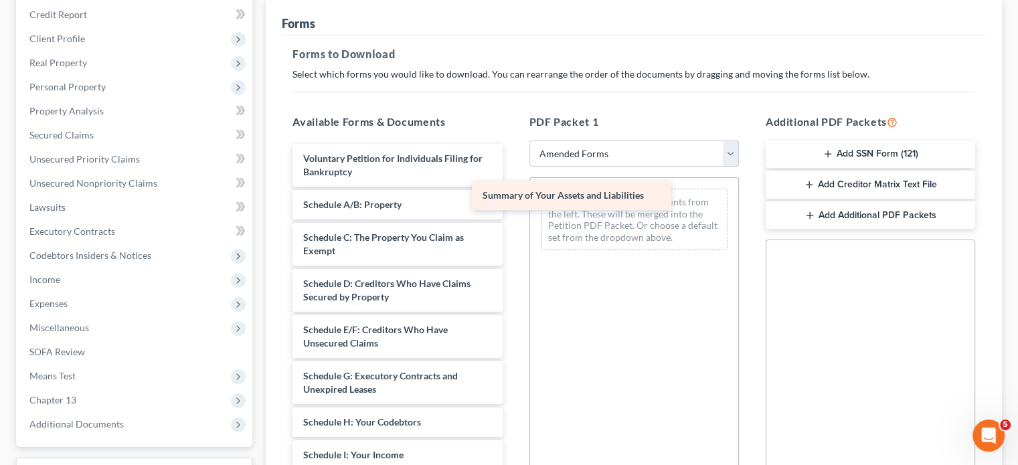
drag, startPoint x: 407, startPoint y: 176, endPoint x: 618, endPoint y: 177, distance: 210.8
click at [513, 177] on div "Summary of Your Assets and Liabilities Voluntary Petition for Individuals Filin…" at bounding box center [397, 465] width 231 height 642
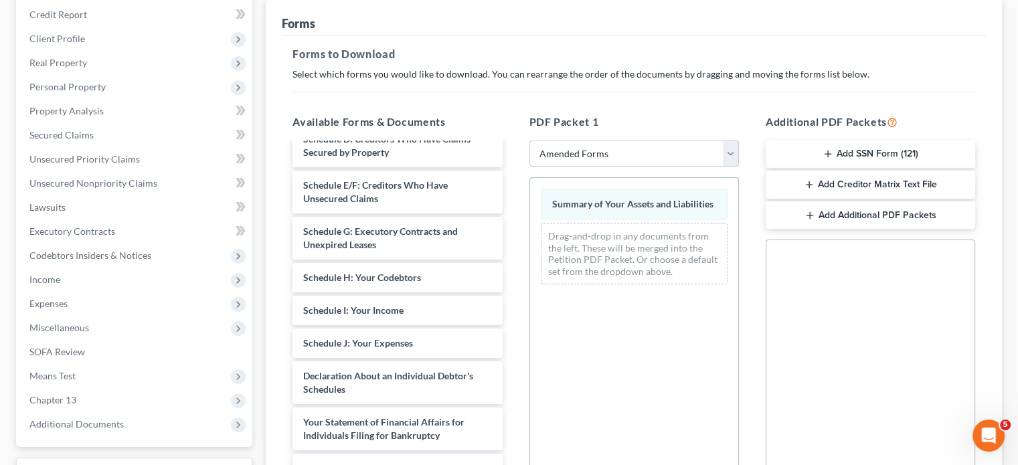
scroll to position [150, 0]
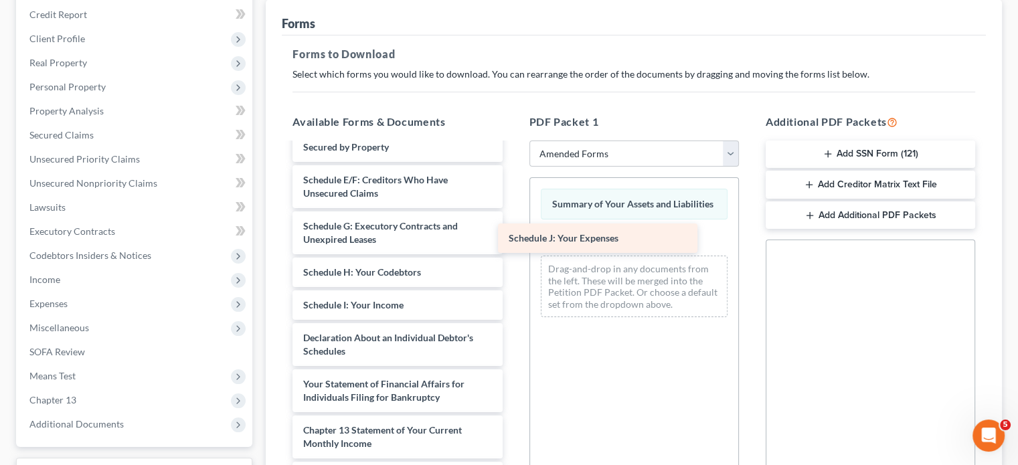
drag, startPoint x: 376, startPoint y: 312, endPoint x: 583, endPoint y: 237, distance: 220.1
click at [513, 237] on div "Schedule J: Your Expenses Voluntary Petition for Individuals Filing for Bankrup…" at bounding box center [397, 298] width 231 height 609
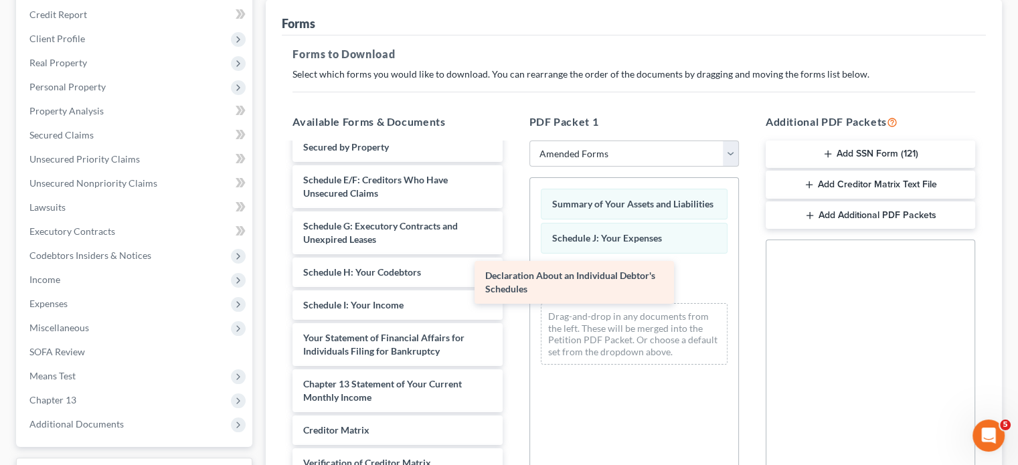
drag, startPoint x: 383, startPoint y: 314, endPoint x: 596, endPoint y: 261, distance: 219.4
click at [513, 261] on div "Declaration About an Individual Debtor's Schedules Voluntary Petition for Indiv…" at bounding box center [397, 275] width 231 height 563
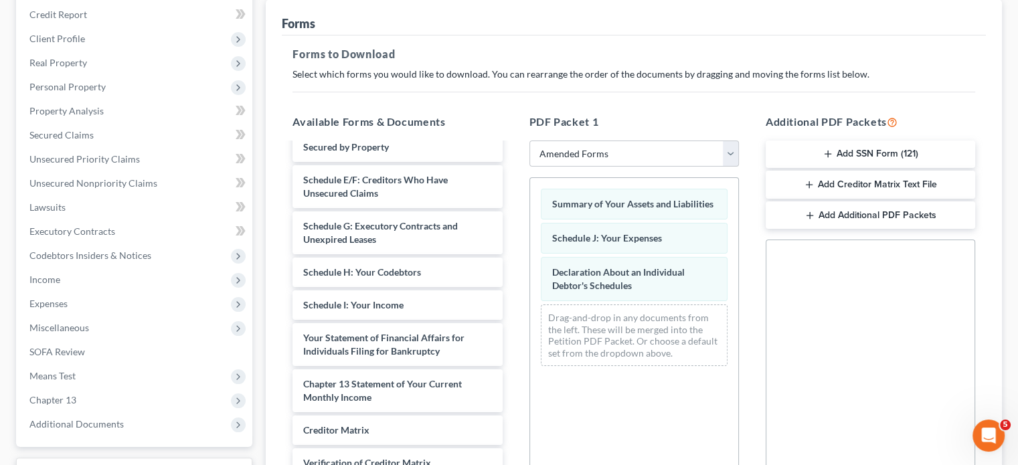
click at [757, 335] on div "Additional PDF Packets Add SSN Form (121) Add Creditor Matrix Text File Add Add…" at bounding box center [870, 330] width 236 height 454
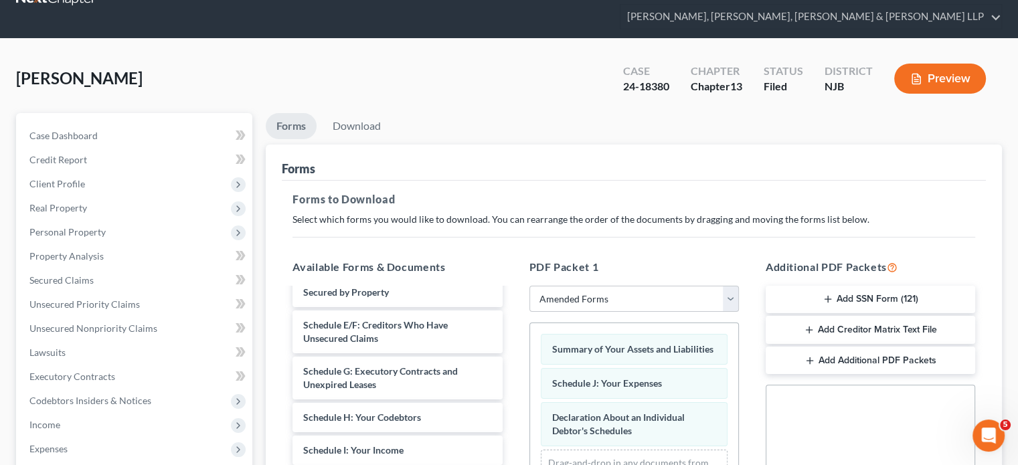
scroll to position [24, 0]
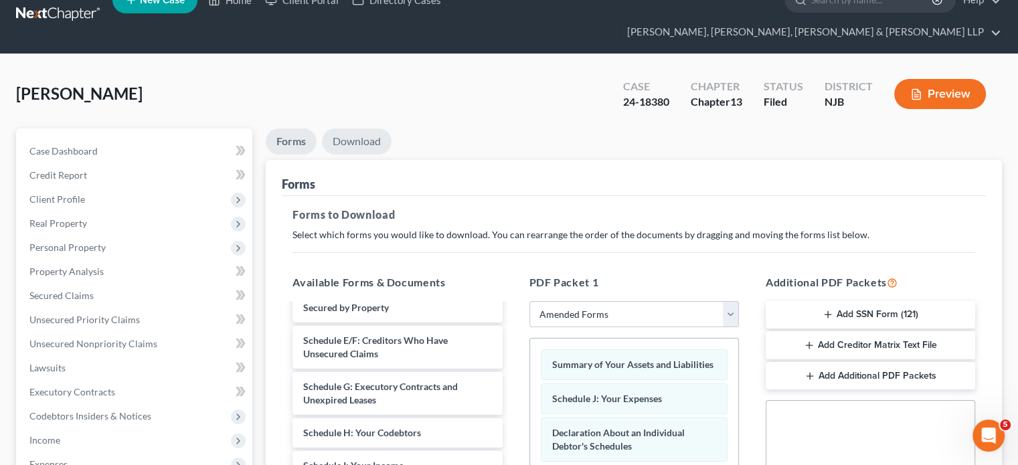
click at [359, 128] on link "Download" at bounding box center [357, 141] width 70 height 26
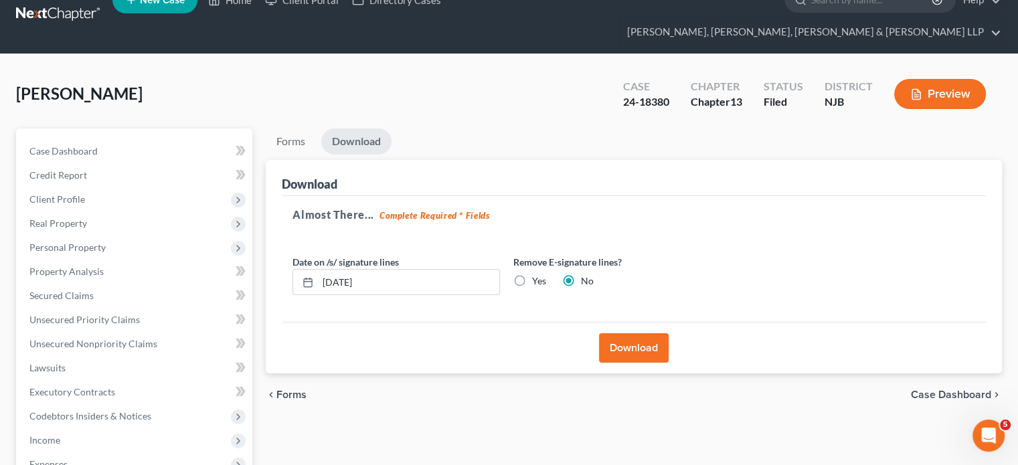
click at [532, 274] on label "Yes" at bounding box center [539, 280] width 14 height 13
click at [537, 274] on input "Yes" at bounding box center [541, 278] width 9 height 9
radio input "true"
radio input "false"
click at [626, 333] on button "Download" at bounding box center [634, 347] width 70 height 29
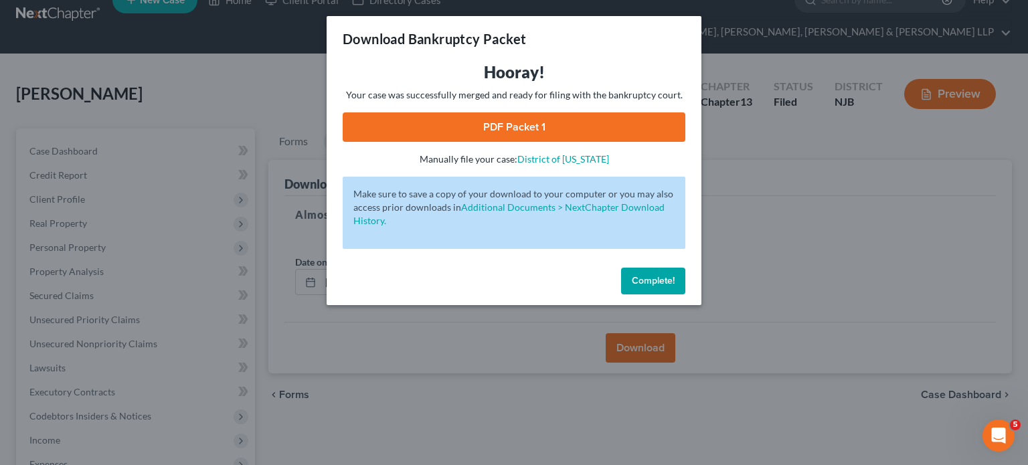
click at [401, 130] on link "PDF Packet 1" at bounding box center [514, 126] width 343 height 29
click at [636, 277] on span "Complete!" at bounding box center [653, 280] width 43 height 11
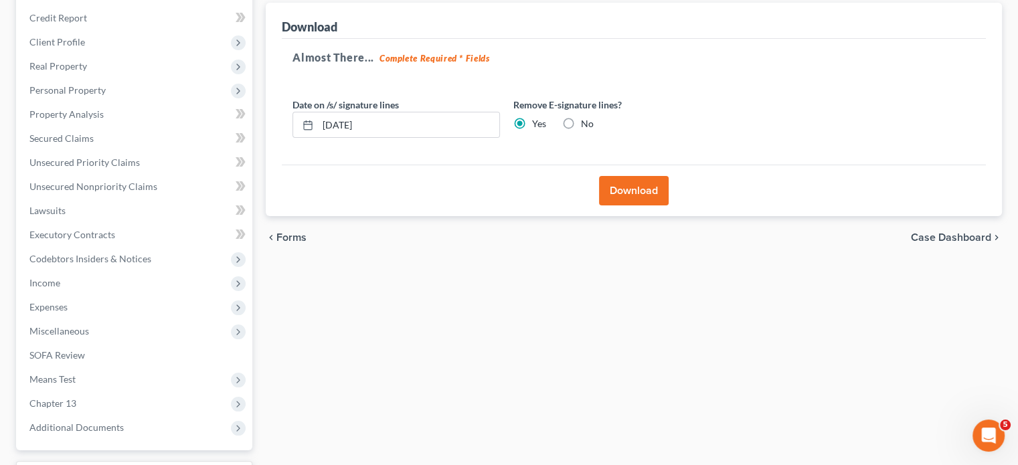
scroll to position [182, 0]
click at [64, 397] on span "Chapter 13" at bounding box center [52, 402] width 47 height 11
click at [99, 403] on span "Chapter 13 Plan" at bounding box center [90, 450] width 68 height 11
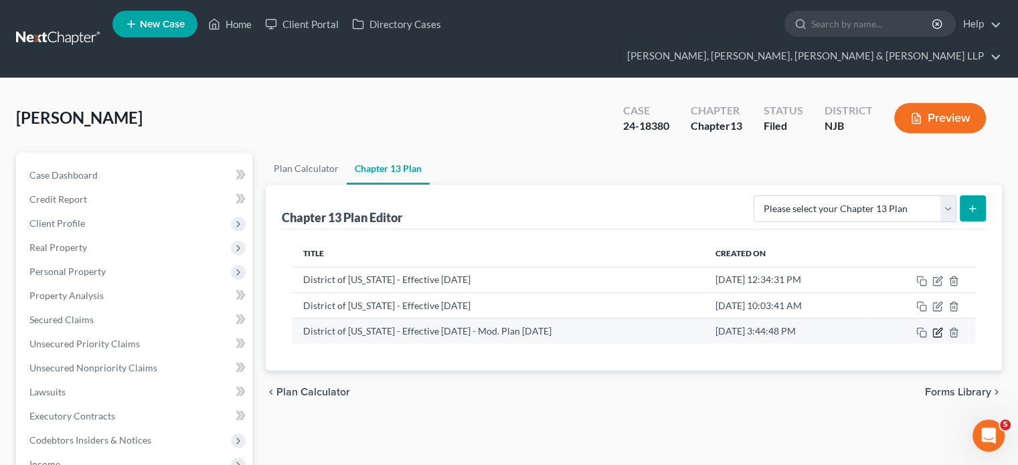
click at [806, 328] on icon "button" at bounding box center [938, 331] width 6 height 6
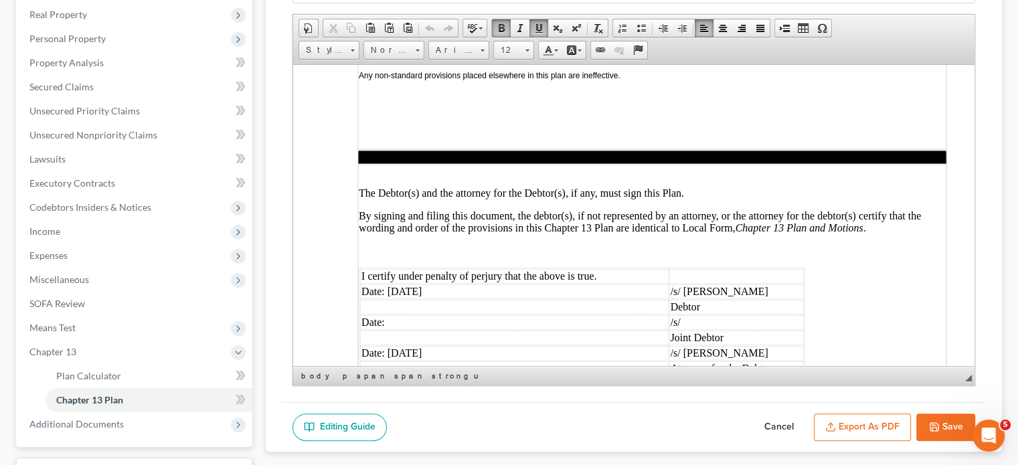
scroll to position [3762, 0]
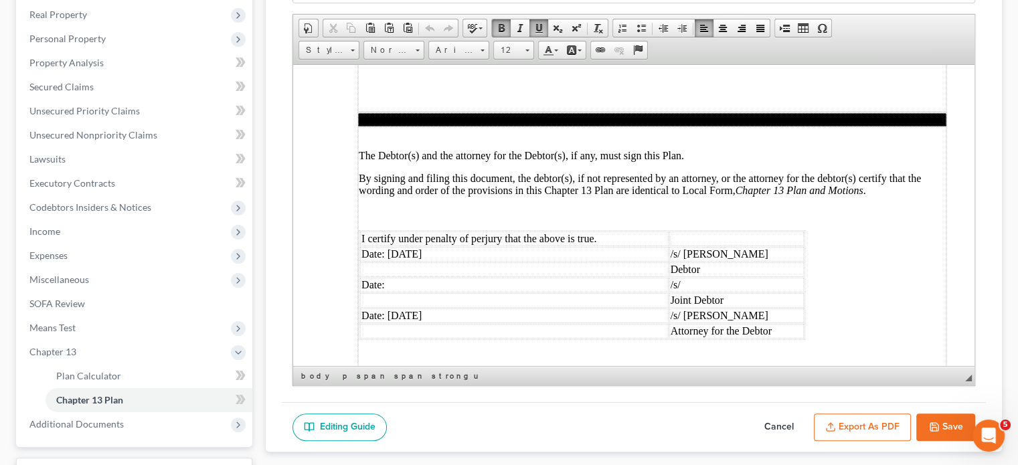
click at [806, 403] on button "Export as PDF" at bounding box center [862, 427] width 97 height 28
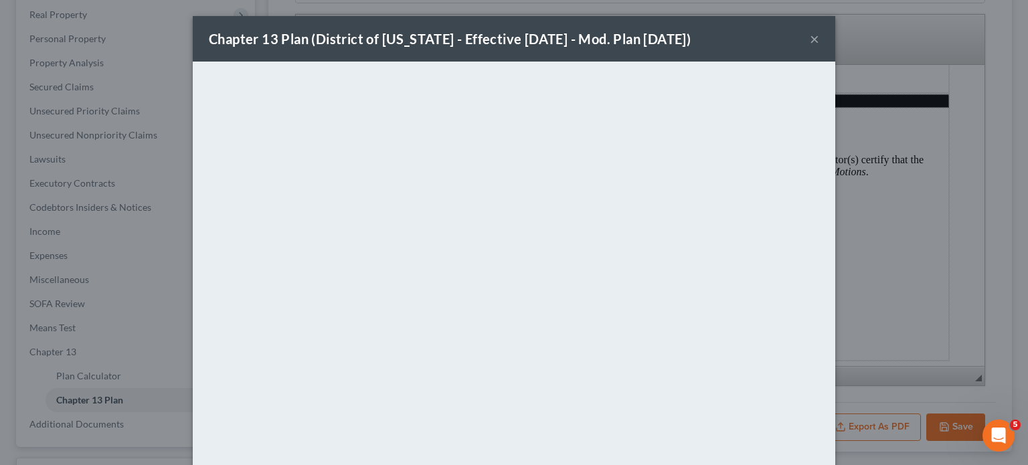
click at [806, 37] on button "×" at bounding box center [814, 39] width 9 height 16
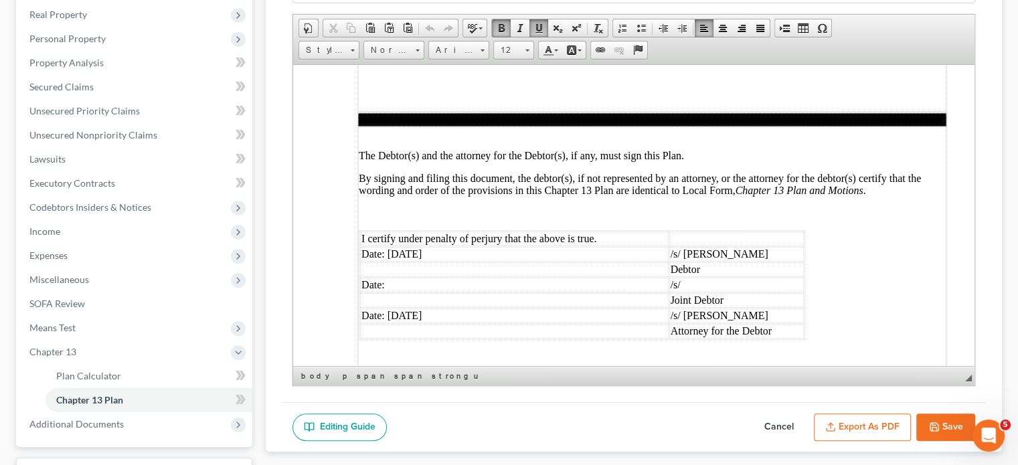
click at [806, 403] on icon "button" at bounding box center [934, 427] width 11 height 11
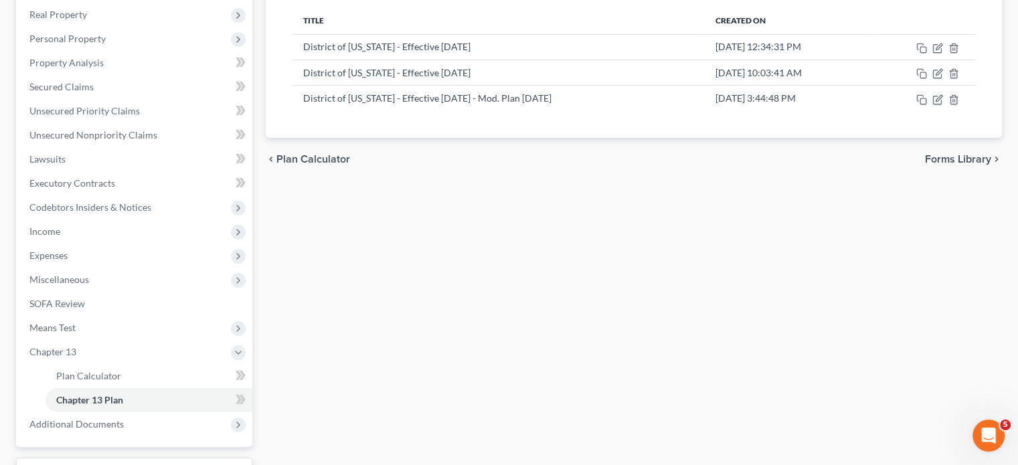
click at [386, 242] on div "Plan Calculator Chapter 13 Plan Chapter 13 Plan Editor Please select your Chapt…" at bounding box center [633, 222] width 749 height 604
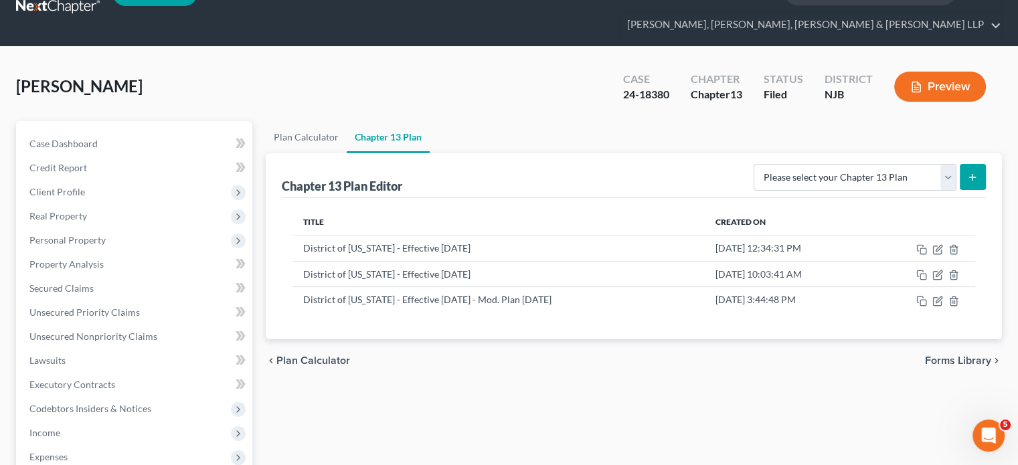
scroll to position [0, 0]
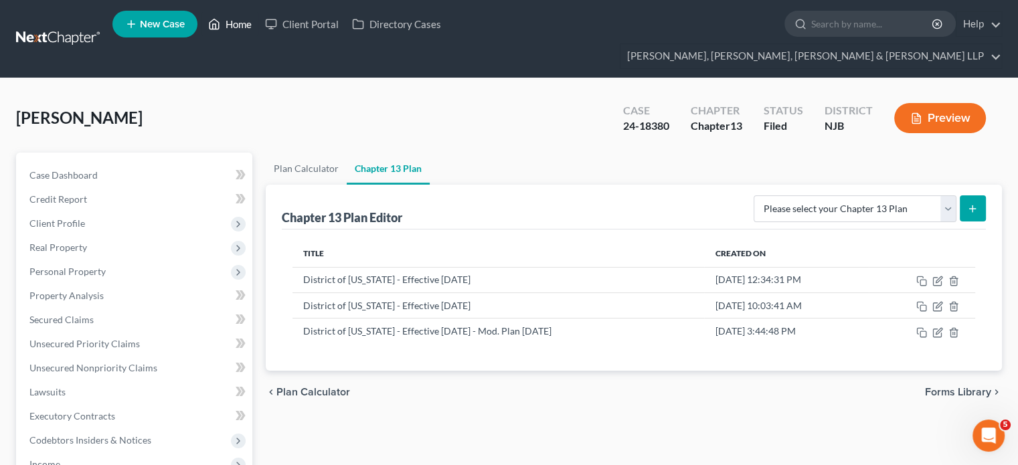
click at [236, 24] on link "Home" at bounding box center [229, 24] width 57 height 24
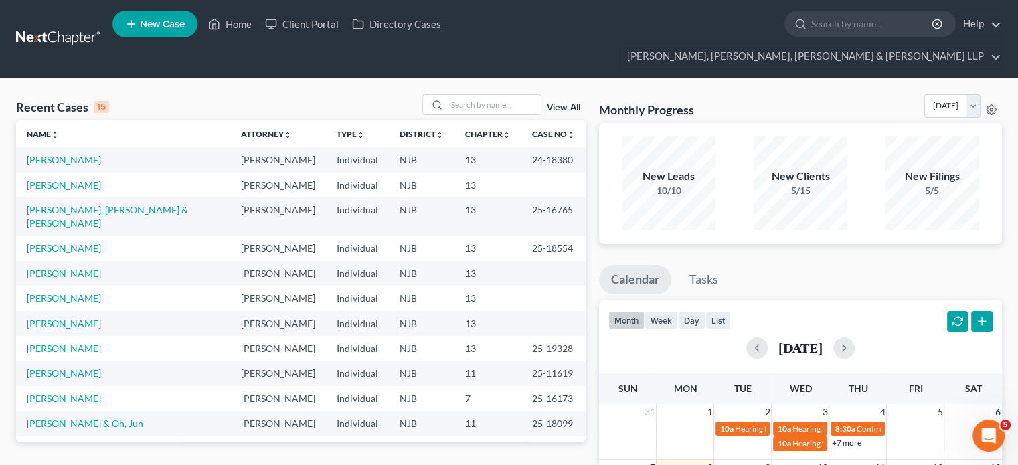
click at [195, 94] on div "Recent Cases 15 View All" at bounding box center [300, 107] width 569 height 26
click at [468, 95] on input "search" at bounding box center [494, 104] width 94 height 19
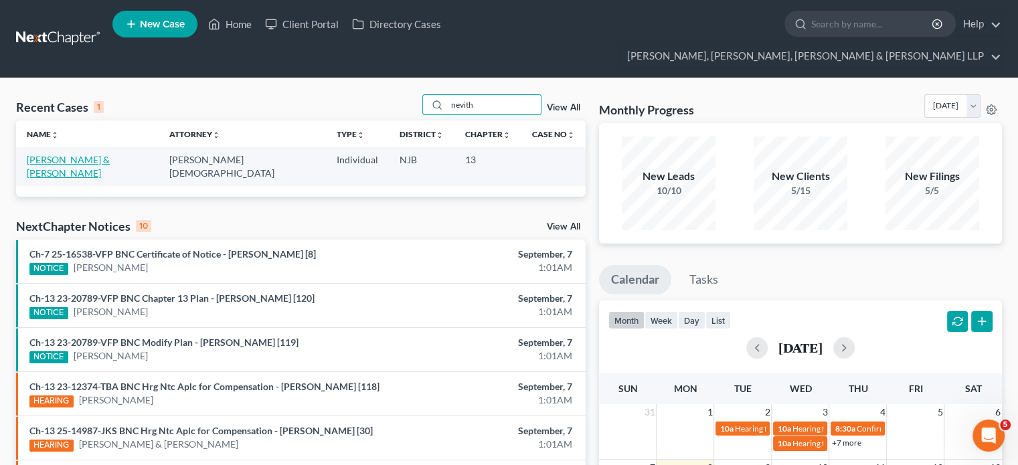
type input "nevith"
click at [110, 154] on link "[PERSON_NAME] & [PERSON_NAME]" at bounding box center [68, 166] width 83 height 25
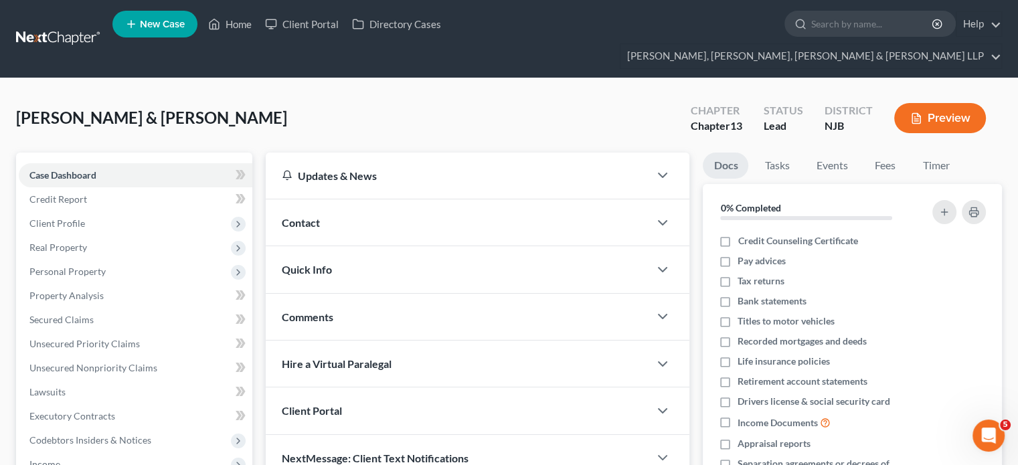
click at [308, 94] on div "[PERSON_NAME] & [PERSON_NAME] Upgraded Chapter Chapter 13 Status [GEOGRAPHIC_DA…" at bounding box center [509, 123] width 986 height 58
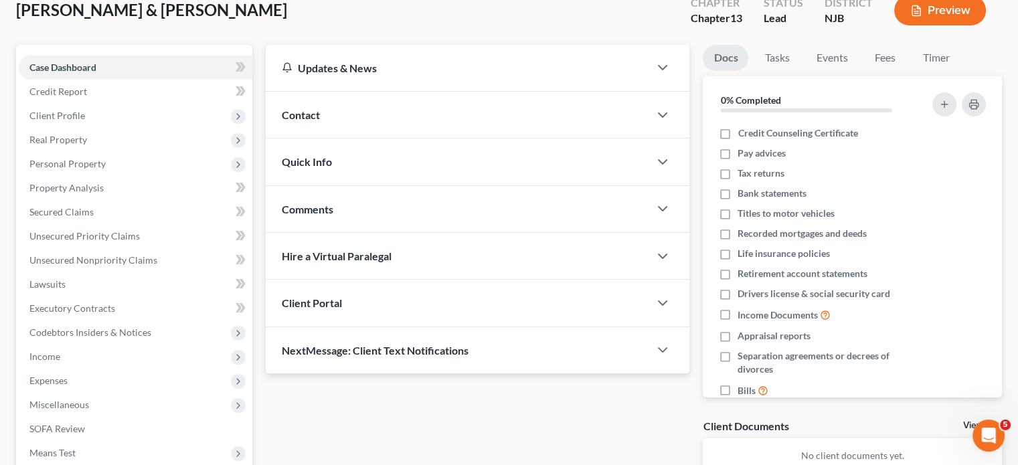
scroll to position [134, 0]
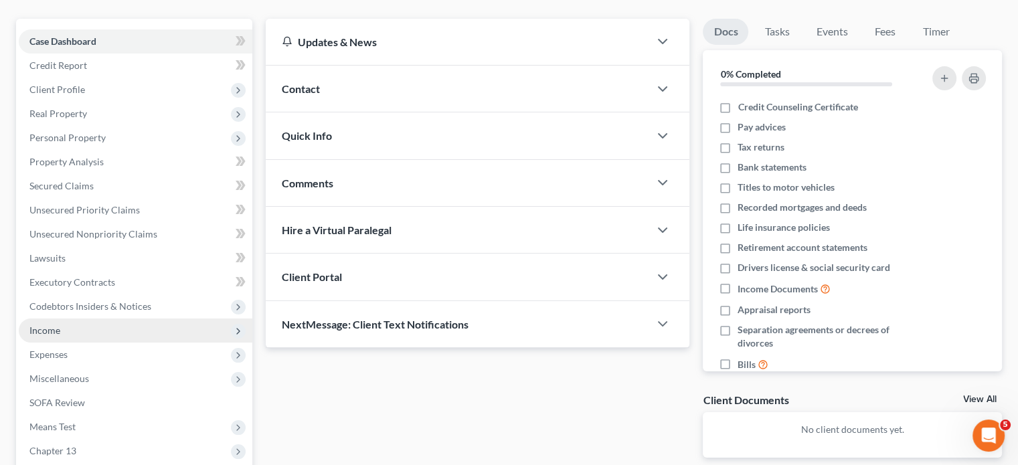
click at [59, 325] on span "Income" at bounding box center [44, 330] width 31 height 11
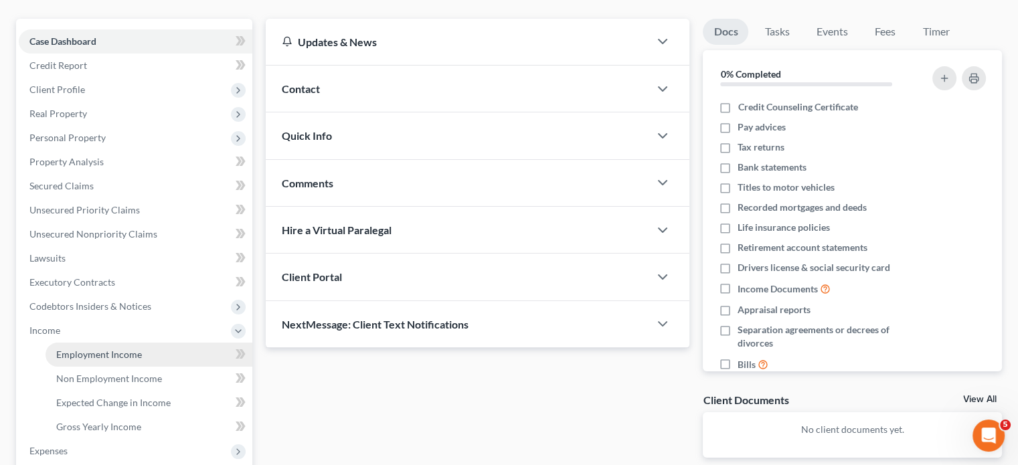
click at [94, 349] on span "Employment Income" at bounding box center [99, 354] width 86 height 11
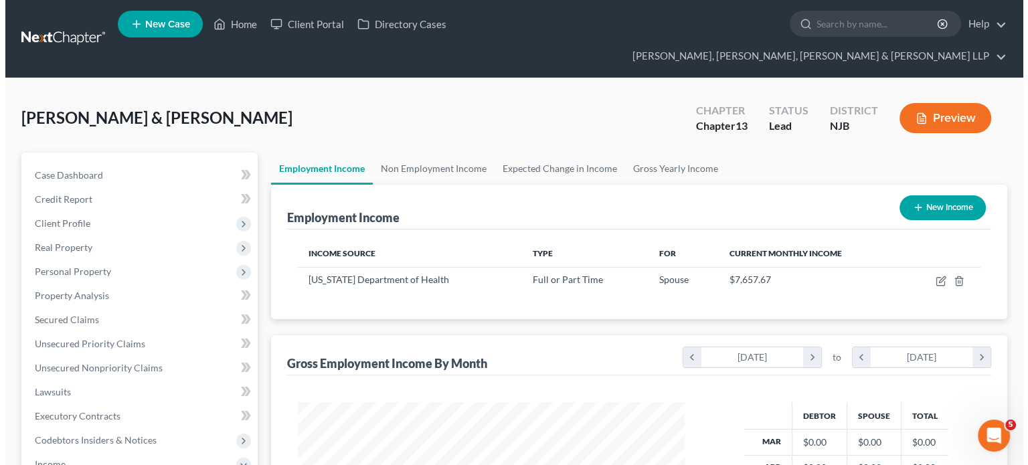
scroll to position [238, 413]
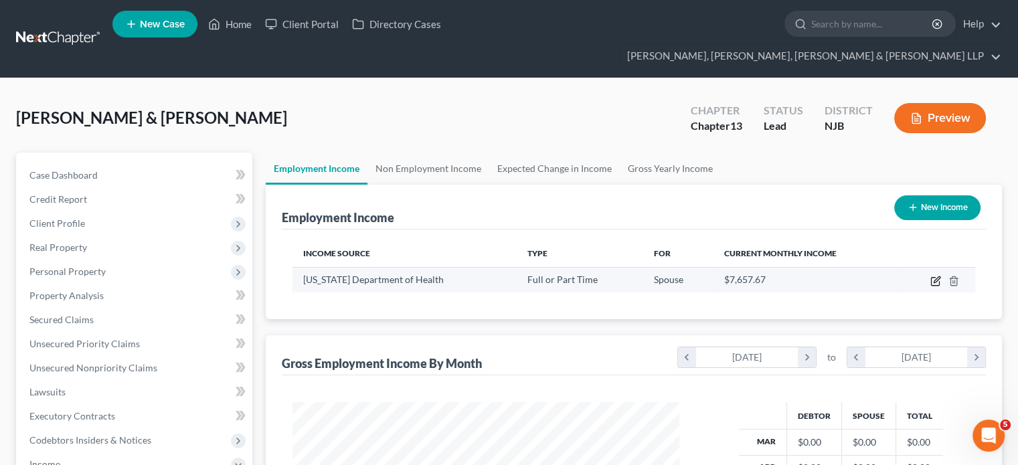
click at [806, 276] on icon "button" at bounding box center [936, 279] width 6 height 6
select select "0"
select select "33"
select select "2"
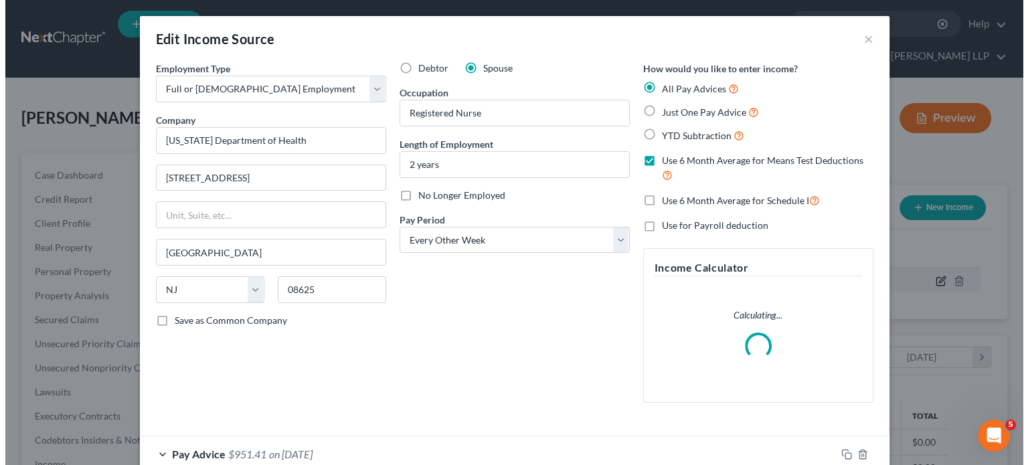
scroll to position [238, 418]
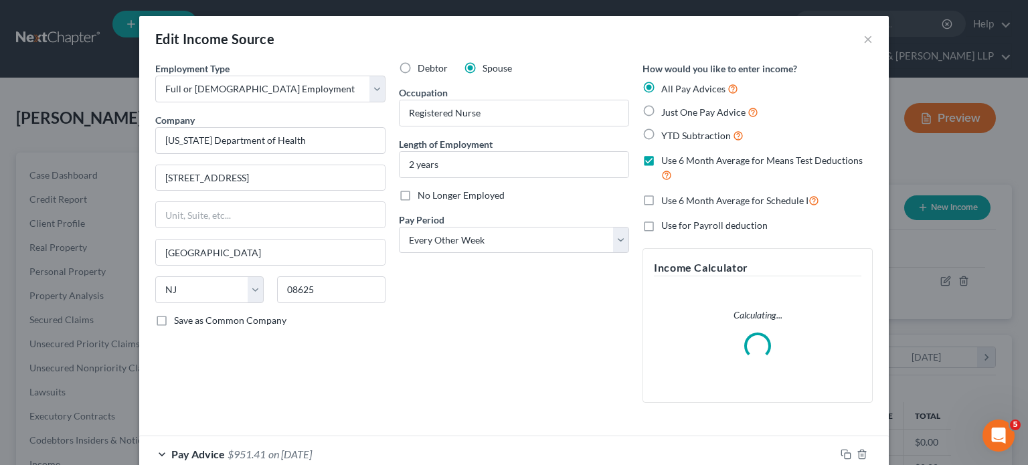
click at [620, 327] on div "Debtor Spouse Occupation Registered Nurse Length of Employment 2 years No Longe…" at bounding box center [514, 238] width 244 height 352
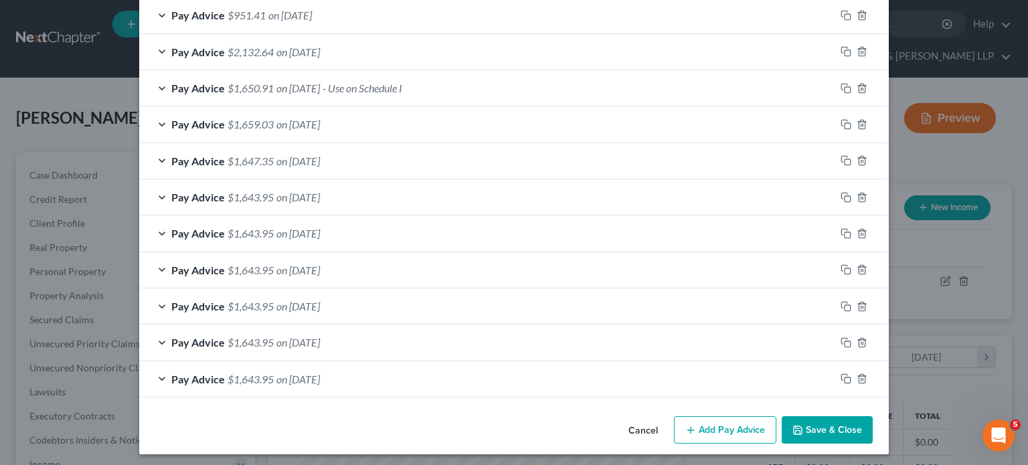
scroll to position [485, 0]
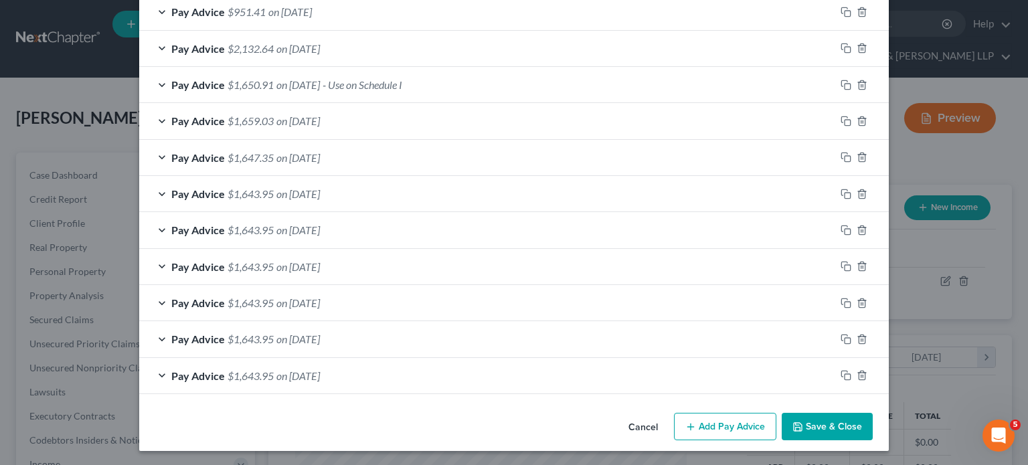
click at [733, 403] on div "Cancel Add Pay Advice Save & Close" at bounding box center [513, 429] width 749 height 44
click at [717, 403] on button "Add Pay Advice" at bounding box center [725, 427] width 102 height 28
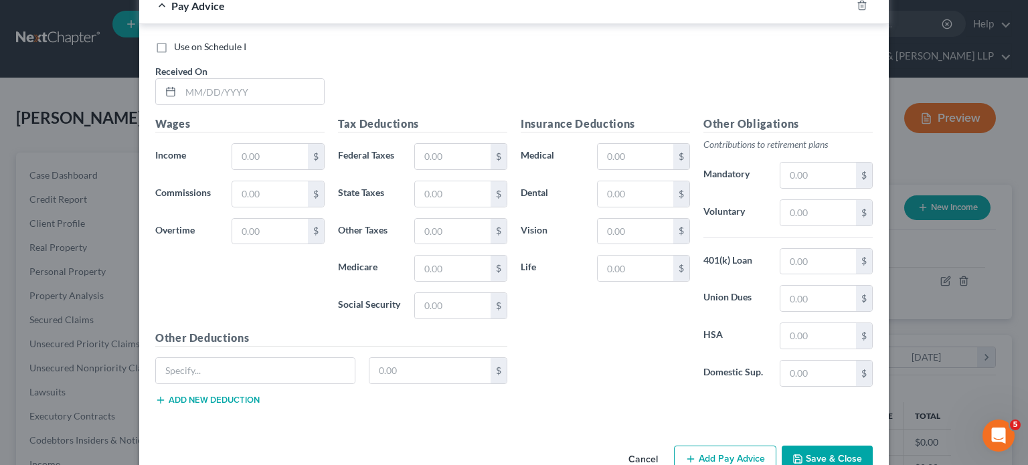
scroll to position [887, 0]
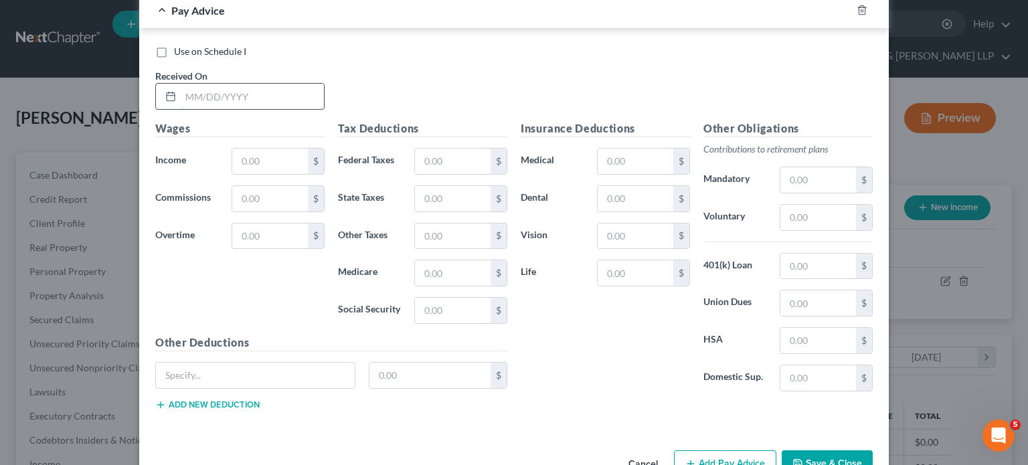
click at [247, 93] on input "text" at bounding box center [252, 96] width 143 height 25
type input "[DATE]"
click at [254, 152] on input "text" at bounding box center [270, 161] width 76 height 25
type input "3,407.44"
click at [562, 402] on div "Insurance Deductions Medical $ Dental $ Vision $ Life $ Other Obligations Contr…" at bounding box center [696, 270] width 365 height 300
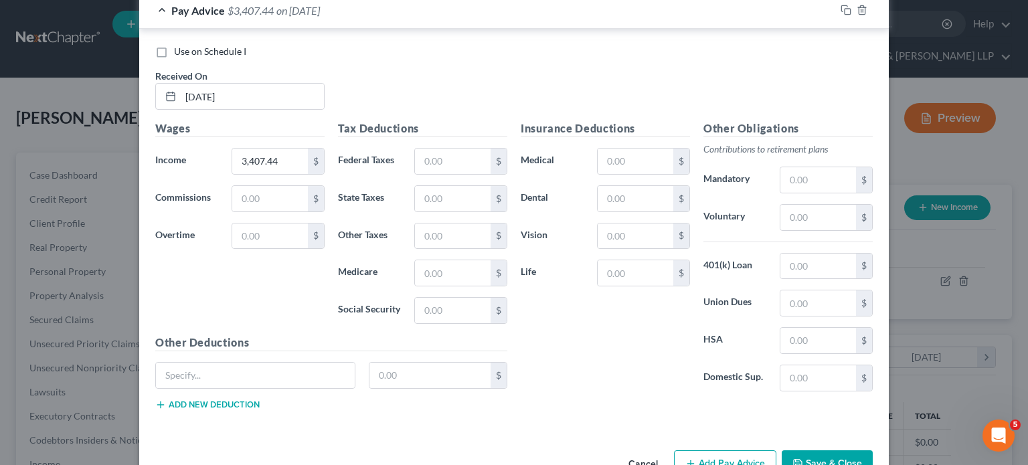
click at [543, 329] on div "Insurance Deductions Medical $ Dental $ Vision $ Life $" at bounding box center [605, 261] width 183 height 282
click at [445, 160] on input "text" at bounding box center [453, 161] width 76 height 25
type input "217.94"
click at [452, 298] on input "text" at bounding box center [453, 310] width 76 height 25
type input "211.26"
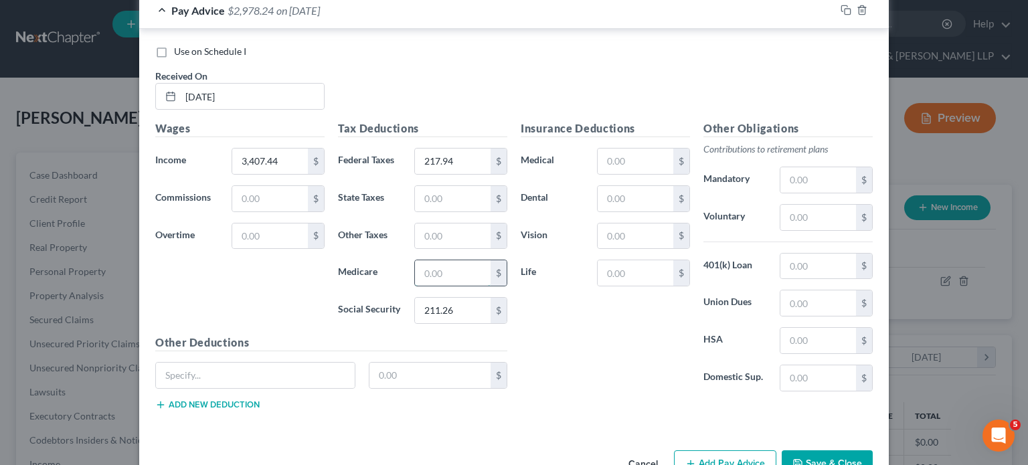
click at [442, 276] on input "text" at bounding box center [453, 272] width 76 height 25
type input "49.41"
click at [561, 403] on div "Insurance Deductions Medical $ Dental $ Vision $ Life $ Other Obligations Contr…" at bounding box center [696, 270] width 365 height 300
click at [806, 179] on input "text" at bounding box center [818, 179] width 76 height 25
type input "283.91"
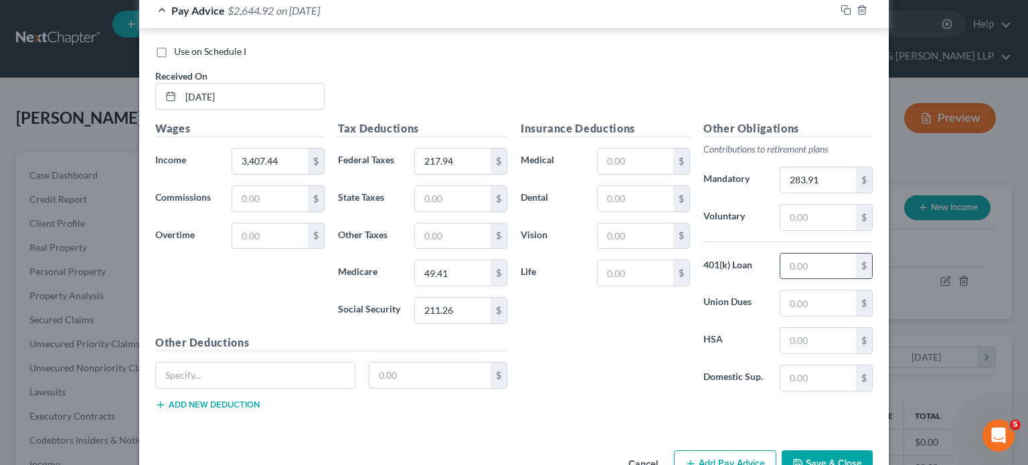
click at [806, 267] on input "text" at bounding box center [818, 266] width 76 height 25
type input "886.30"
click at [610, 56] on div "Use on Schedule I Received On * [DATE]" at bounding box center [514, 83] width 731 height 76
click at [422, 190] on input "text" at bounding box center [453, 198] width 76 height 25
type input "119.09"
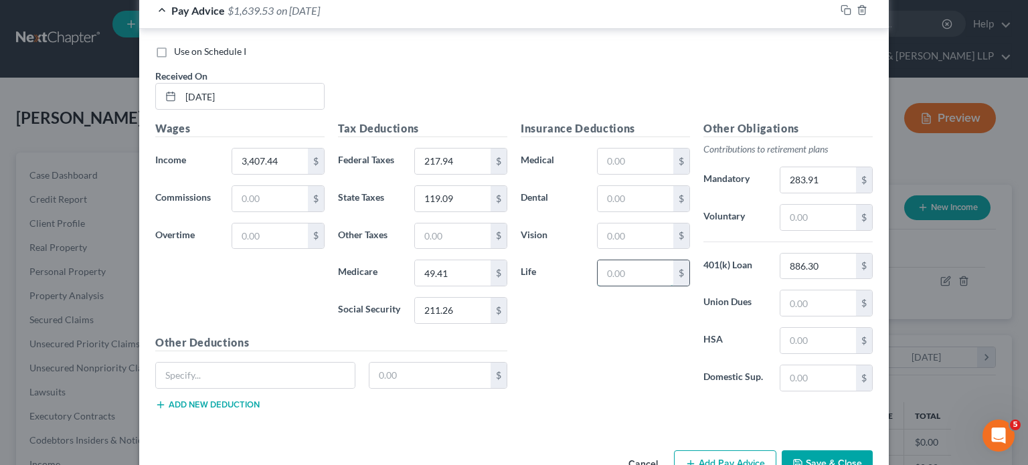
click at [629, 264] on input "text" at bounding box center [635, 272] width 76 height 25
type input "18.93"
click at [786, 304] on input "text" at bounding box center [818, 302] width 76 height 25
type input "43.86"
click at [602, 393] on div "Insurance Deductions Medical $ Dental $ Vision $ Life 18.93 $" at bounding box center [605, 261] width 183 height 282
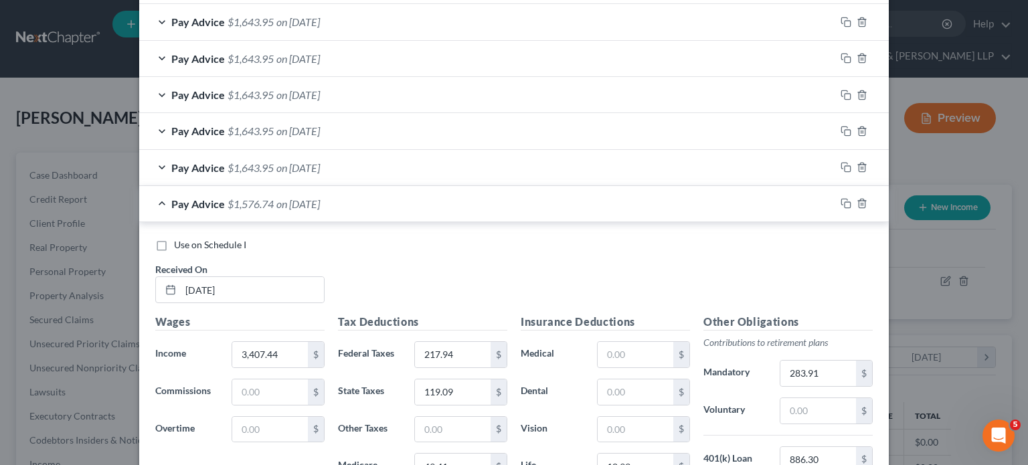
scroll to position [672, 0]
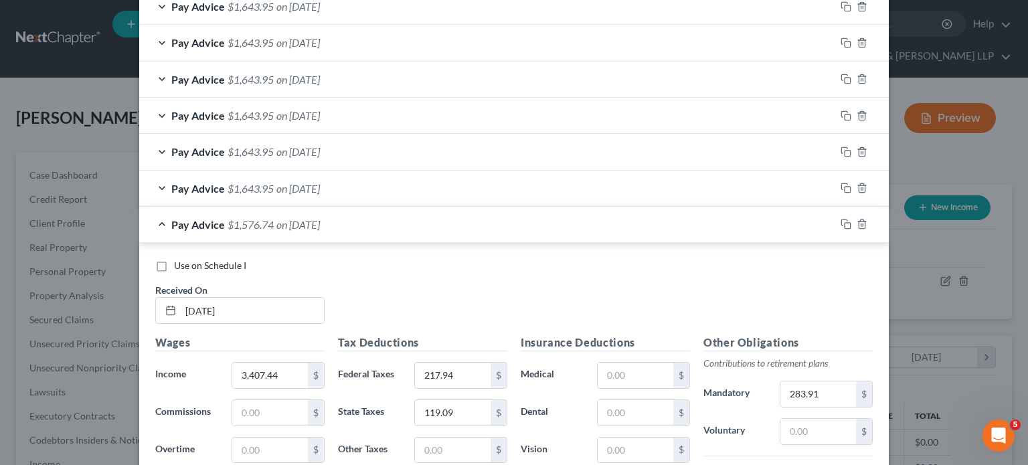
click at [212, 261] on span "Use on Schedule I" at bounding box center [210, 265] width 72 height 11
click at [188, 261] on input "Use on Schedule I" at bounding box center [183, 263] width 9 height 9
checkbox input "true"
click at [358, 288] on div "Use on Schedule I Received On * [DATE]" at bounding box center [514, 297] width 731 height 76
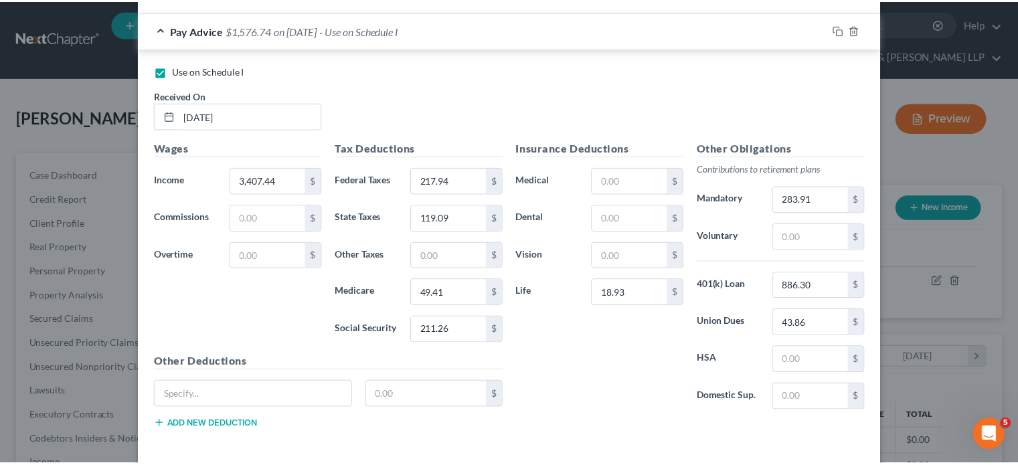
scroll to position [921, 0]
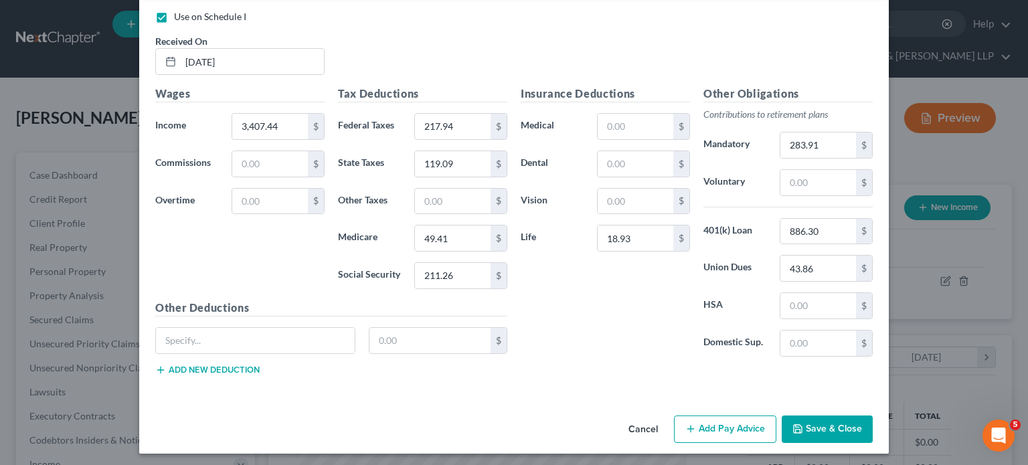
click at [806, 403] on button "Save & Close" at bounding box center [826, 429] width 91 height 28
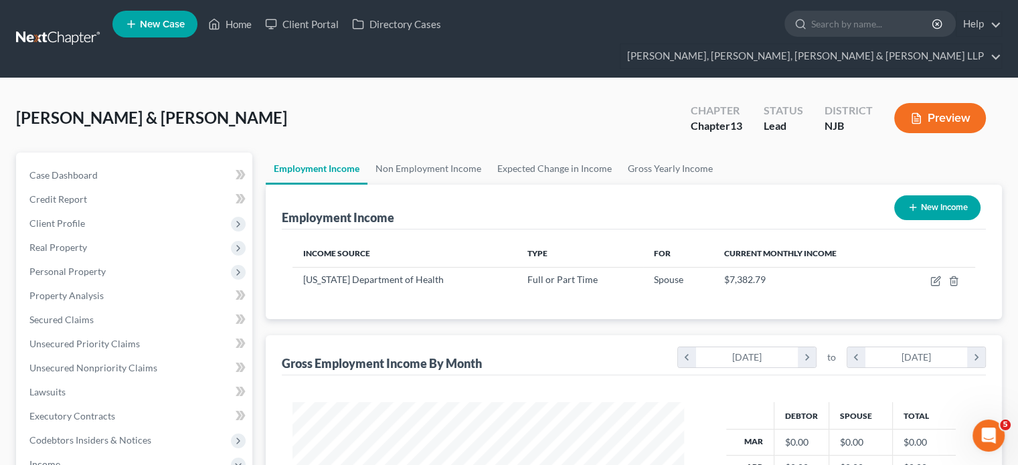
scroll to position [668839, 668664]
click at [427, 301] on div "Employment Income New Income Income Source Type For Current Monthly Income [US_…" at bounding box center [634, 430] width 736 height 490
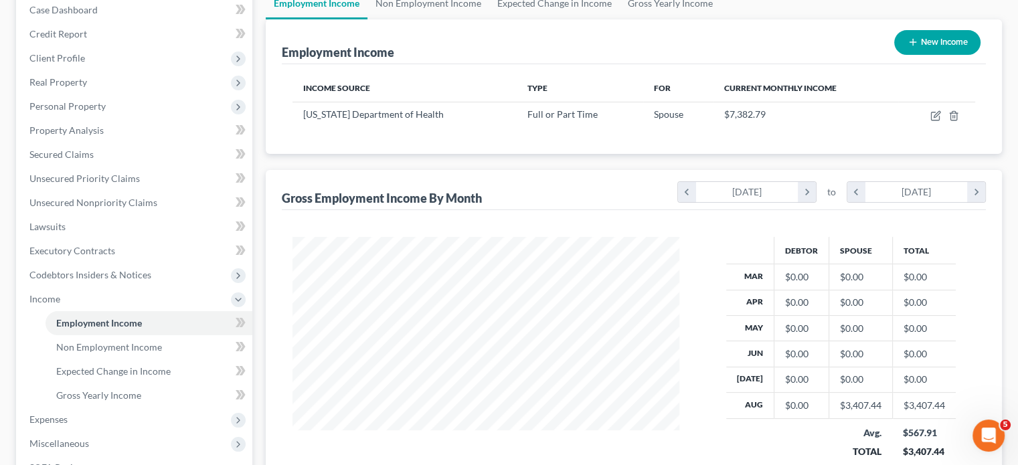
scroll to position [268, 0]
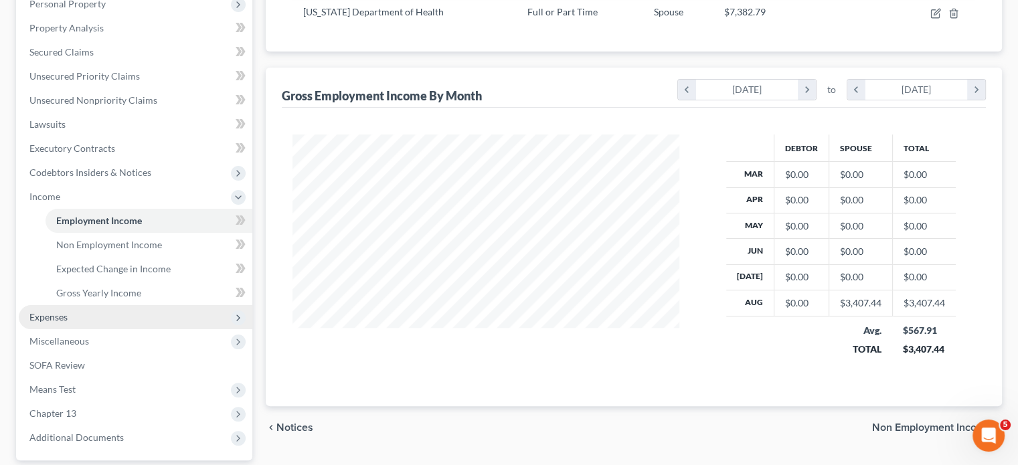
click at [54, 311] on span "Expenses" at bounding box center [48, 316] width 38 height 11
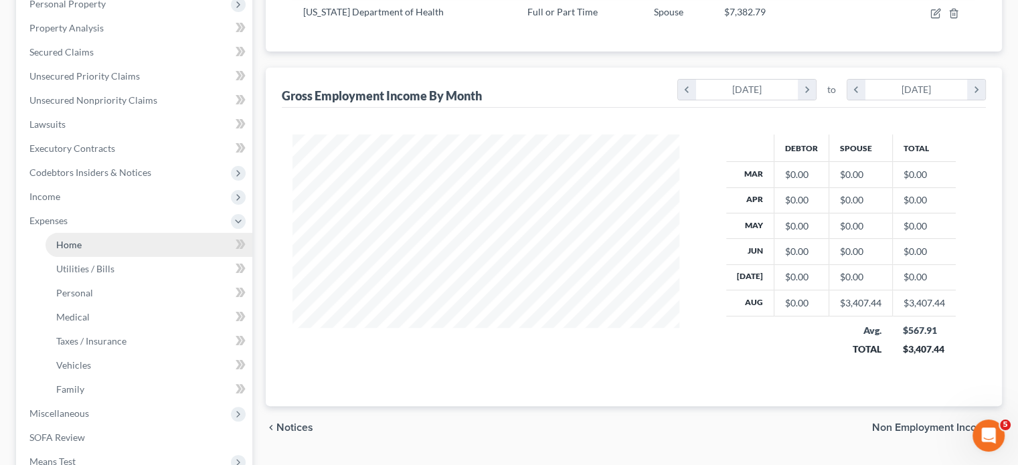
click at [71, 239] on span "Home" at bounding box center [68, 244] width 25 height 11
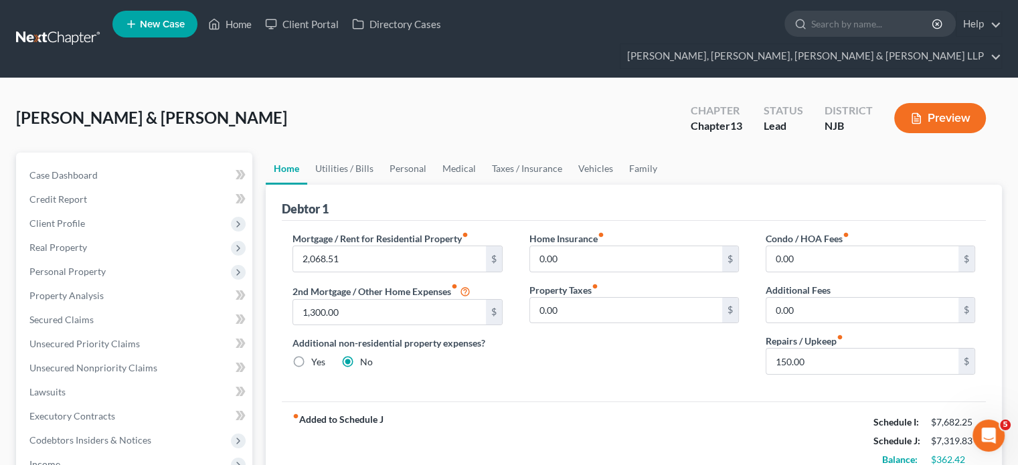
click at [278, 101] on div "[PERSON_NAME] & [PERSON_NAME] Upgraded Chapter Chapter 13 Status [GEOGRAPHIC_DA…" at bounding box center [509, 123] width 986 height 58
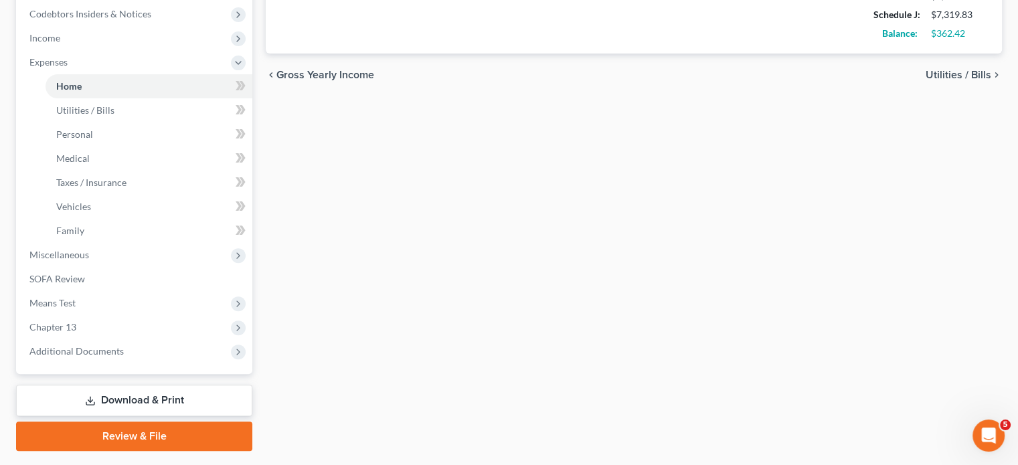
scroll to position [438, 0]
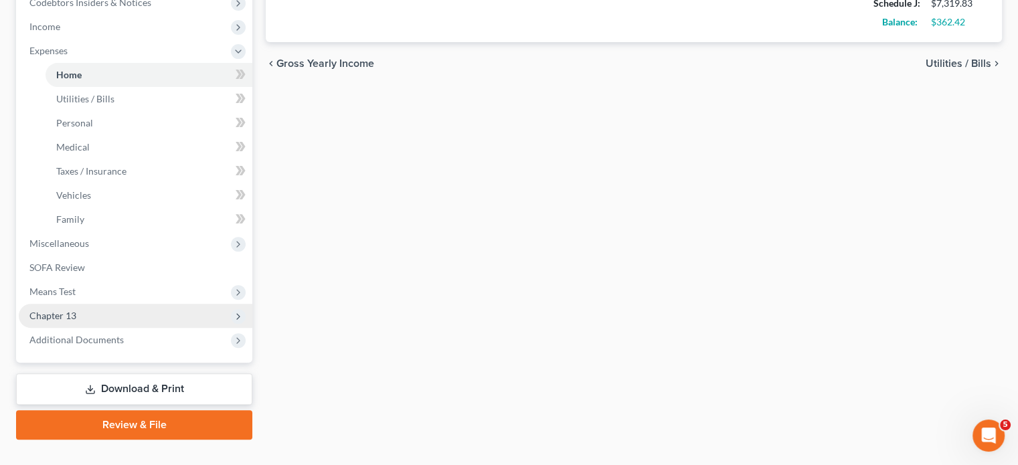
click at [83, 304] on span "Chapter 13" at bounding box center [136, 316] width 234 height 24
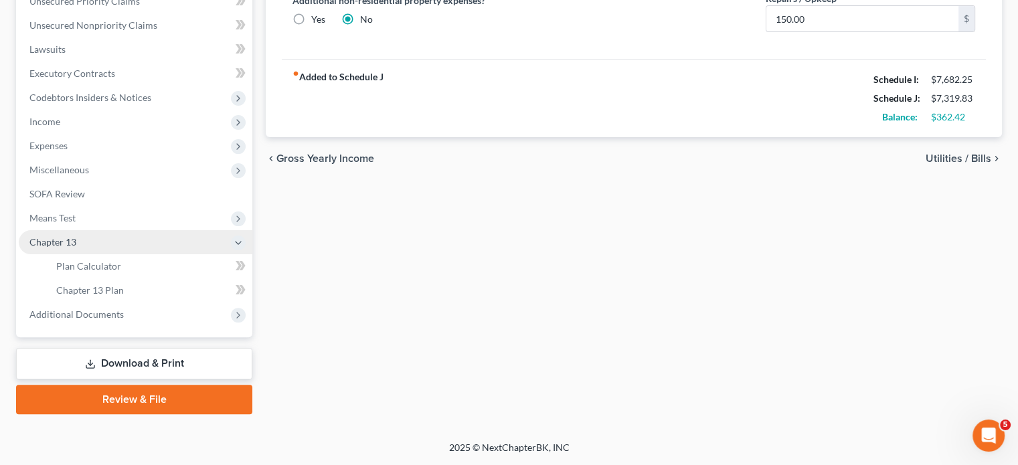
scroll to position [317, 0]
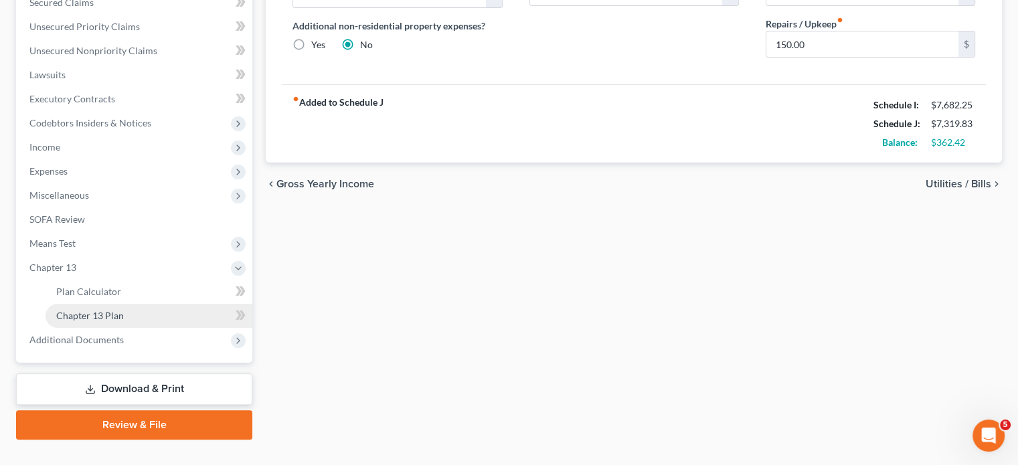
click at [102, 310] on span "Chapter 13 Plan" at bounding box center [90, 315] width 68 height 11
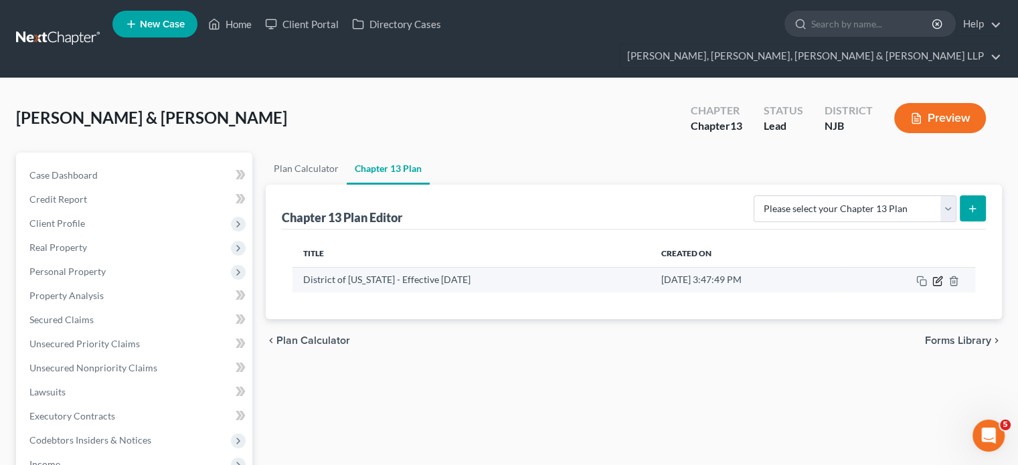
click at [806, 276] on icon "button" at bounding box center [938, 279] width 6 height 6
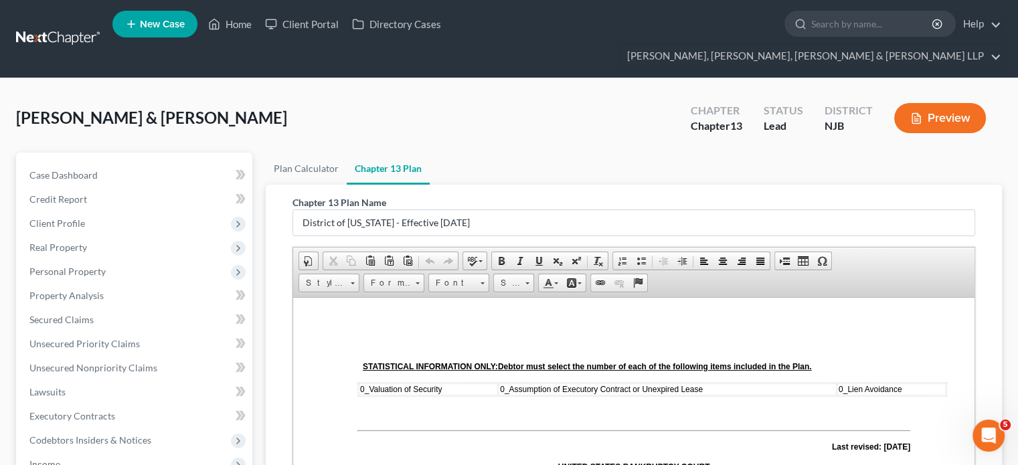
click at [646, 105] on div "[PERSON_NAME] & [PERSON_NAME] Upgraded Chapter Chapter 13 Status [GEOGRAPHIC_DA…" at bounding box center [509, 123] width 986 height 58
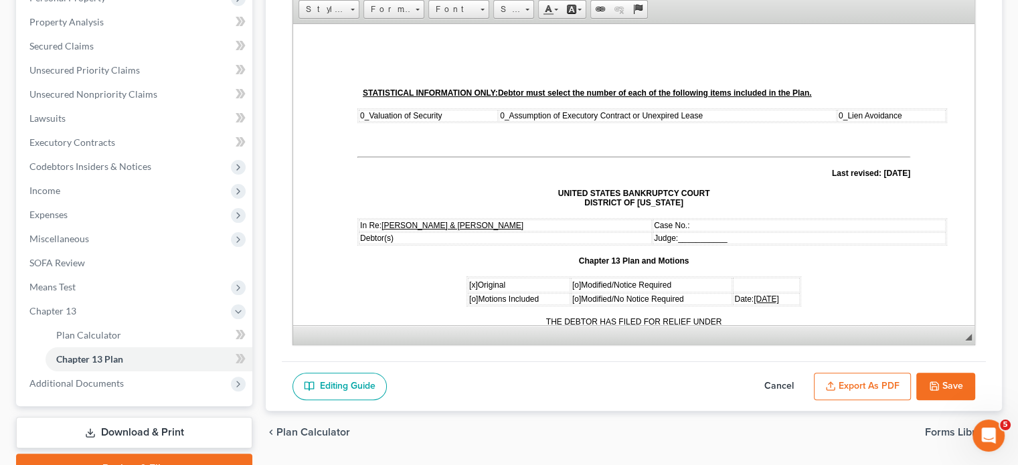
scroll to position [317, 0]
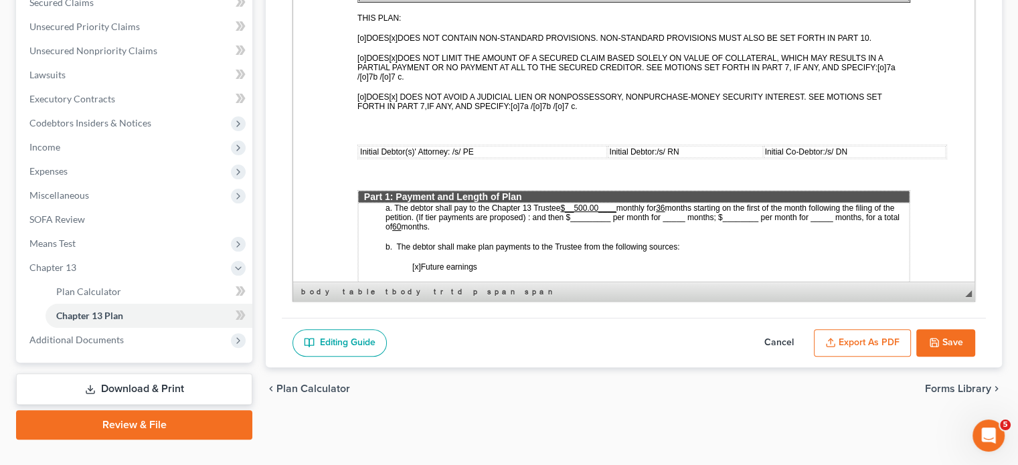
scroll to position [482, 0]
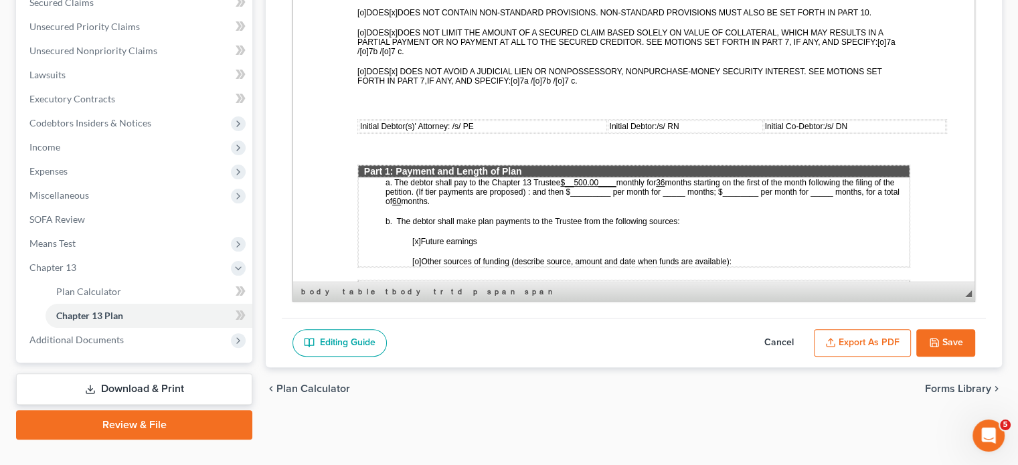
click at [784, 329] on button "Cancel" at bounding box center [778, 343] width 59 height 28
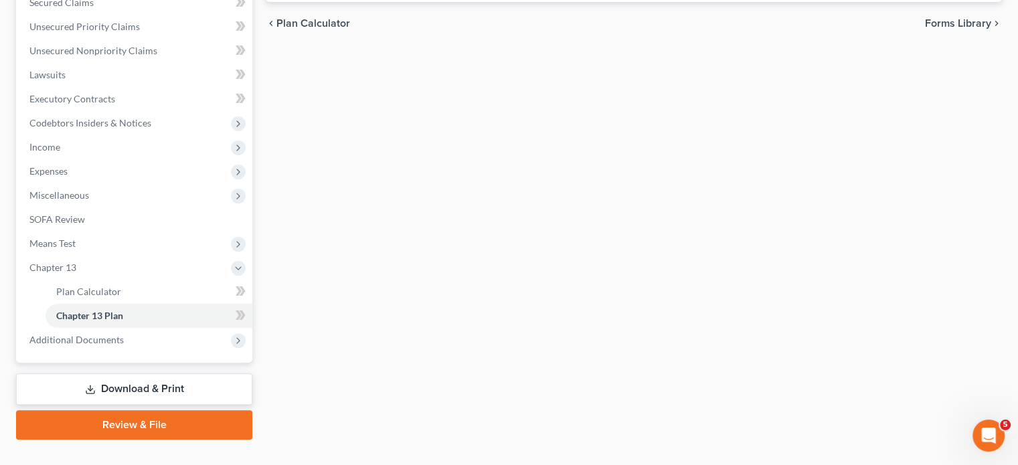
click at [398, 345] on div "Plan Calculator Chapter 13 Plan Chapter 13 Plan Editor Please select your Chapt…" at bounding box center [633, 137] width 749 height 604
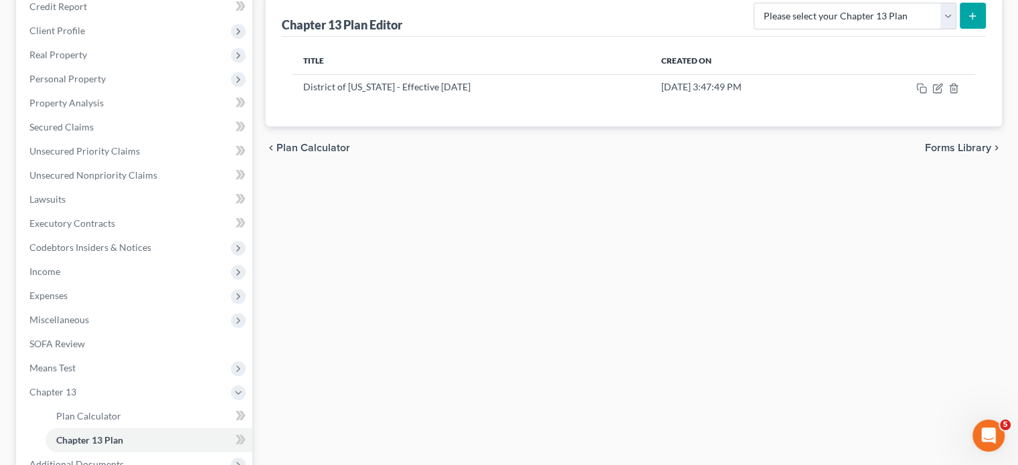
scroll to position [183, 0]
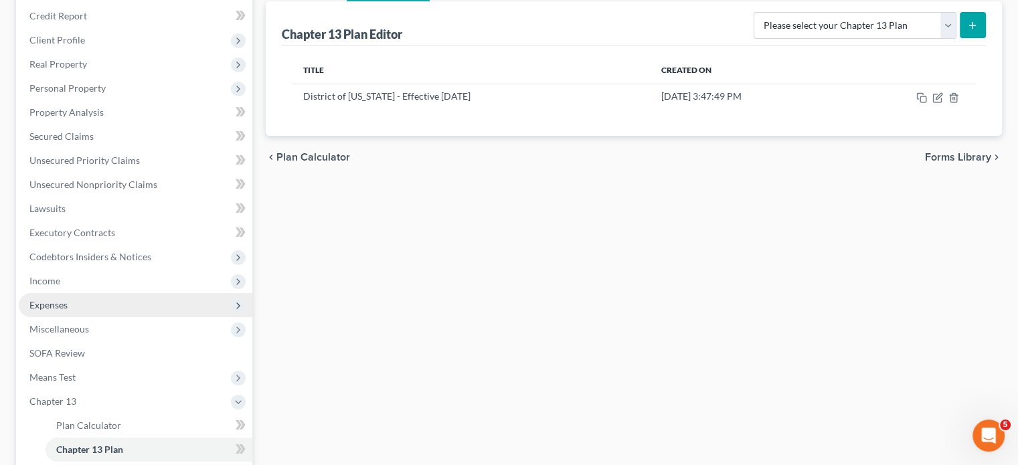
click at [82, 293] on span "Expenses" at bounding box center [136, 305] width 234 height 24
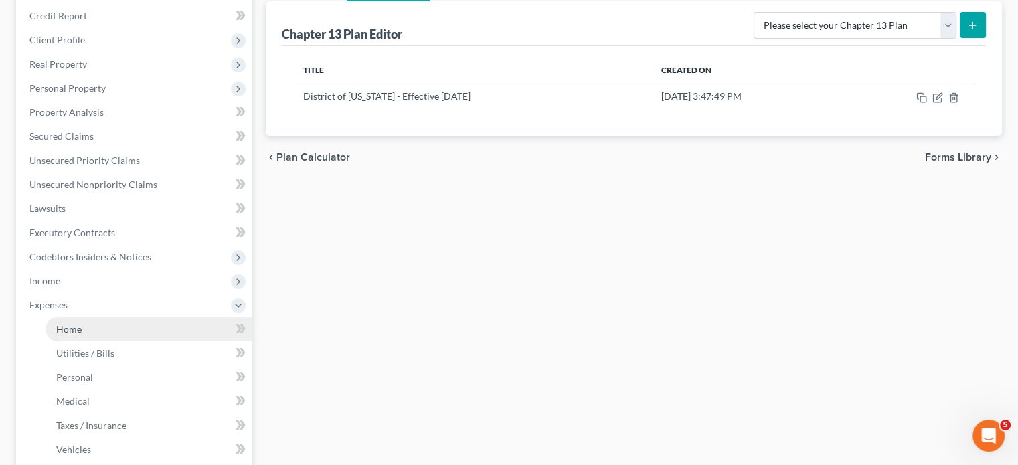
click at [71, 323] on span "Home" at bounding box center [68, 328] width 25 height 11
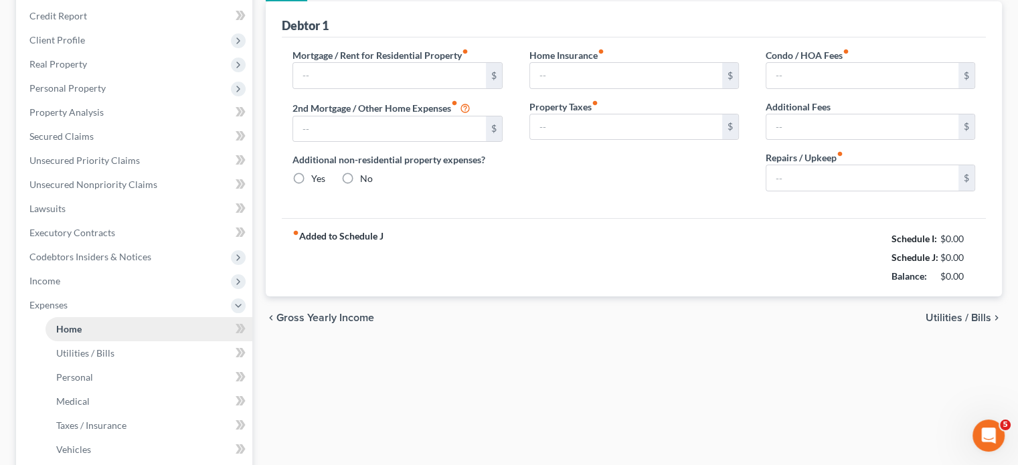
scroll to position [79, 0]
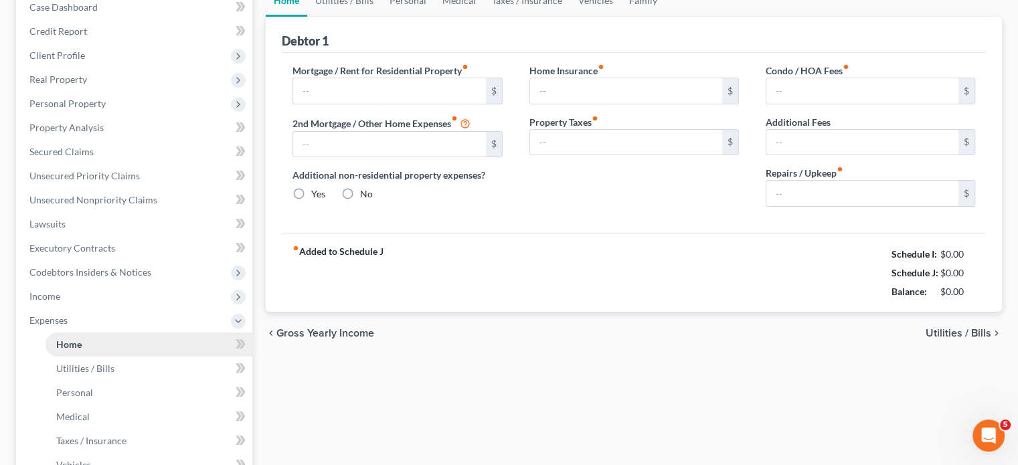
type input "2,068.51"
type input "1,300.00"
radio input "true"
type input "0.00"
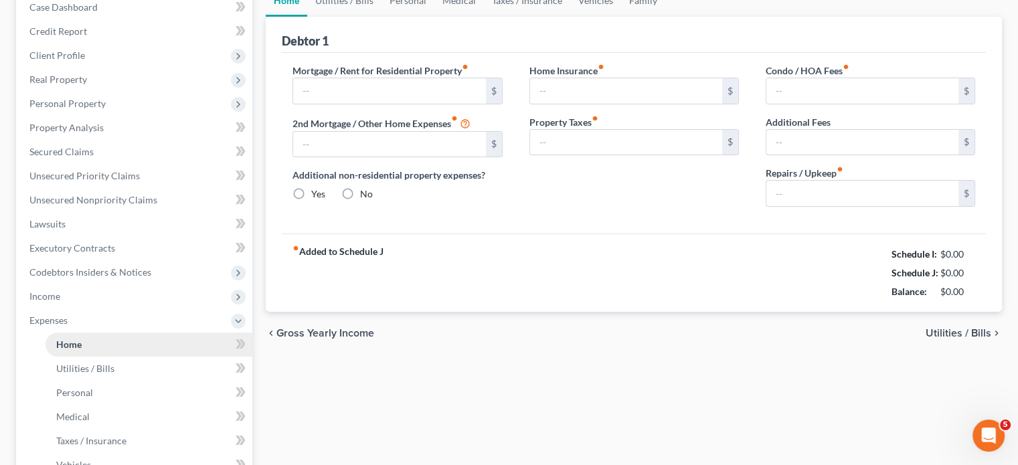
type input "0.00"
type input "150.00"
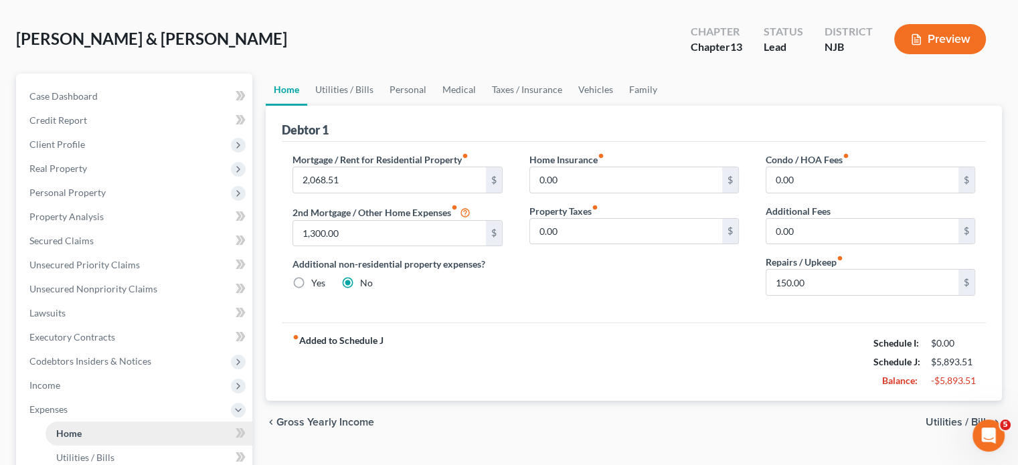
scroll to position [0, 0]
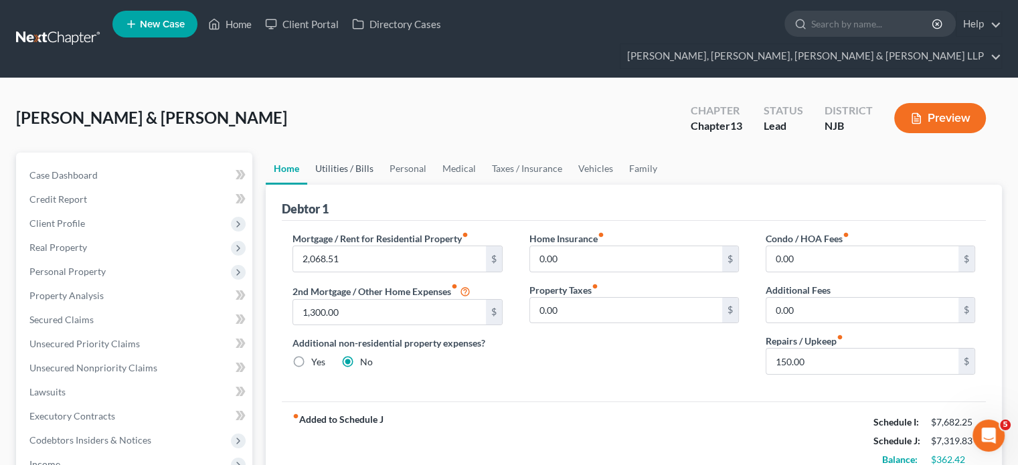
click at [347, 153] on link "Utilities / Bills" at bounding box center [344, 169] width 74 height 32
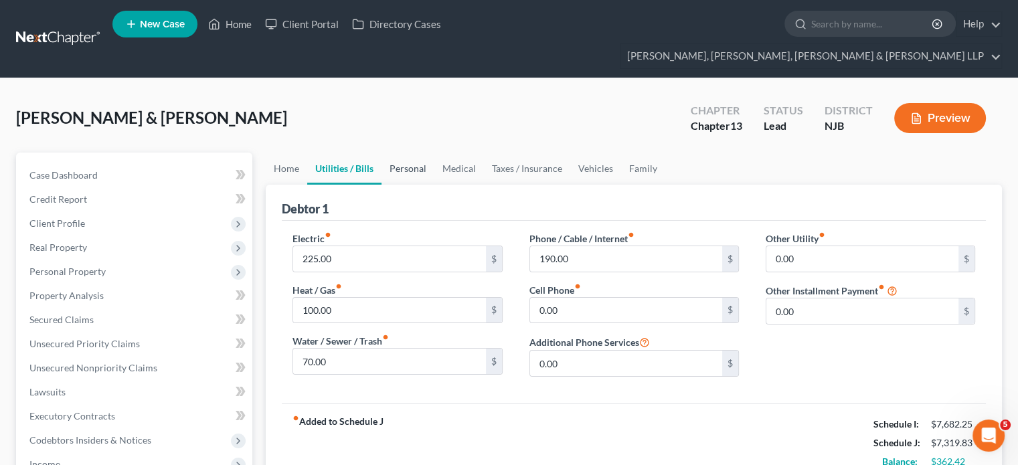
click at [406, 153] on link "Personal" at bounding box center [407, 169] width 53 height 32
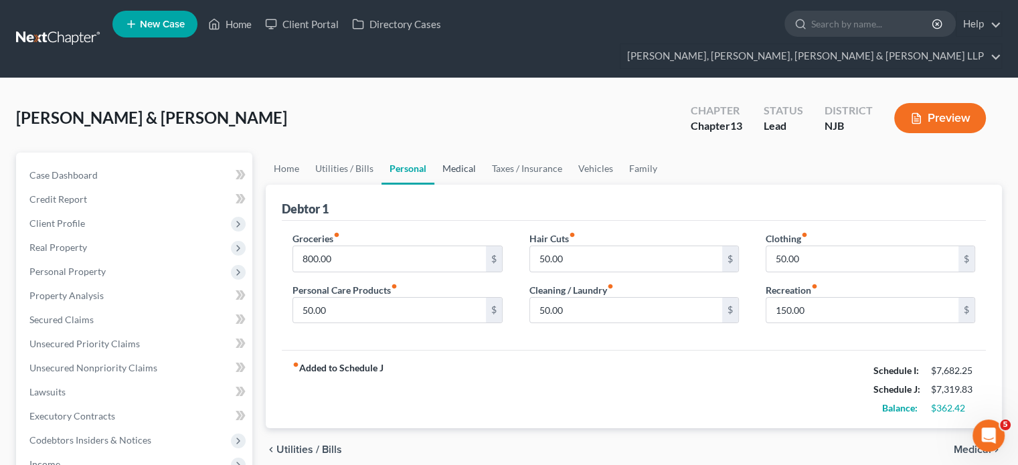
click at [466, 153] on link "Medical" at bounding box center [459, 169] width 50 height 32
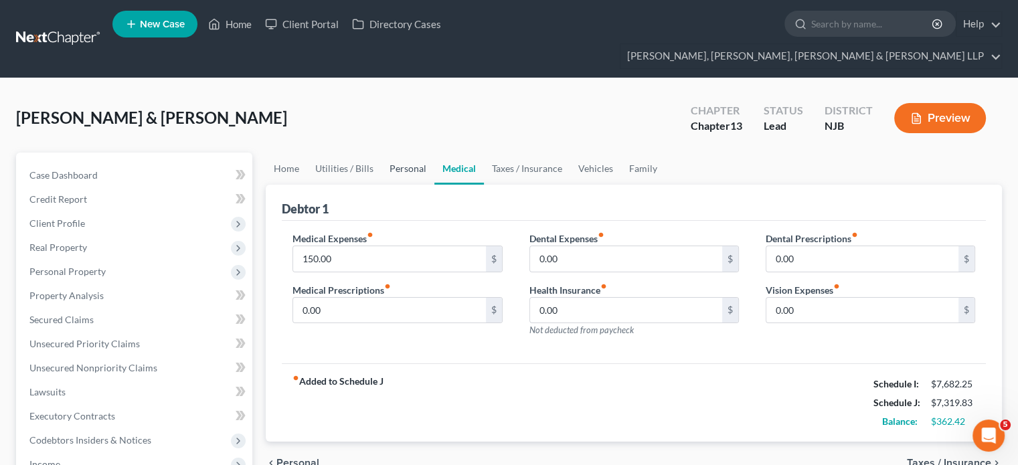
click at [399, 153] on link "Personal" at bounding box center [407, 169] width 53 height 32
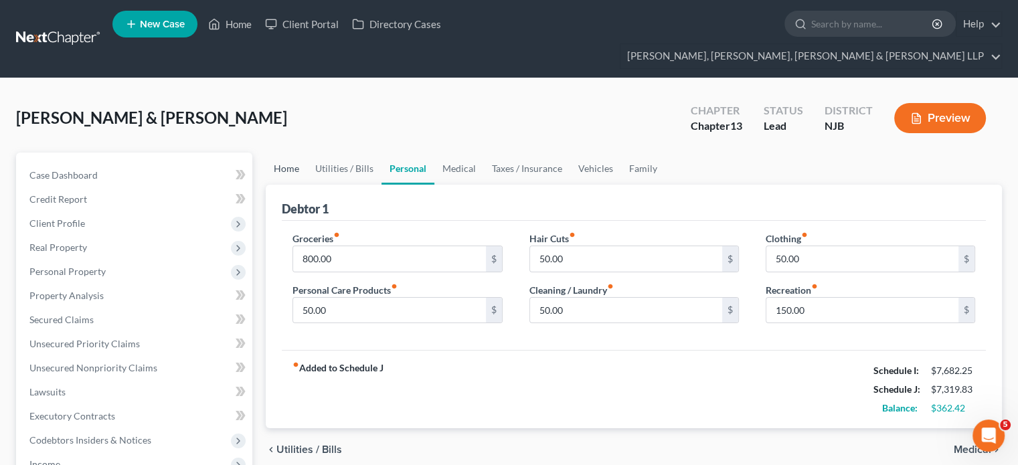
click at [294, 153] on link "Home" at bounding box center [286, 169] width 41 height 32
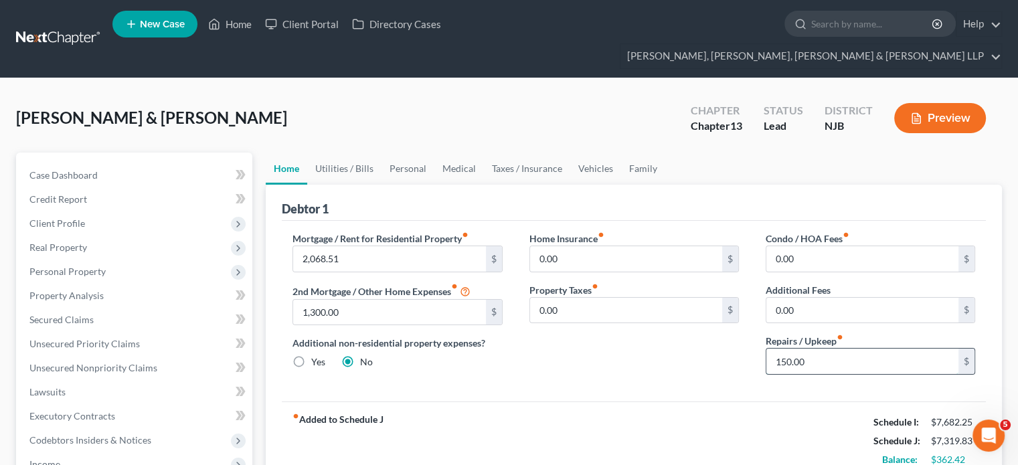
click at [806, 349] on input "150.00" at bounding box center [862, 361] width 192 height 25
type input "115"
click at [616, 356] on div "Home Insurance fiber_manual_record 0.00 $ Property Taxes fiber_manual_record 0.…" at bounding box center [634, 309] width 236 height 154
click at [355, 153] on link "Utilities / Bills" at bounding box center [344, 169] width 74 height 32
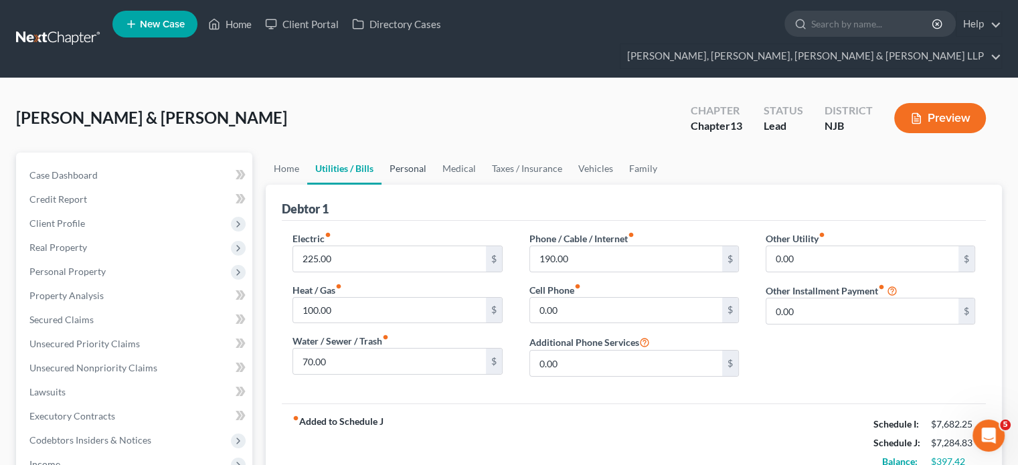
click at [401, 153] on link "Personal" at bounding box center [407, 169] width 53 height 32
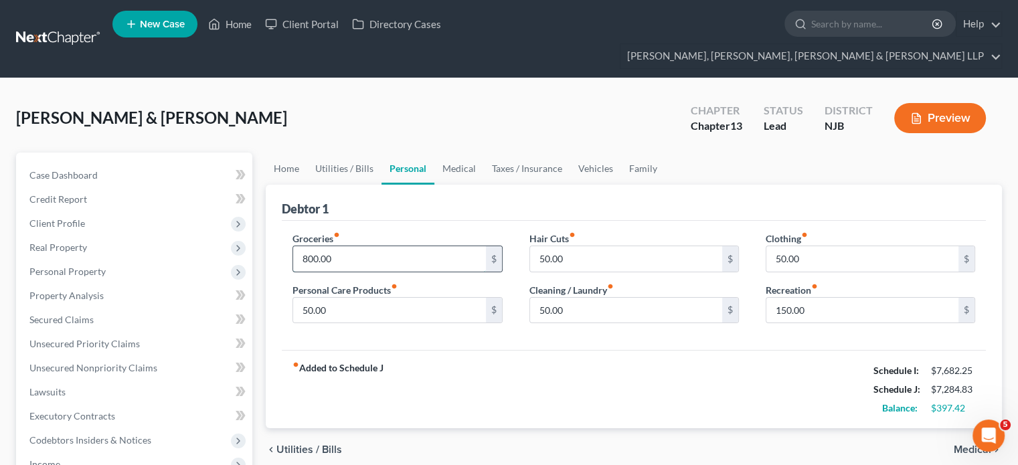
click at [349, 246] on input "800.00" at bounding box center [389, 258] width 192 height 25
type input "750"
click at [445, 357] on div "fiber_manual_record Added to Schedule J Schedule I: $7,682.25 Schedule J: $7,23…" at bounding box center [634, 389] width 704 height 78
click at [806, 298] on input "150.00" at bounding box center [862, 310] width 192 height 25
type input "115"
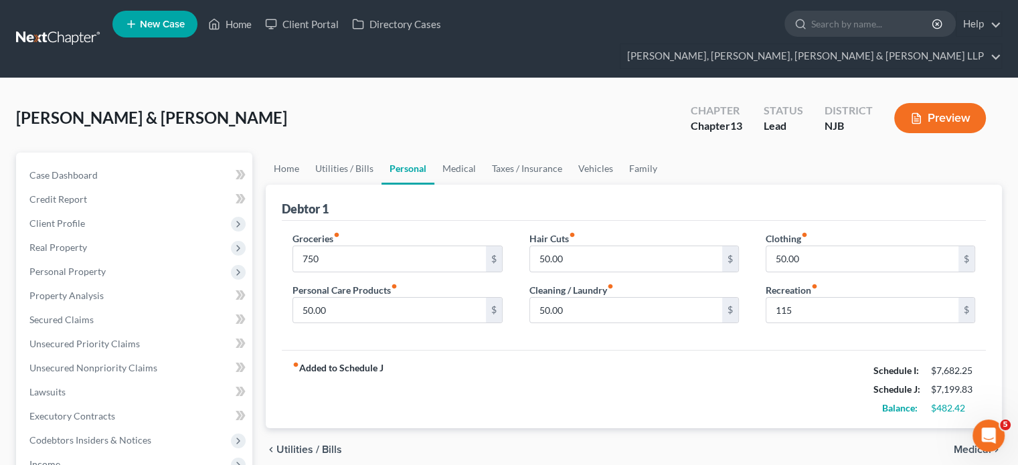
click at [621, 350] on div "fiber_manual_record Added to Schedule J Schedule I: $7,682.25 Schedule J: $7,19…" at bounding box center [634, 389] width 704 height 78
click at [460, 153] on link "Medical" at bounding box center [459, 169] width 50 height 32
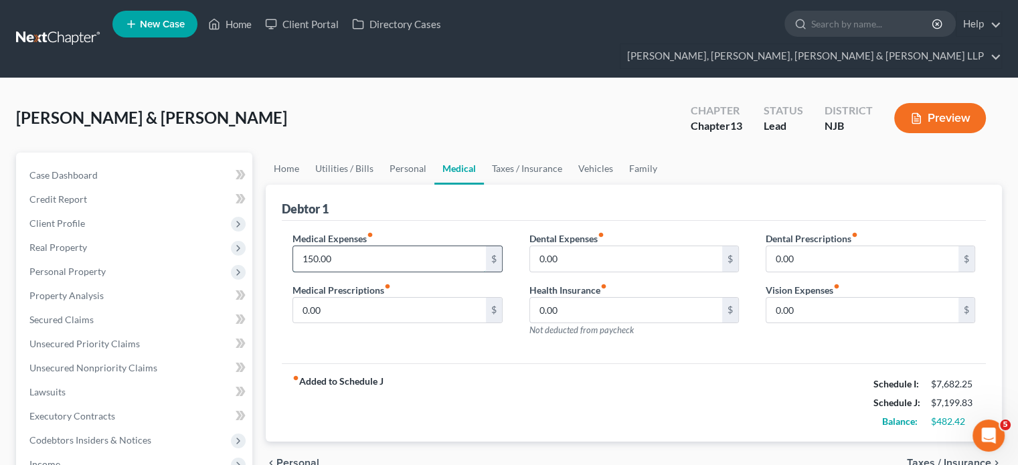
click at [348, 246] on input "150.00" at bounding box center [389, 258] width 192 height 25
type input "125"
click at [432, 376] on div "fiber_manual_record Added to Schedule J Schedule I: $7,682.25 Schedule J: $7,17…" at bounding box center [634, 402] width 704 height 78
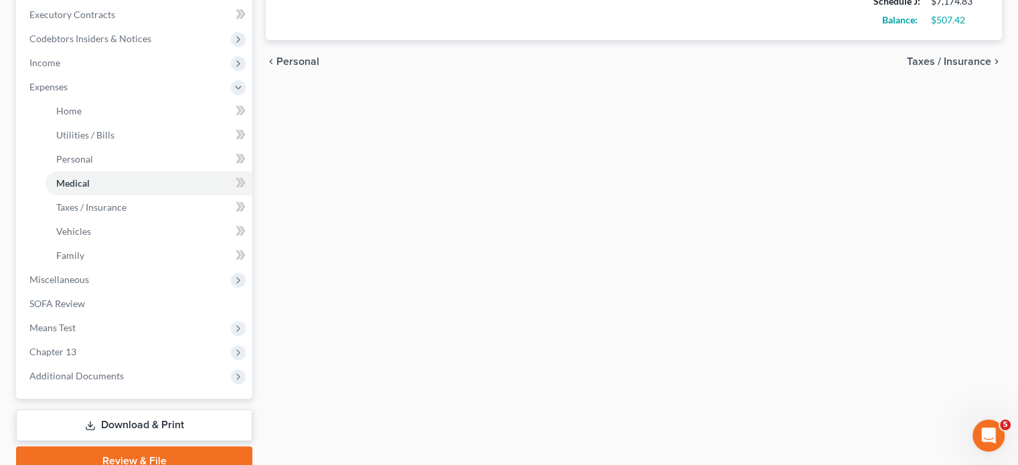
scroll to position [428, 0]
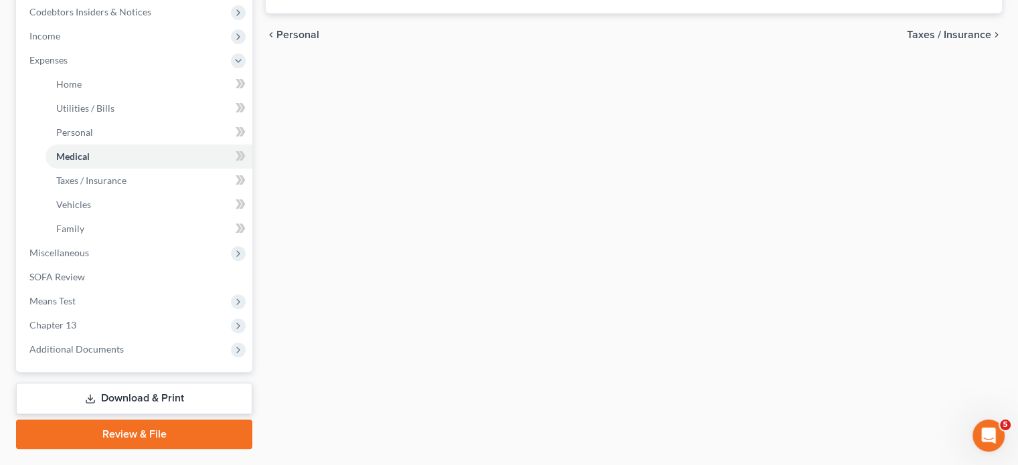
click at [519, 246] on div "Home Utilities / Bills Personal Medical Taxes / Insurance Vehicles Family Debto…" at bounding box center [633, 86] width 749 height 725
click at [452, 188] on div "Home Utilities / Bills Personal Medical Taxes / Insurance Vehicles Family Debto…" at bounding box center [633, 86] width 749 height 725
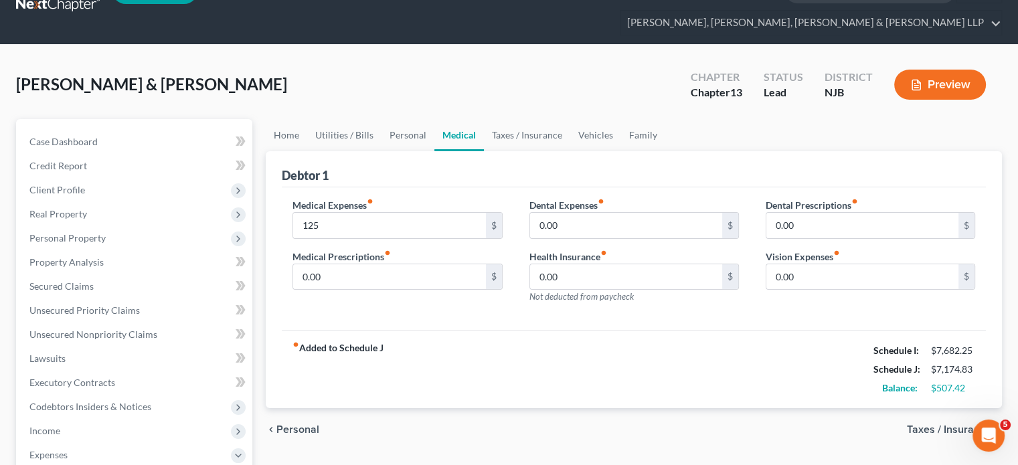
scroll to position [0, 0]
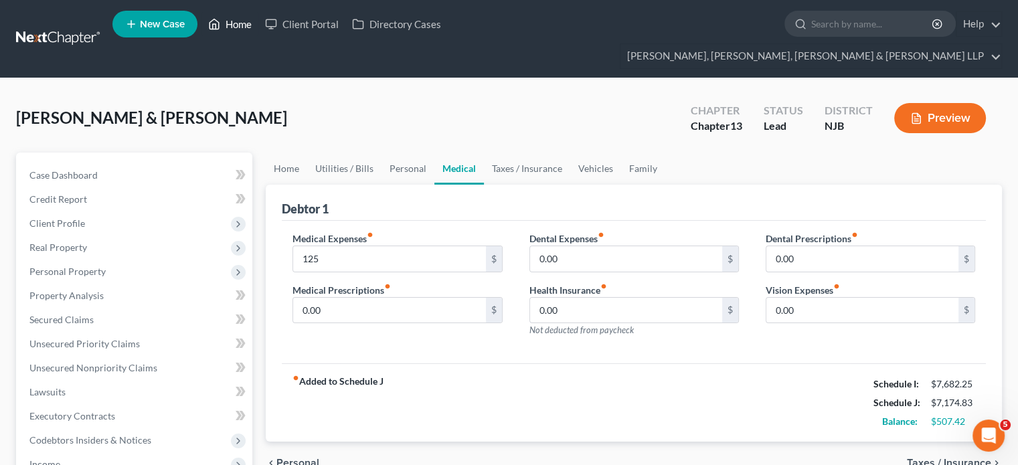
click at [235, 23] on link "Home" at bounding box center [229, 24] width 57 height 24
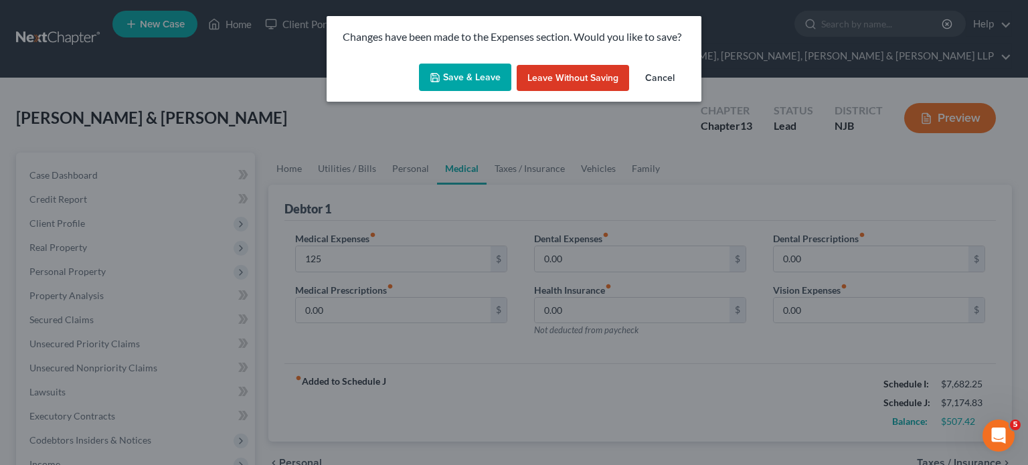
click at [452, 82] on button "Save & Leave" at bounding box center [465, 78] width 92 height 28
